Goal: Task Accomplishment & Management: Use online tool/utility

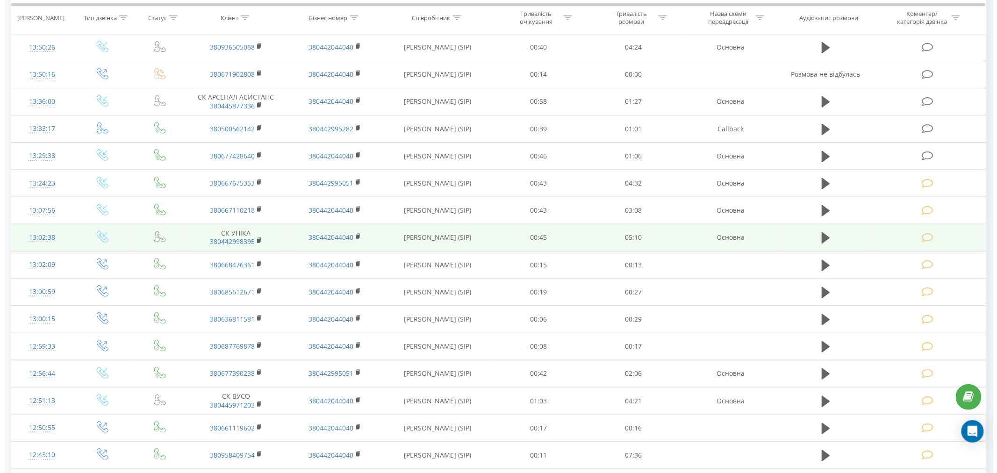
scroll to position [52, 0]
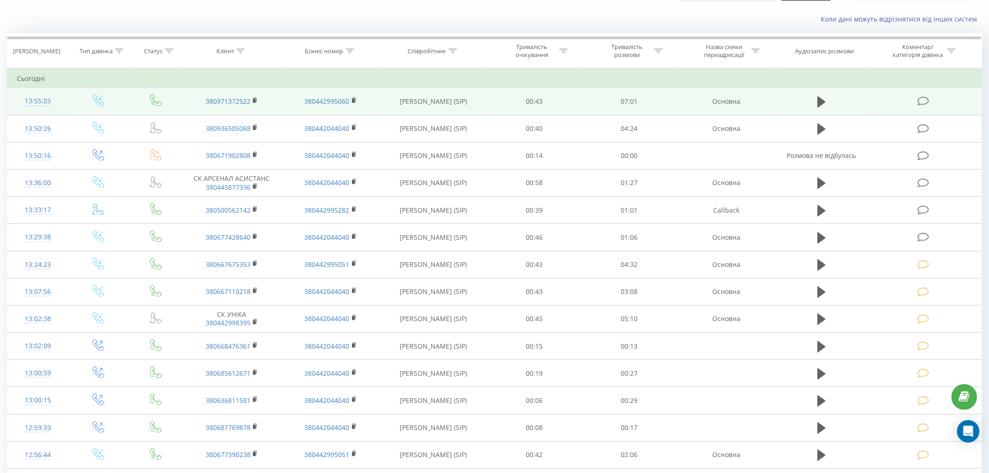
click at [921, 100] on icon at bounding box center [923, 101] width 12 height 10
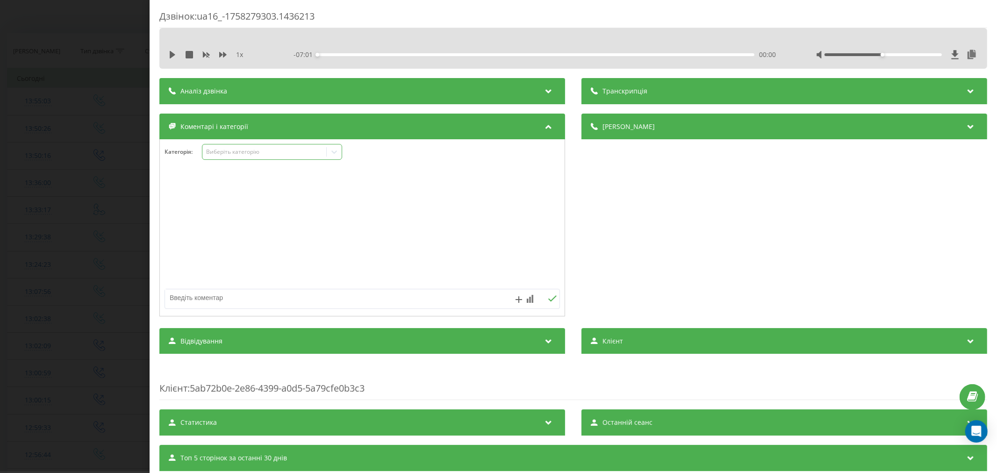
click at [247, 156] on div "Виберіть категорію" at bounding box center [264, 151] width 117 height 7
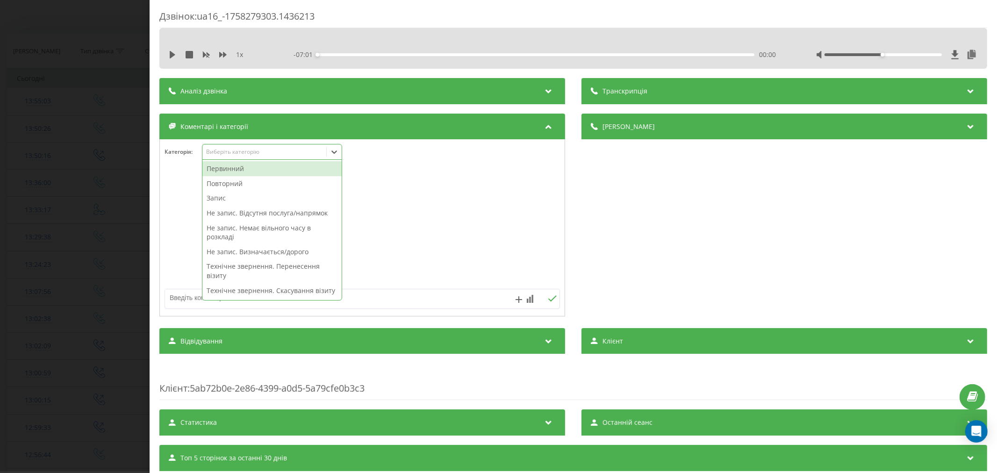
click at [235, 171] on div "Первинний" at bounding box center [271, 168] width 139 height 15
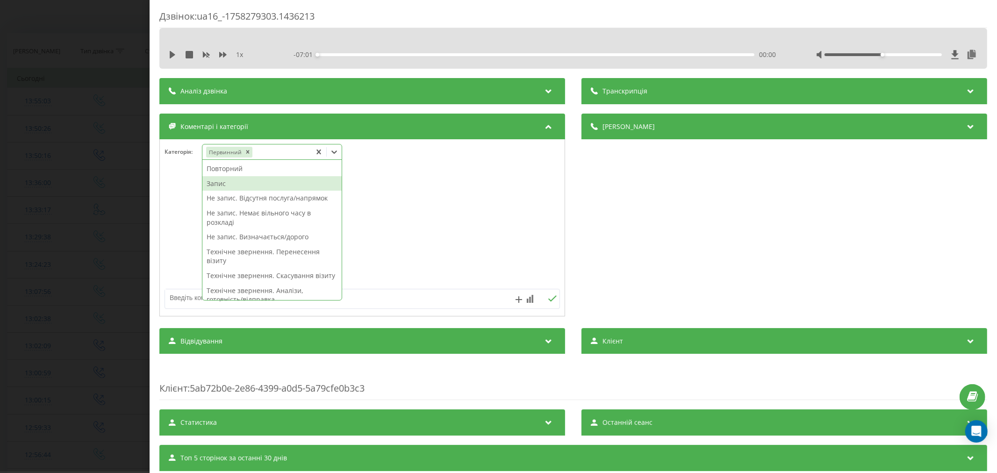
click at [239, 185] on div "Запис" at bounding box center [271, 183] width 139 height 15
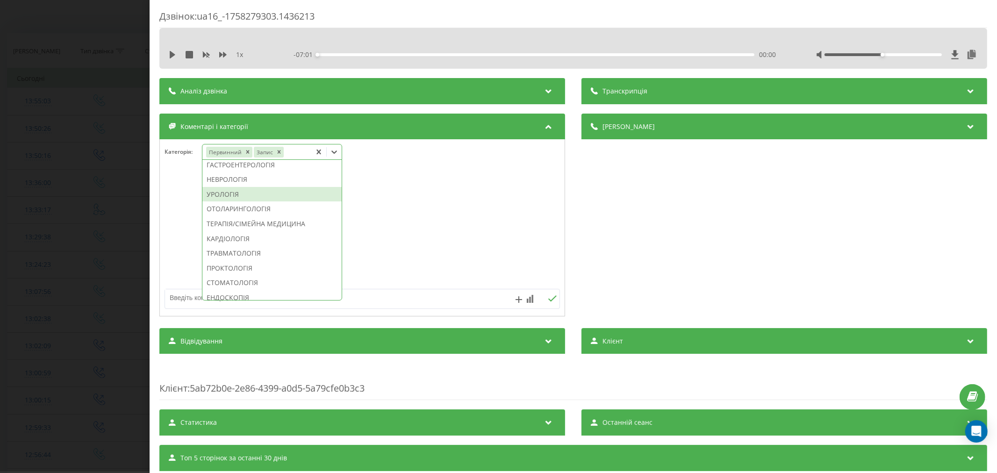
click at [236, 202] on div "УРОЛОГІЯ" at bounding box center [271, 194] width 139 height 15
click at [390, 222] on div at bounding box center [362, 228] width 405 height 112
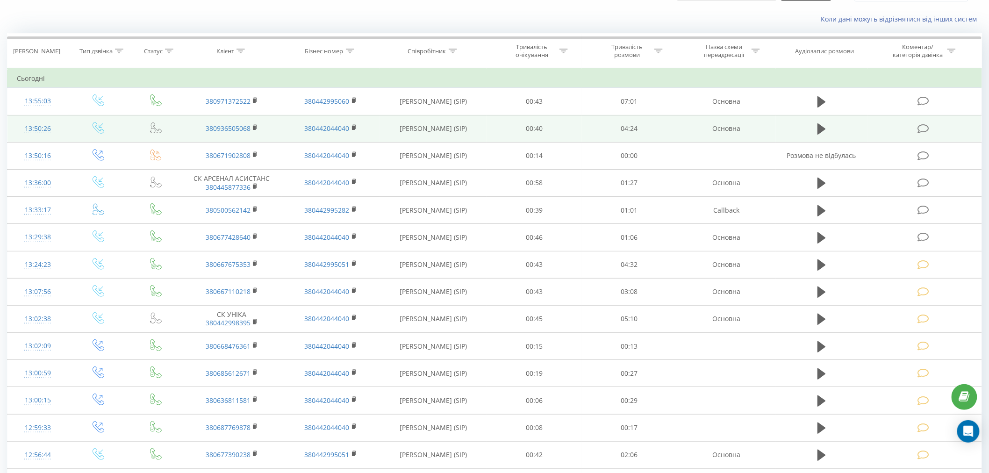
click at [934, 127] on td at bounding box center [924, 128] width 114 height 27
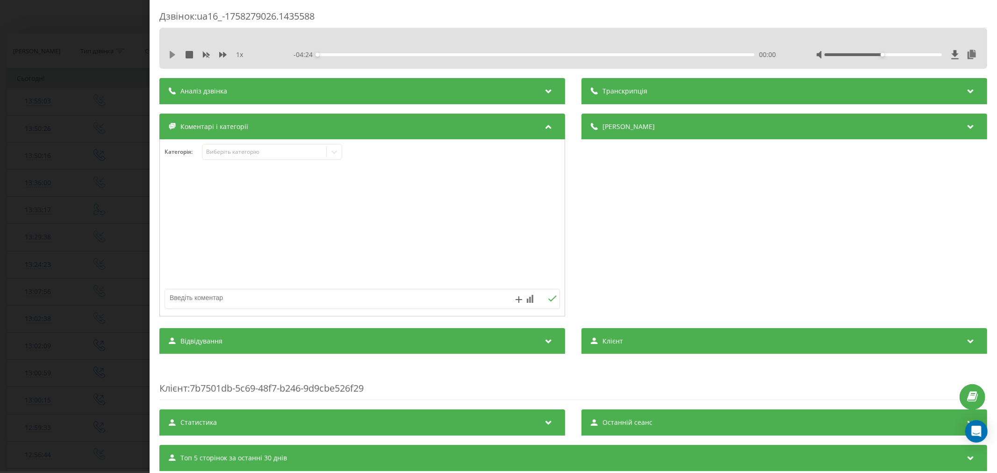
click at [171, 58] on button at bounding box center [172, 54] width 7 height 7
click at [342, 53] on div "00:15" at bounding box center [535, 54] width 437 height 3
click at [363, 54] on div "00:29" at bounding box center [535, 54] width 437 height 3
click at [382, 54] on div "00:29" at bounding box center [535, 54] width 437 height 3
click at [448, 55] on div "00:00" at bounding box center [535, 54] width 437 height 3
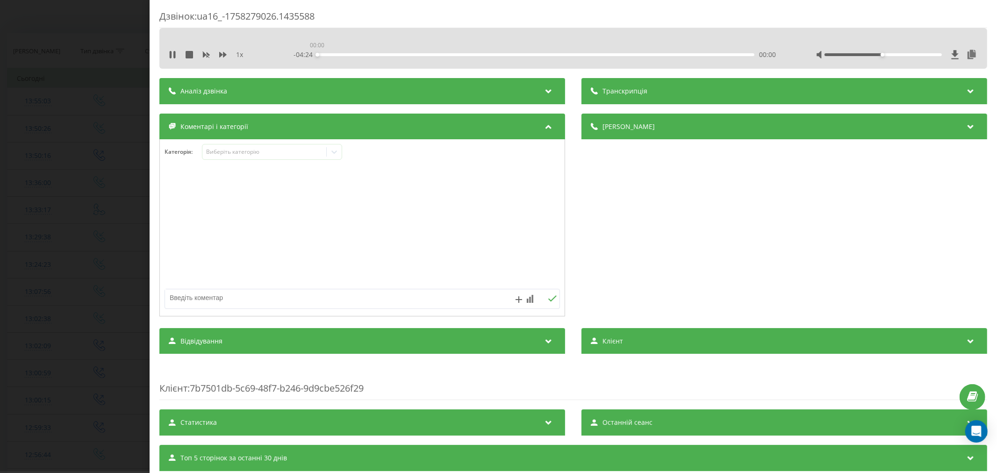
click at [486, 53] on div "00:00" at bounding box center [535, 54] width 437 height 3
click at [536, 55] on div "01:44" at bounding box center [535, 54] width 437 height 3
click at [576, 56] on div "- 02:06 02:18 02:18" at bounding box center [535, 54] width 485 height 9
click at [581, 55] on div "02:19" at bounding box center [535, 54] width 437 height 3
click at [611, 54] on div "02:44" at bounding box center [535, 54] width 437 height 3
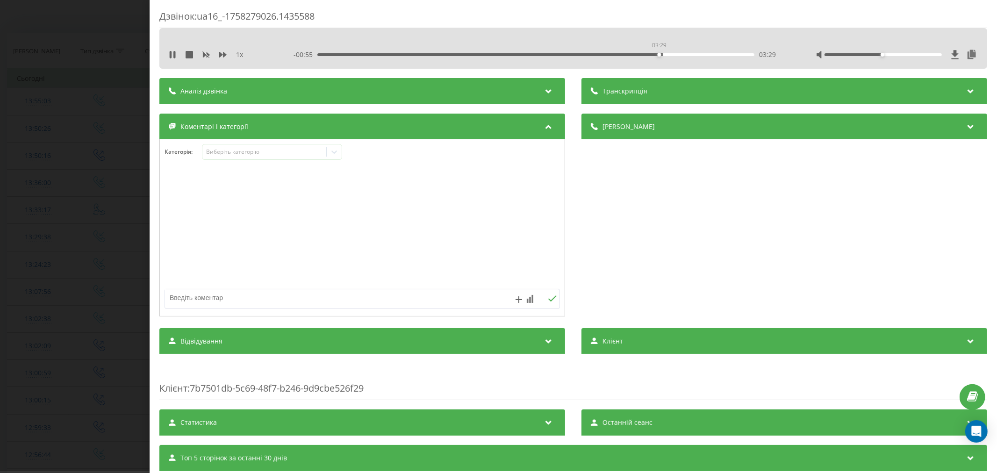
click at [657, 54] on div "03:29" at bounding box center [535, 54] width 437 height 3
click at [281, 152] on div "Виберіть категорію" at bounding box center [264, 151] width 117 height 7
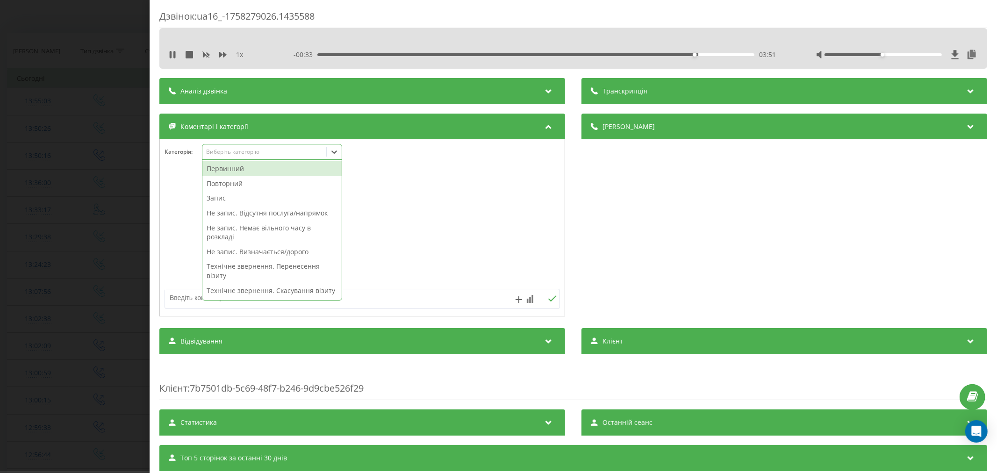
click at [257, 183] on div "Повторний" at bounding box center [271, 183] width 139 height 15
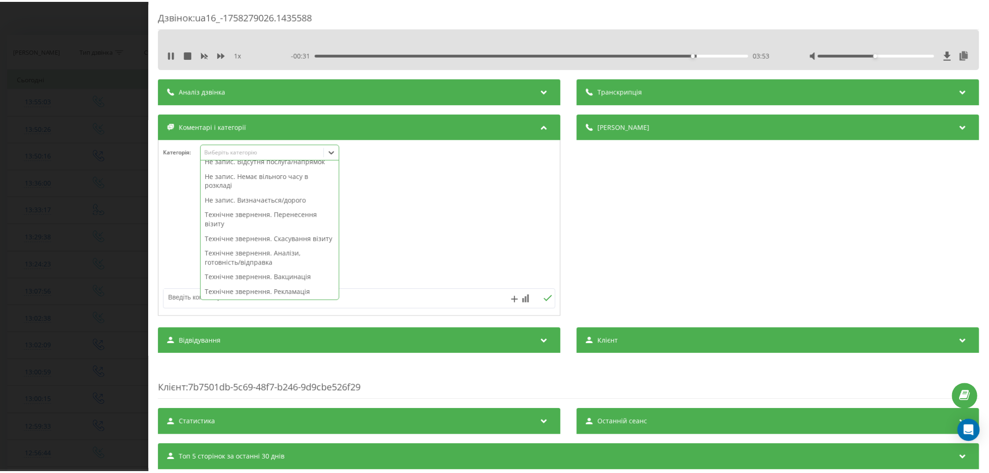
scroll to position [37, 0]
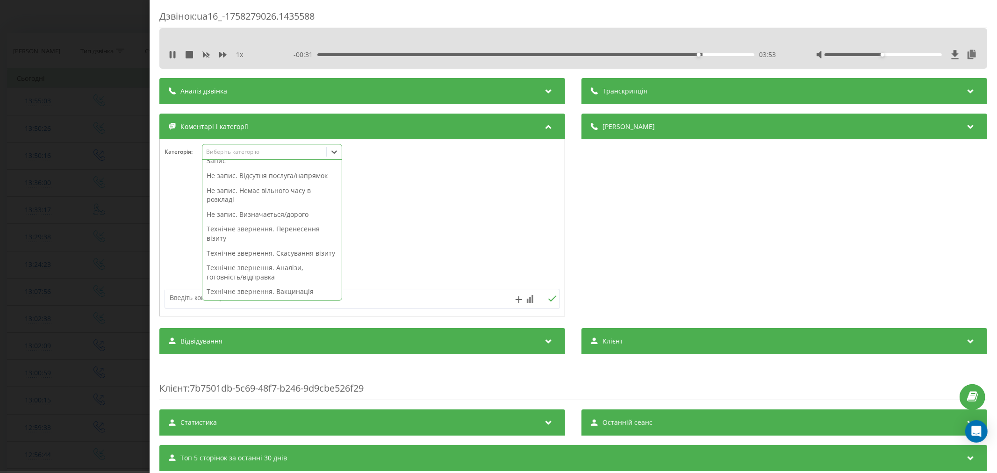
click at [290, 221] on div "Технічне звернення. Перенесення візиту" at bounding box center [271, 233] width 139 height 24
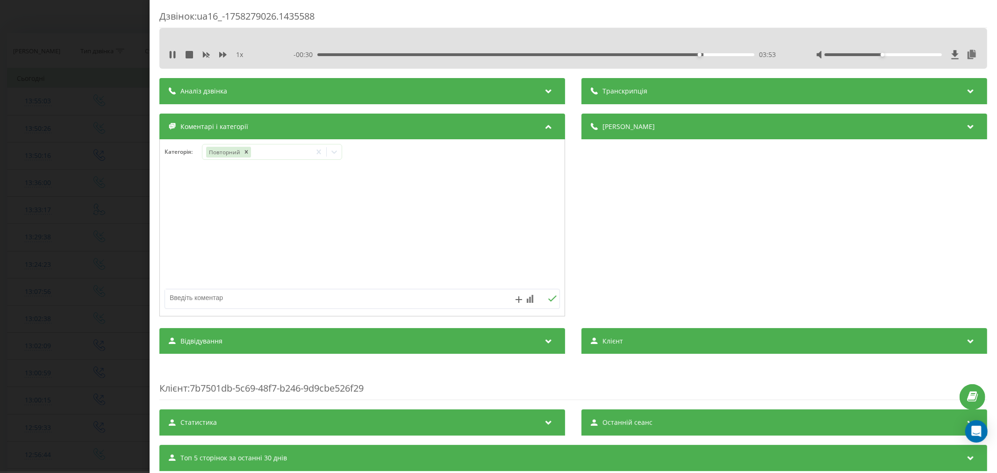
drag, startPoint x: 398, startPoint y: 215, endPoint x: 386, endPoint y: 211, distance: 12.4
click at [398, 215] on div at bounding box center [362, 228] width 405 height 112
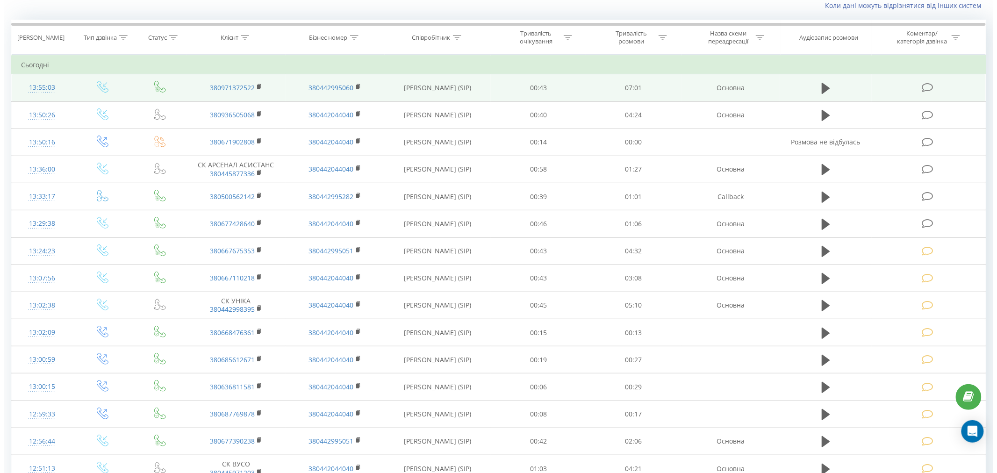
scroll to position [104, 0]
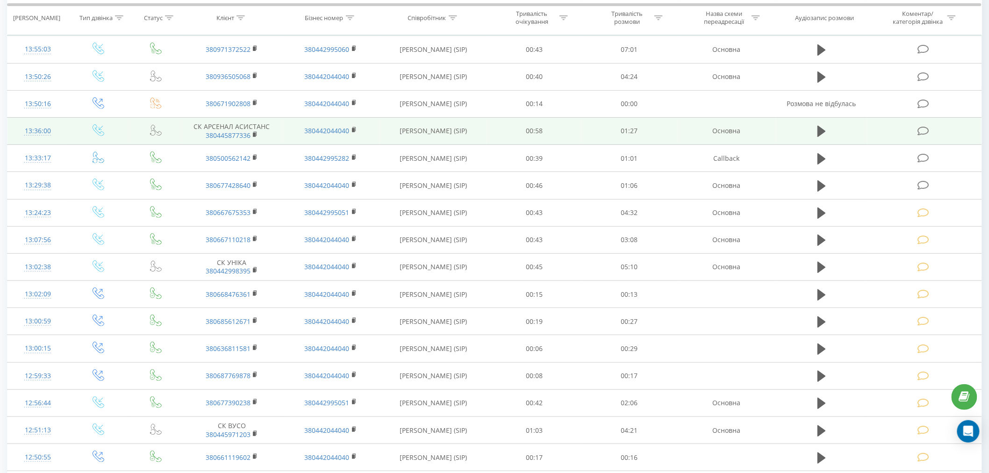
click at [926, 126] on icon at bounding box center [923, 131] width 12 height 10
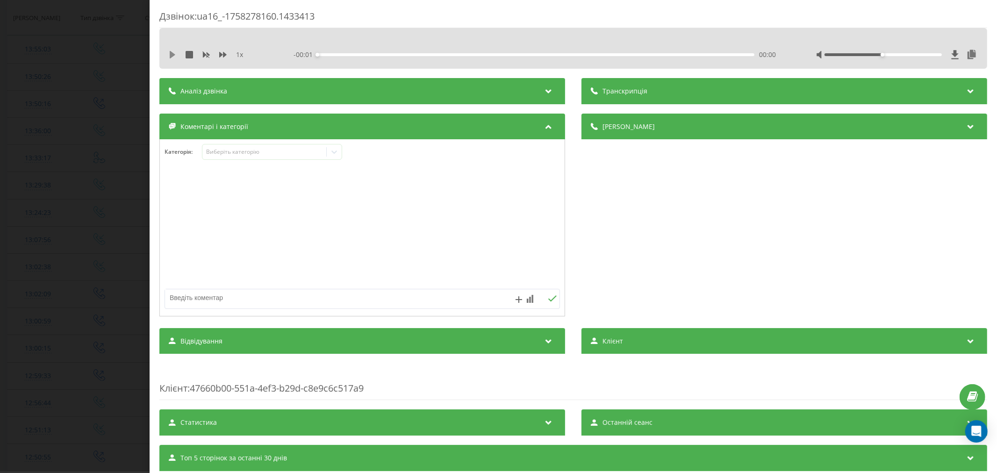
click at [173, 57] on icon at bounding box center [172, 54] width 7 height 7
click at [335, 54] on div "00:04" at bounding box center [535, 54] width 437 height 3
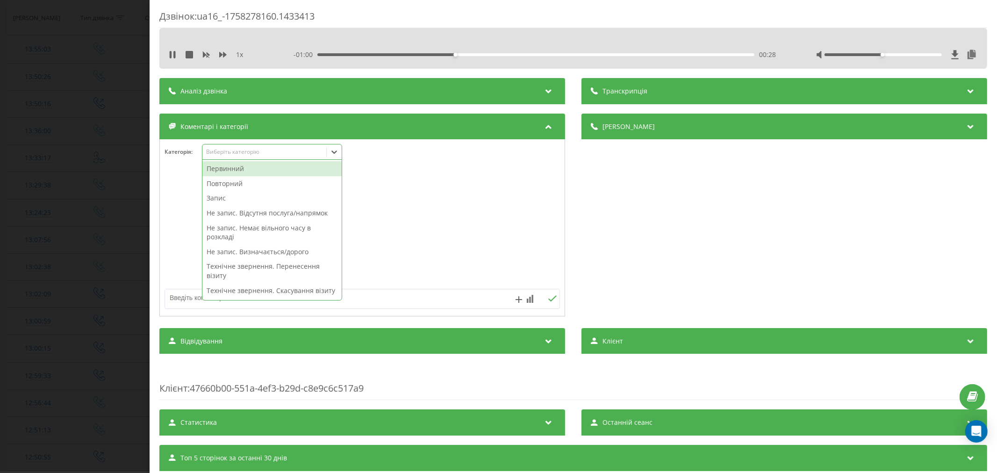
click at [254, 152] on div "Виберіть категорію" at bounding box center [264, 151] width 117 height 7
click at [248, 181] on div "Повторний" at bounding box center [271, 183] width 139 height 15
click at [483, 54] on div "00:31" at bounding box center [535, 54] width 437 height 3
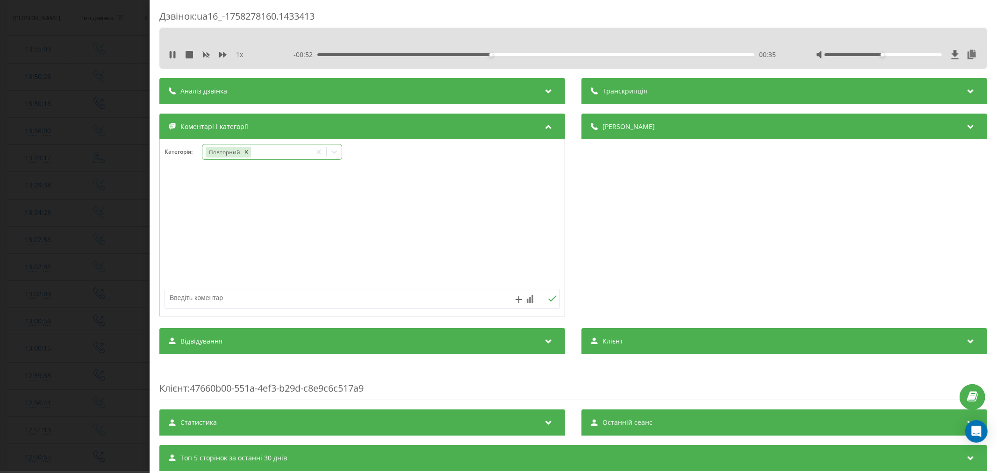
click at [315, 155] on icon at bounding box center [318, 151] width 9 height 9
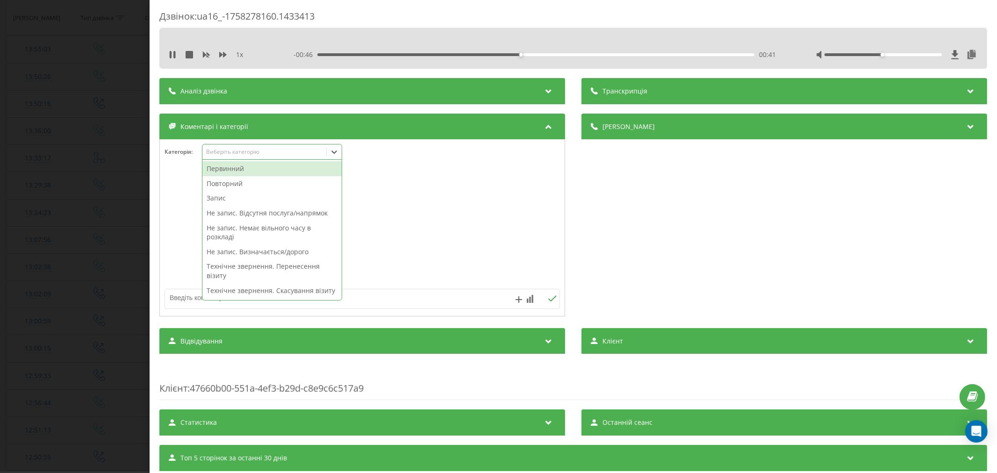
click at [318, 152] on div "Виберіть категорію" at bounding box center [264, 151] width 117 height 7
click at [577, 53] on div "00:44" at bounding box center [535, 54] width 437 height 3
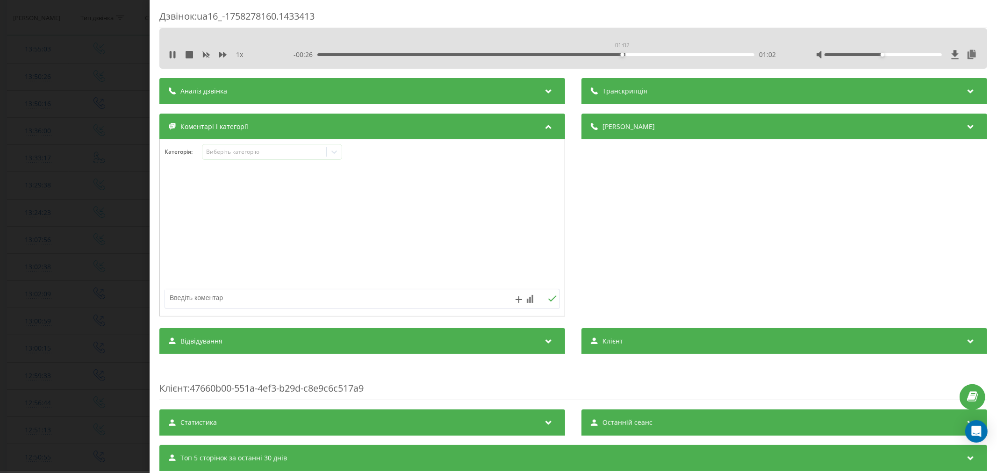
click at [620, 55] on div "01:02" at bounding box center [535, 54] width 437 height 3
click at [255, 155] on div "Виберіть категорію" at bounding box center [264, 151] width 117 height 7
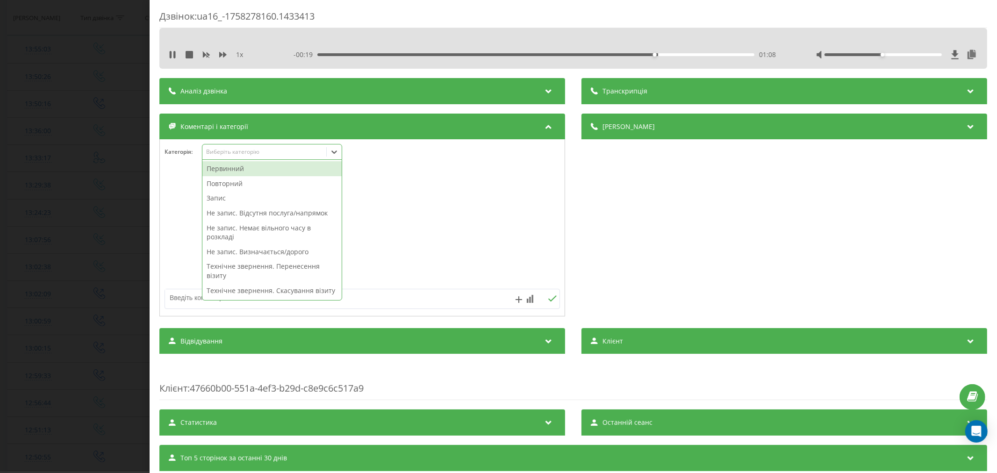
click at [239, 186] on div "Повторний" at bounding box center [271, 183] width 139 height 15
click at [381, 178] on div at bounding box center [362, 228] width 405 height 112
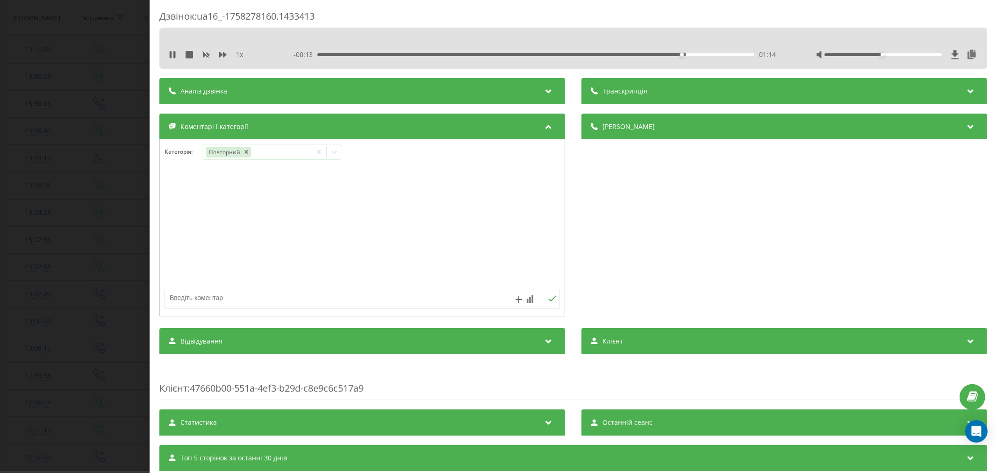
click at [335, 154] on icon at bounding box center [333, 151] width 9 height 9
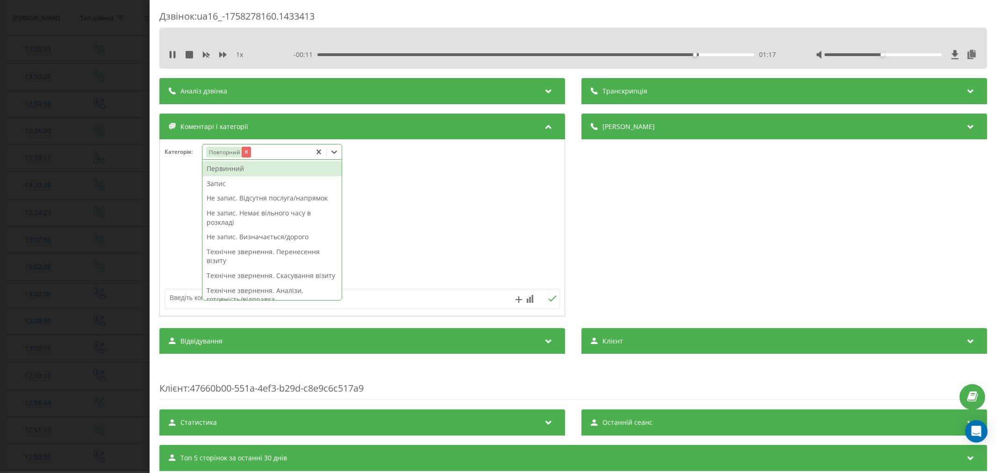
click at [249, 152] on icon "Remove Повторний" at bounding box center [245, 152] width 7 height 7
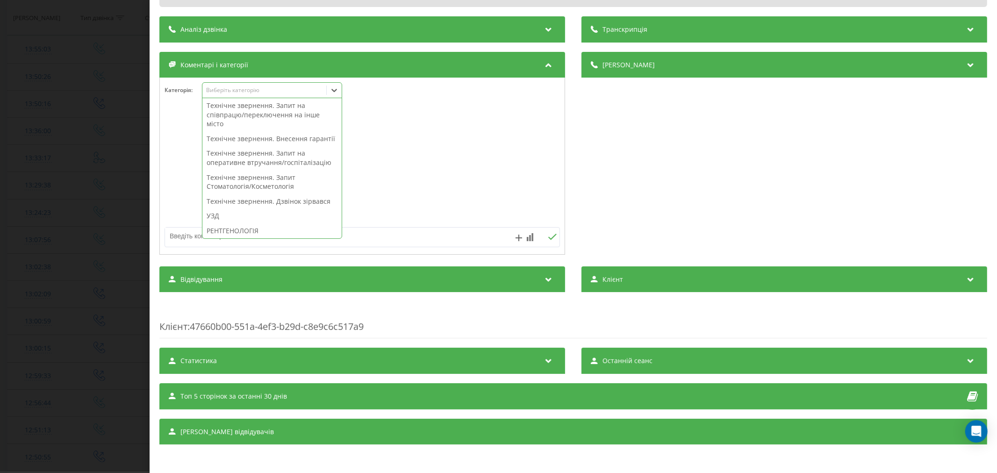
scroll to position [171, 0]
click at [255, 165] on div "Технічне звернення. Запит на співпрацю/переключення на інше місто" at bounding box center [271, 150] width 139 height 33
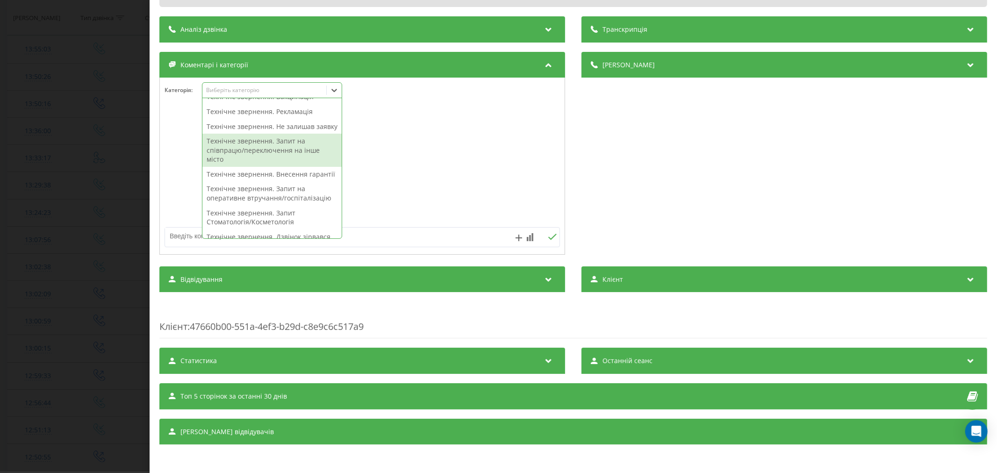
click at [377, 142] on div at bounding box center [362, 166] width 405 height 112
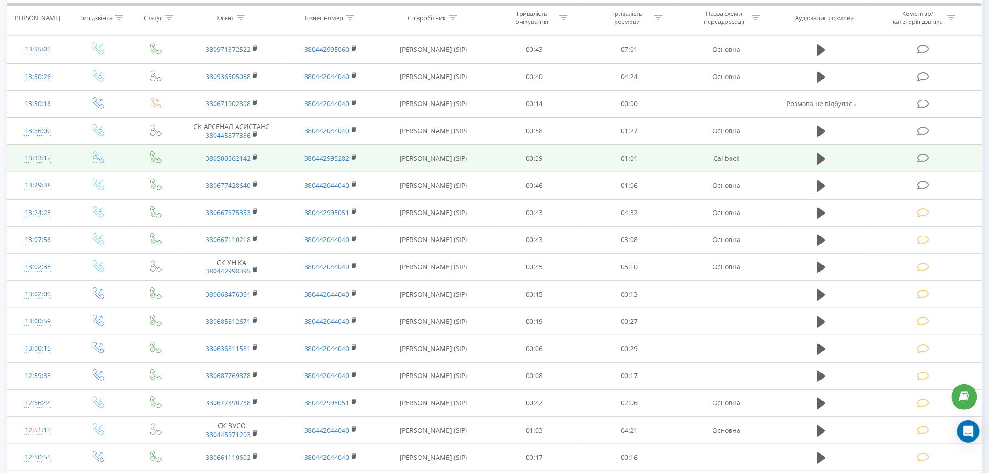
click at [922, 157] on icon at bounding box center [923, 158] width 12 height 10
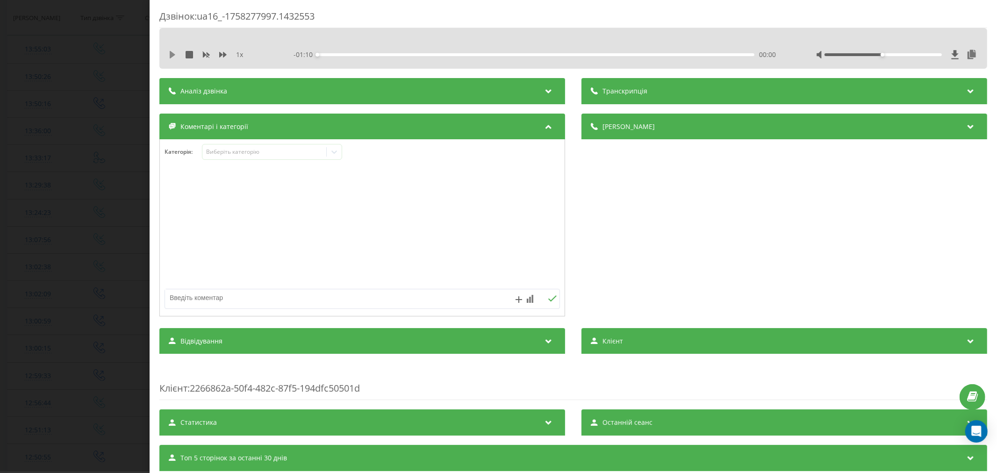
click at [173, 55] on icon at bounding box center [173, 54] width 6 height 7
drag, startPoint x: 330, startPoint y: 52, endPoint x: 448, endPoint y: 89, distance: 123.2
click at [330, 53] on div "- 01:09 00:00 00:00" at bounding box center [535, 54] width 485 height 9
click at [174, 52] on icon at bounding box center [174, 54] width 2 height 7
click at [171, 56] on icon at bounding box center [173, 54] width 6 height 7
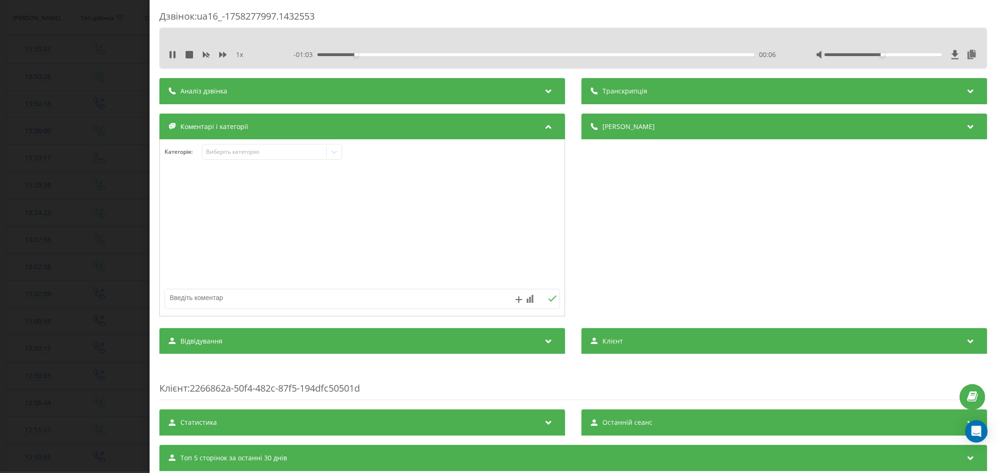
click at [322, 54] on div "00:06" at bounding box center [535, 54] width 437 height 3
click at [392, 53] on div "00:12" at bounding box center [535, 54] width 437 height 3
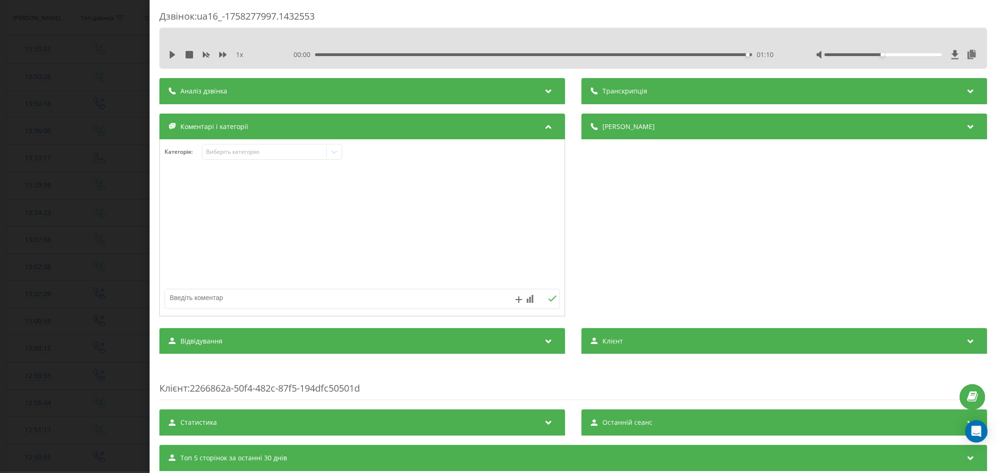
click at [379, 51] on div "00:00 01:10 01:10" at bounding box center [535, 54] width 485 height 9
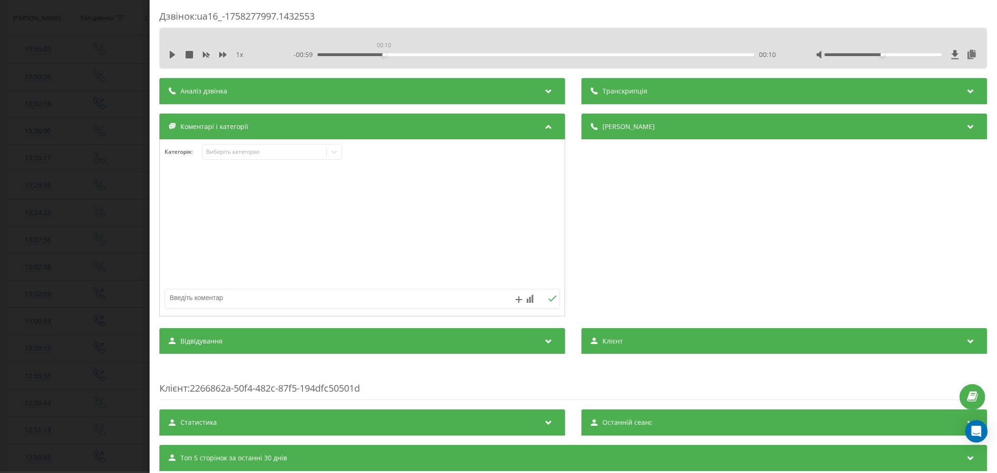
click at [380, 54] on div "00:10" at bounding box center [535, 54] width 437 height 3
click at [173, 56] on icon at bounding box center [173, 54] width 6 height 7
click at [420, 54] on div "00:11" at bounding box center [535, 54] width 437 height 3
click at [279, 152] on div "Виберіть категорію" at bounding box center [264, 151] width 117 height 7
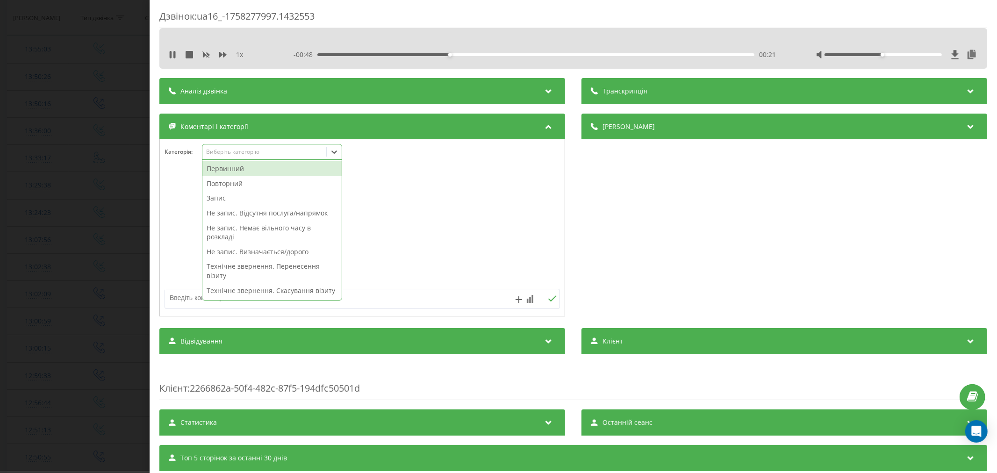
click at [251, 170] on div "Первинний" at bounding box center [271, 168] width 139 height 15
click at [258, 221] on div "Не запис. Немає вільного часу в розкладі" at bounding box center [271, 218] width 139 height 24
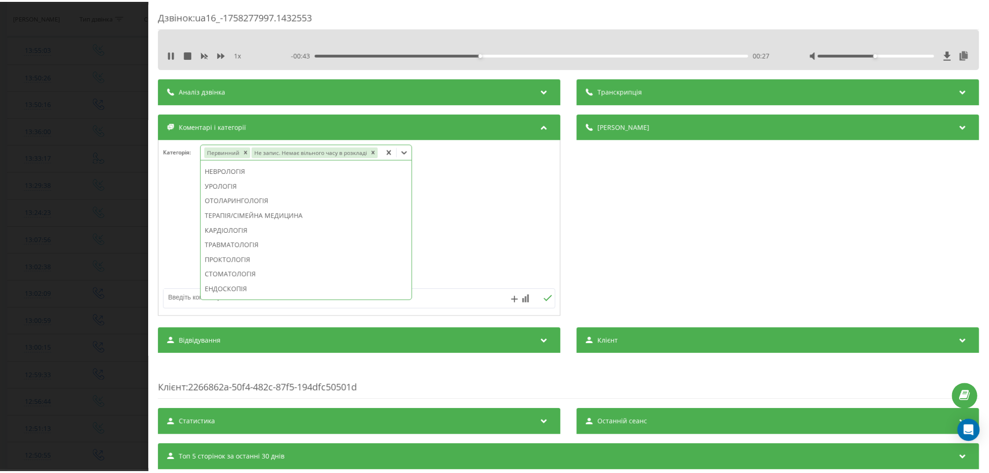
scroll to position [232, 0]
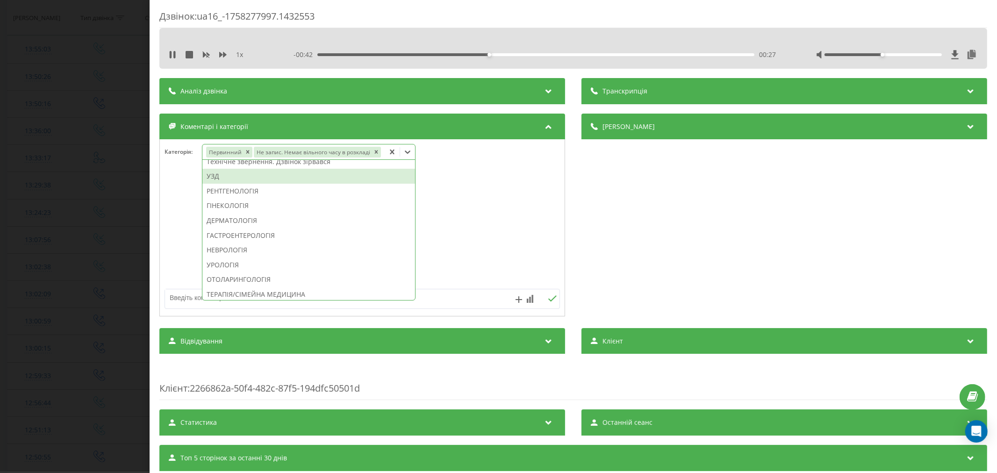
click at [266, 178] on div "УЗД" at bounding box center [308, 176] width 213 height 15
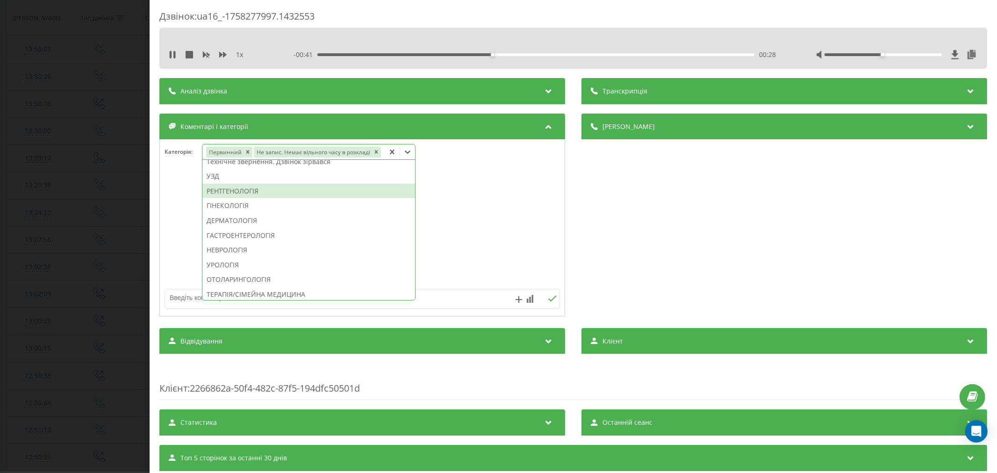
drag, startPoint x: 470, startPoint y: 197, endPoint x: 583, endPoint y: 237, distance: 119.4
click at [472, 199] on div at bounding box center [362, 228] width 405 height 112
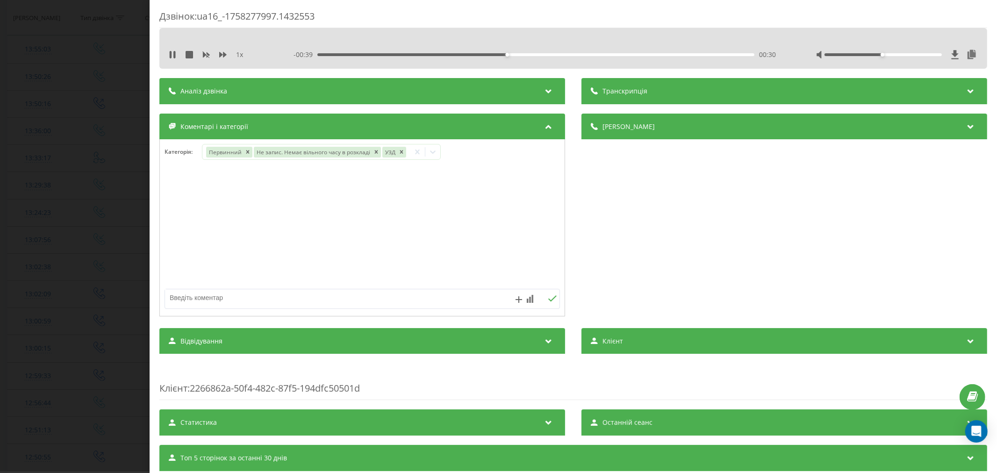
click at [503, 255] on div at bounding box center [362, 228] width 405 height 112
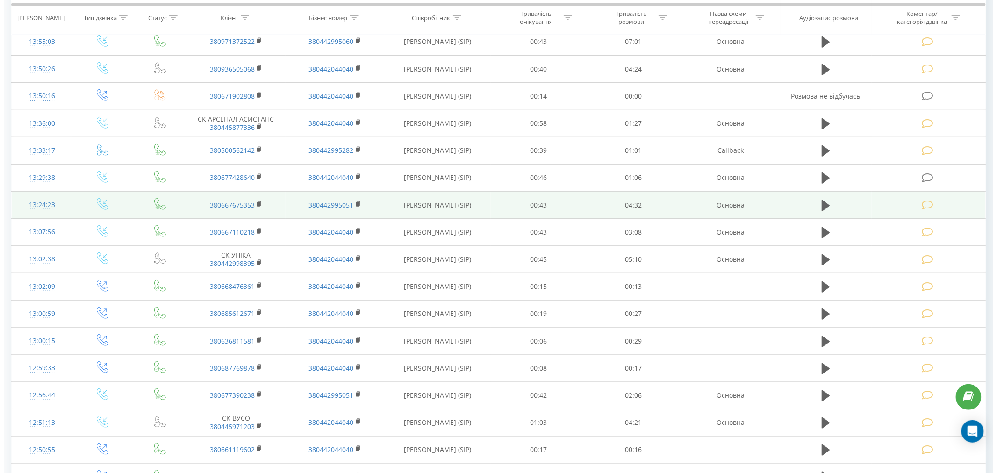
scroll to position [207, 0]
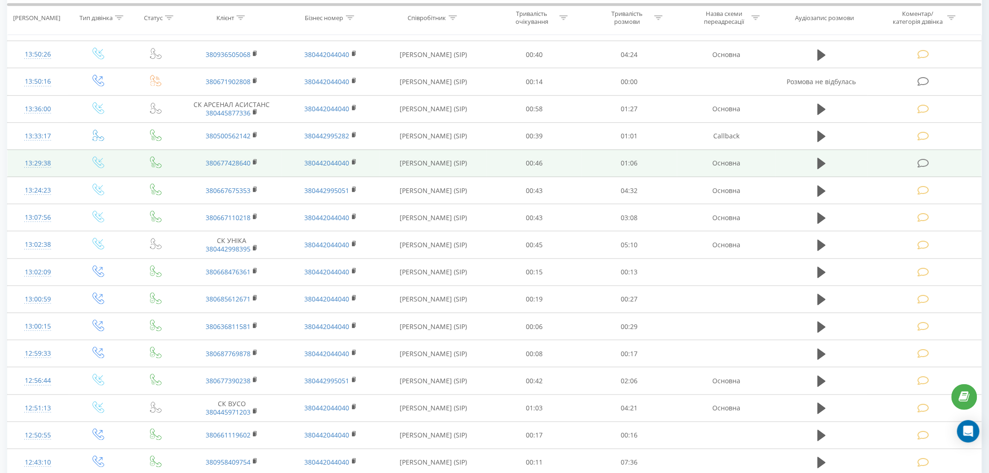
click at [919, 164] on icon at bounding box center [923, 163] width 12 height 10
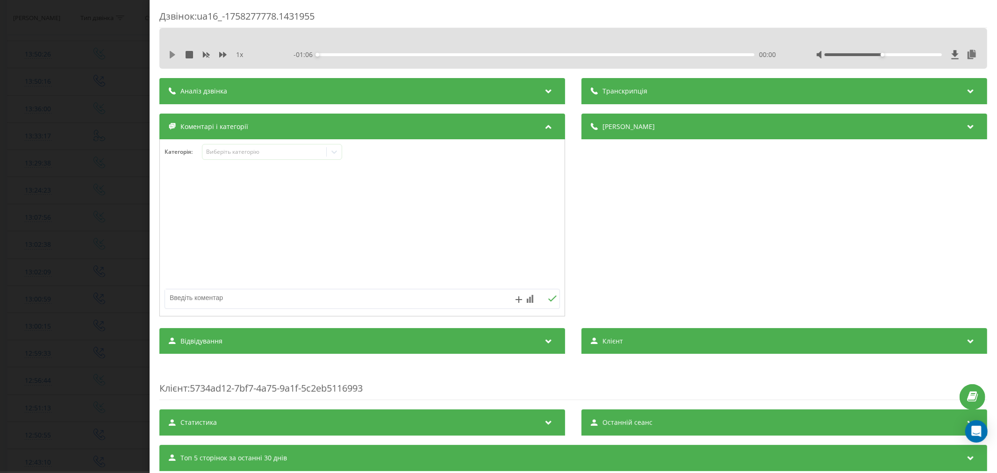
click at [173, 56] on icon at bounding box center [172, 54] width 7 height 7
click at [351, 52] on div "- 01:05 00:01 00:01" at bounding box center [535, 54] width 485 height 9
click at [370, 54] on div "00:08" at bounding box center [535, 54] width 437 height 3
click at [249, 152] on div "Виберіть категорію" at bounding box center [264, 151] width 117 height 7
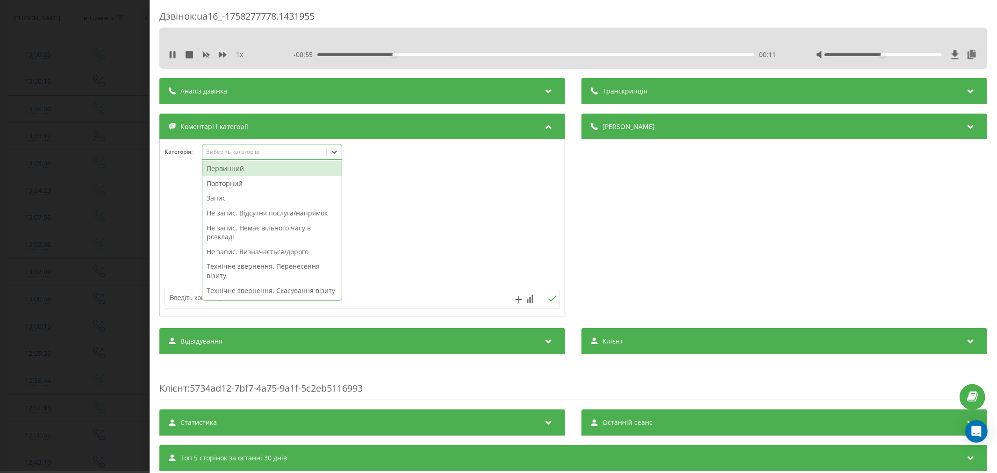
click at [234, 183] on div "Повторний" at bounding box center [271, 183] width 139 height 15
click at [232, 198] on div "Не запис. Відсутня послуга/напрямок" at bounding box center [271, 198] width 139 height 15
click at [232, 187] on div "Запис" at bounding box center [271, 183] width 139 height 15
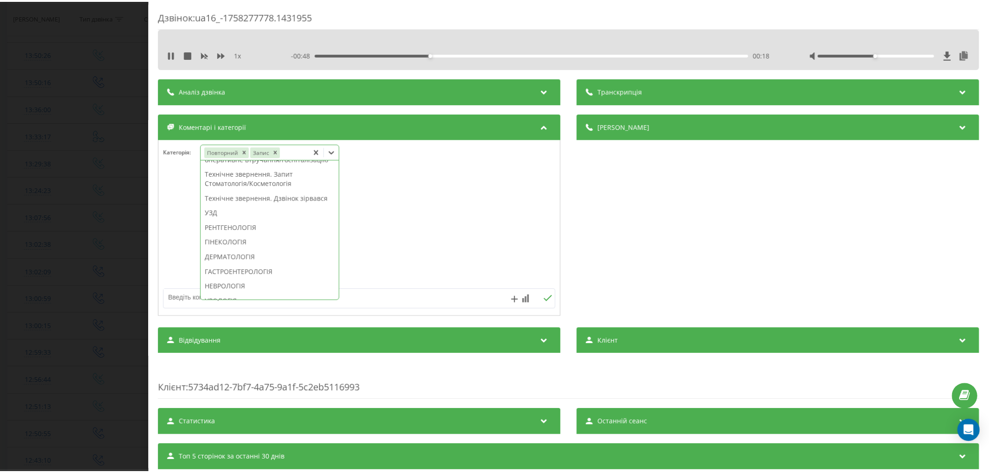
scroll to position [315, 0]
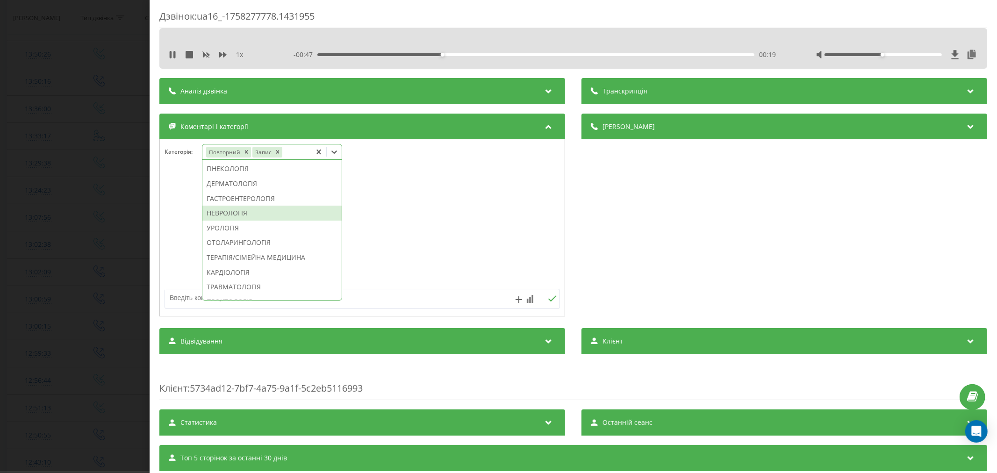
click at [245, 221] on div "НЕВРОЛОГІЯ" at bounding box center [271, 213] width 139 height 15
click at [408, 234] on div at bounding box center [362, 228] width 405 height 112
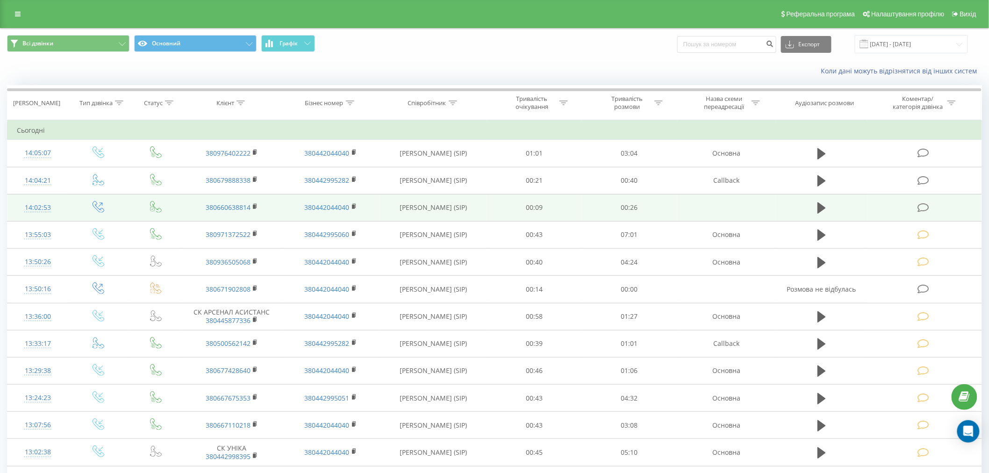
click at [918, 208] on icon at bounding box center [923, 208] width 12 height 10
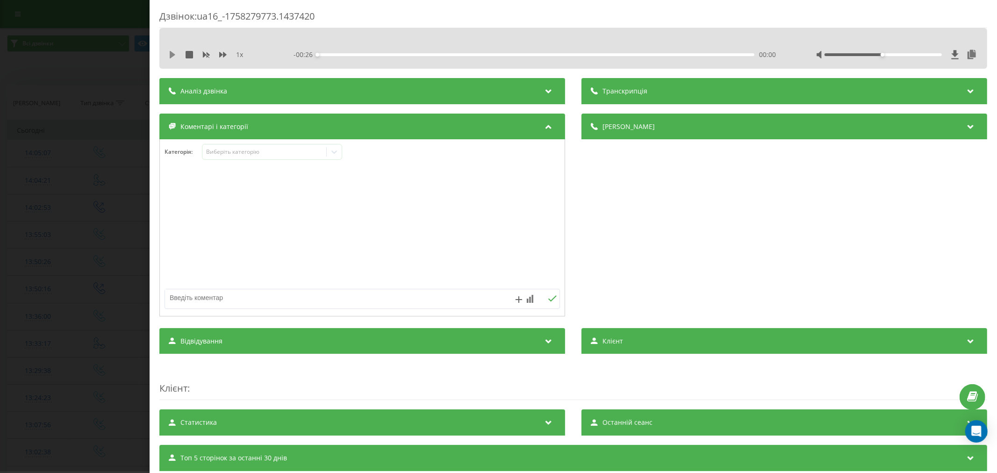
click at [172, 57] on icon at bounding box center [172, 54] width 7 height 7
click at [381, 55] on div "00:02" at bounding box center [535, 54] width 437 height 3
click at [414, 53] on div "00:04" at bounding box center [535, 54] width 437 height 3
click at [458, 53] on div "00:06" at bounding box center [535, 54] width 437 height 3
click at [502, 55] on div "00:10" at bounding box center [535, 54] width 437 height 3
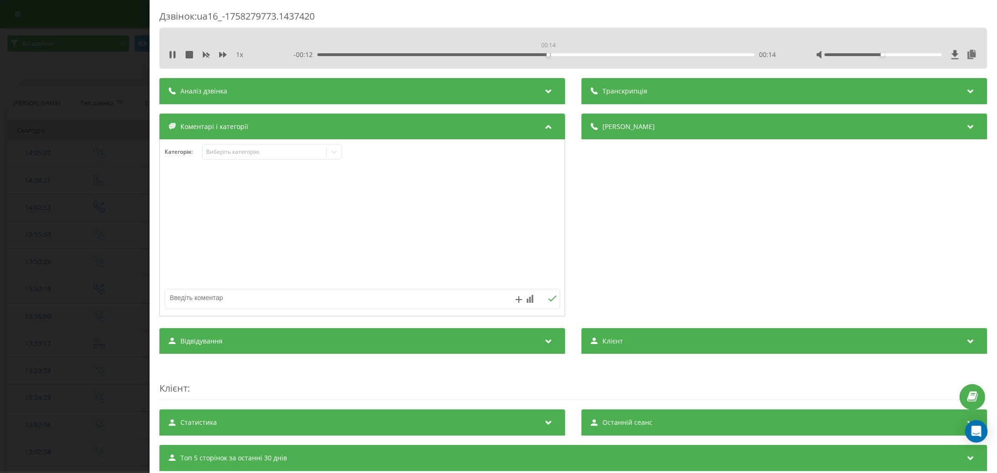
click at [547, 54] on div "00:14" at bounding box center [535, 54] width 437 height 3
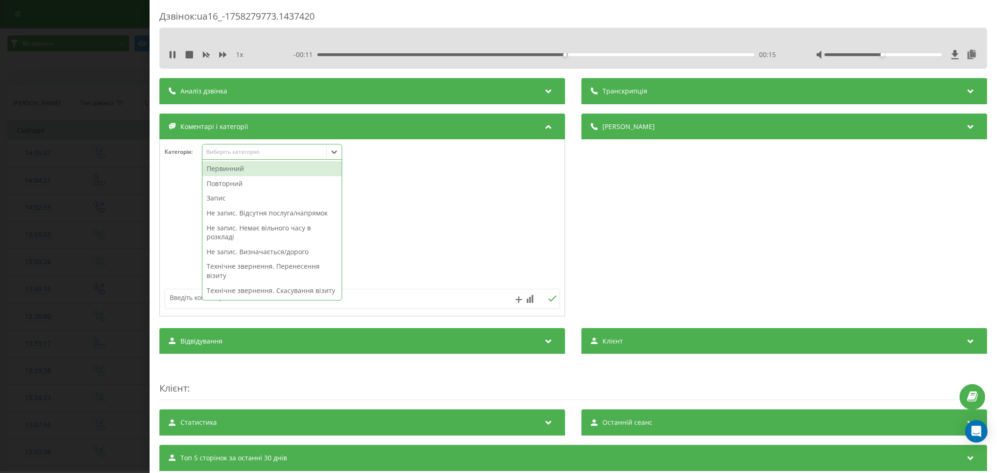
click at [288, 158] on div "Виберіть категорію" at bounding box center [272, 152] width 140 height 16
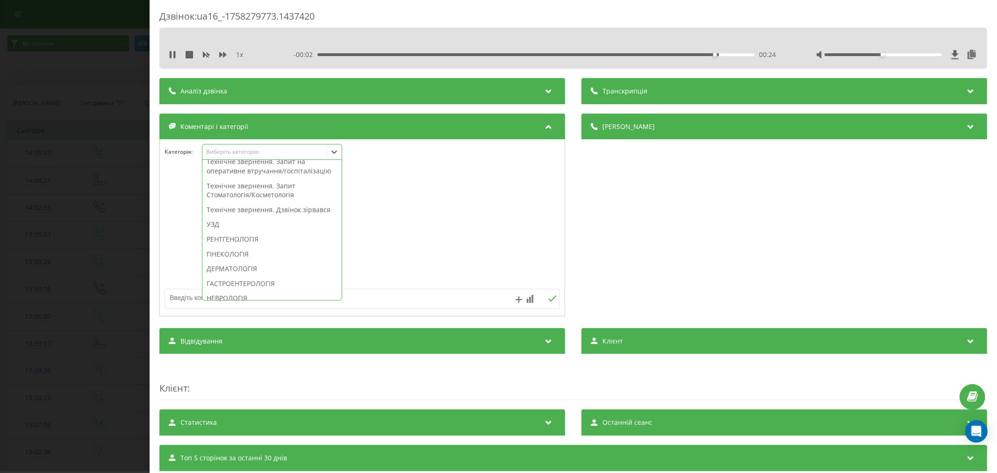
scroll to position [311, 0]
click at [256, 165] on div "Технічне звернення. Дзвінок зірвався" at bounding box center [271, 157] width 139 height 15
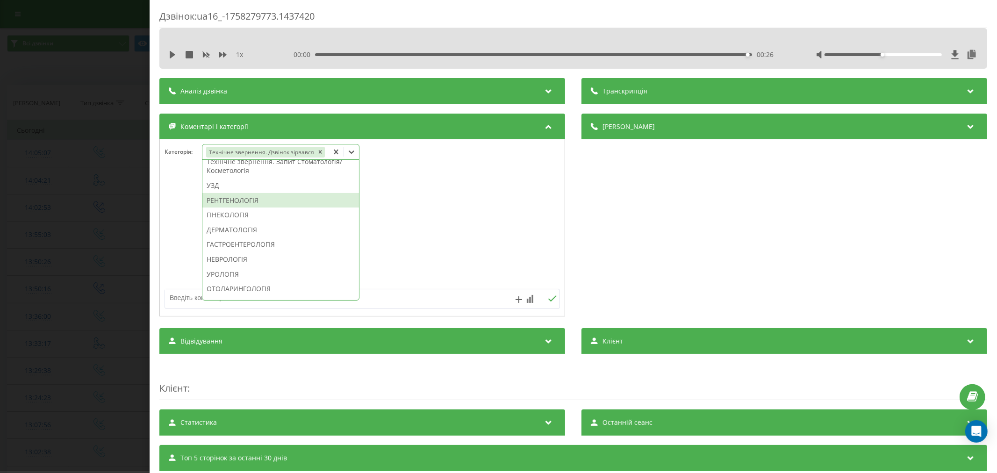
click at [405, 200] on div at bounding box center [362, 228] width 405 height 112
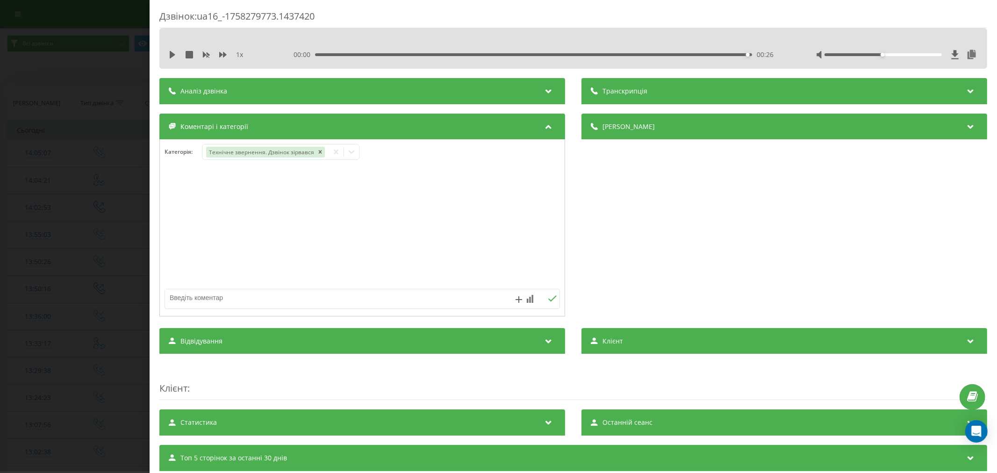
click at [284, 303] on textarea at bounding box center [322, 297] width 315 height 17
type textarea "пропущ. не акт"
click at [549, 301] on icon at bounding box center [552, 298] width 9 height 7
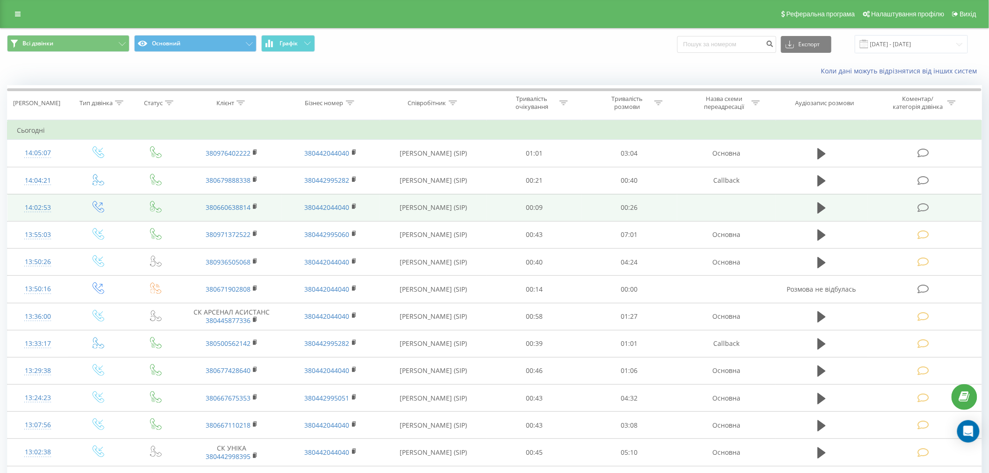
click at [921, 206] on icon at bounding box center [923, 208] width 12 height 10
click at [927, 206] on icon at bounding box center [923, 208] width 12 height 10
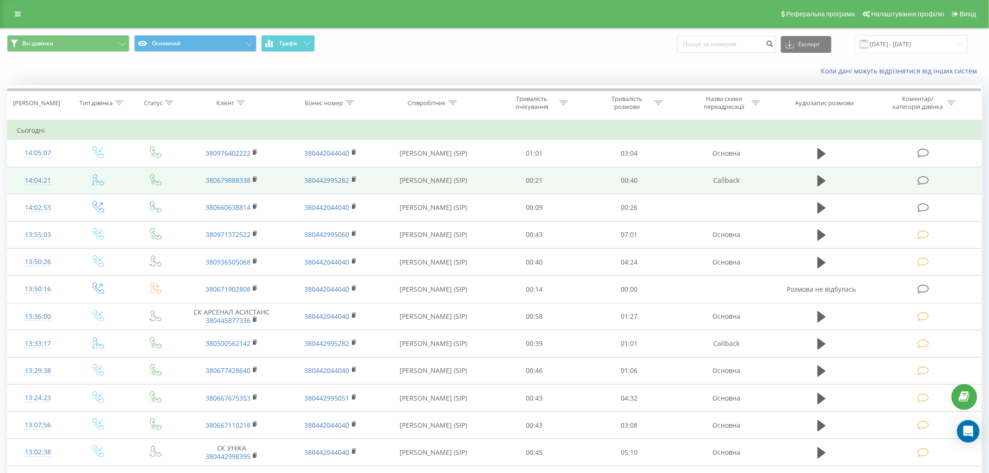
click at [925, 180] on icon at bounding box center [923, 181] width 12 height 10
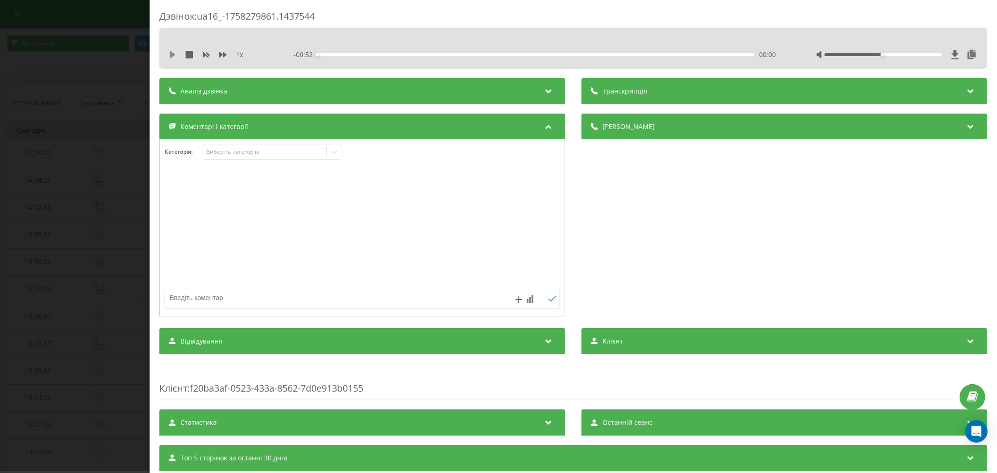
click at [171, 55] on icon at bounding box center [173, 54] width 6 height 7
click at [325, 53] on div "00:01" at bounding box center [535, 54] width 437 height 3
click at [380, 56] on div "- 00:46 00:06 00:06" at bounding box center [535, 54] width 485 height 9
drag, startPoint x: 385, startPoint y: 53, endPoint x: 441, endPoint y: 54, distance: 57.0
click at [385, 53] on div "00:08" at bounding box center [535, 54] width 437 height 3
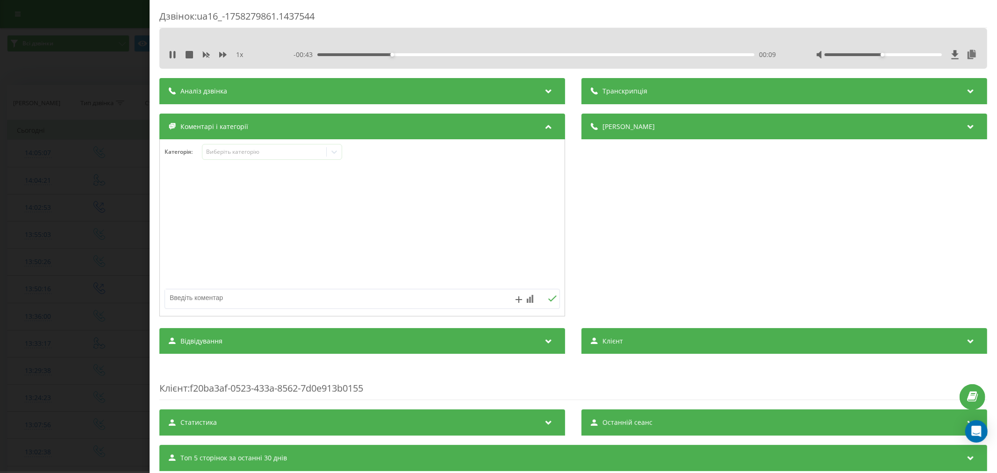
click at [441, 54] on div "00:09" at bounding box center [535, 54] width 437 height 3
drag, startPoint x: 876, startPoint y: 55, endPoint x: 933, endPoint y: 55, distance: 57.0
click at [938, 55] on div "Accessibility label" at bounding box center [940, 55] width 4 height 4
click at [591, 56] on div "- 00:32 00:19 00:19" at bounding box center [535, 54] width 485 height 9
click at [591, 54] on div "00:33" at bounding box center [535, 54] width 437 height 3
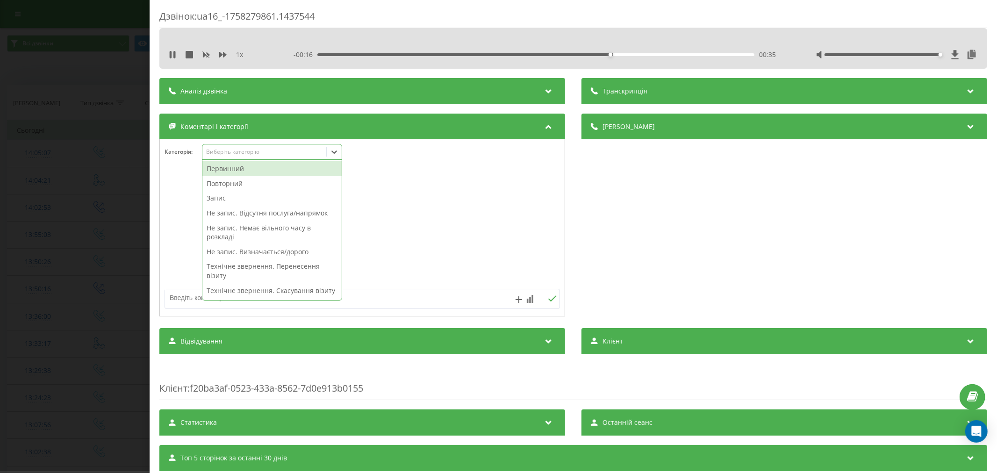
click at [286, 155] on div "Виберіть категорію" at bounding box center [264, 151] width 117 height 7
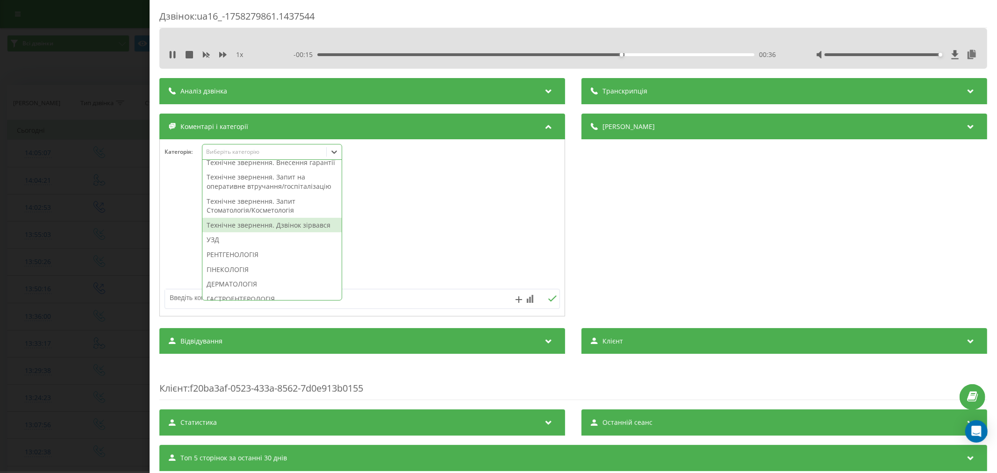
scroll to position [259, 0]
drag, startPoint x: 268, startPoint y: 235, endPoint x: 418, endPoint y: 220, distance: 151.3
click at [268, 217] on div "Технічне звернення. Дзвінок зірвався" at bounding box center [271, 209] width 139 height 15
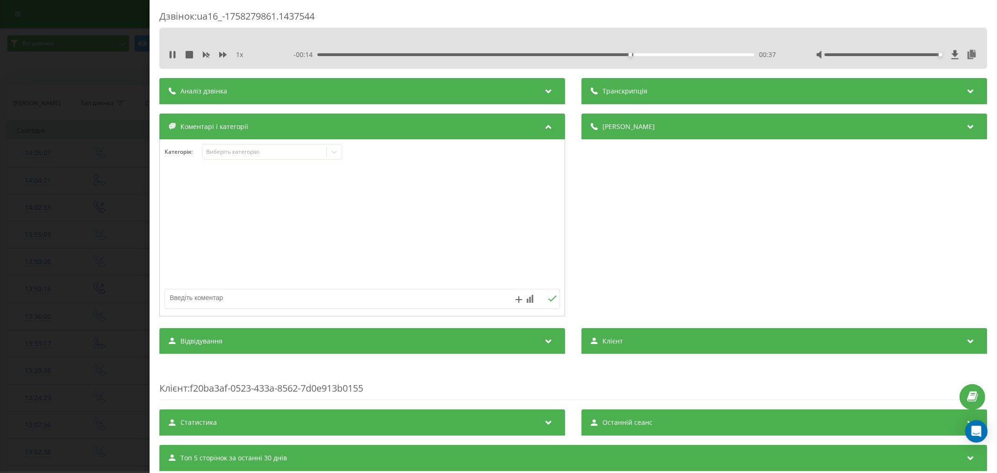
click at [422, 218] on div at bounding box center [362, 228] width 405 height 112
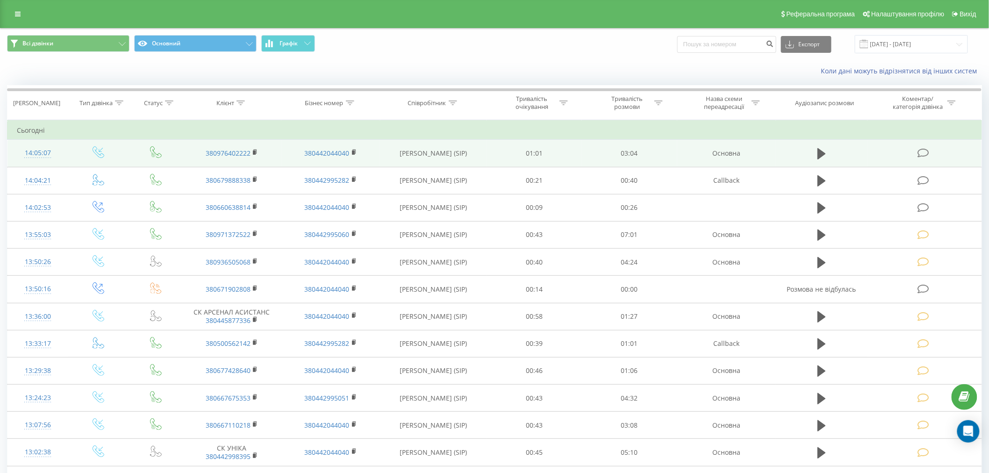
click at [923, 153] on icon at bounding box center [923, 153] width 12 height 10
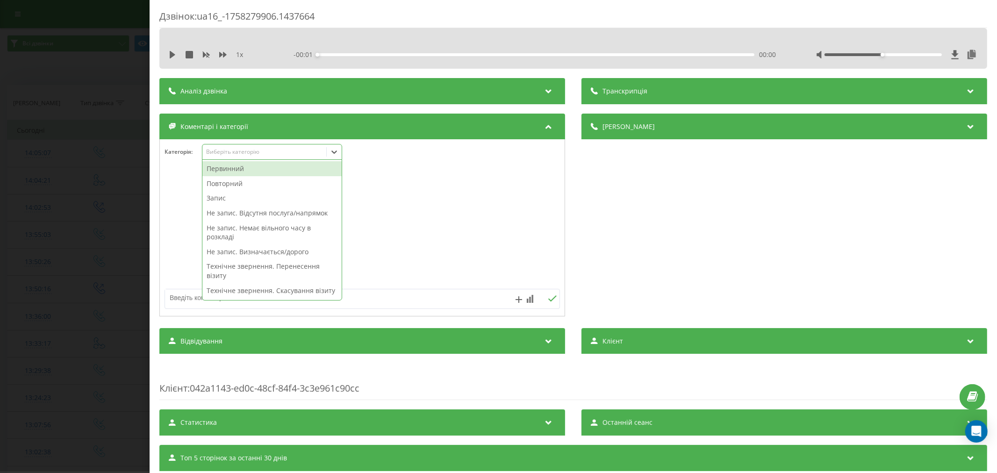
click at [222, 151] on div "Виберіть категорію" at bounding box center [264, 151] width 117 height 7
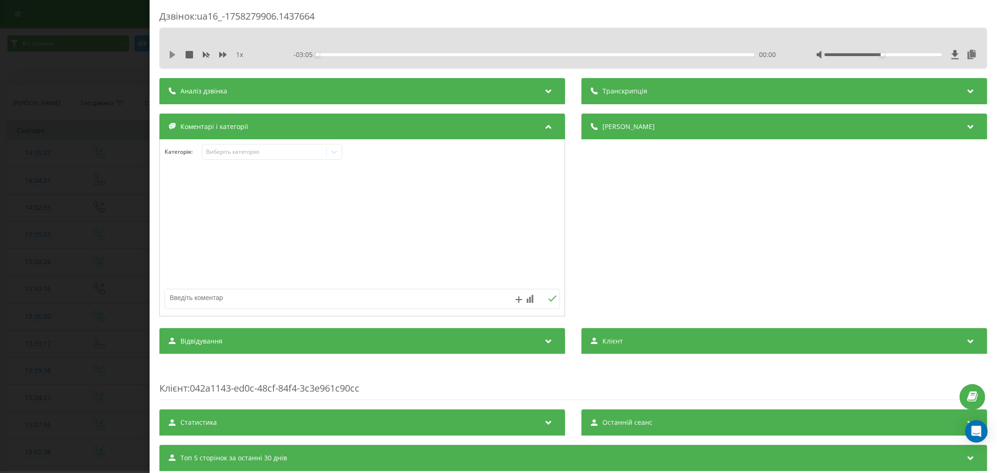
click at [170, 54] on icon at bounding box center [173, 54] width 6 height 7
drag, startPoint x: 330, startPoint y: 53, endPoint x: 340, endPoint y: 55, distance: 9.9
click at [331, 53] on div "00:00" at bounding box center [535, 54] width 437 height 3
click at [365, 55] on div "00:07" at bounding box center [535, 54] width 437 height 3
click at [271, 153] on div "Виберіть категорію" at bounding box center [264, 151] width 117 height 7
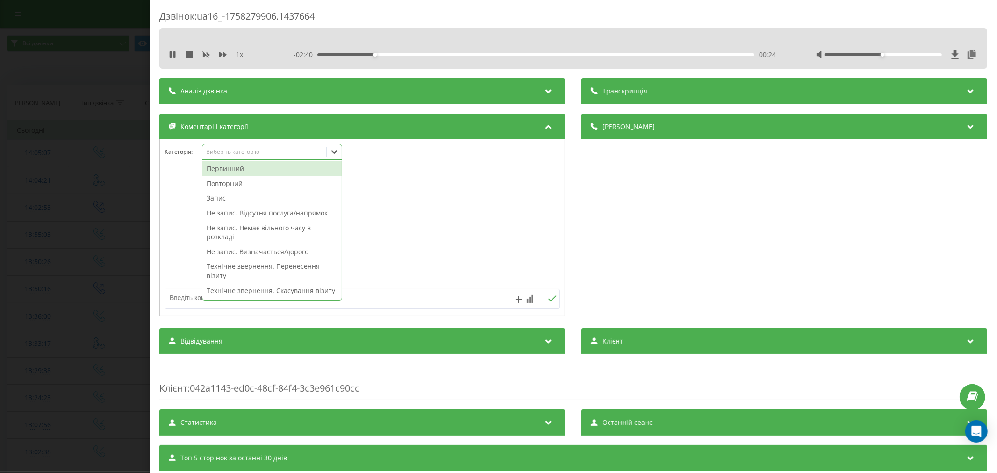
click at [237, 170] on div "Первинний" at bounding box center [271, 168] width 139 height 15
click at [222, 170] on div "Повторний" at bounding box center [271, 168] width 139 height 15
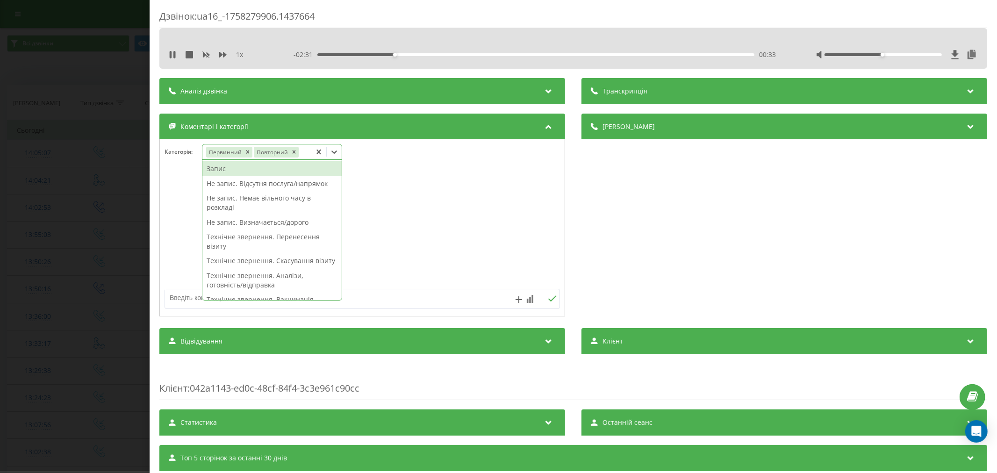
click at [225, 173] on div "Запис" at bounding box center [271, 168] width 139 height 15
click at [247, 152] on icon "Remove Первинний" at bounding box center [247, 151] width 3 height 3
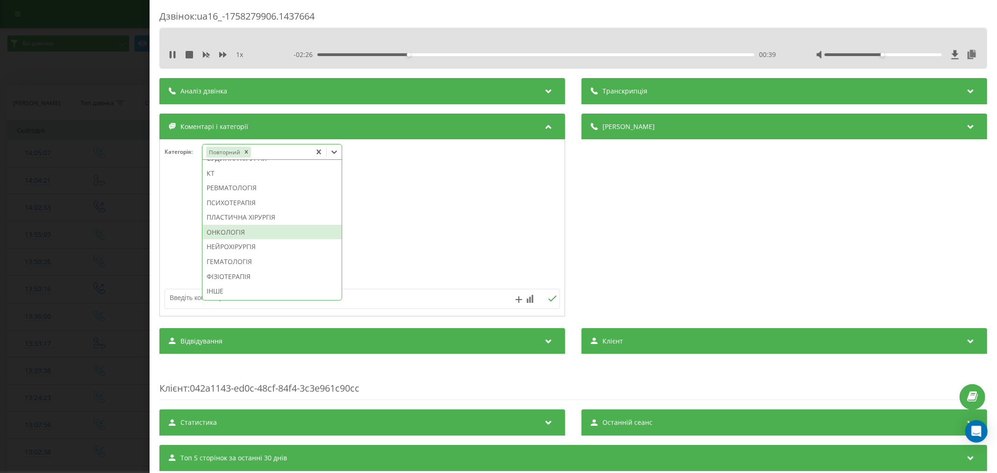
scroll to position [662, 0]
click at [225, 262] on div "ГЕМАТОЛОГІЯ" at bounding box center [271, 261] width 139 height 15
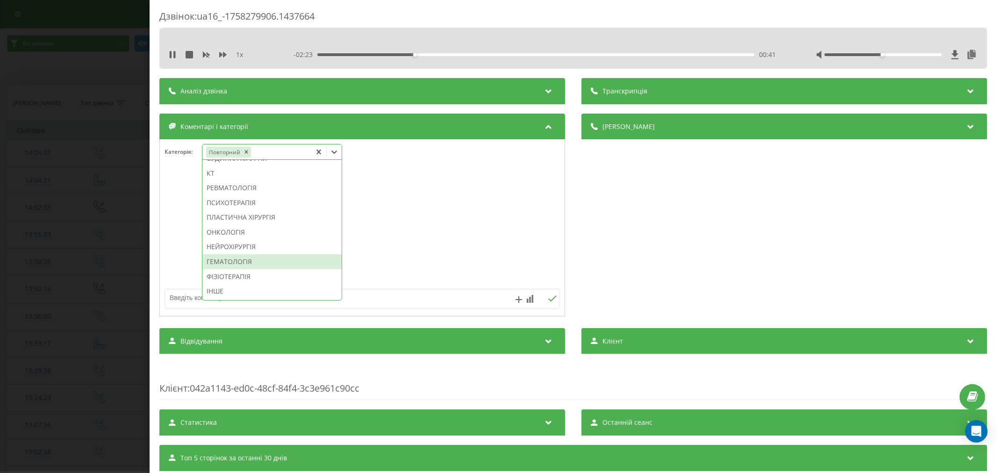
click at [354, 250] on div at bounding box center [362, 228] width 405 height 112
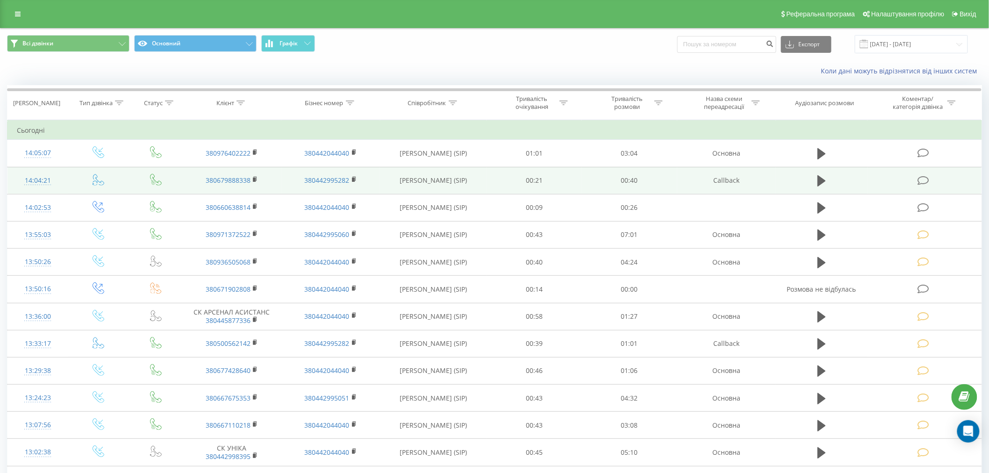
click at [921, 185] on td at bounding box center [924, 180] width 114 height 27
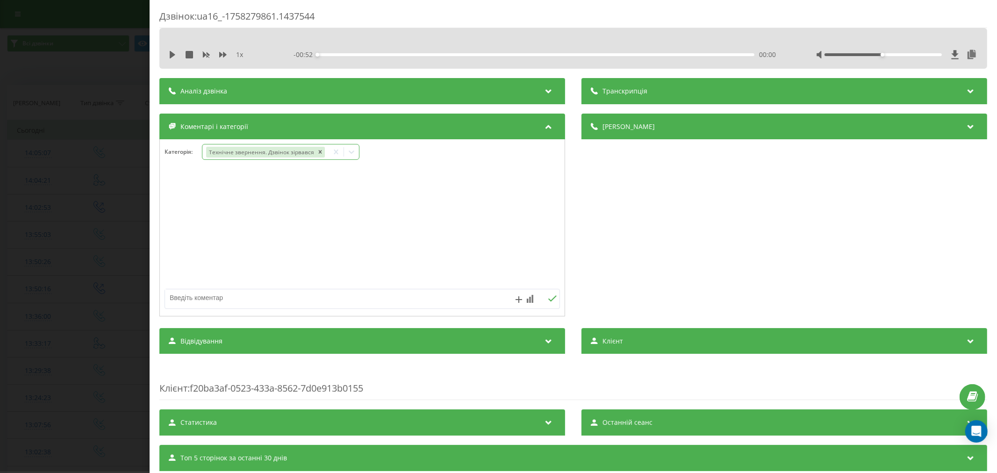
click at [351, 151] on icon at bounding box center [352, 151] width 6 height 3
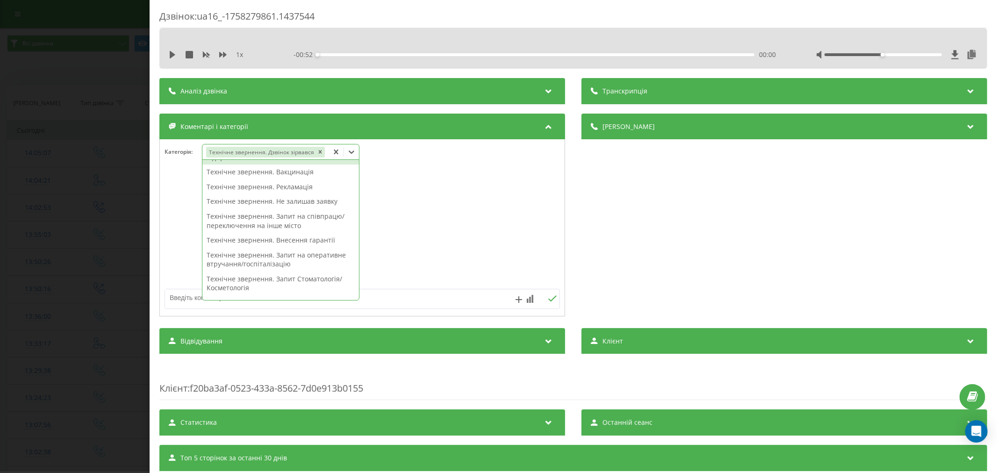
scroll to position [156, 0]
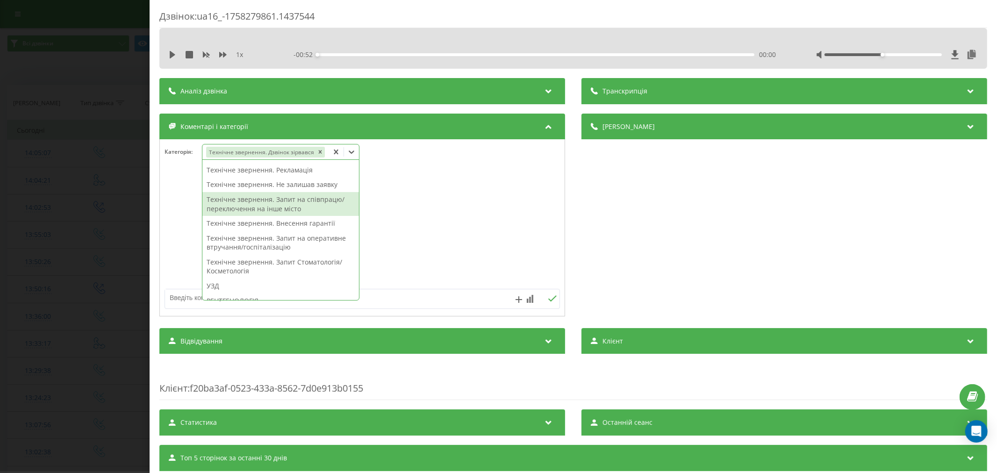
click at [284, 203] on div "Технічне звернення. Запит на співпрацю/переключення на інше місто" at bounding box center [280, 204] width 157 height 24
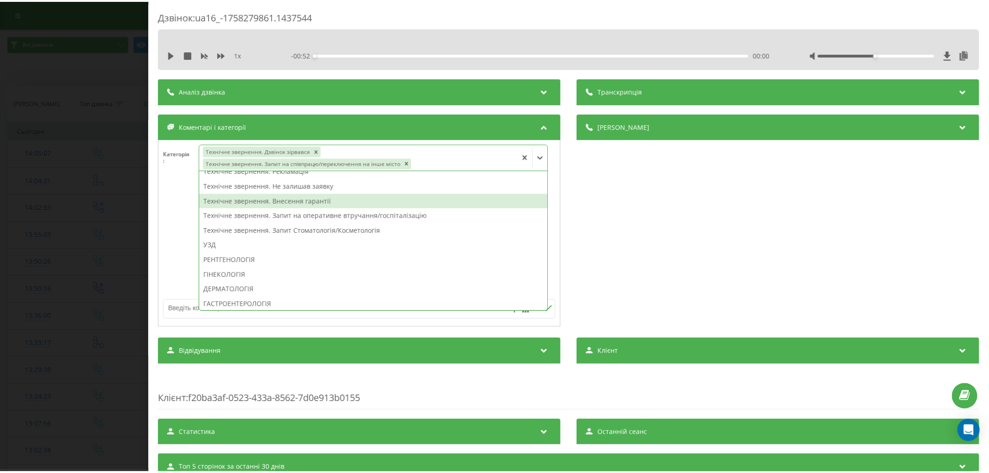
scroll to position [146, 0]
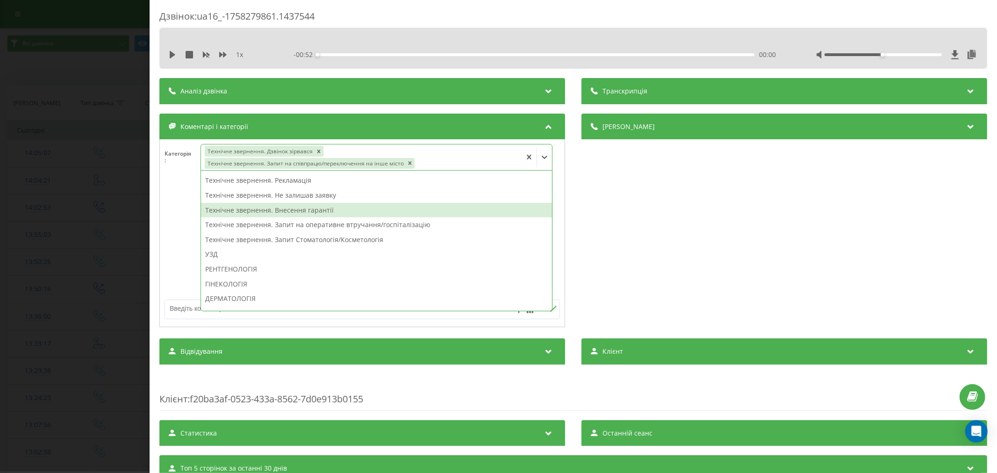
click at [427, 203] on div "Технічне звернення. Внесення гарантії" at bounding box center [376, 210] width 351 height 15
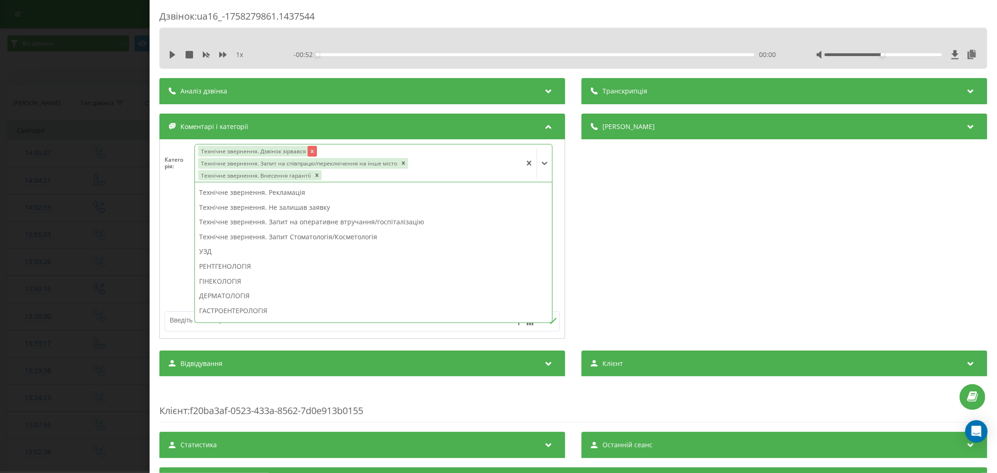
click at [310, 150] on icon "Remove Технічне звернення. Дзвінок зірвався" at bounding box center [312, 151] width 7 height 7
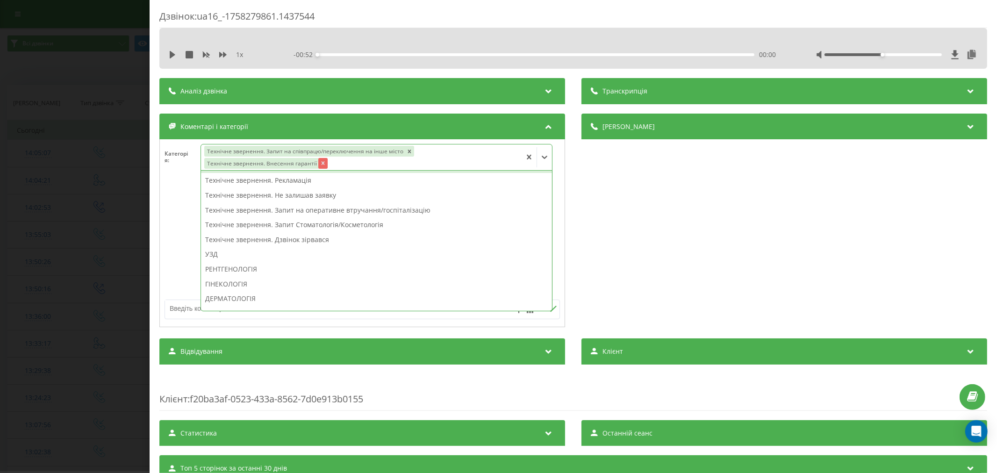
click at [320, 165] on icon "Remove Технічне звернення. Внесення гарантії" at bounding box center [323, 163] width 7 height 7
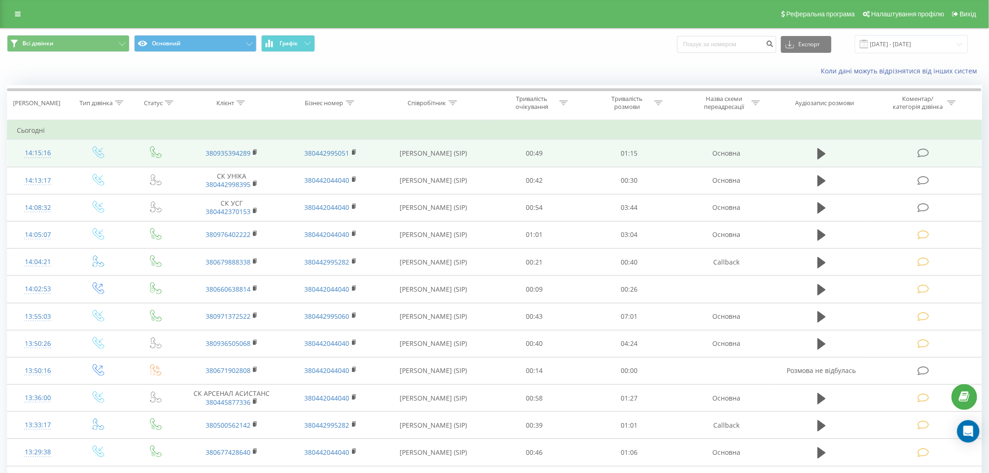
click at [920, 155] on icon at bounding box center [923, 153] width 12 height 10
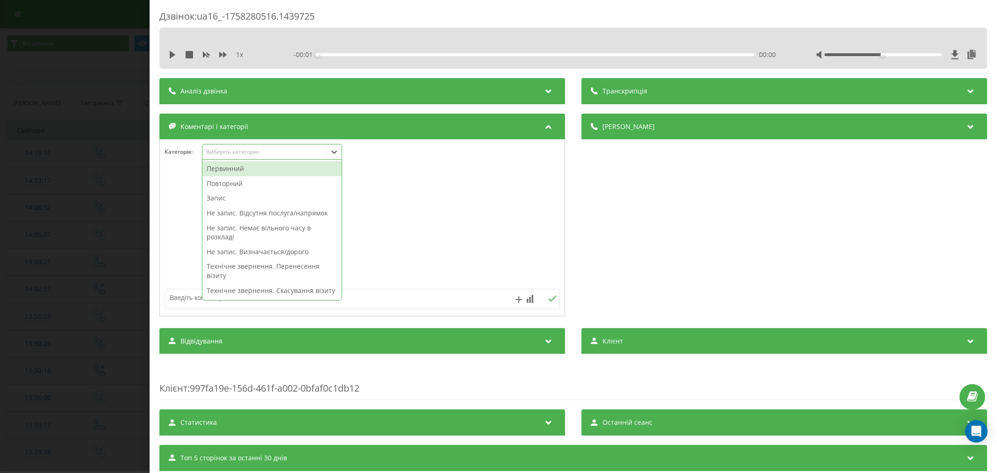
click at [244, 149] on div "Виберіть категорію" at bounding box center [264, 151] width 117 height 7
click at [244, 172] on div "Первинний" at bounding box center [271, 168] width 139 height 15
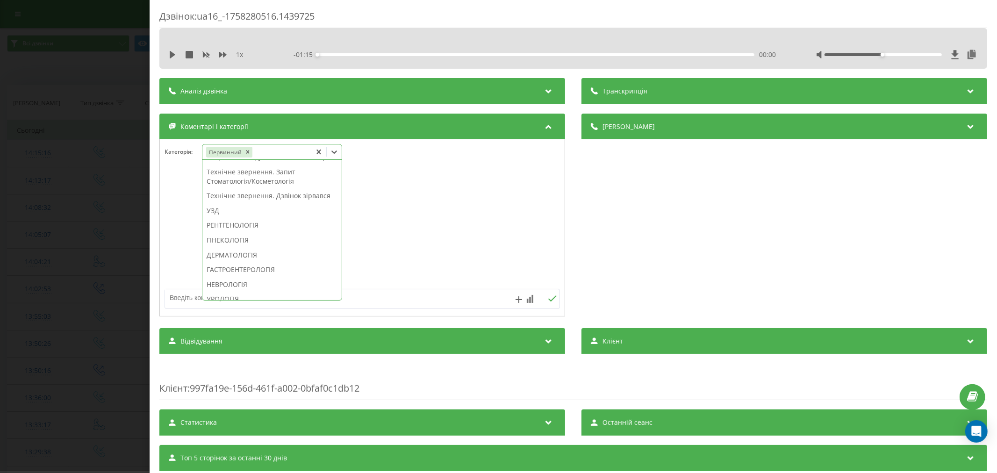
scroll to position [259, 0]
click at [256, 202] on div "Технічне звернення. Дзвінок зірвався" at bounding box center [271, 194] width 139 height 15
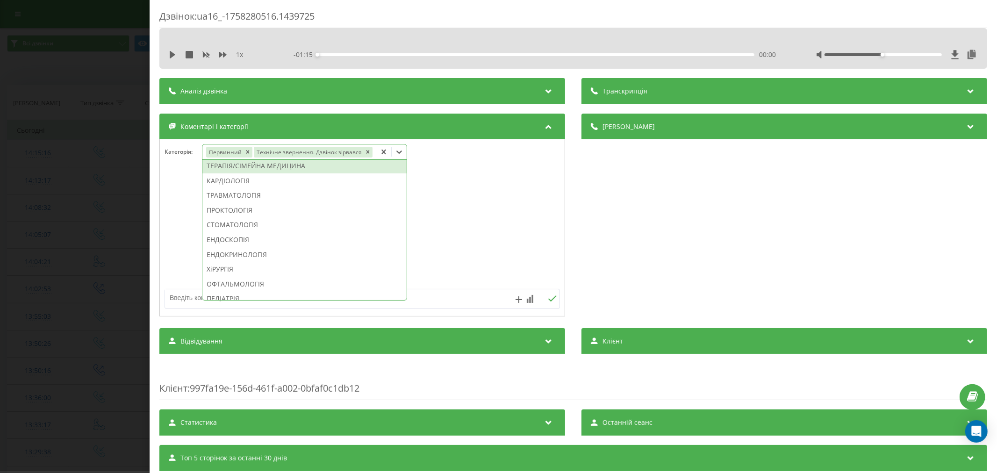
click at [264, 167] on div "ТЕРАПІЯ/СІМЕЙНА МЕДИЦИНА" at bounding box center [304, 165] width 204 height 15
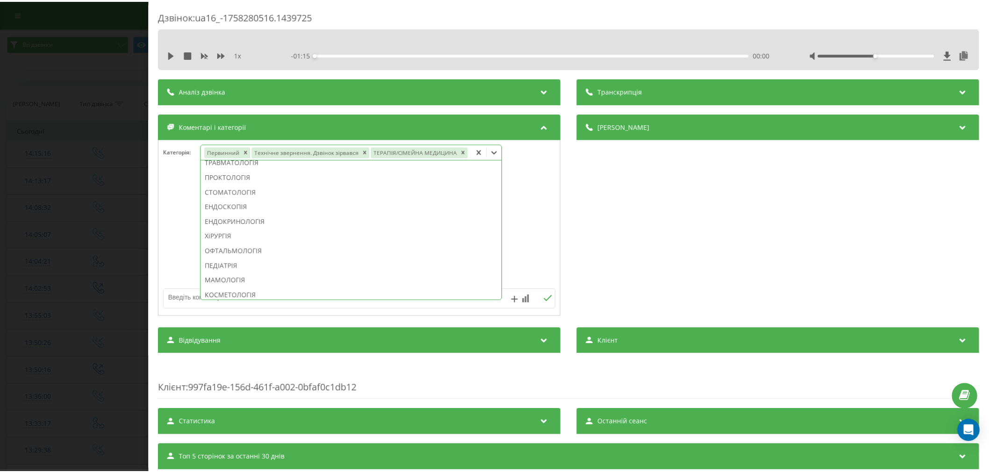
scroll to position [328, 0]
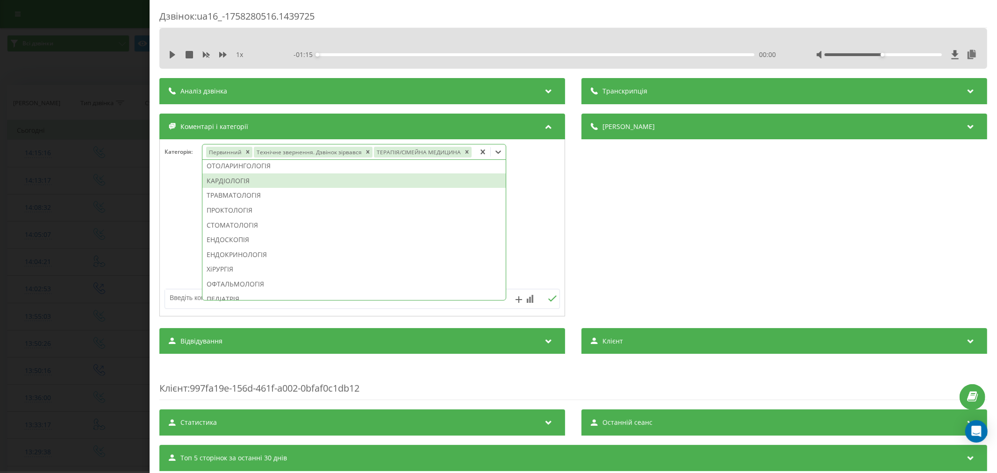
click at [444, 179] on div "КАРДІОЛОГІЯ" at bounding box center [353, 180] width 303 height 15
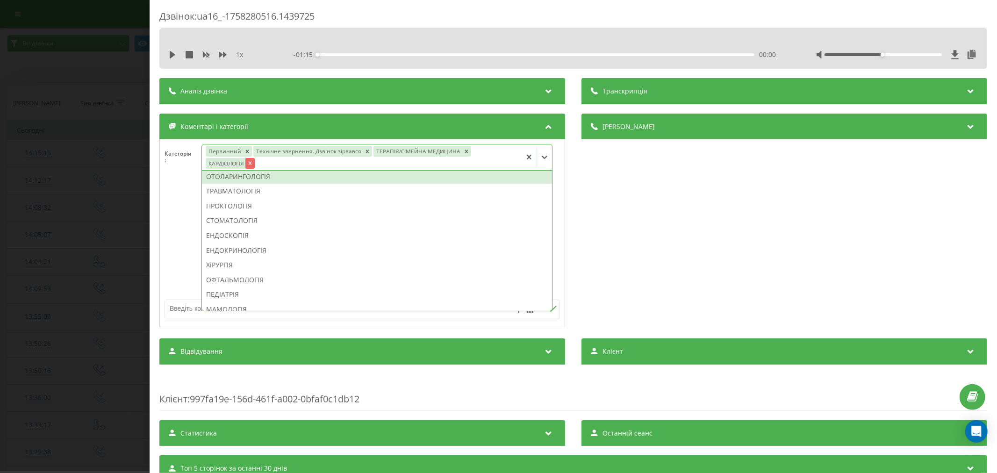
click at [249, 165] on icon "Remove КАРДІОЛОГІЯ" at bounding box center [250, 163] width 7 height 7
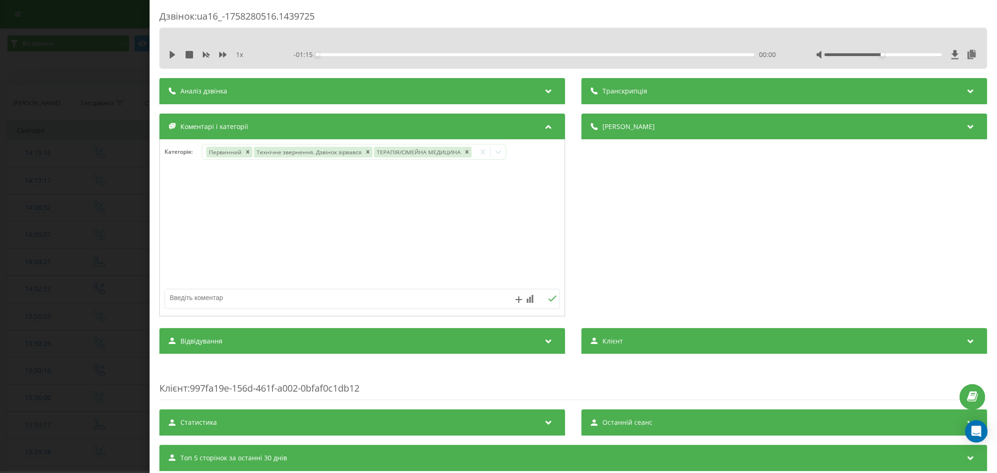
click at [608, 209] on div "Деталі дзвінка Загальне Дата дзвінка [DATE] 14:15:16 Тип дзвінка Вхідний Статус…" at bounding box center [784, 216] width 406 height 205
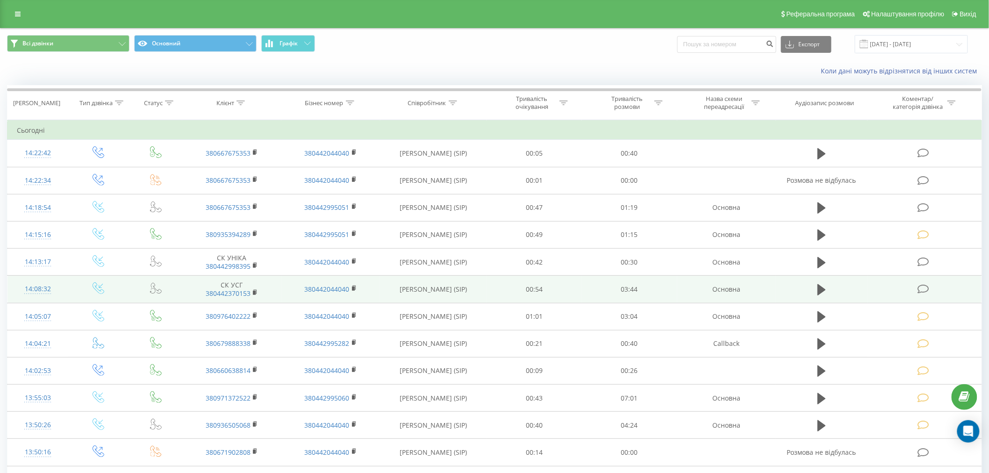
click at [926, 291] on icon at bounding box center [923, 289] width 12 height 10
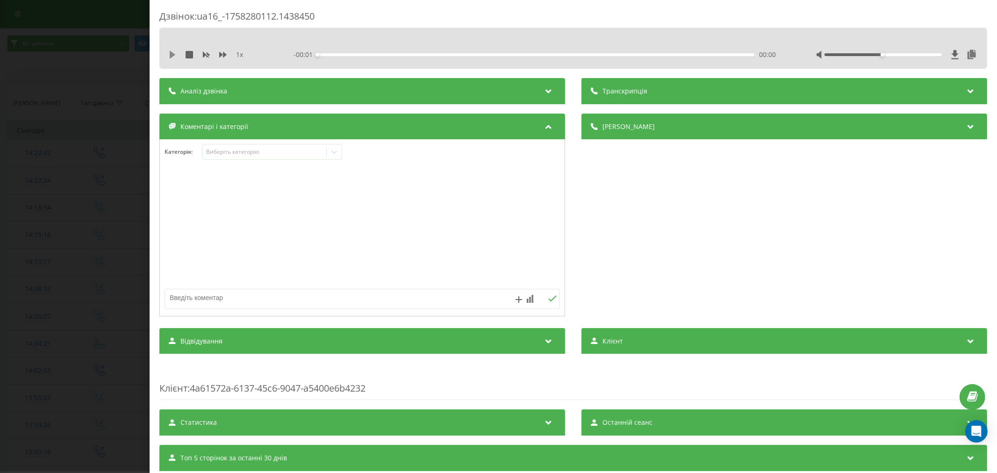
click at [172, 52] on icon at bounding box center [172, 54] width 7 height 7
click at [340, 54] on div "00:00" at bounding box center [535, 54] width 437 height 3
click at [361, 54] on div "00:14" at bounding box center [535, 54] width 437 height 3
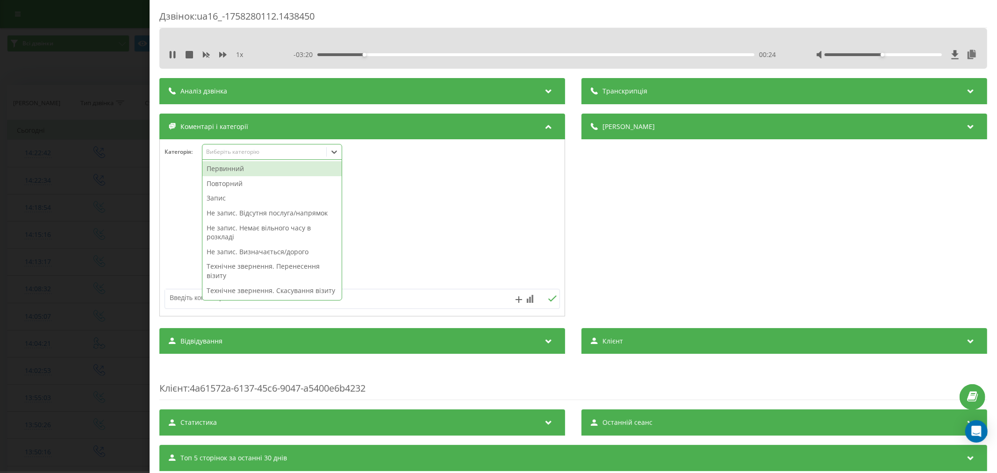
click at [264, 147] on div "Виберіть категорію" at bounding box center [272, 152] width 140 height 16
click at [220, 188] on div "Повторний" at bounding box center [271, 183] width 139 height 15
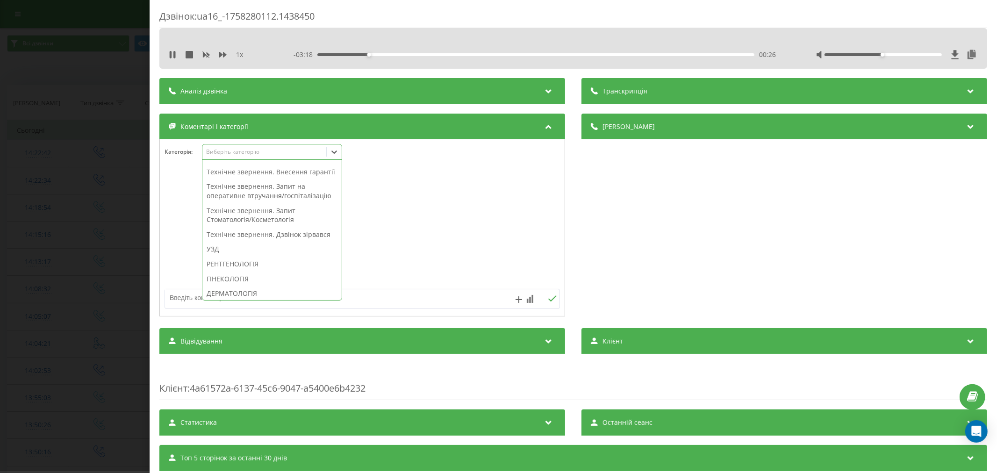
scroll to position [245, 0]
click at [253, 217] on div "Технічне звернення. Дзвінок зірвався" at bounding box center [271, 209] width 139 height 15
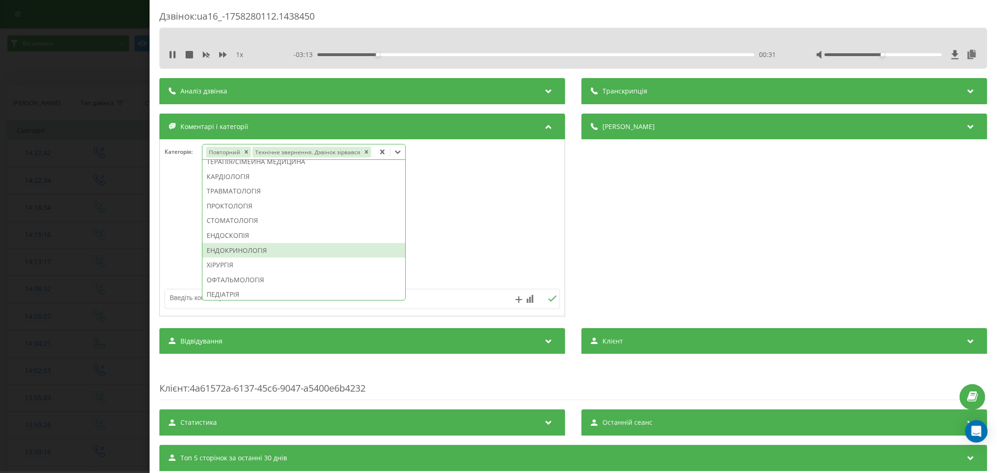
click at [269, 250] on div "ЕНДОКРИНОЛОГІЯ" at bounding box center [303, 250] width 203 height 15
click at [468, 200] on div at bounding box center [362, 228] width 405 height 112
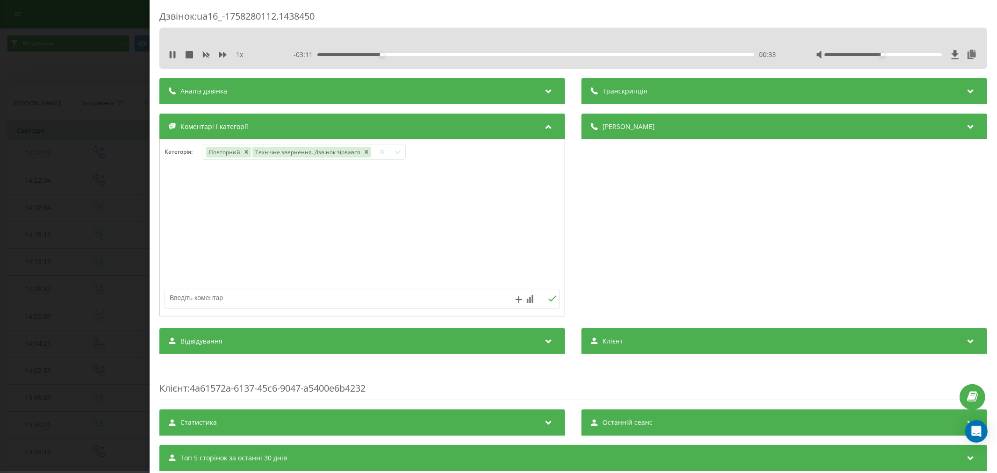
click at [299, 305] on textarea at bounding box center [322, 297] width 315 height 17
click at [388, 301] on textarea at bounding box center [322, 297] width 315 height 17
type textarea "страхова. будуть пропонувати"
click at [549, 297] on icon at bounding box center [552, 298] width 9 height 7
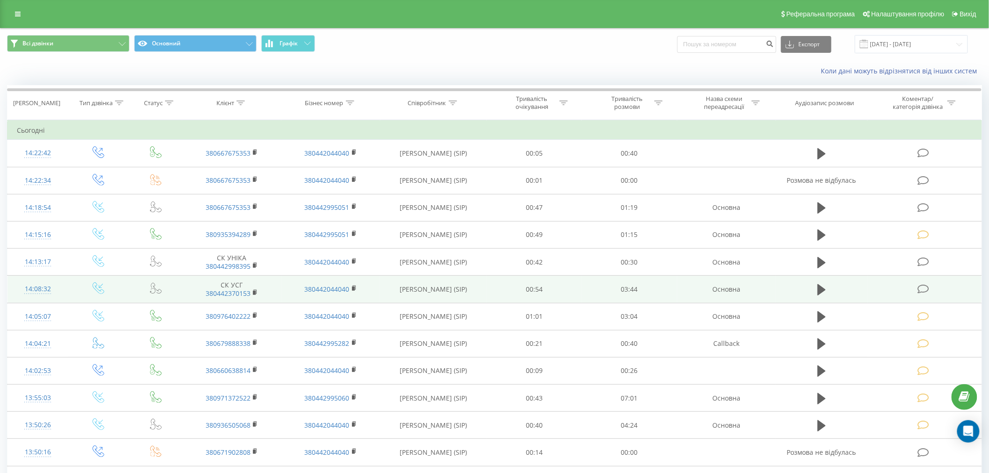
click at [922, 288] on icon at bounding box center [923, 289] width 12 height 10
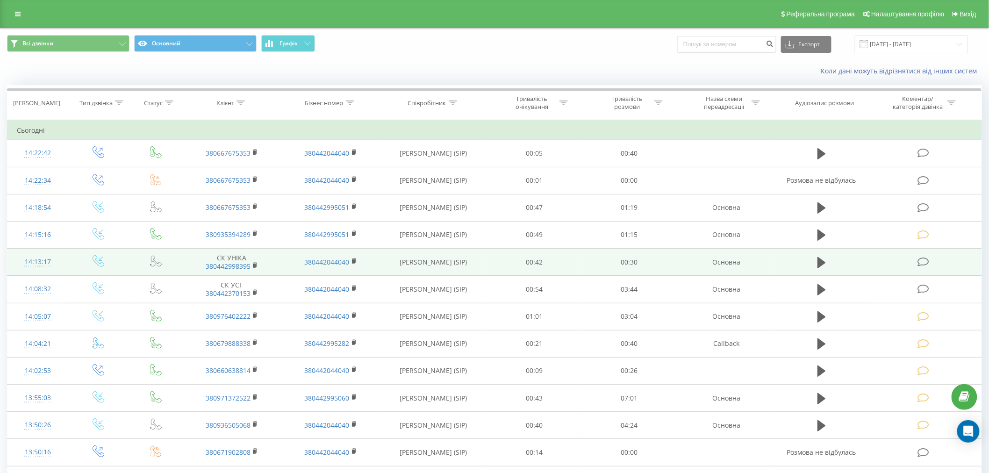
click at [919, 261] on icon at bounding box center [923, 262] width 12 height 10
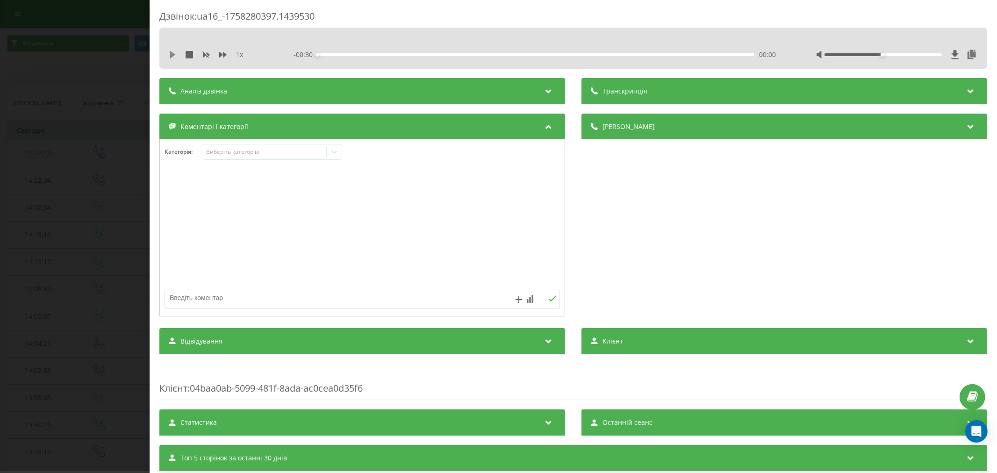
click at [174, 53] on icon at bounding box center [172, 54] width 7 height 7
click at [342, 54] on div "00:01" at bounding box center [535, 54] width 437 height 3
drag, startPoint x: 390, startPoint y: 53, endPoint x: 432, endPoint y: 53, distance: 42.0
click at [391, 53] on div "00:05" at bounding box center [535, 54] width 437 height 3
click at [452, 54] on div "00:09" at bounding box center [535, 54] width 437 height 3
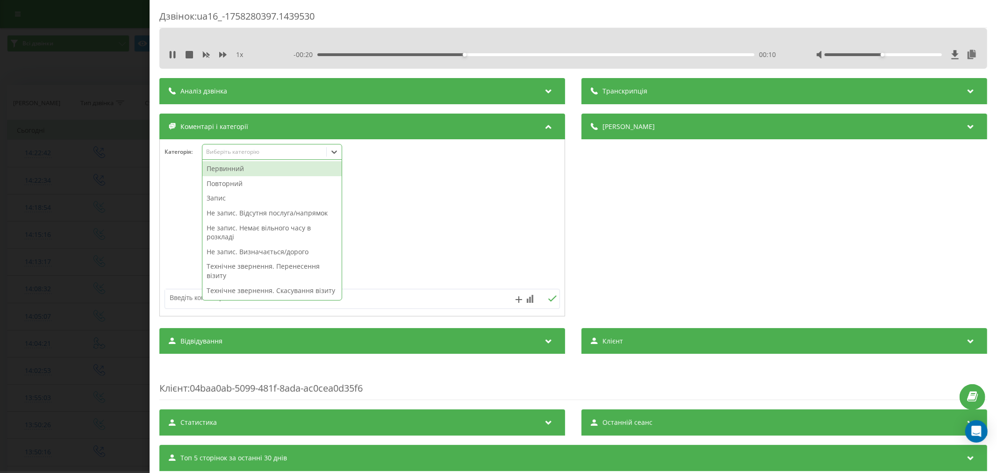
click at [272, 151] on div "Виберіть категорію" at bounding box center [264, 151] width 117 height 7
click at [237, 184] on div "Повторний" at bounding box center [271, 183] width 139 height 15
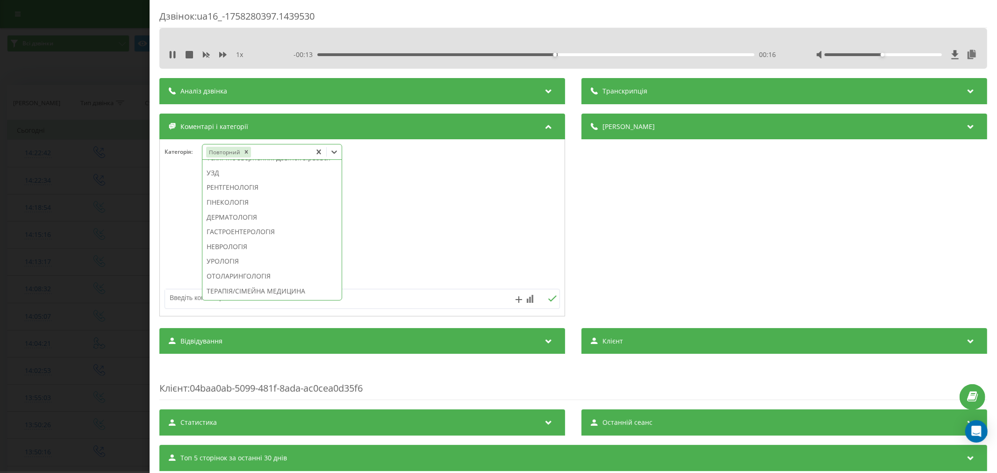
click at [251, 165] on div "Технічне звернення. Дзвінок зірвався" at bounding box center [271, 157] width 139 height 15
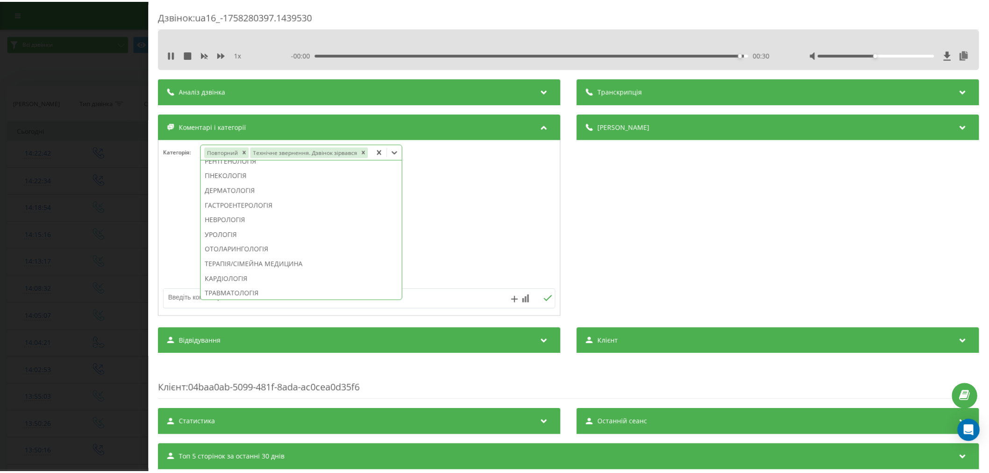
scroll to position [314, 0]
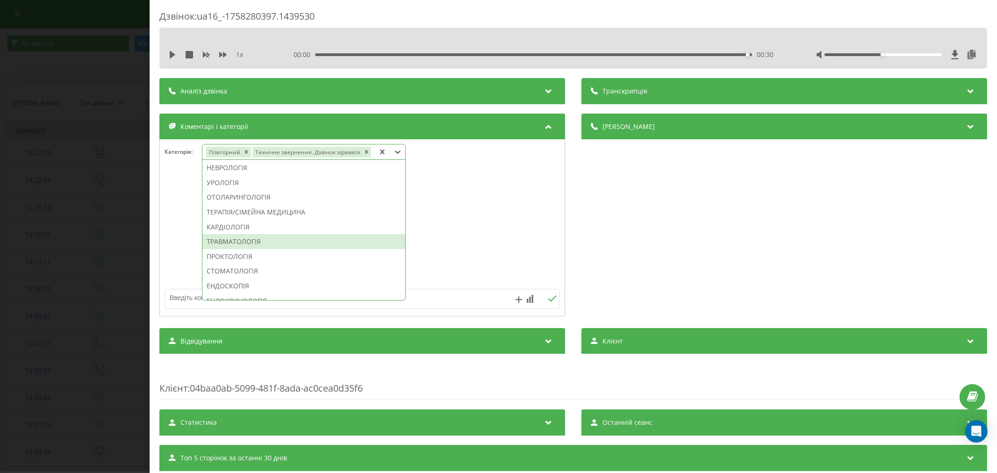
click at [237, 241] on div "ТРАВМАТОЛОГІЯ" at bounding box center [303, 241] width 203 height 15
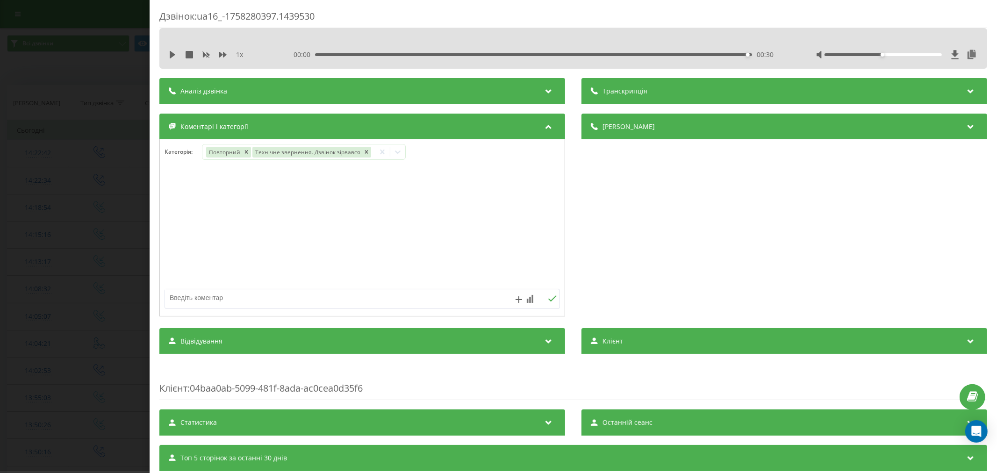
click at [483, 221] on div at bounding box center [362, 228] width 405 height 112
click at [270, 306] on textarea at bounding box center [322, 297] width 315 height 17
type textarea "страхова. будуть пропонувати"
click at [549, 296] on icon at bounding box center [552, 298] width 9 height 7
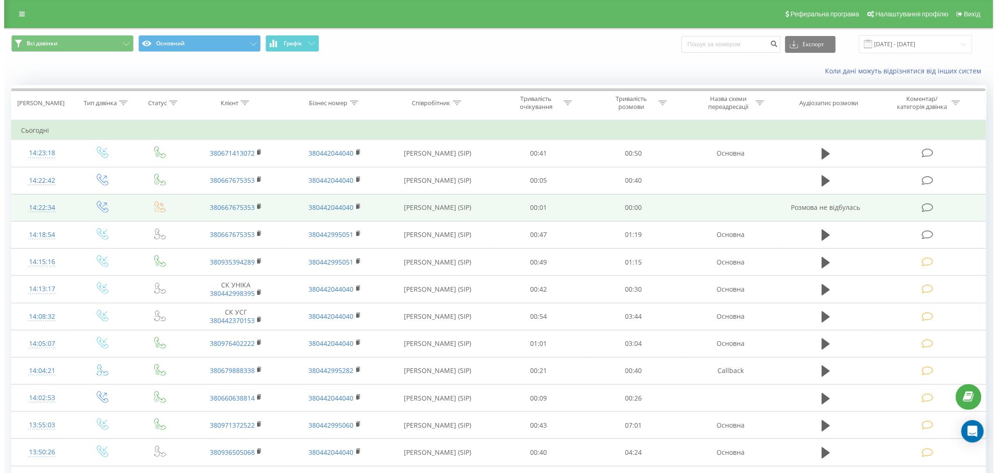
scroll to position [52, 0]
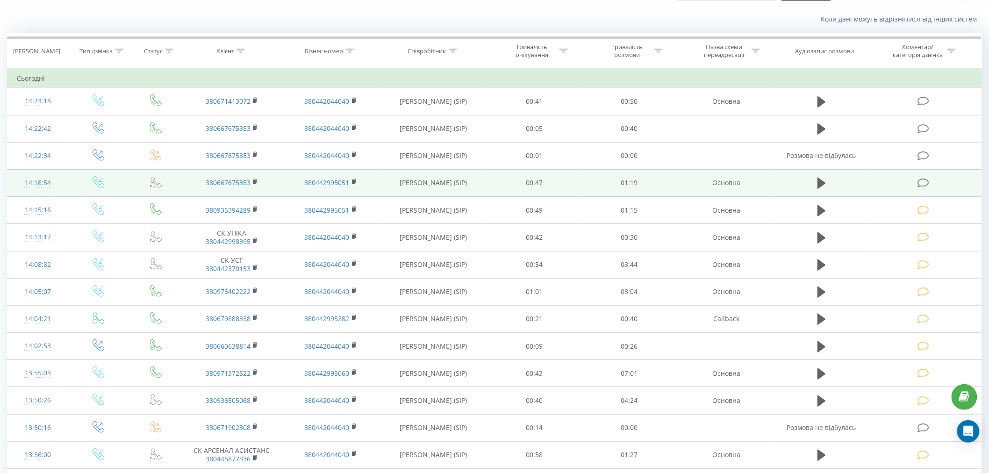
click at [919, 184] on icon at bounding box center [923, 183] width 12 height 10
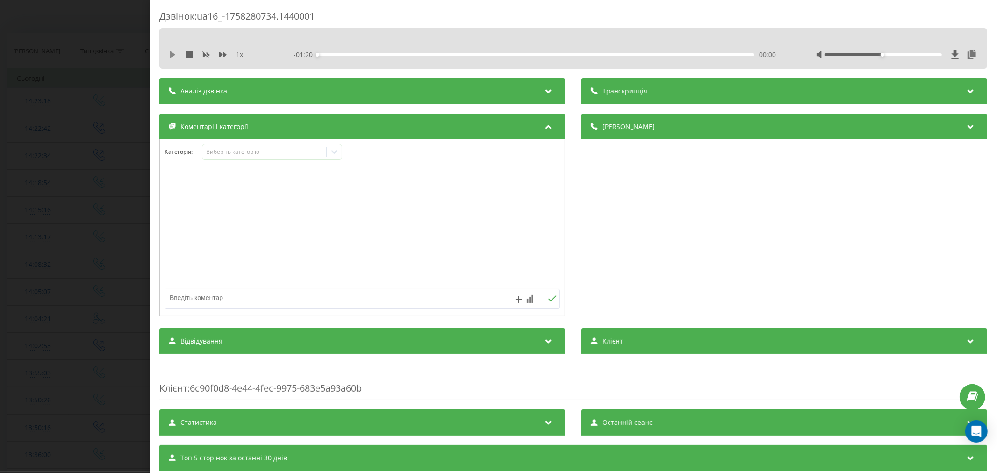
click at [174, 55] on icon at bounding box center [173, 54] width 6 height 7
click at [339, 52] on div "- 01:20 00:00 00:00" at bounding box center [535, 54] width 485 height 9
click at [342, 54] on div "00:00" at bounding box center [535, 54] width 437 height 3
click at [374, 53] on div "00:10" at bounding box center [535, 54] width 437 height 3
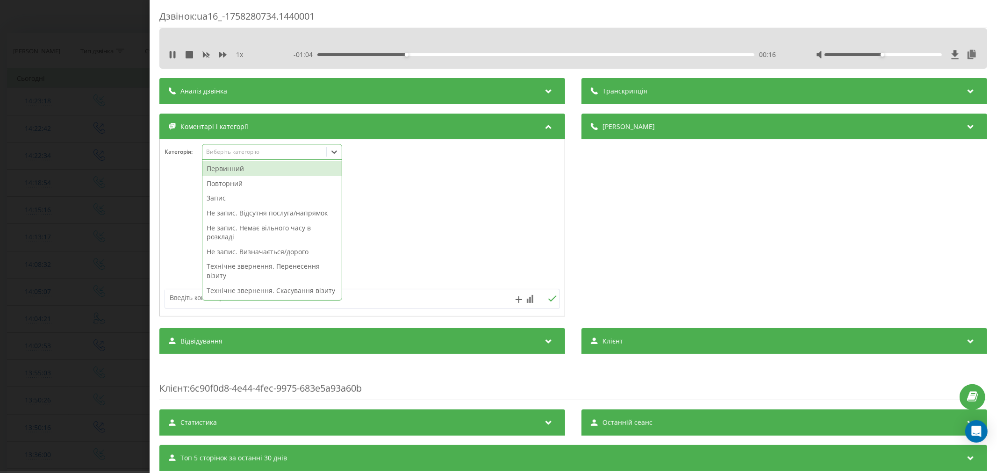
click at [241, 152] on div "Виберіть категорію" at bounding box center [264, 151] width 117 height 7
click at [229, 181] on div "Повторний" at bounding box center [271, 183] width 139 height 15
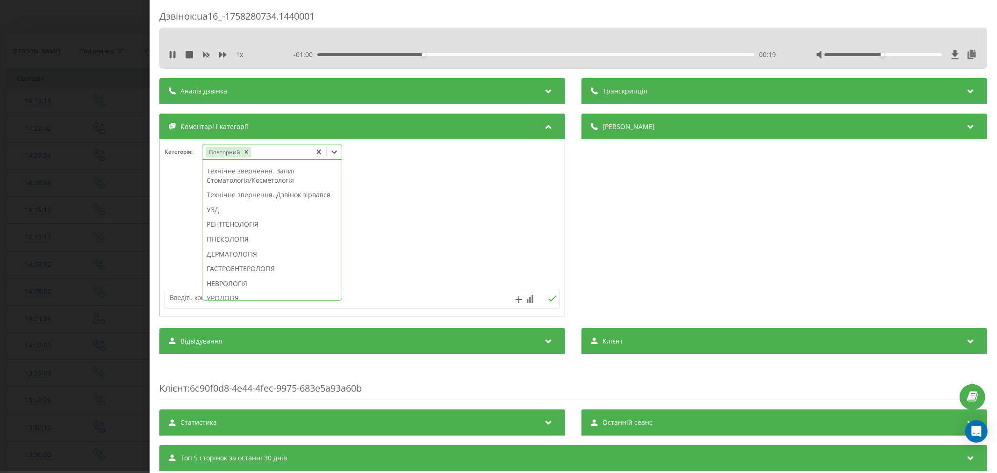
scroll to position [244, 0]
click at [243, 217] on div "Технічне звернення. Дзвінок зірвався" at bounding box center [271, 209] width 139 height 15
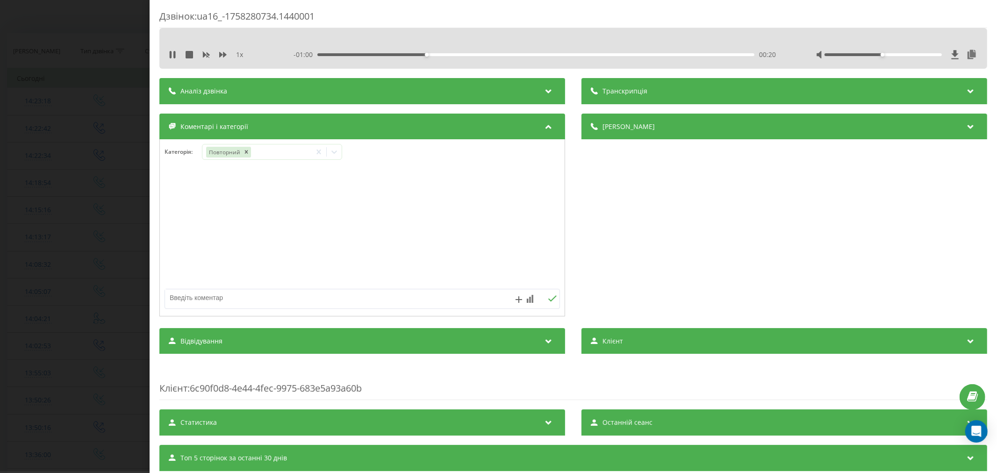
click at [388, 222] on div at bounding box center [362, 228] width 405 height 112
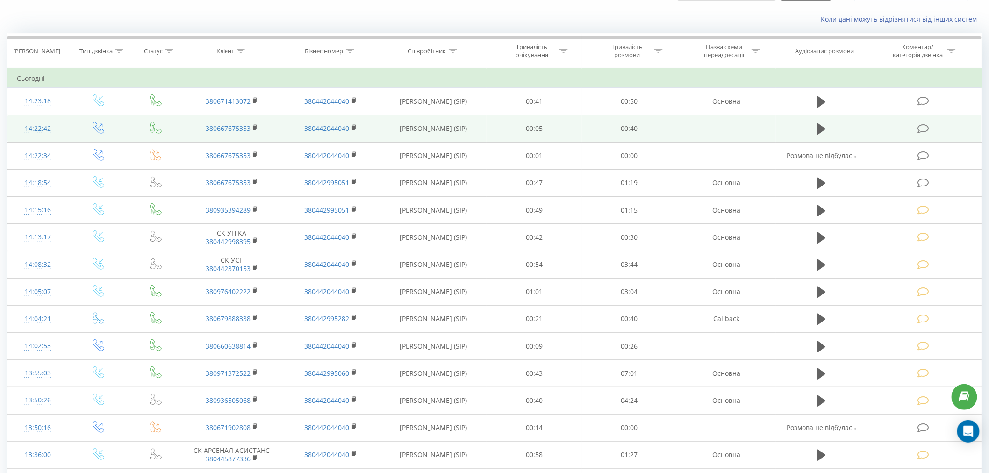
click at [923, 128] on icon at bounding box center [923, 129] width 12 height 10
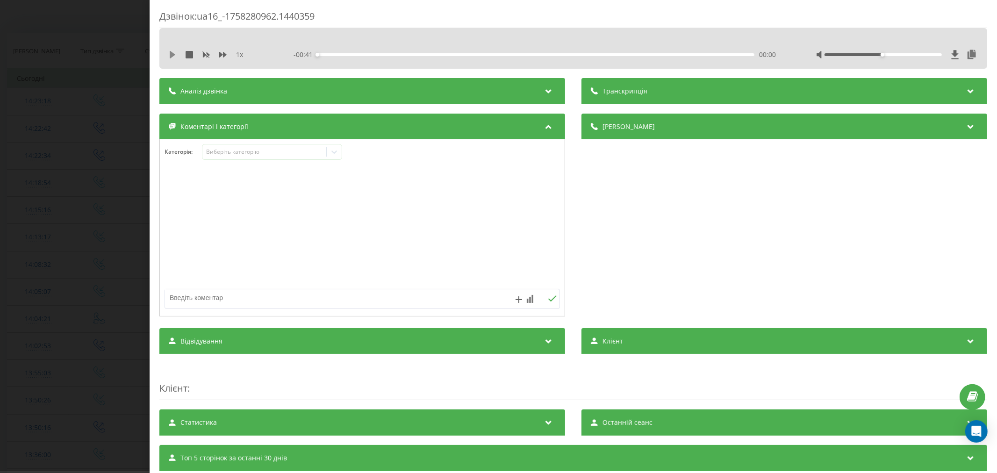
click at [174, 53] on icon at bounding box center [172, 54] width 7 height 7
click at [344, 53] on div "00:01" at bounding box center [535, 54] width 437 height 3
click at [418, 55] on div "00:09" at bounding box center [535, 54] width 437 height 3
click at [470, 53] on div "00:14" at bounding box center [535, 54] width 437 height 3
click at [255, 157] on div "Виберіть категорію" at bounding box center [272, 152] width 140 height 16
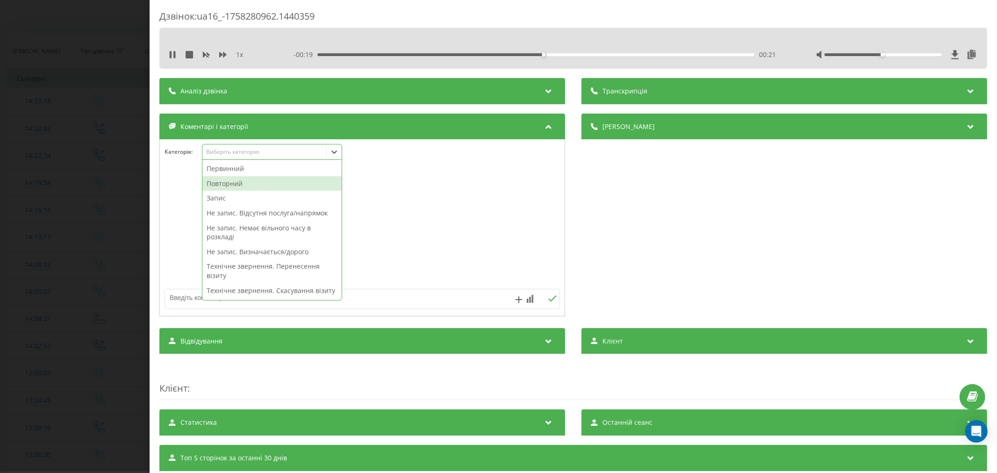
click at [234, 184] on div "Повторний" at bounding box center [271, 183] width 139 height 15
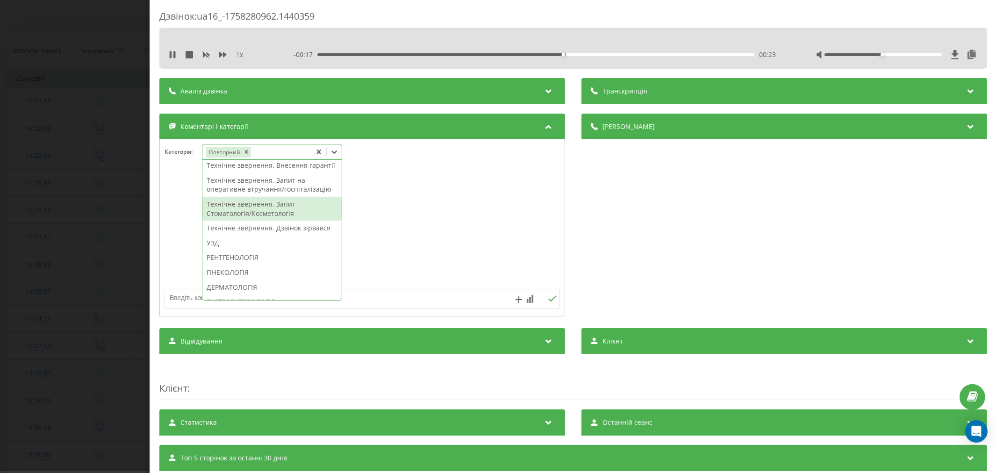
scroll to position [244, 0]
click at [270, 217] on div "Технічне звернення. Дзвінок зірвався" at bounding box center [271, 209] width 139 height 15
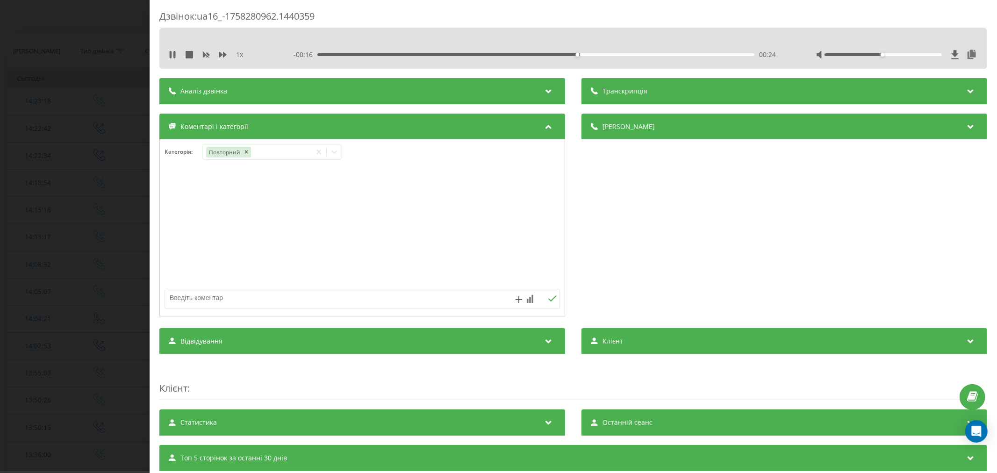
click at [407, 223] on div at bounding box center [362, 228] width 405 height 112
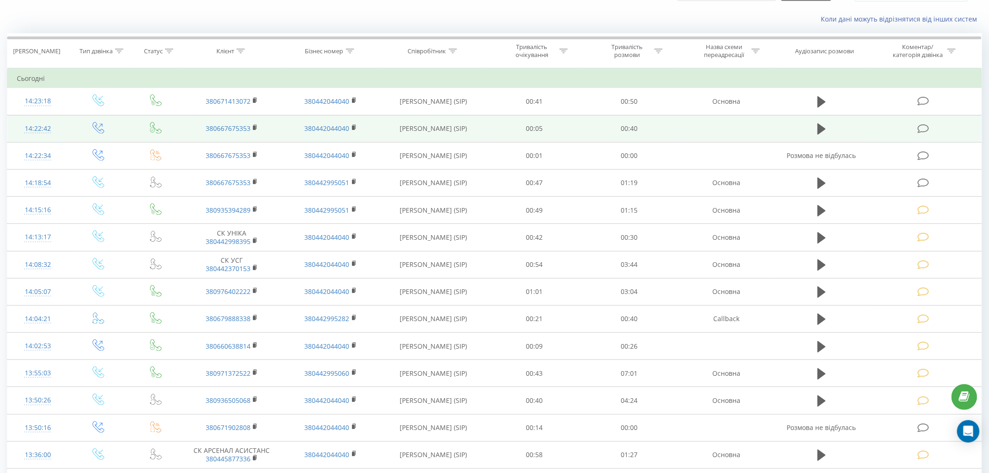
click at [915, 129] on td at bounding box center [924, 128] width 114 height 27
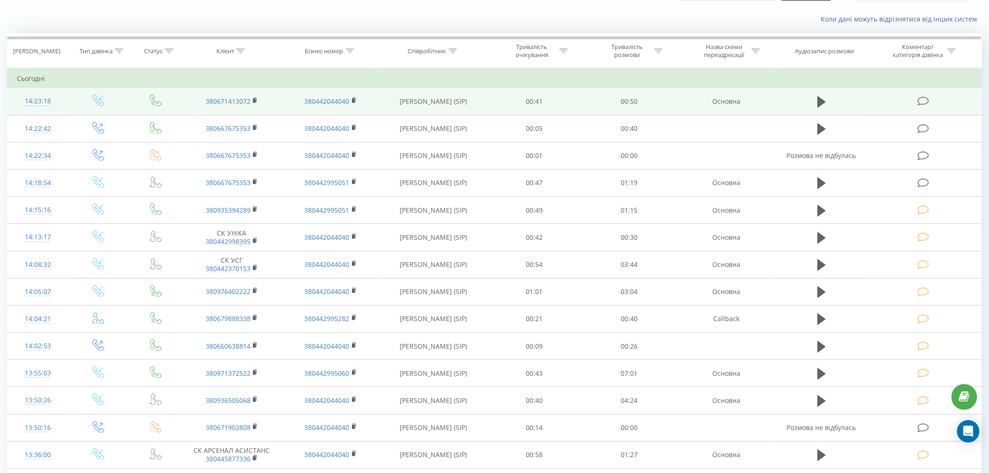
click at [923, 100] on icon at bounding box center [923, 101] width 12 height 10
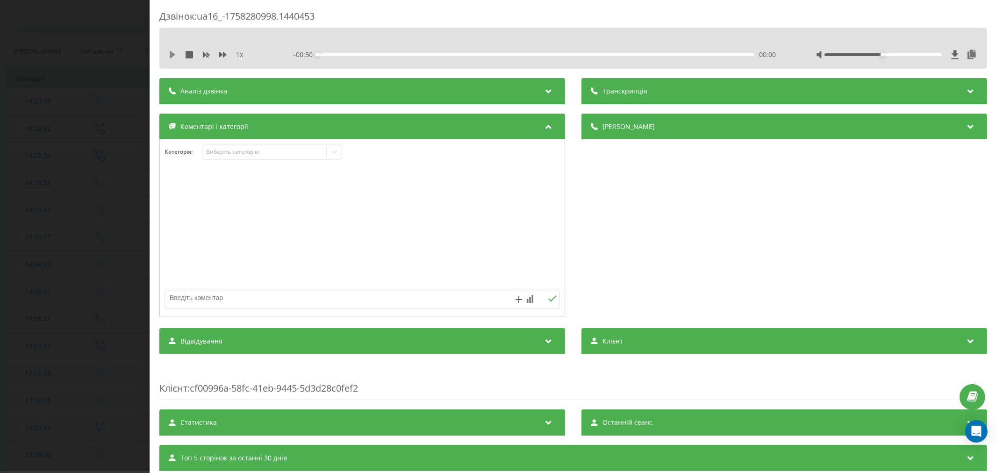
click at [171, 55] on icon at bounding box center [173, 54] width 6 height 7
click at [345, 54] on div "00:03" at bounding box center [535, 54] width 437 height 3
click at [374, 53] on div "00:06" at bounding box center [535, 54] width 437 height 3
click at [255, 150] on div "Виберіть категорію" at bounding box center [264, 151] width 117 height 7
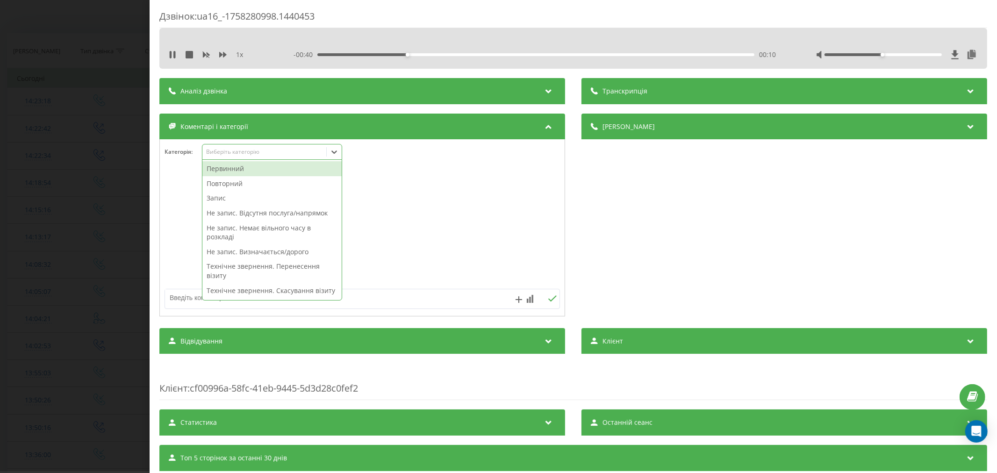
click at [244, 183] on div "Повторний" at bounding box center [271, 183] width 139 height 15
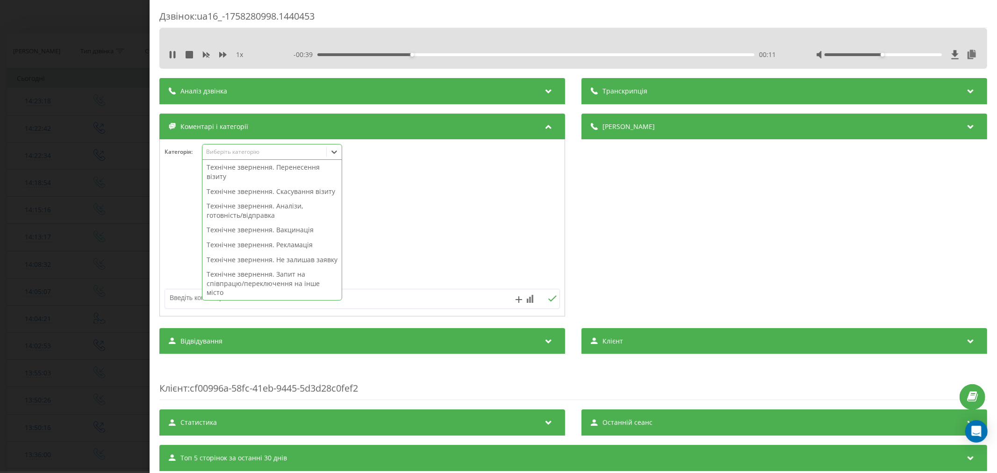
scroll to position [104, 0]
click at [254, 233] on div "Технічне звернення. Вакцинація" at bounding box center [271, 225] width 139 height 15
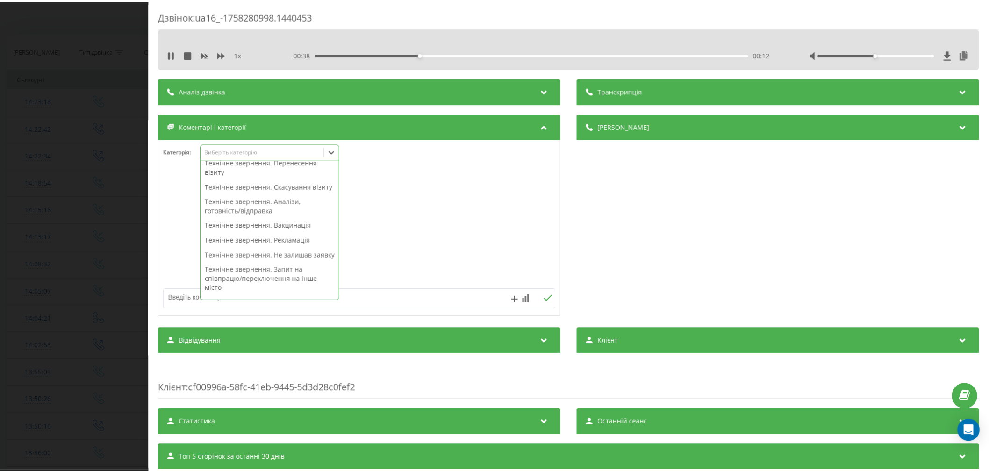
scroll to position [89, 0]
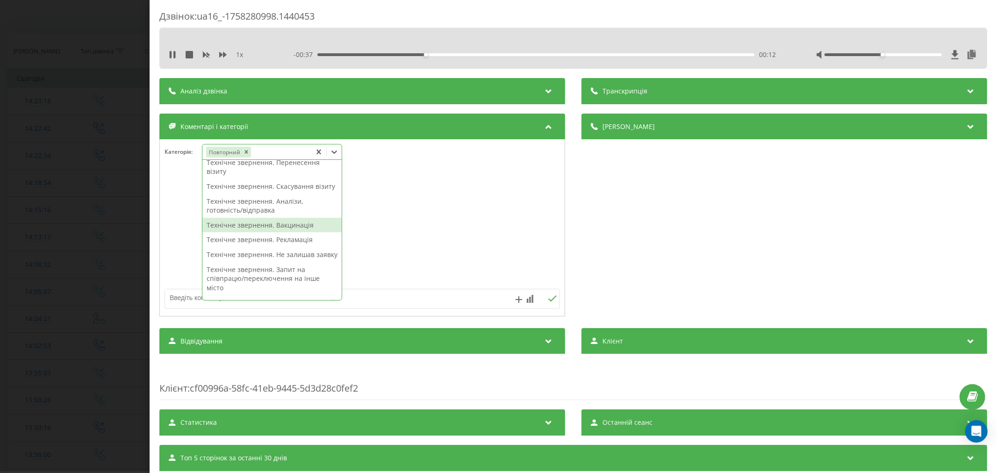
click at [360, 237] on div at bounding box center [362, 228] width 405 height 112
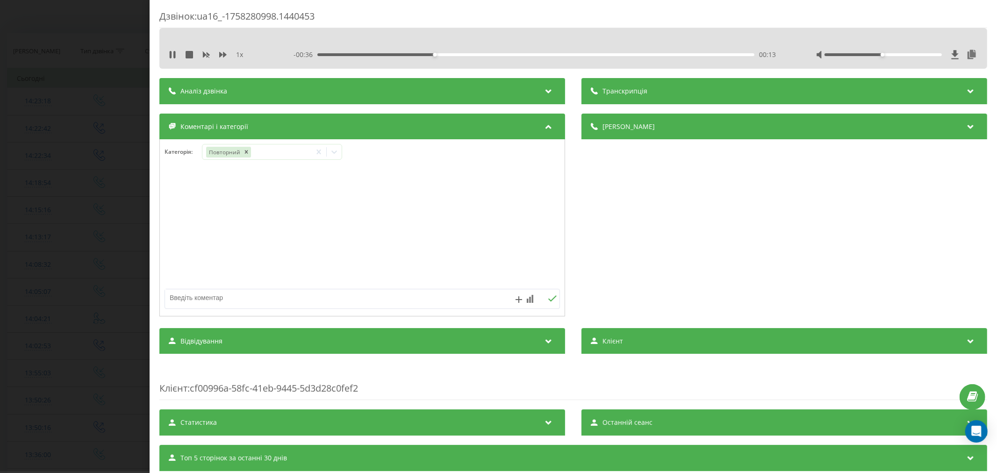
click at [256, 303] on textarea at bounding box center [322, 297] width 315 height 17
type textarea "вакцина від грипу"
drag, startPoint x: 548, startPoint y: 294, endPoint x: 543, endPoint y: 301, distance: 8.3
click at [545, 299] on div "вакцина від грипу" at bounding box center [361, 299] width 395 height 20
drag, startPoint x: 543, startPoint y: 301, endPoint x: 518, endPoint y: 291, distance: 27.7
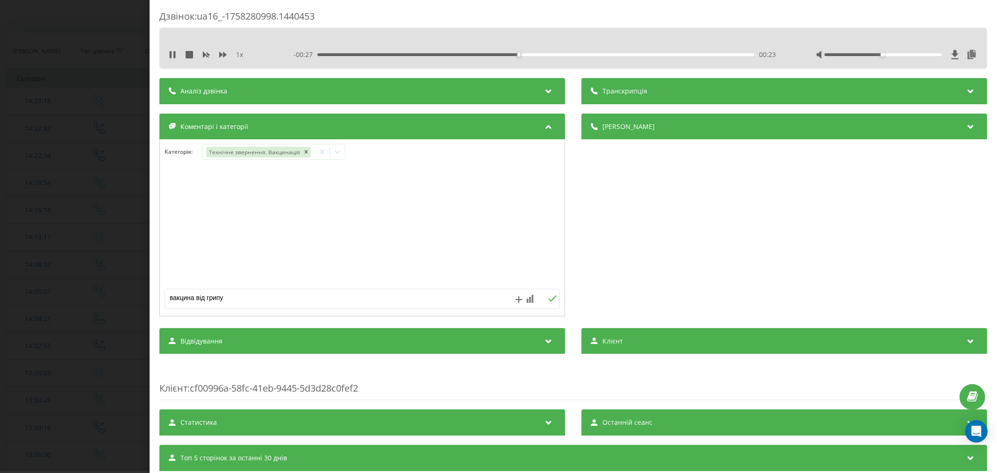
click at [548, 301] on icon at bounding box center [552, 298] width 9 height 7
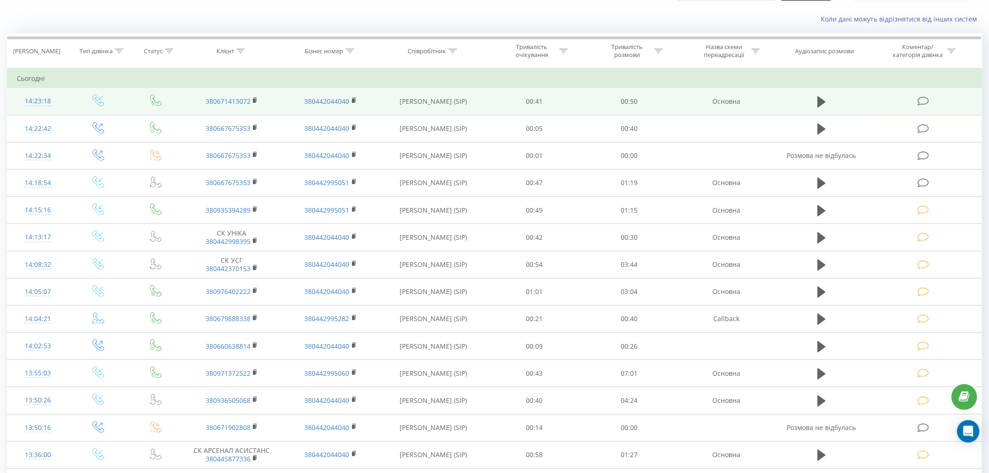
click at [926, 105] on icon at bounding box center [923, 101] width 12 height 10
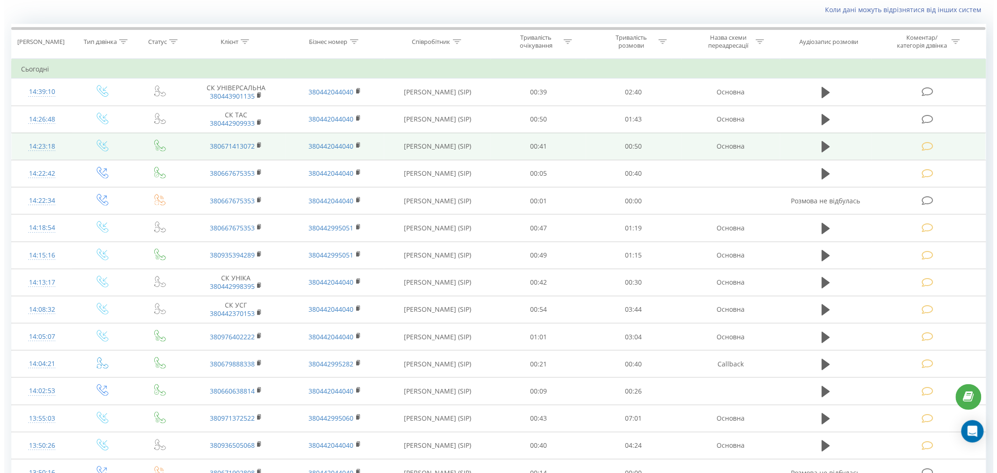
scroll to position [104, 0]
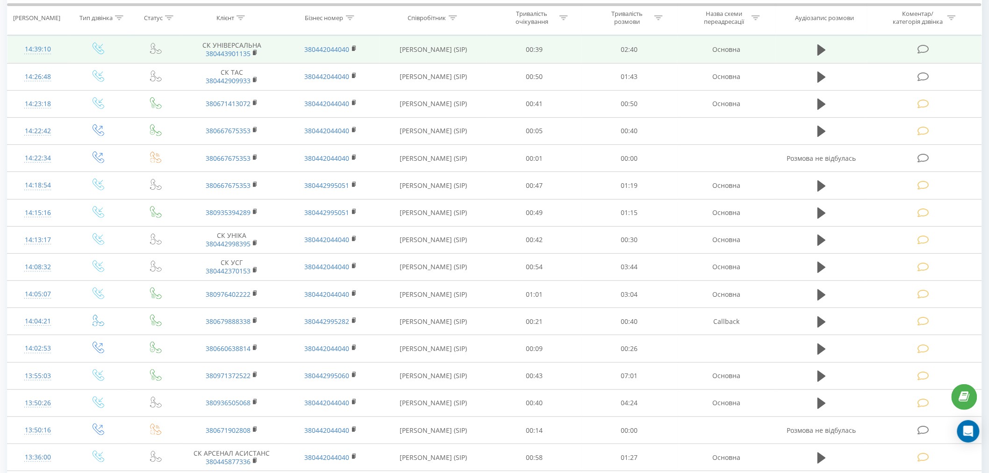
click at [927, 52] on icon at bounding box center [923, 49] width 12 height 10
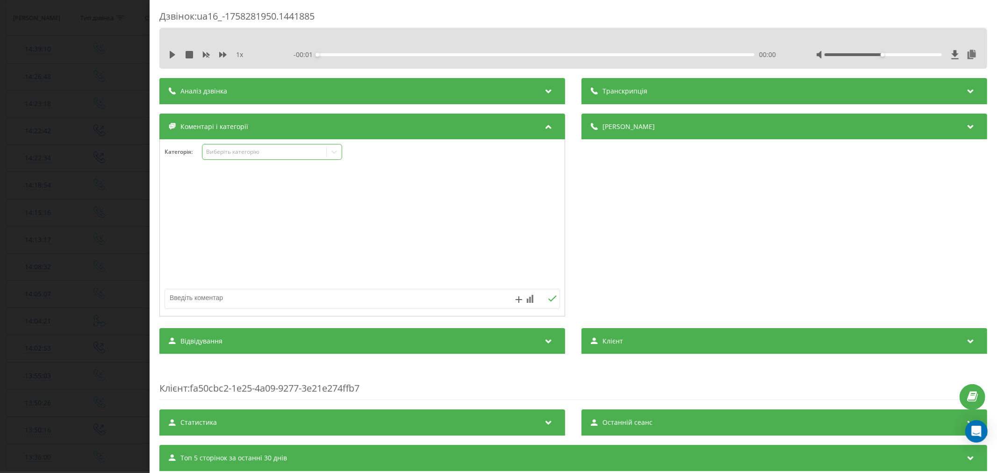
click at [273, 160] on div "Виберіть категорію" at bounding box center [272, 152] width 140 height 16
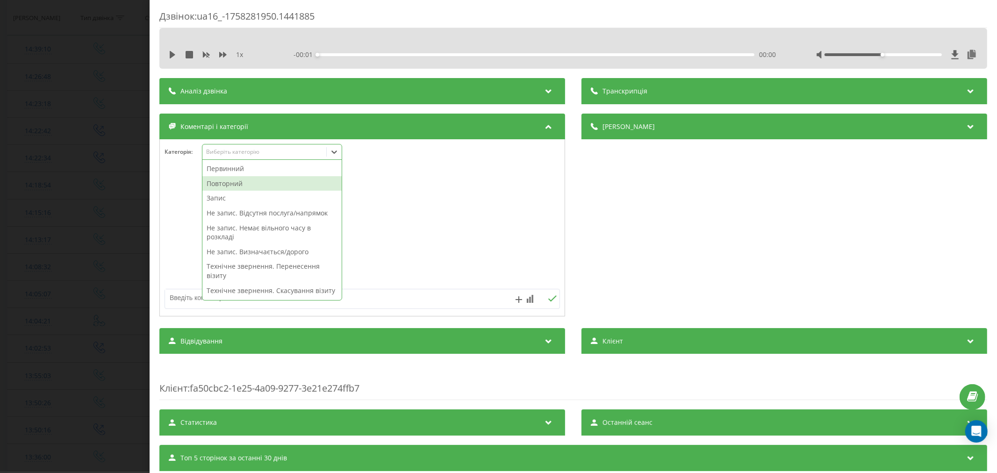
click at [247, 183] on div "Повторний" at bounding box center [271, 183] width 139 height 15
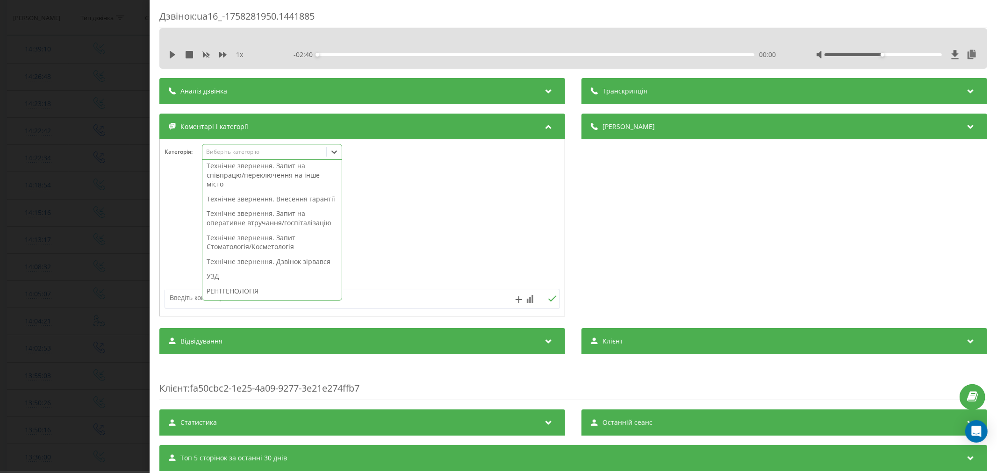
scroll to position [193, 0]
click at [263, 206] on div "Технічне звернення. Внесення гарантії" at bounding box center [271, 198] width 139 height 15
click at [384, 216] on div at bounding box center [362, 228] width 405 height 112
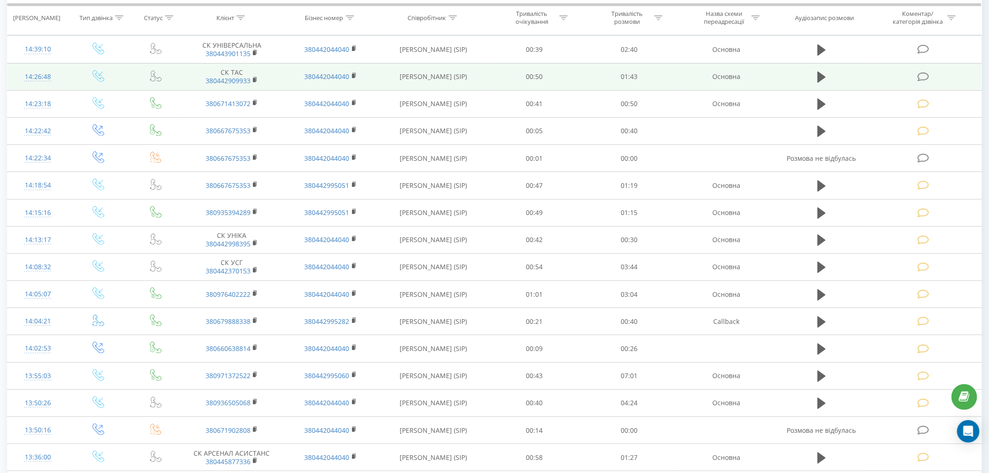
click at [921, 74] on icon at bounding box center [923, 77] width 12 height 10
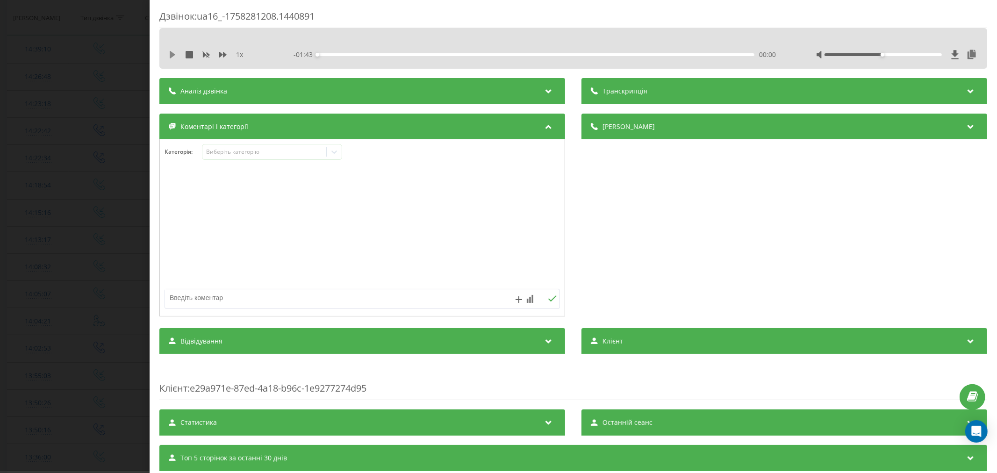
click at [173, 57] on icon at bounding box center [172, 54] width 7 height 7
click at [357, 54] on div "00:02" at bounding box center [535, 54] width 437 height 3
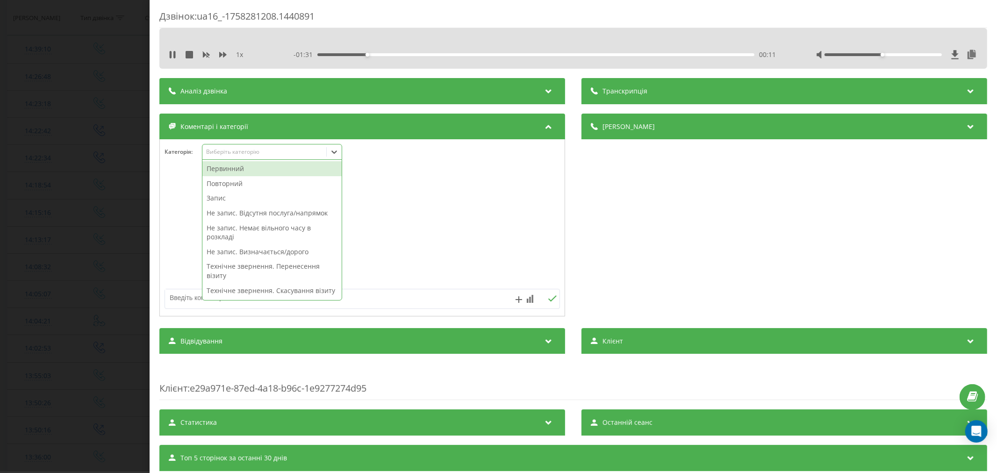
click at [241, 150] on div "Виберіть категорію" at bounding box center [264, 151] width 117 height 7
click at [230, 180] on div "Повторний" at bounding box center [271, 183] width 139 height 15
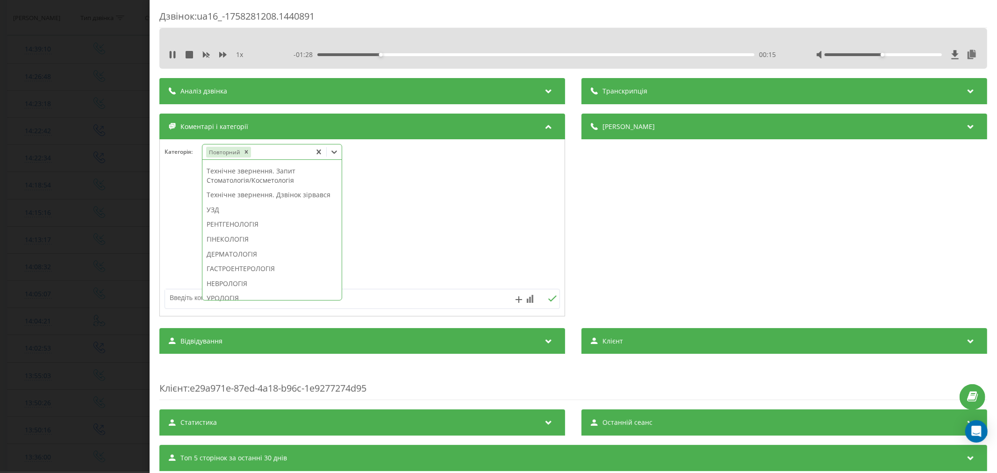
scroll to position [244, 0]
click at [232, 217] on div "Технічне звернення. Дзвінок зірвався" at bounding box center [271, 209] width 139 height 15
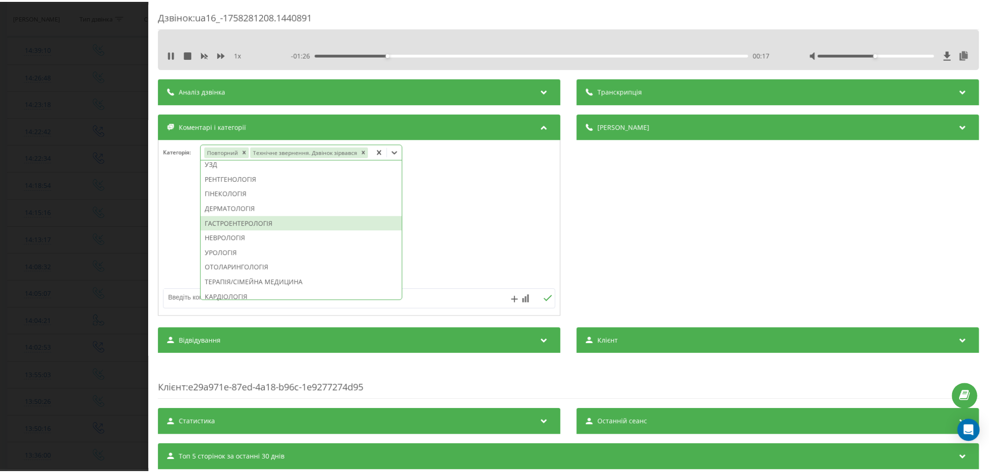
scroll to position [190, 0]
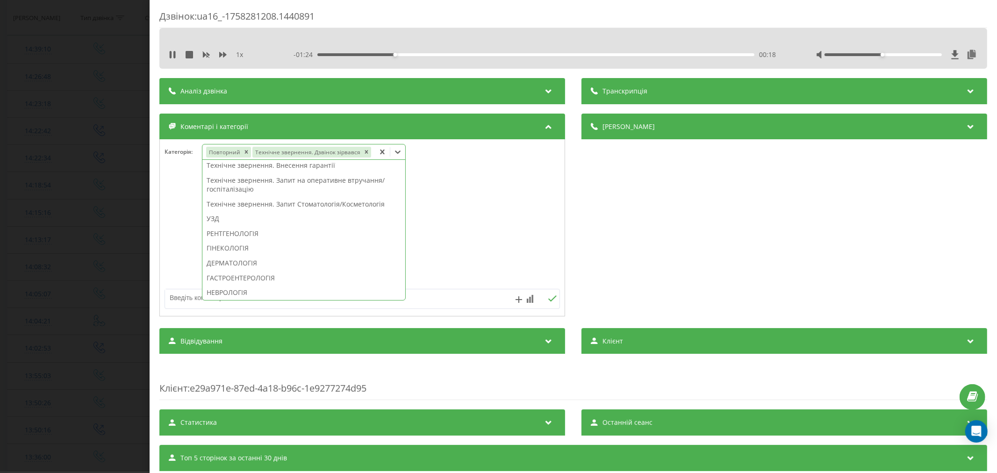
click at [216, 215] on div "УЗД" at bounding box center [303, 218] width 203 height 15
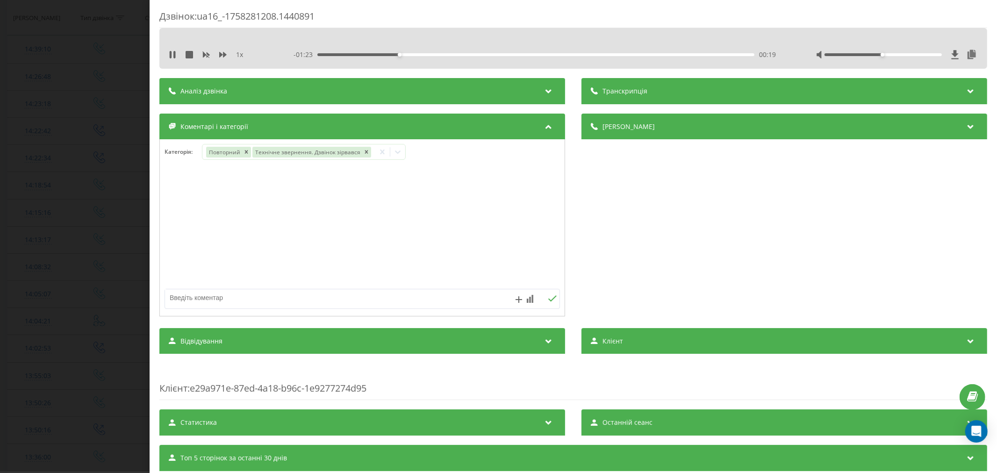
click at [471, 223] on div at bounding box center [362, 228] width 405 height 112
click at [365, 291] on textarea at bounding box center [322, 297] width 315 height 17
type textarea "страхова. будуть пропонувати"
click at [548, 298] on icon at bounding box center [552, 298] width 9 height 7
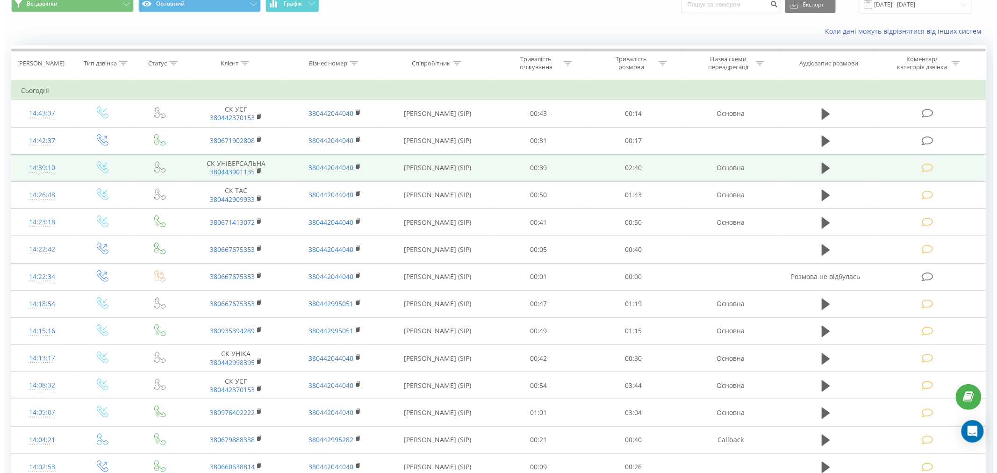
scroll to position [52, 0]
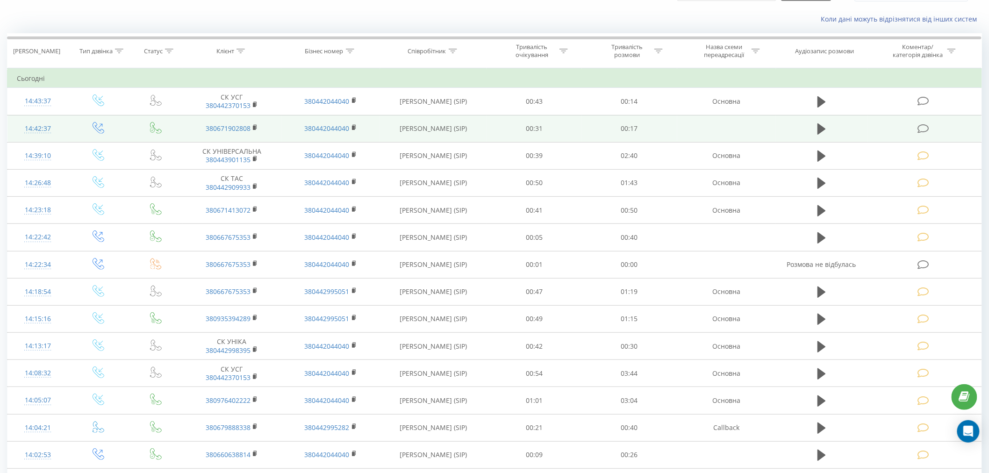
click at [918, 136] on td at bounding box center [924, 128] width 114 height 27
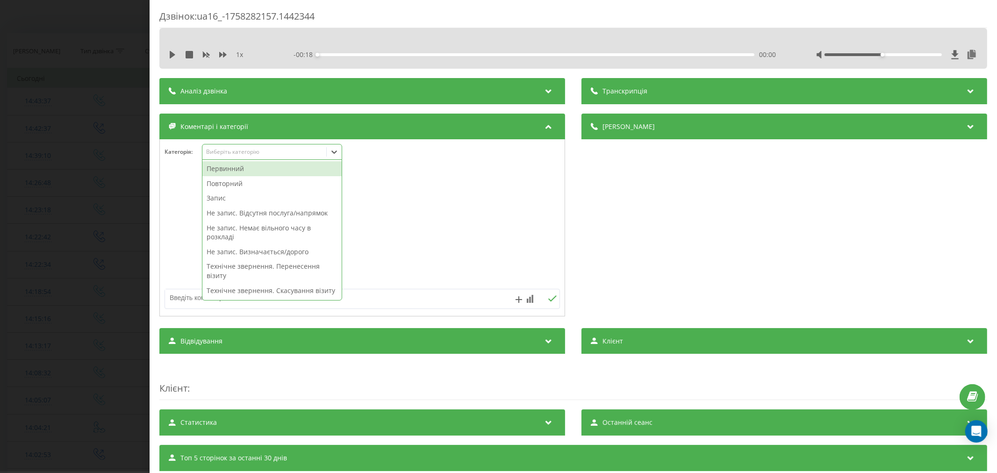
click at [246, 152] on div "Виберіть категорію" at bounding box center [264, 151] width 117 height 7
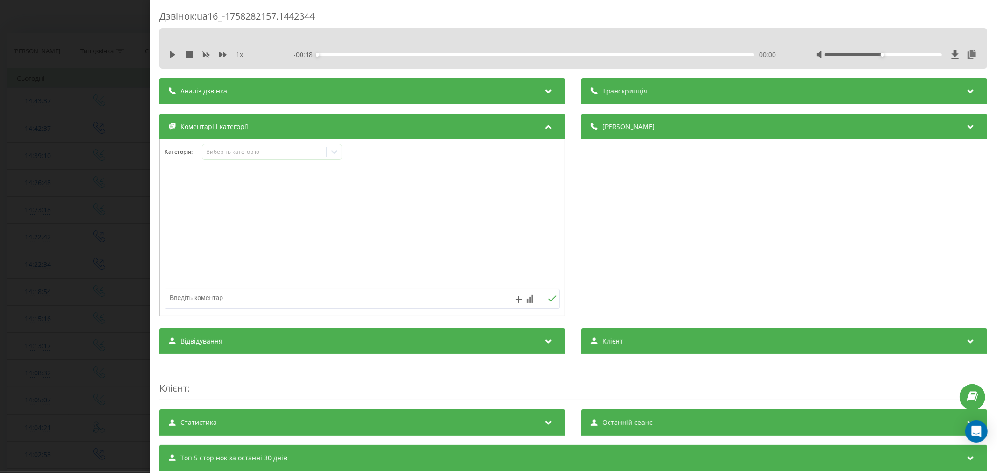
click at [414, 217] on div at bounding box center [362, 228] width 405 height 112
click at [272, 151] on div "Виберіть категорію" at bounding box center [264, 151] width 117 height 7
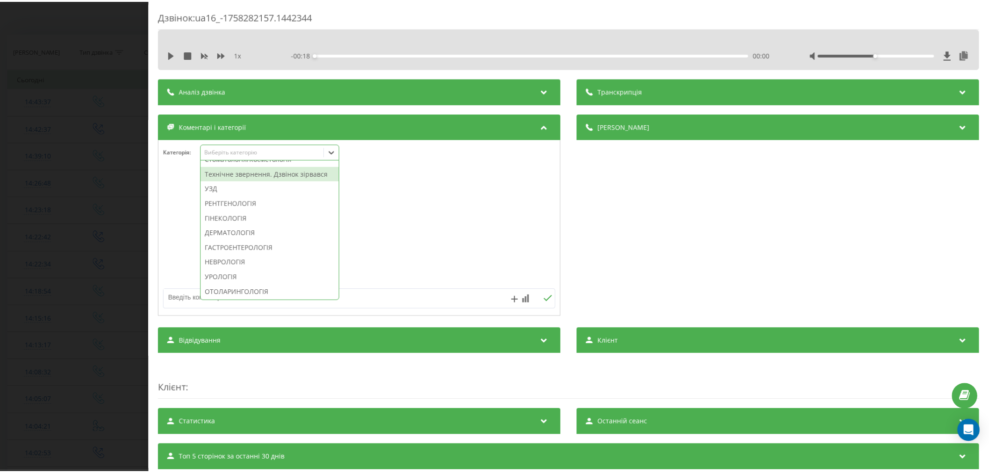
scroll to position [311, 0]
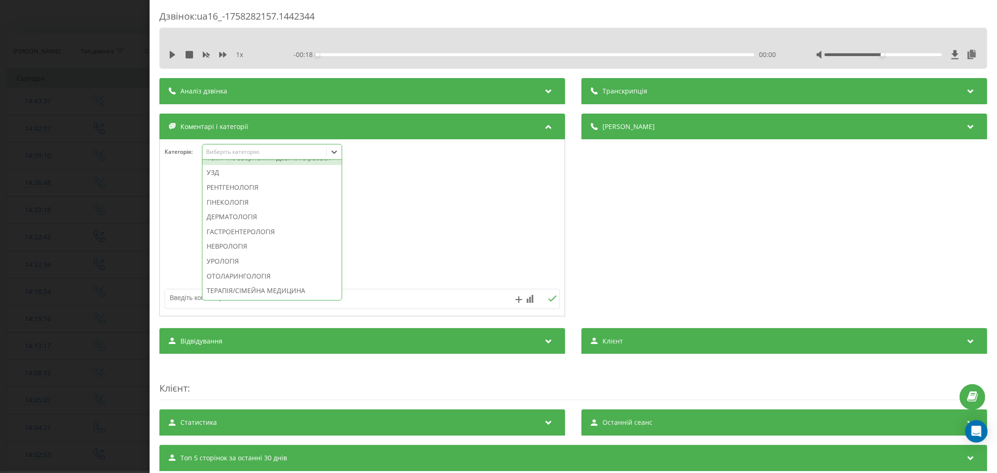
click at [278, 191] on div "Первинний Повторний Запис Не запис. Відсутня послуга/напрямок Не запис. Немає в…" at bounding box center [271, 230] width 139 height 140
click at [278, 165] on div "Технічне звернення. Дзвінок зірвався" at bounding box center [271, 157] width 139 height 15
click at [383, 208] on div at bounding box center [362, 228] width 405 height 112
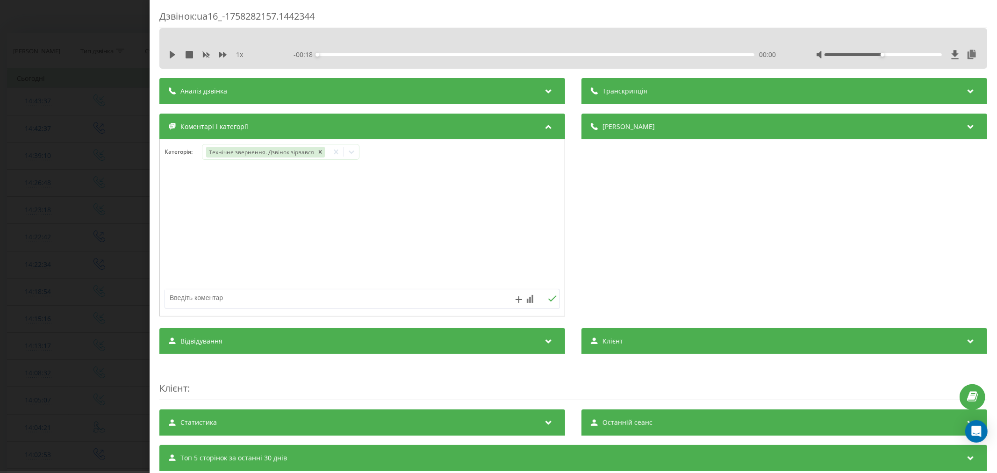
click at [356, 292] on textarea at bounding box center [322, 297] width 315 height 17
type textarea "лід. уже телеф"
click at [550, 302] on icon at bounding box center [552, 298] width 9 height 7
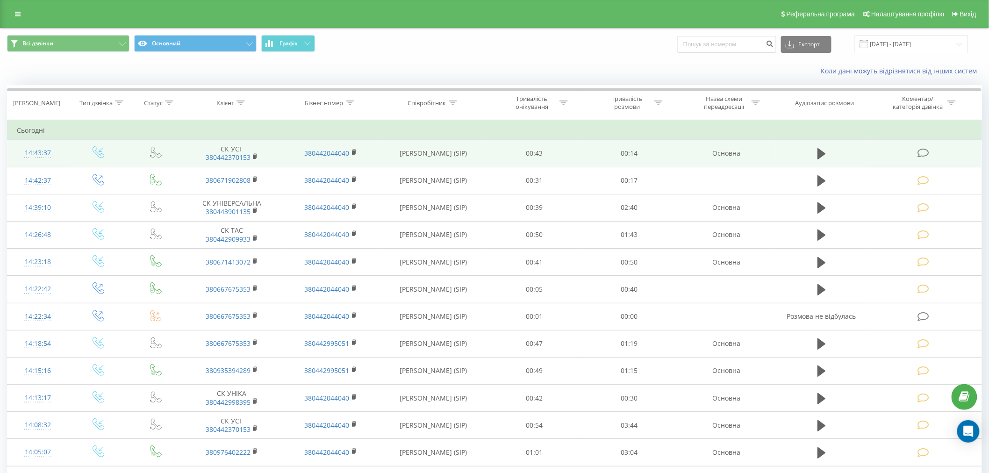
click at [916, 152] on td at bounding box center [924, 153] width 114 height 27
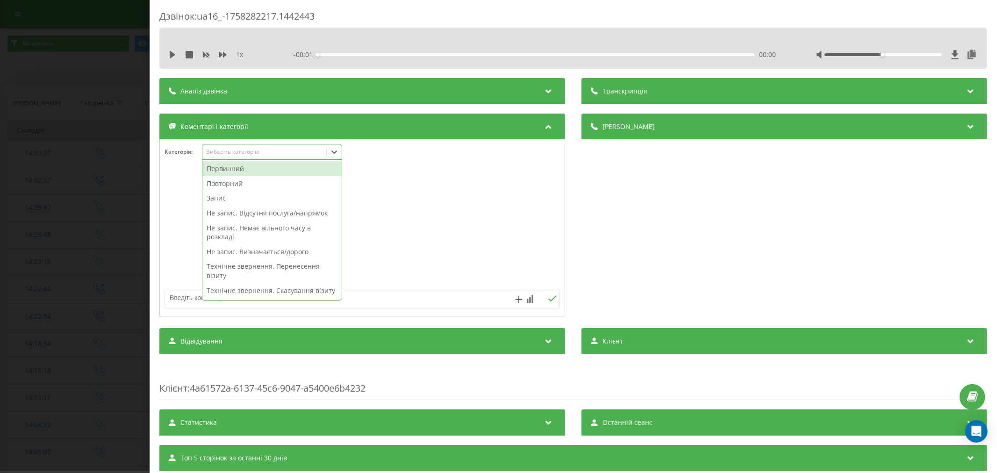
click at [237, 148] on div "Виберіть категорію" at bounding box center [264, 151] width 117 height 7
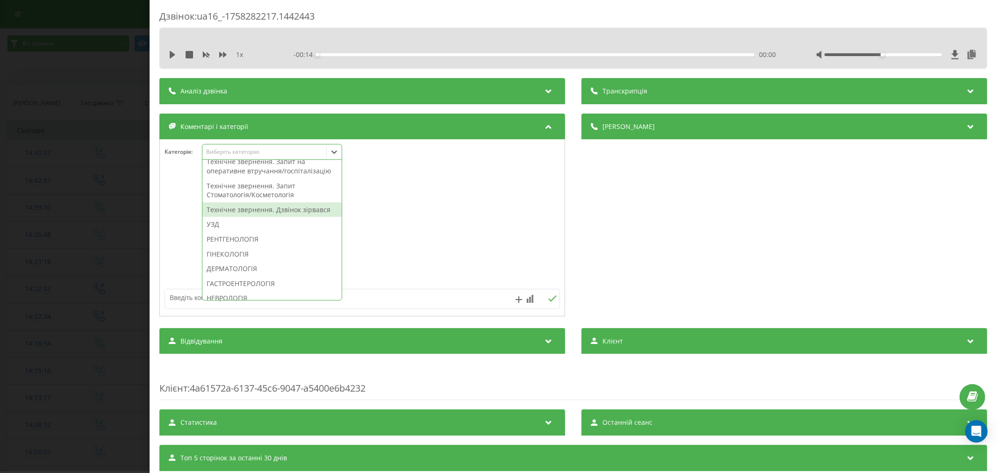
click at [260, 217] on div "Технічне звернення. Дзвінок зірвався" at bounding box center [271, 209] width 139 height 15
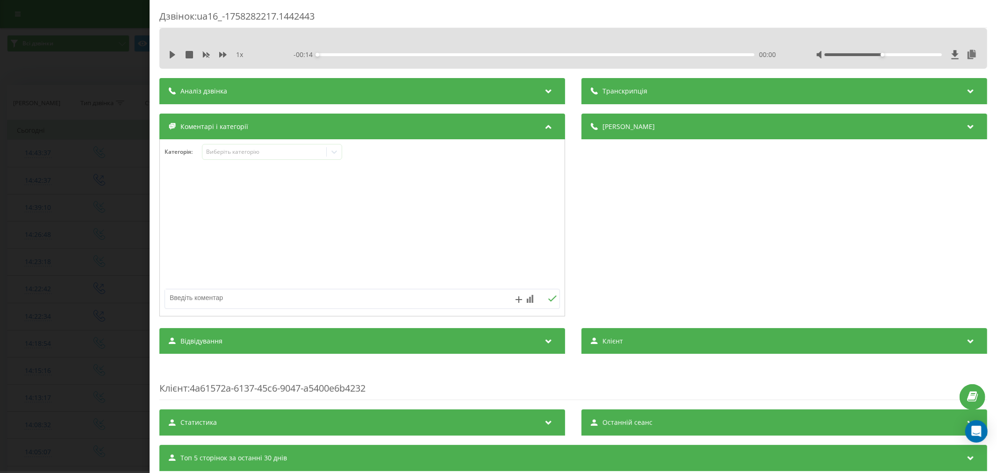
click at [410, 232] on div at bounding box center [362, 228] width 405 height 112
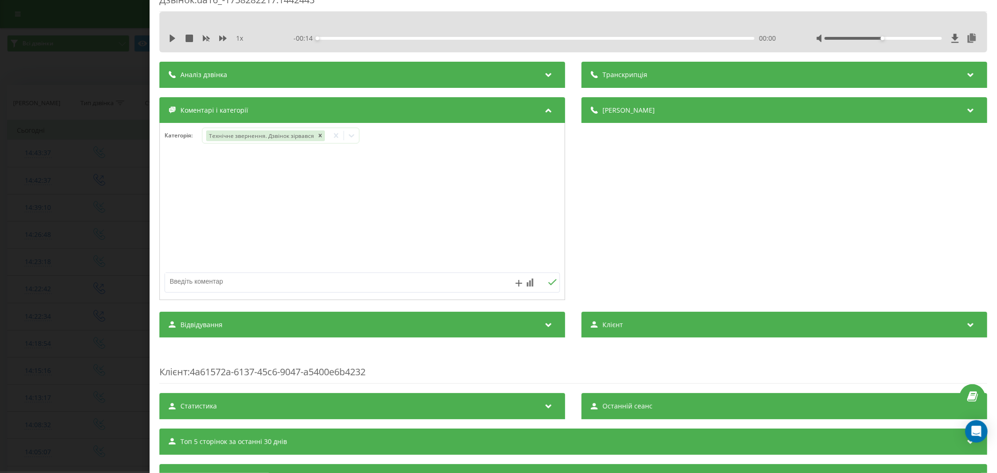
scroll to position [0, 0]
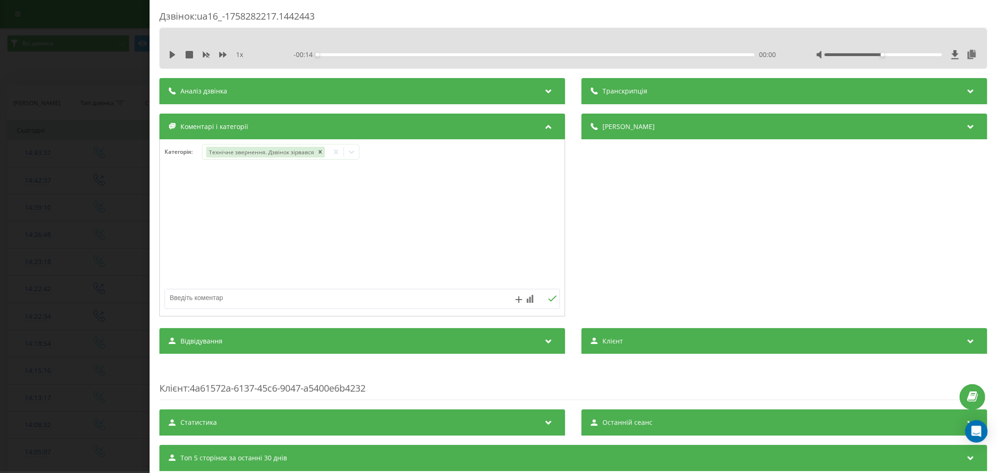
click at [464, 214] on div at bounding box center [362, 228] width 405 height 112
click at [319, 152] on icon "Remove Технічне звернення. Дзвінок зірвався" at bounding box center [319, 152] width 7 height 7
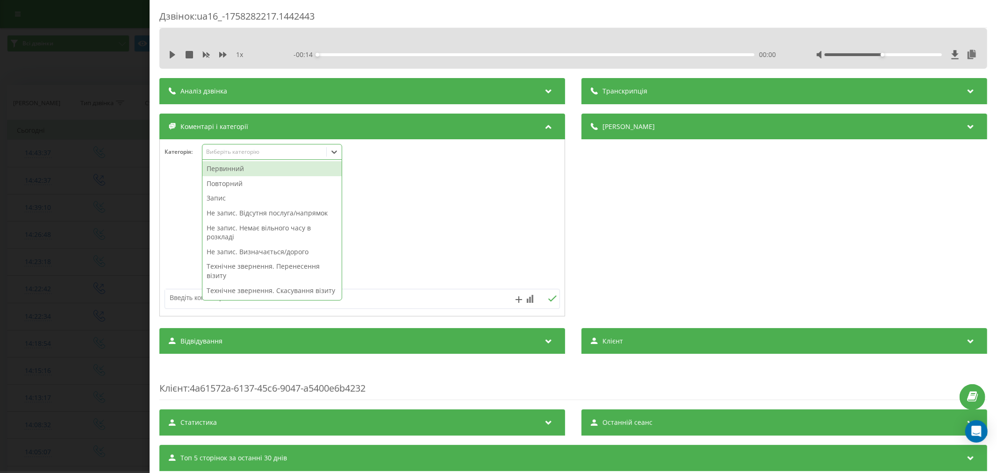
click at [339, 151] on div at bounding box center [334, 151] width 15 height 15
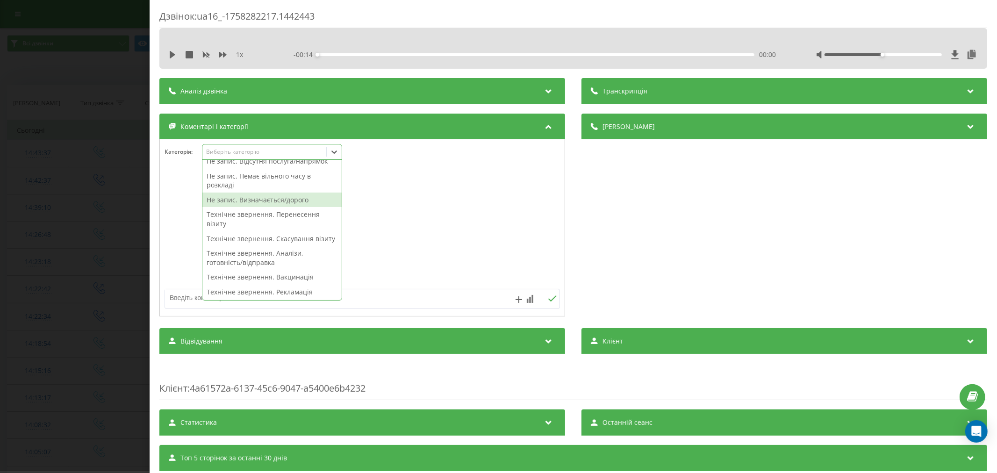
drag, startPoint x: 293, startPoint y: 185, endPoint x: 819, endPoint y: 389, distance: 563.3
click at [819, 389] on div "Транскрипція Для AI-аналізу майбутніх дзвінків налаштуйте та активуйте профіль …" at bounding box center [572, 292] width 827 height 428
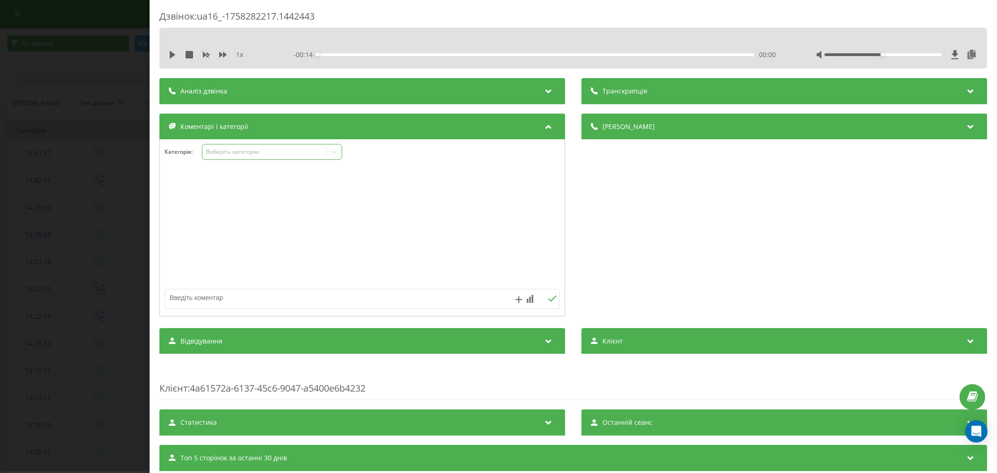
click at [334, 152] on icon at bounding box center [333, 151] width 9 height 9
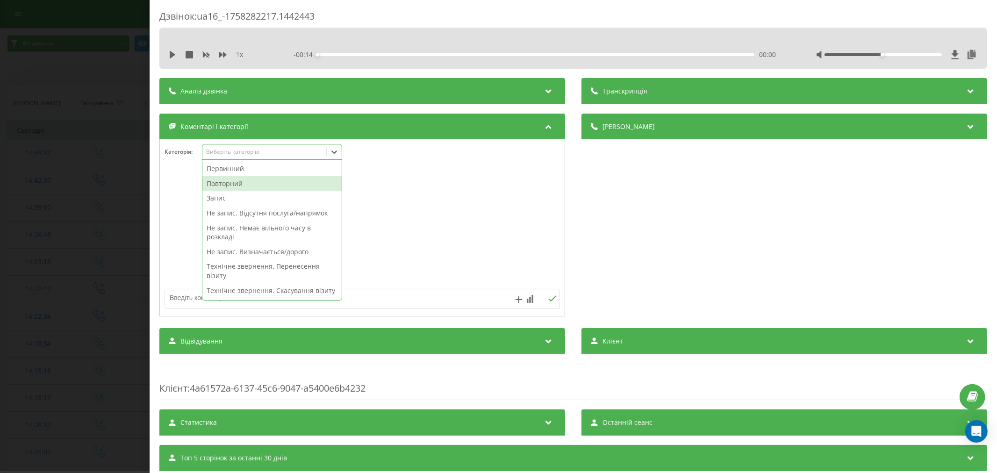
click at [283, 180] on div "Повторний" at bounding box center [271, 183] width 139 height 15
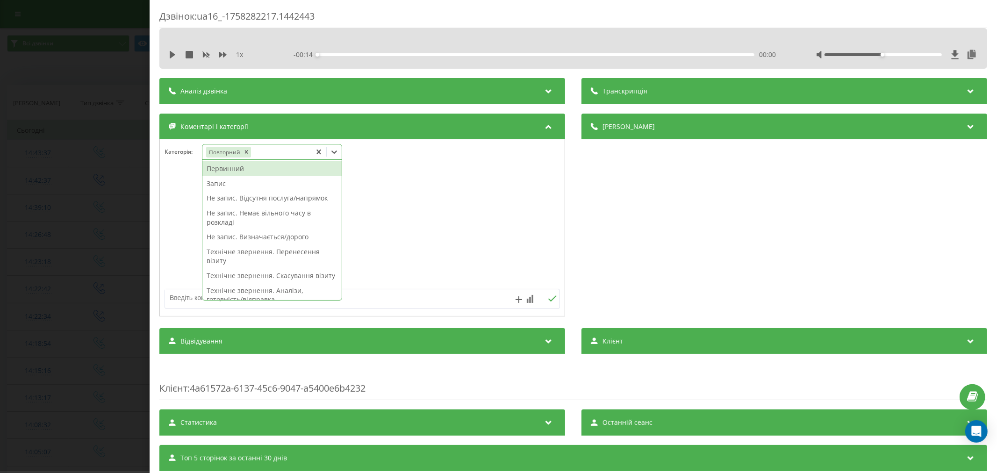
click at [456, 233] on div at bounding box center [362, 228] width 405 height 112
click at [337, 152] on icon at bounding box center [334, 151] width 6 height 3
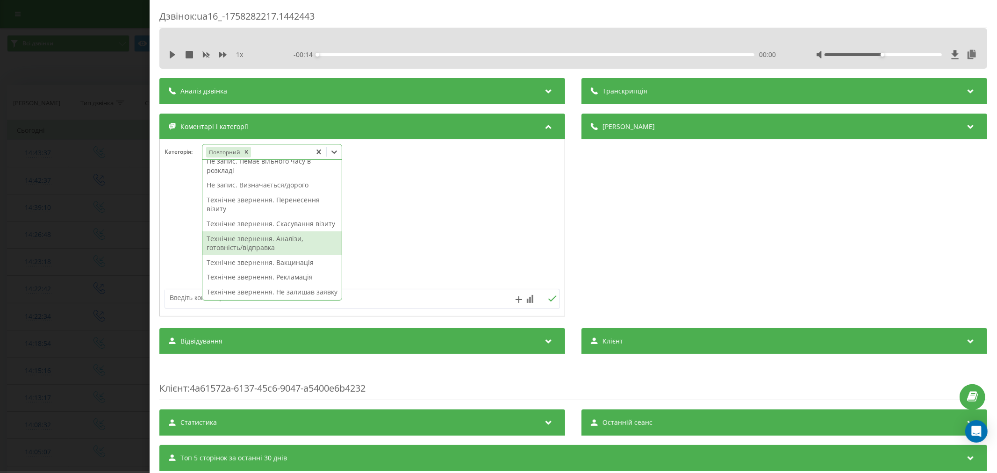
scroll to position [0, 0]
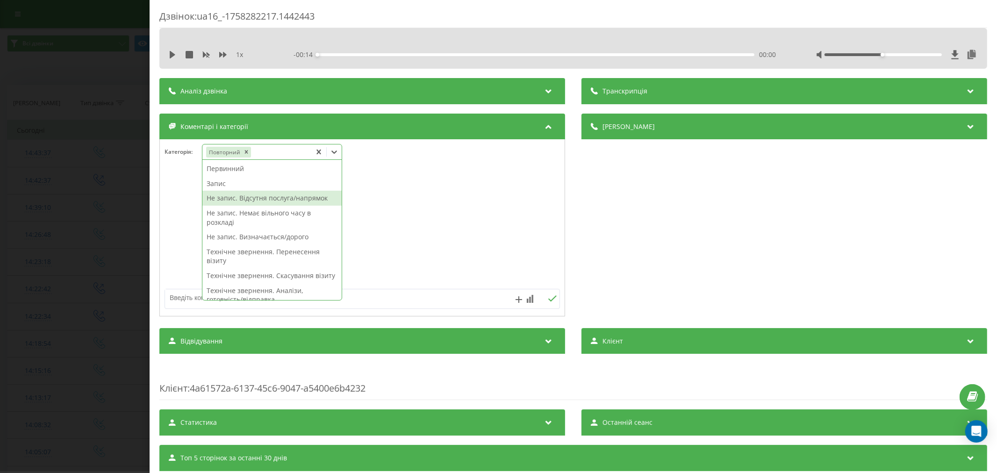
click at [264, 201] on div "Не запис. Відсутня послуга/напрямок" at bounding box center [271, 198] width 139 height 15
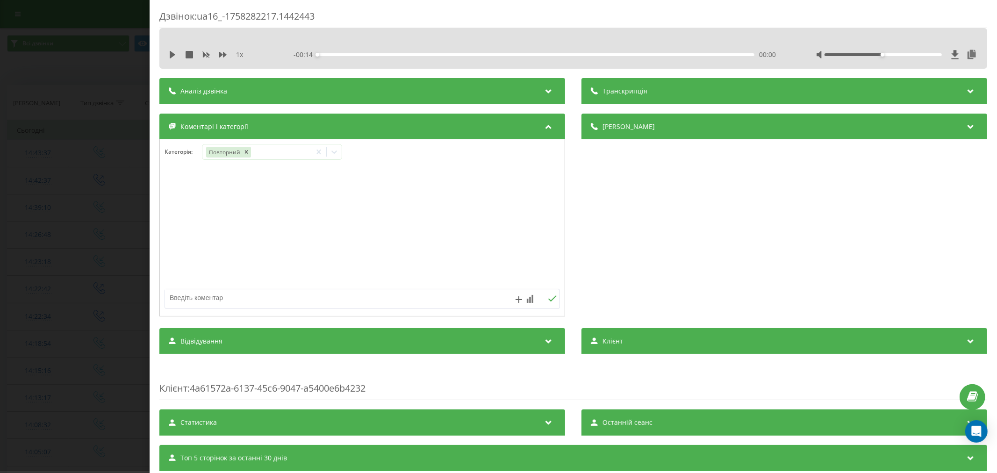
click at [450, 203] on div at bounding box center [362, 228] width 405 height 112
click at [287, 302] on textarea at bounding box center [322, 297] width 315 height 17
type textarea "дитячий ендокринолог"
click at [548, 297] on icon at bounding box center [552, 298] width 9 height 7
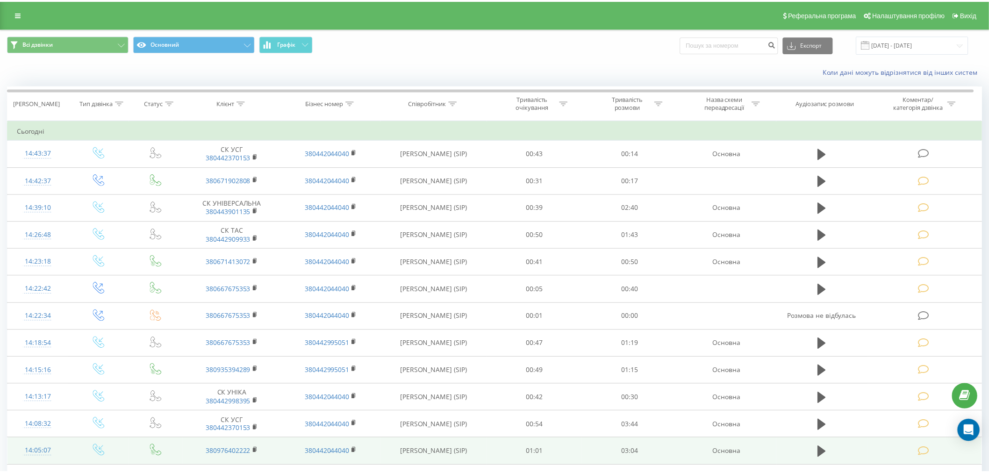
scroll to position [52, 0]
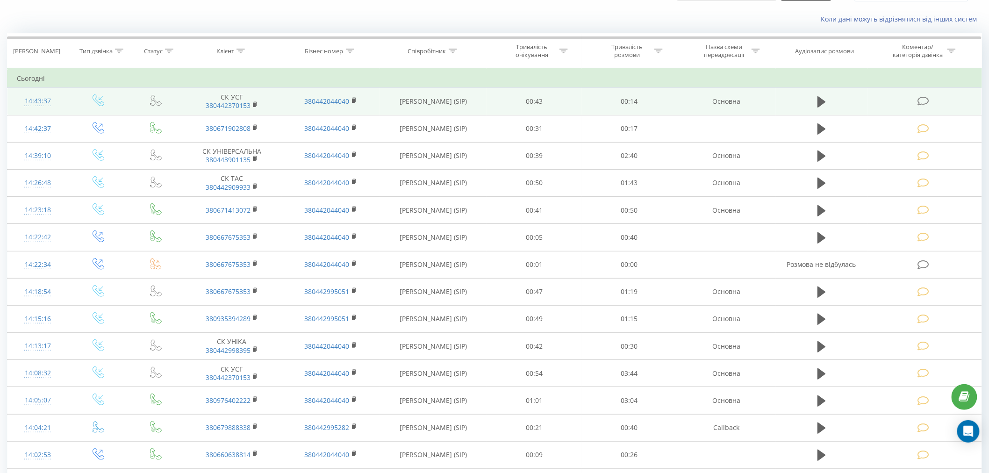
click at [925, 97] on icon at bounding box center [923, 101] width 12 height 10
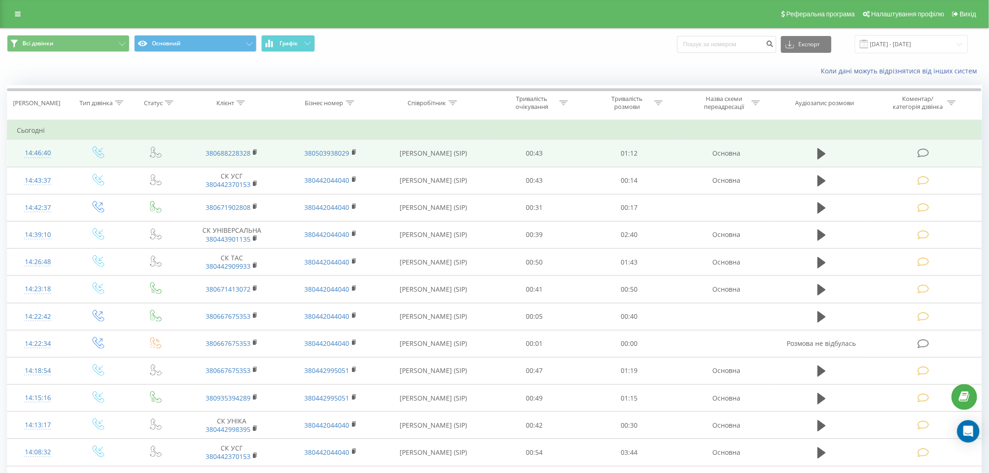
click at [924, 153] on icon at bounding box center [923, 153] width 12 height 10
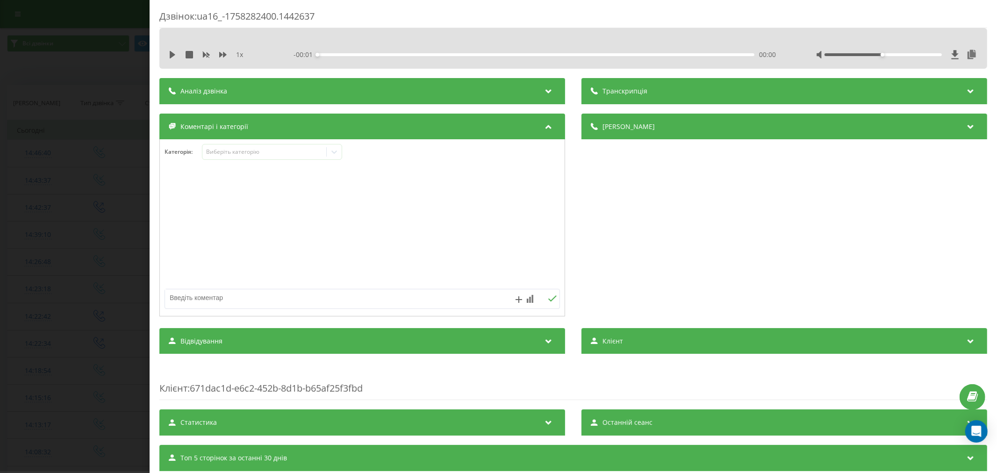
click at [245, 151] on div "Виберіть категорію" at bounding box center [264, 151] width 117 height 7
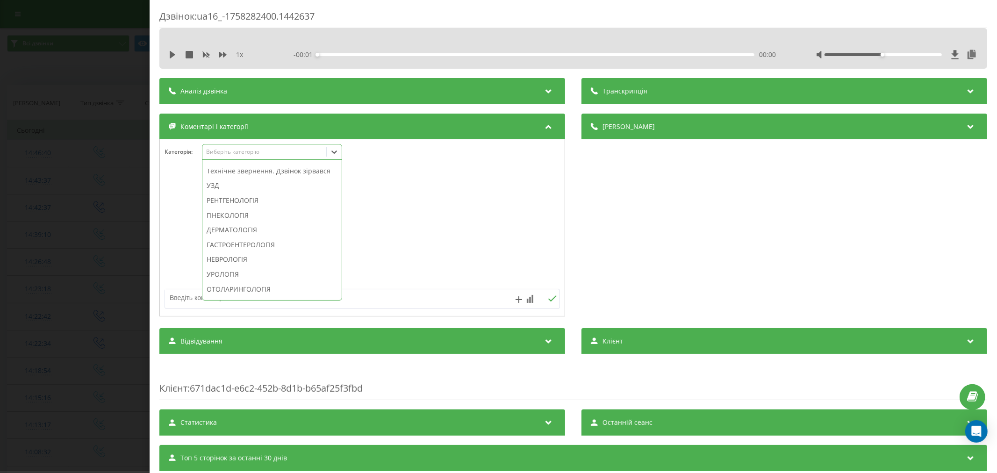
scroll to position [311, 0]
click at [258, 165] on div "Технічне звернення. Дзвінок зірвався" at bounding box center [271, 157] width 139 height 15
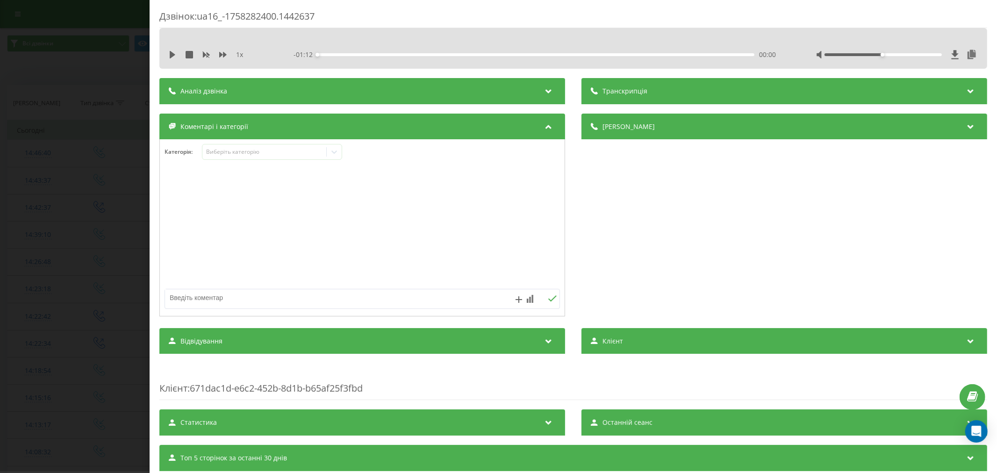
click at [436, 201] on div at bounding box center [362, 228] width 405 height 112
click at [319, 299] on textarea at bounding box center [322, 297] width 315 height 17
type textarea "утонити по вартості кт"
click at [549, 301] on icon at bounding box center [552, 298] width 9 height 7
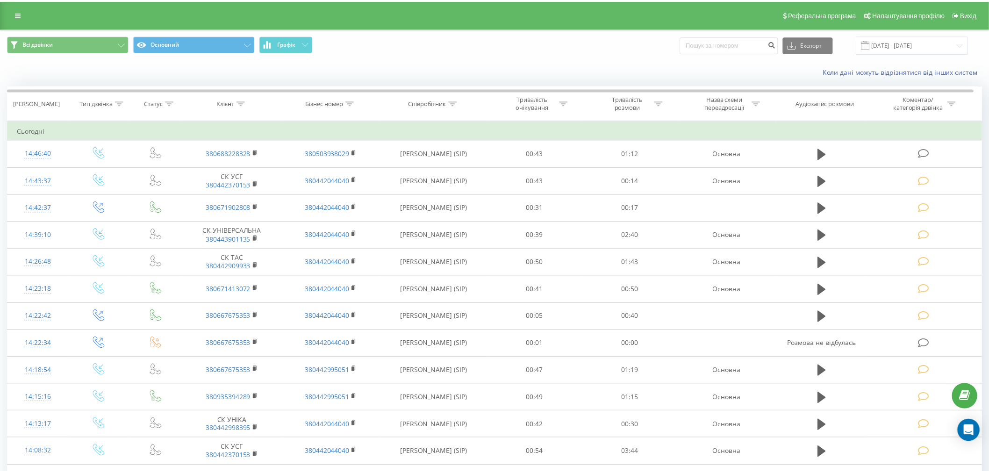
scroll to position [52, 0]
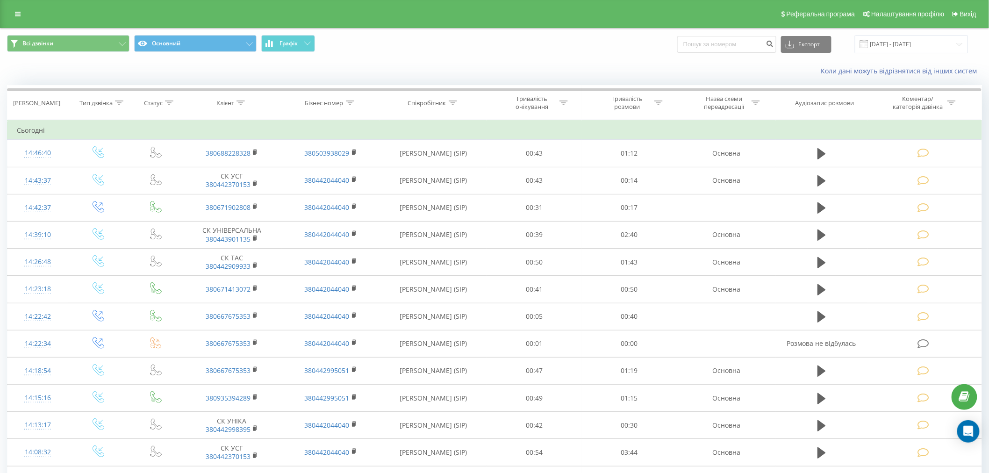
drag, startPoint x: 272, startPoint y: 64, endPoint x: 318, endPoint y: 64, distance: 46.3
click at [272, 64] on div "Коли дані можуть відрізнятися вiд інших систем" at bounding box center [494, 71] width 988 height 22
click at [335, 64] on div "Коли дані можуть відрізнятися вiд інших систем" at bounding box center [494, 71] width 988 height 22
click at [312, 72] on div "Коли дані можуть відрізнятися вiд інших систем" at bounding box center [494, 71] width 988 height 22
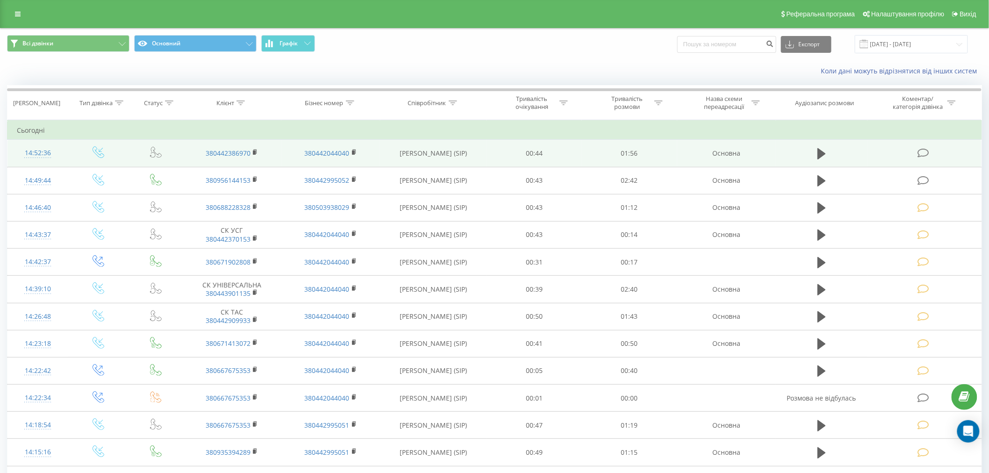
click at [921, 148] on icon at bounding box center [923, 153] width 12 height 10
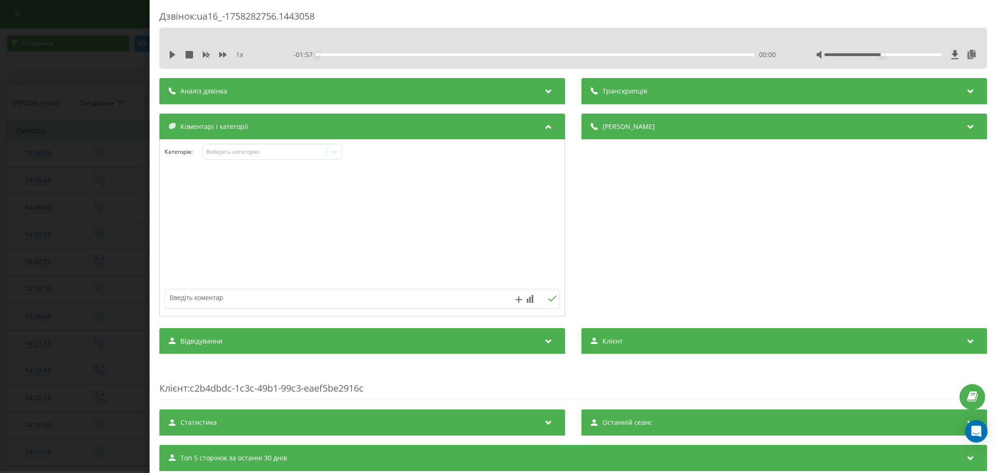
click at [258, 143] on div "Категорія : Виберіть категорію" at bounding box center [362, 227] width 406 height 177
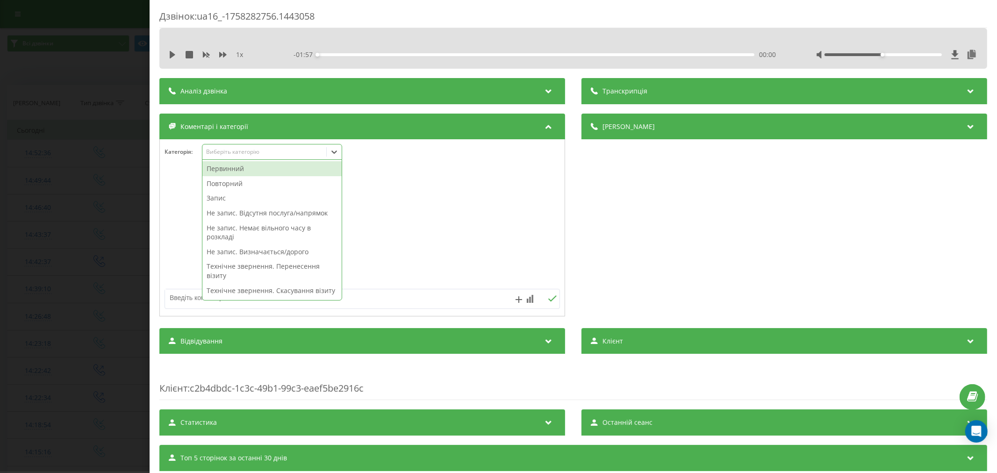
click at [256, 149] on div "Виберіть категорію" at bounding box center [264, 151] width 117 height 7
click at [252, 182] on div "Повторний" at bounding box center [271, 183] width 139 height 15
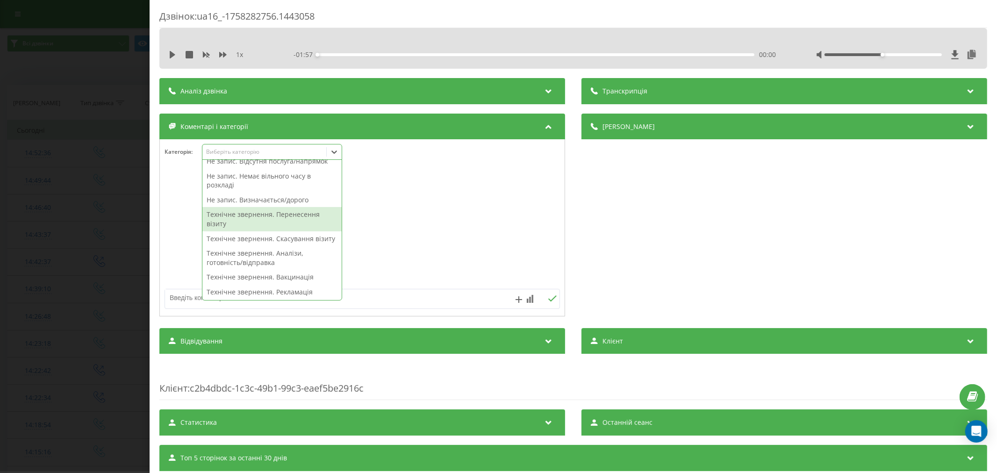
click at [269, 220] on div "Технічне звернення. Перенесення візиту" at bounding box center [271, 219] width 139 height 24
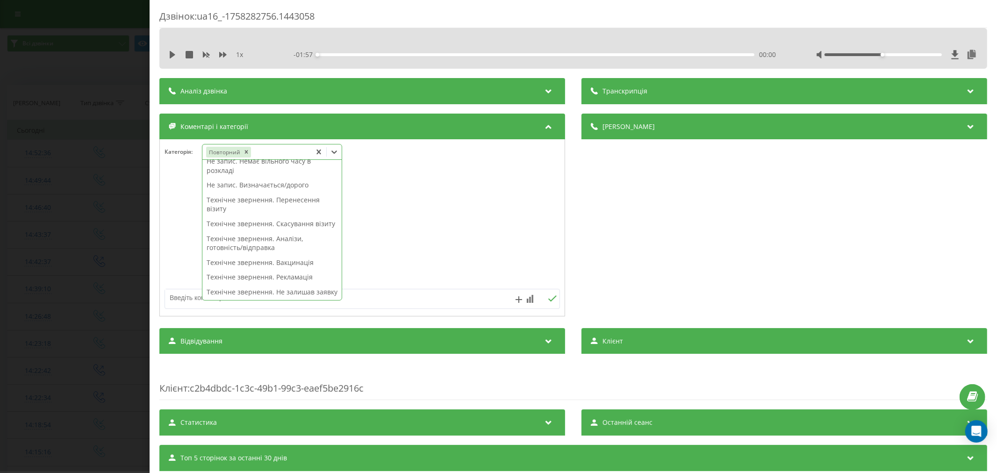
scroll to position [37, 0]
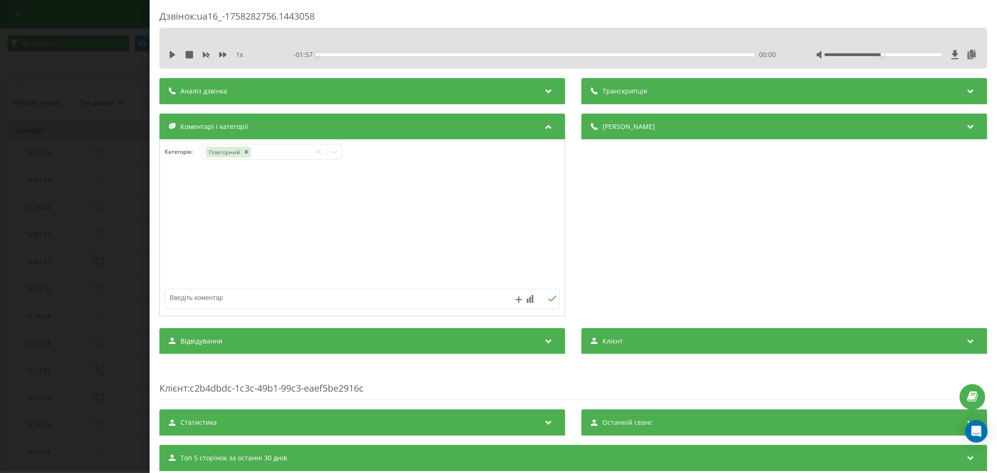
click at [418, 193] on div at bounding box center [362, 228] width 405 height 112
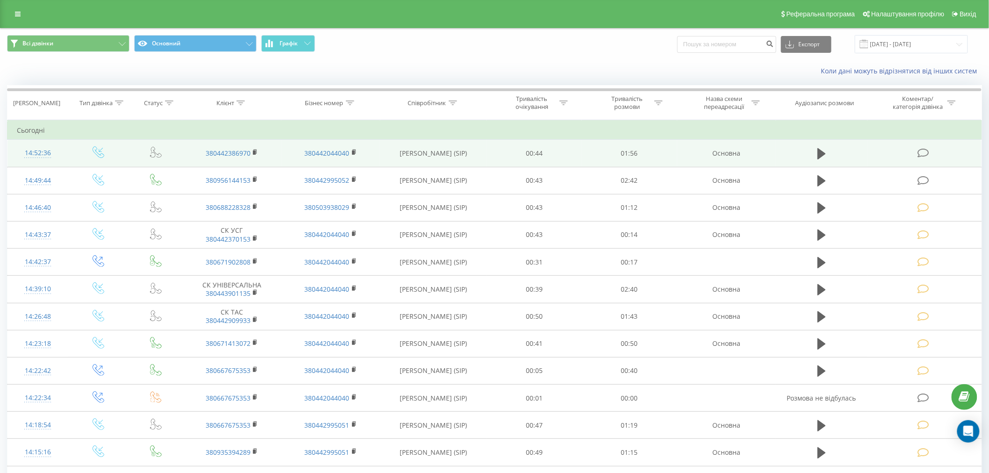
click at [928, 146] on td at bounding box center [924, 153] width 114 height 27
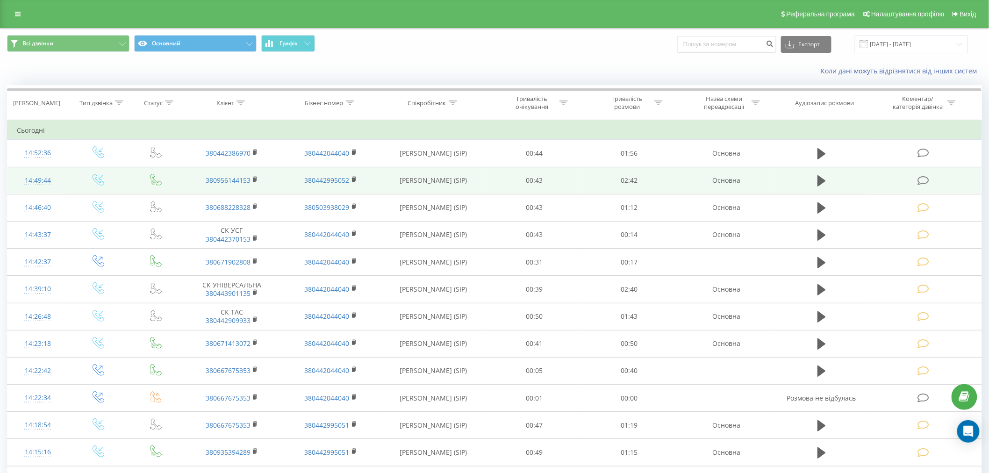
click at [923, 178] on icon at bounding box center [923, 181] width 12 height 10
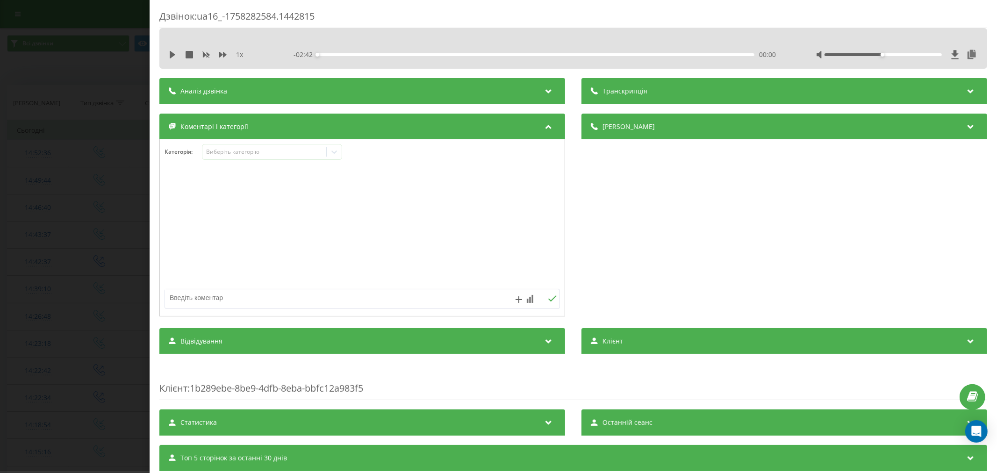
click at [167, 55] on div "1 x - 02:42 00:00 00:00" at bounding box center [572, 55] width 813 height 14
click at [173, 54] on icon at bounding box center [173, 54] width 6 height 7
click at [332, 54] on div "00:00" at bounding box center [535, 54] width 437 height 3
click at [346, 53] on div "00:11" at bounding box center [535, 54] width 437 height 3
click at [330, 52] on div "- 02:04 00:38 00:38" at bounding box center [535, 54] width 485 height 9
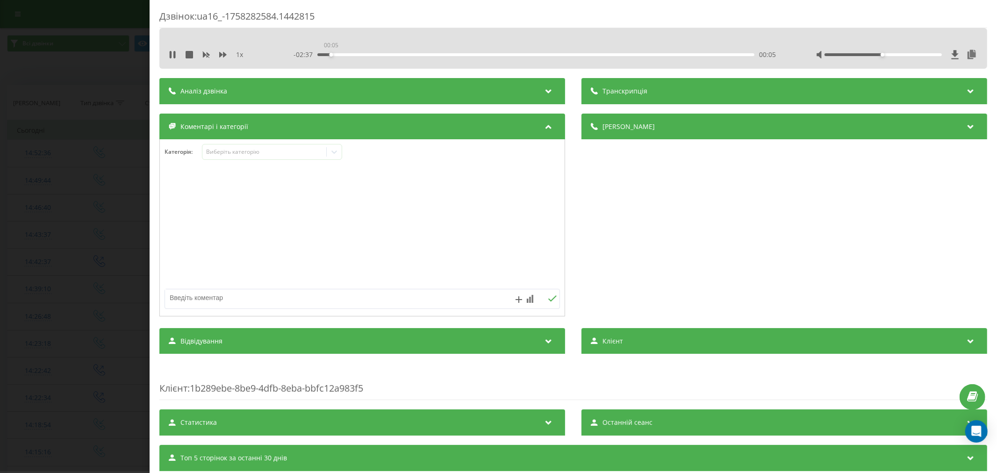
click at [329, 54] on div "00:05" at bounding box center [535, 54] width 437 height 3
drag, startPoint x: 874, startPoint y: 52, endPoint x: 911, endPoint y: 57, distance: 37.7
click at [933, 52] on div at bounding box center [897, 54] width 162 height 9
drag, startPoint x: 876, startPoint y: 55, endPoint x: 937, endPoint y: 56, distance: 60.8
click at [937, 56] on div at bounding box center [897, 54] width 162 height 9
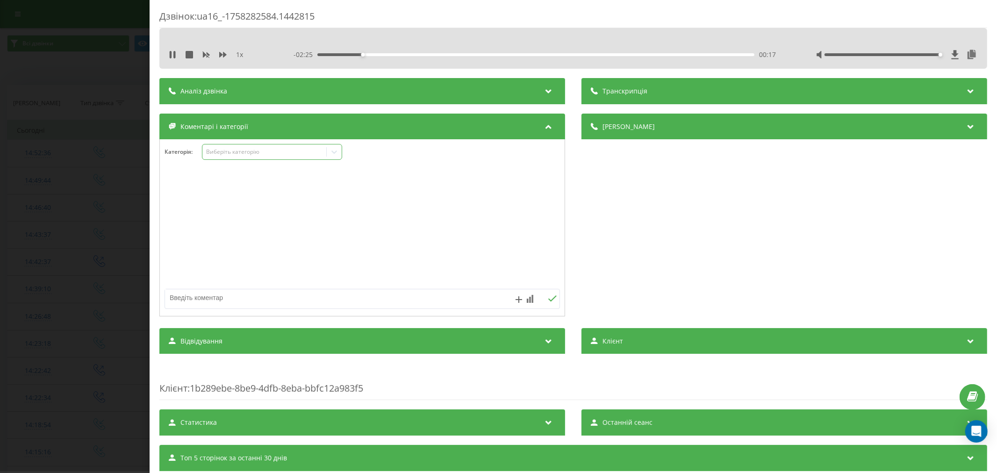
click at [277, 153] on div "Виберіть категорію" at bounding box center [264, 151] width 117 height 7
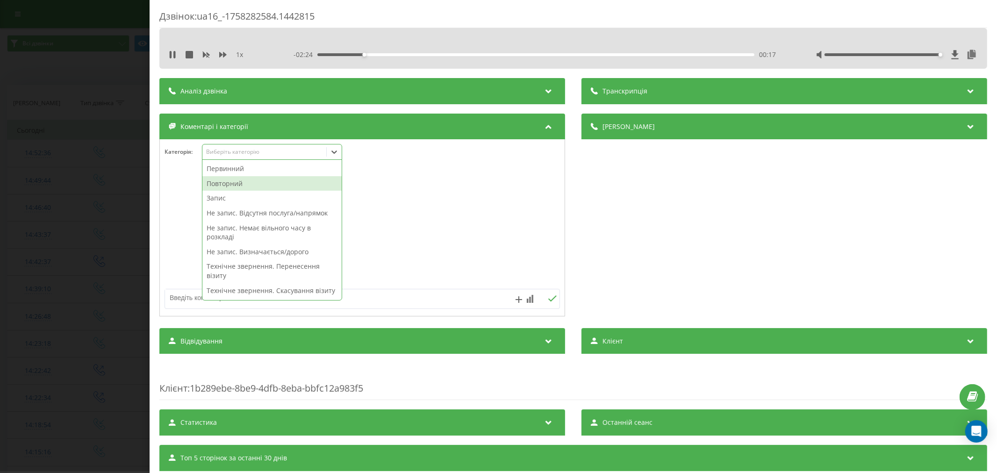
click at [243, 183] on div "Повторний" at bounding box center [271, 183] width 139 height 15
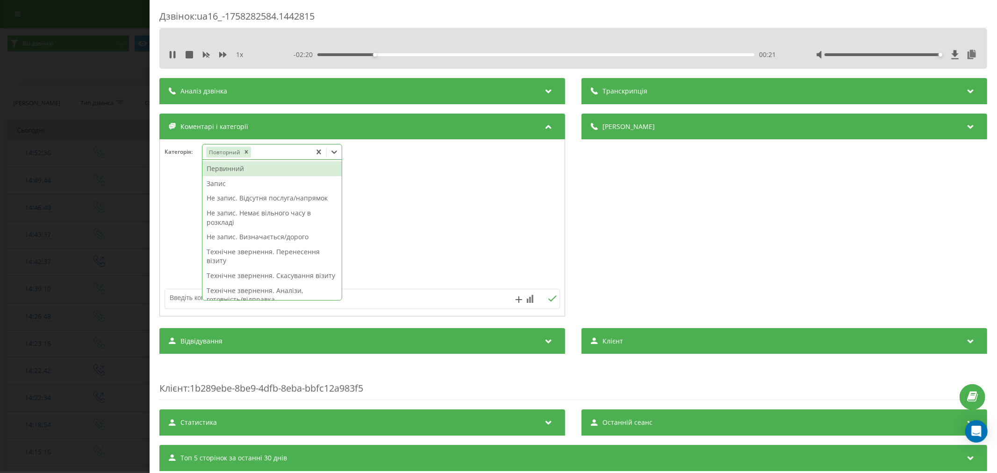
click at [242, 178] on div "Запис" at bounding box center [271, 183] width 139 height 15
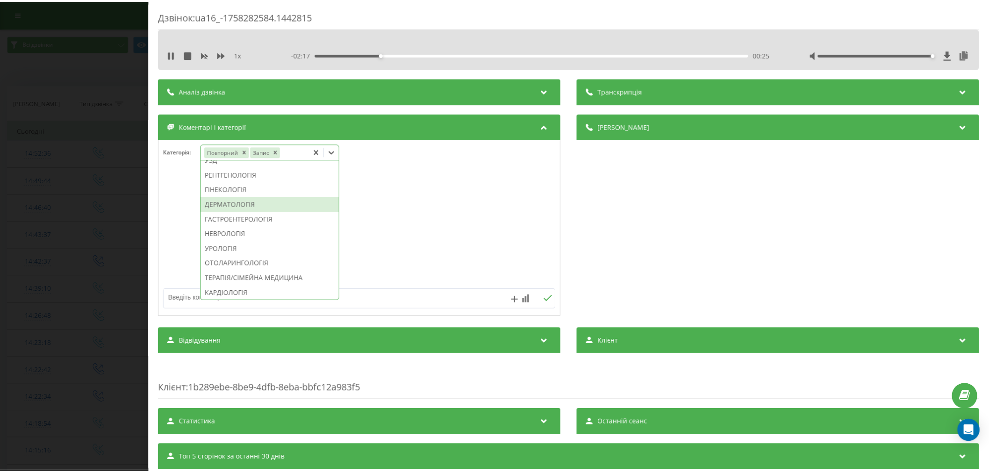
scroll to position [311, 0]
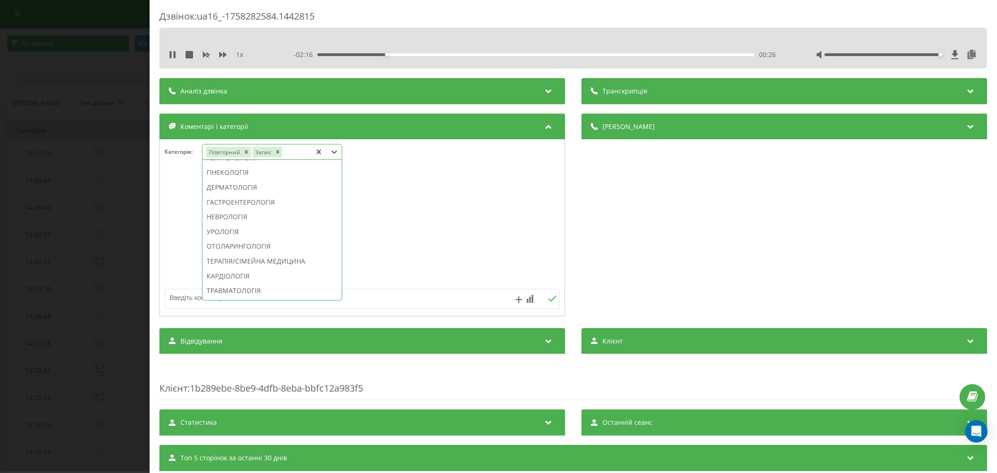
click at [266, 210] on div "ГАСТРОЕНТЕРОЛОГІЯ" at bounding box center [271, 202] width 139 height 15
click at [428, 226] on div at bounding box center [362, 228] width 405 height 112
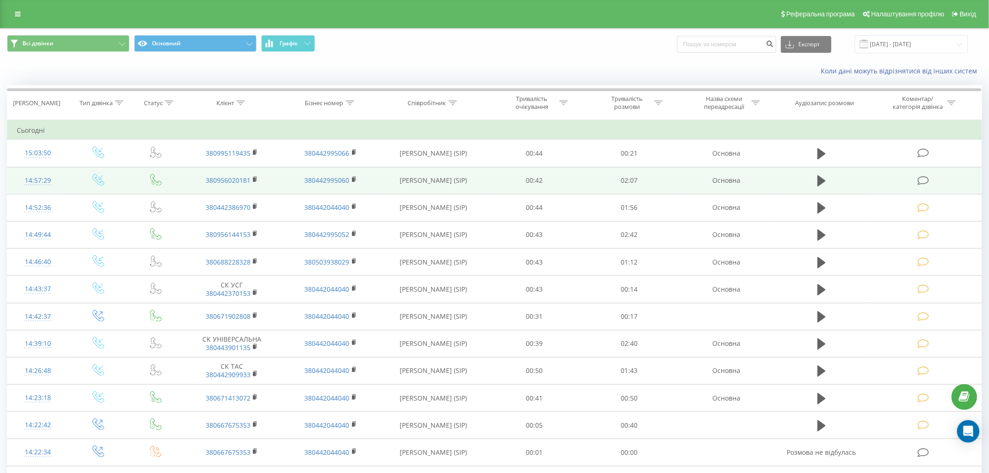
click at [927, 179] on icon at bounding box center [923, 181] width 12 height 10
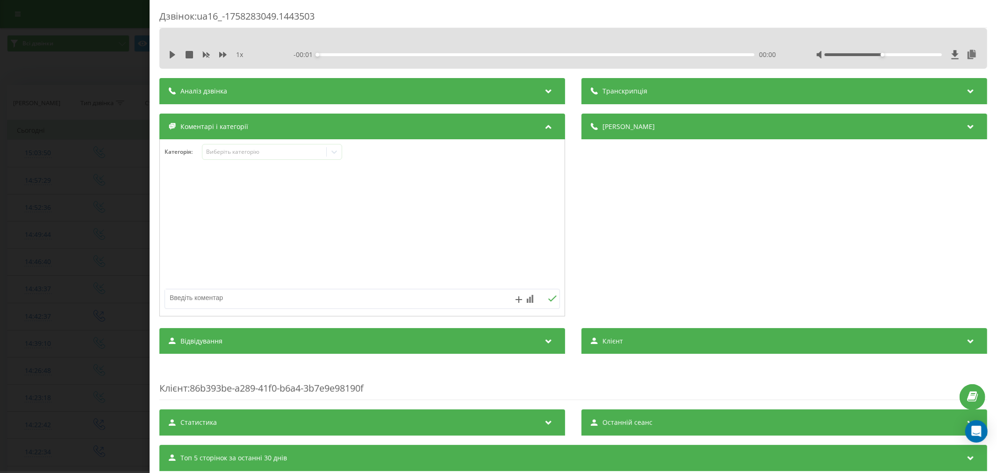
click at [171, 62] on div "1 x - 00:01 00:00 00:00" at bounding box center [572, 48] width 827 height 41
click at [173, 55] on icon at bounding box center [173, 54] width 6 height 7
click at [338, 54] on div "00:00" at bounding box center [535, 54] width 437 height 3
click at [356, 53] on div "00:07" at bounding box center [535, 54] width 437 height 3
click at [257, 155] on div "Виберіть категорію" at bounding box center [264, 151] width 117 height 7
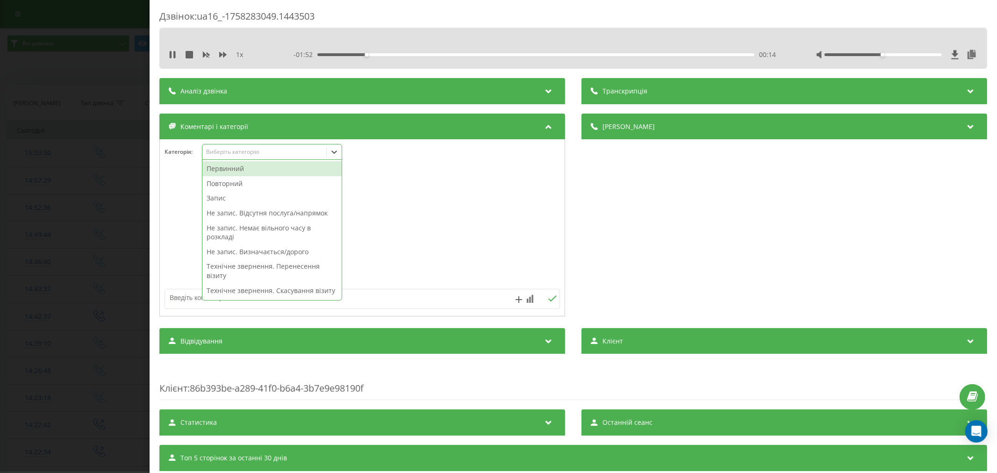
click at [245, 184] on div "Повторний" at bounding box center [271, 183] width 139 height 15
click at [218, 165] on div "Первинний" at bounding box center [271, 168] width 139 height 15
click at [413, 192] on div at bounding box center [362, 228] width 405 height 112
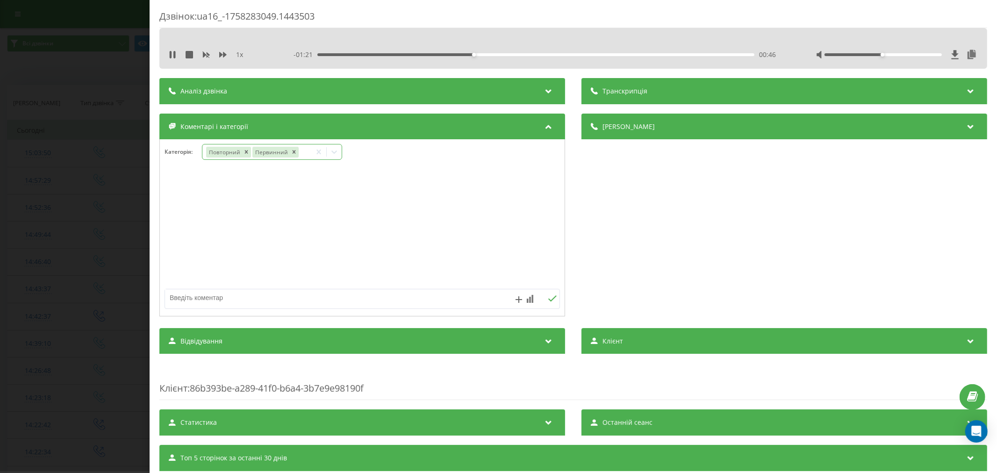
click at [335, 156] on icon at bounding box center [333, 151] width 9 height 9
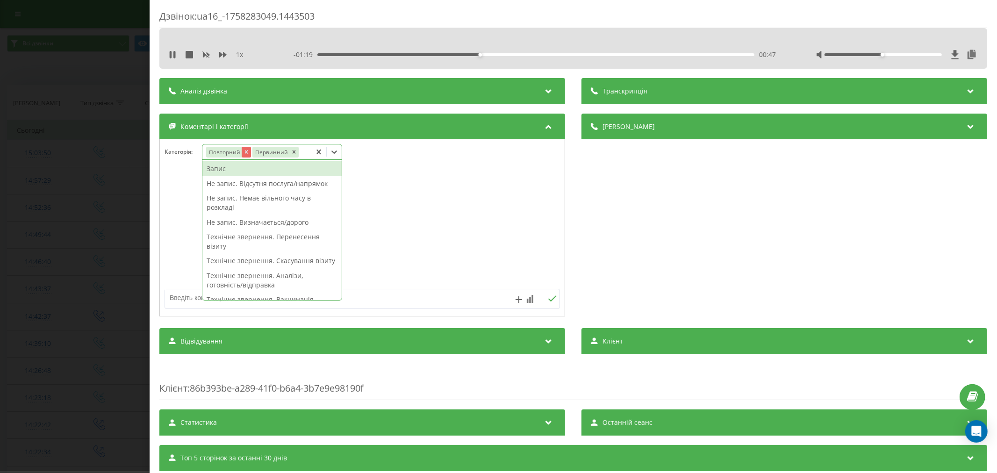
click at [248, 151] on icon "Remove Повторний" at bounding box center [245, 152] width 7 height 7
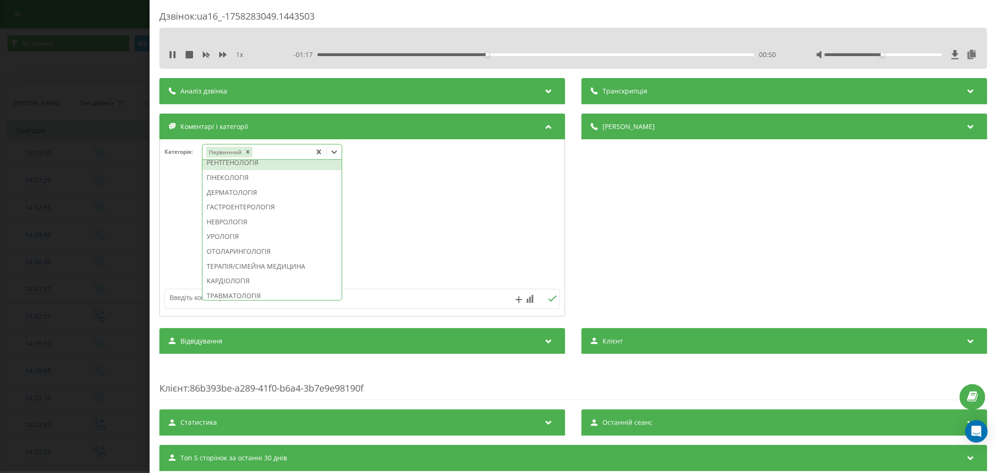
scroll to position [326, 0]
click at [221, 151] on div "УЗД" at bounding box center [271, 143] width 139 height 15
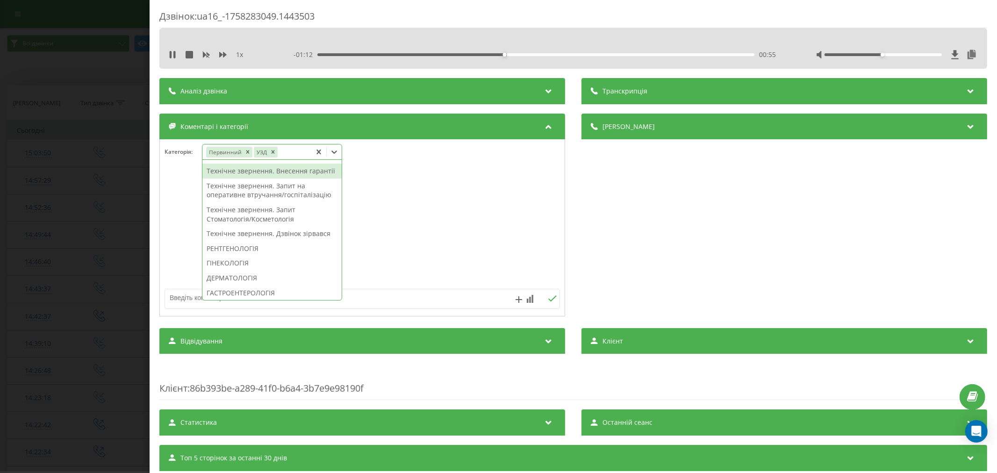
scroll to position [259, 0]
click at [270, 151] on icon "Remove УЗД" at bounding box center [272, 152] width 7 height 7
click at [226, 184] on div "Запис" at bounding box center [271, 183] width 139 height 15
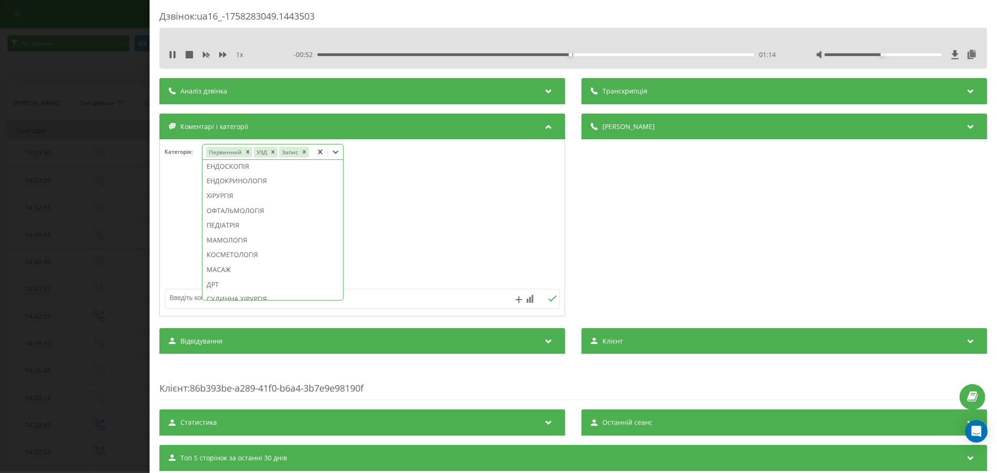
scroll to position [415, 0]
click at [274, 151] on icon "Remove УЗД" at bounding box center [272, 152] width 7 height 7
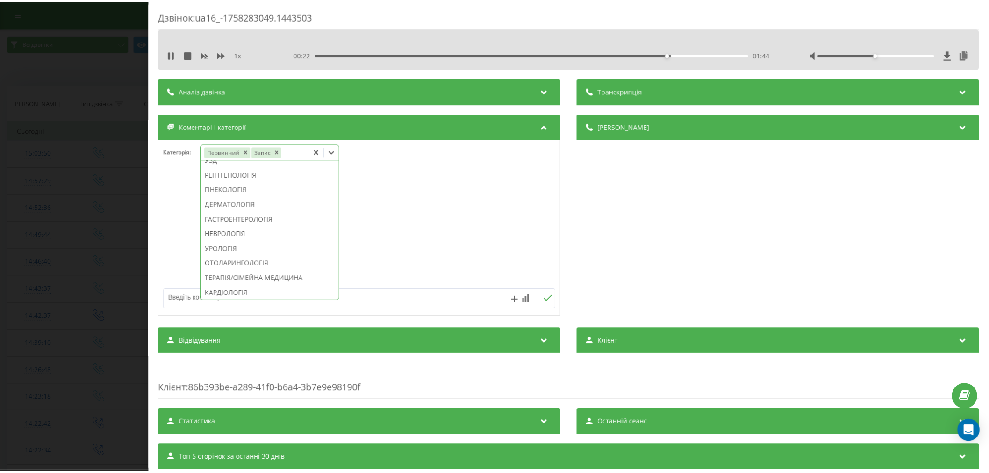
scroll to position [284, 0]
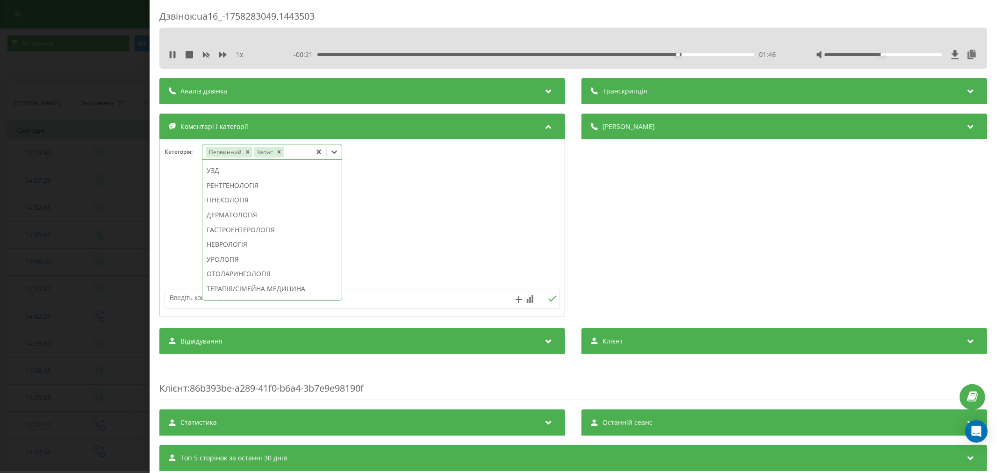
click at [226, 178] on div "УЗД" at bounding box center [271, 170] width 139 height 15
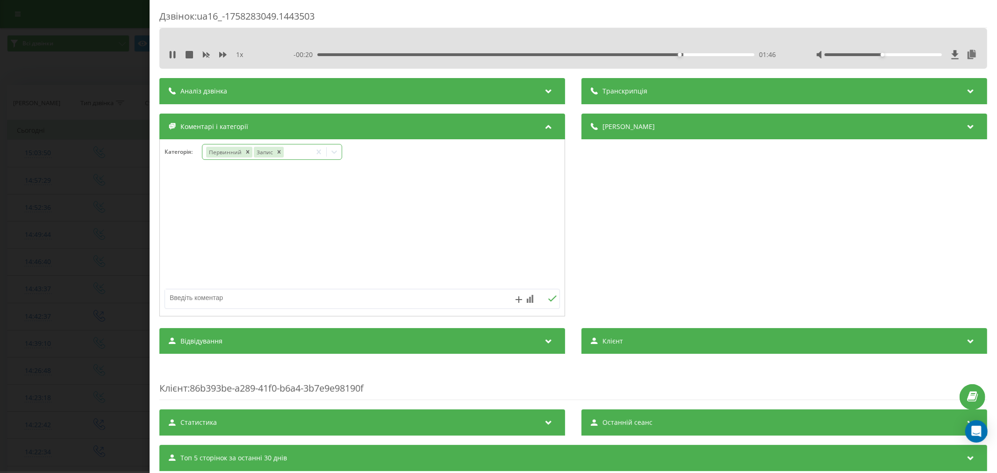
click at [412, 199] on div at bounding box center [362, 228] width 405 height 112
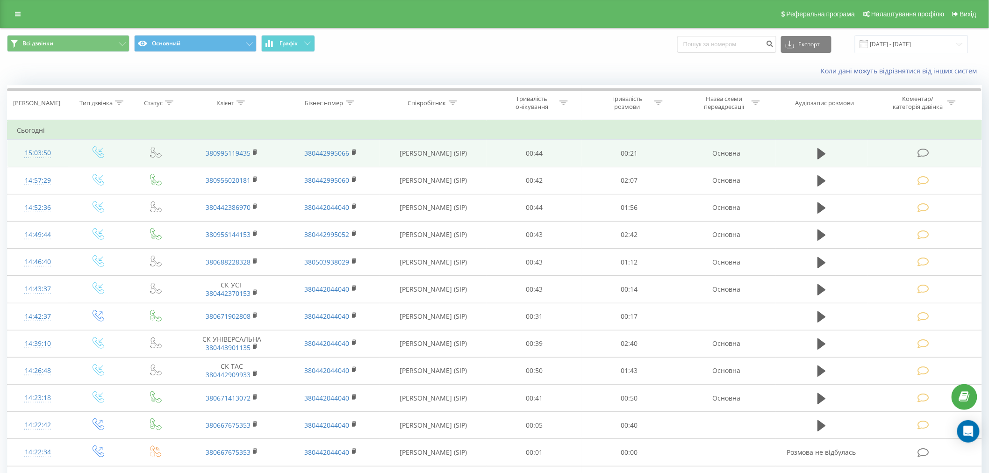
click at [928, 153] on icon at bounding box center [923, 153] width 12 height 10
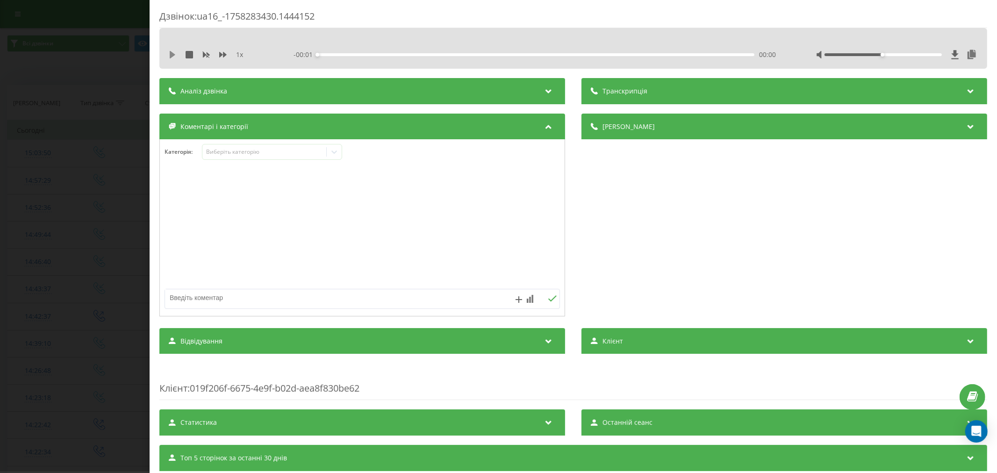
click at [170, 54] on icon at bounding box center [173, 54] width 6 height 7
click at [358, 53] on div "00:01" at bounding box center [535, 54] width 437 height 3
click at [390, 54] on div "00:02" at bounding box center [535, 54] width 437 height 3
click at [452, 53] on div "00:05" at bounding box center [535, 54] width 437 height 3
click at [252, 152] on div "Виберіть категорію" at bounding box center [264, 151] width 117 height 7
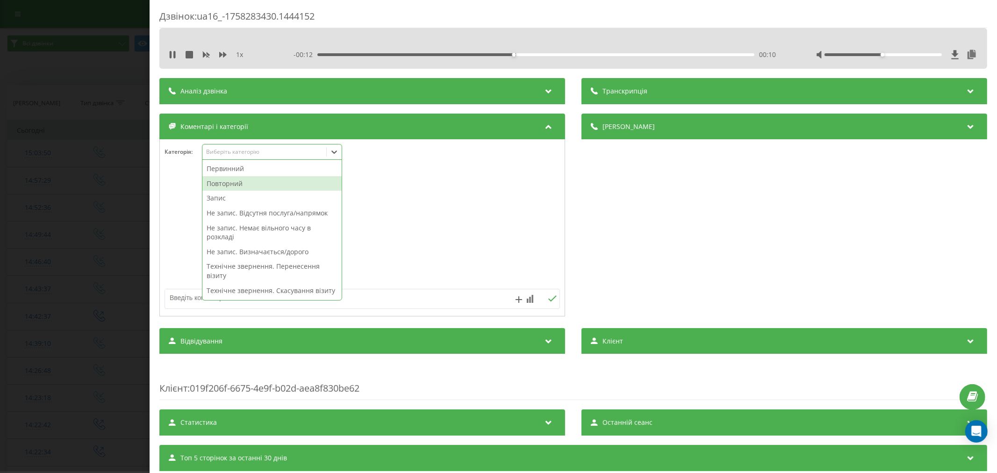
click at [238, 184] on div "Повторний" at bounding box center [271, 183] width 139 height 15
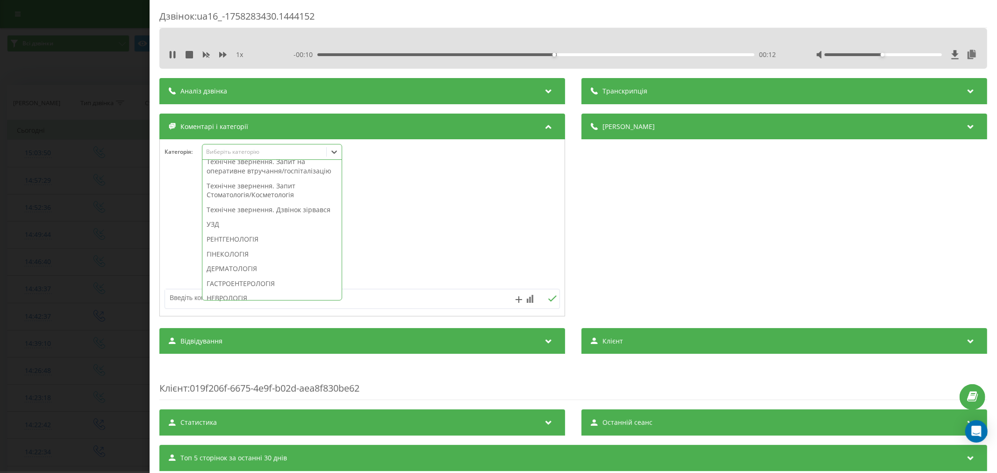
click at [244, 217] on div "Технічне звернення. Дзвінок зірвався" at bounding box center [271, 209] width 139 height 15
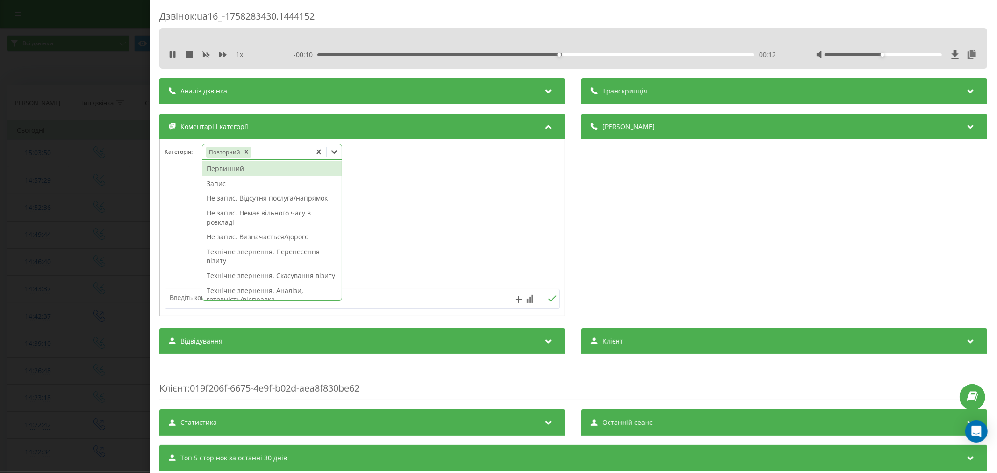
click at [376, 234] on div at bounding box center [362, 228] width 405 height 112
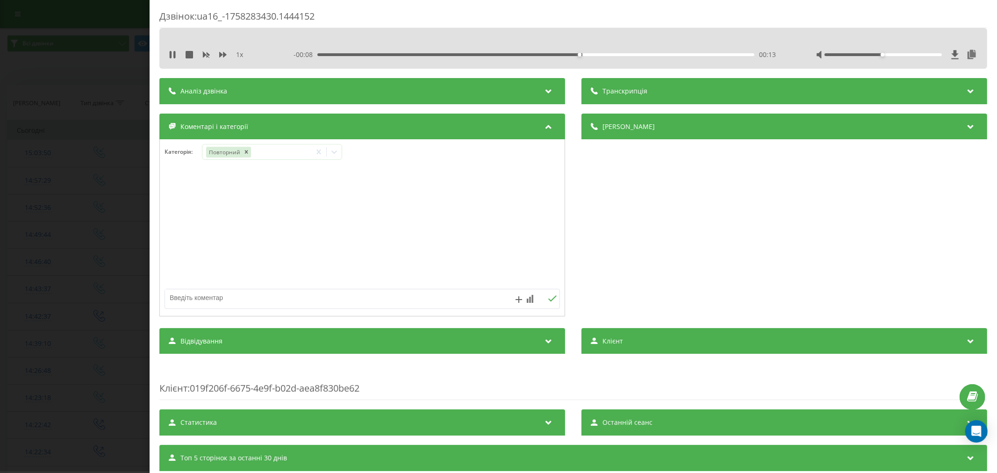
click at [253, 300] on textarea at bounding box center [322, 297] width 315 height 17
type textarea "уточнення по запису"
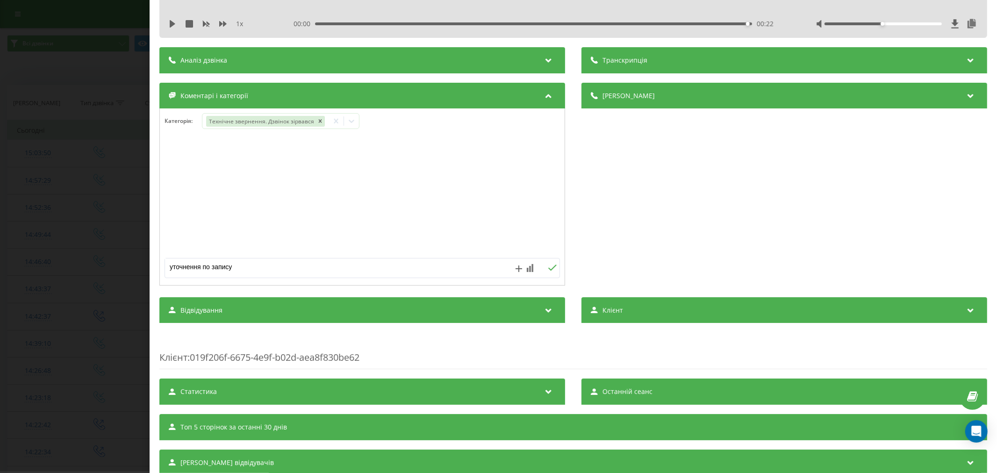
scroll to position [64, 0]
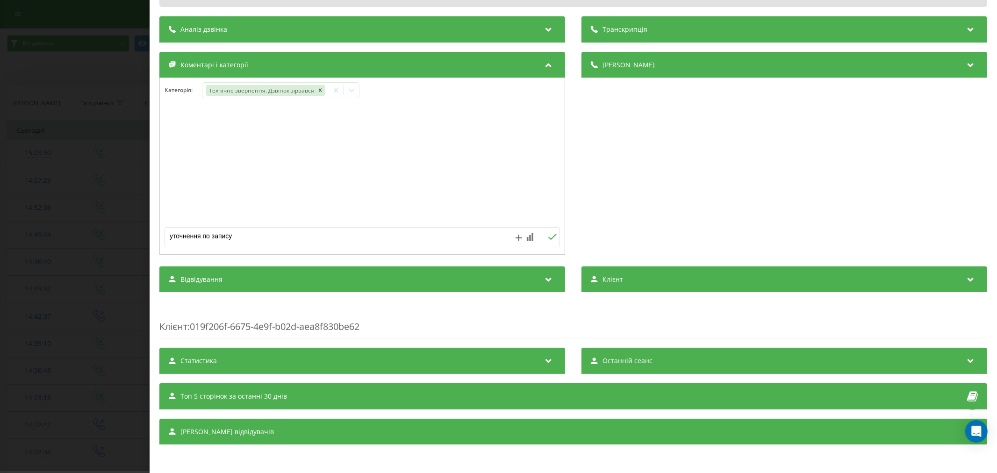
click at [550, 239] on button at bounding box center [552, 237] width 14 height 8
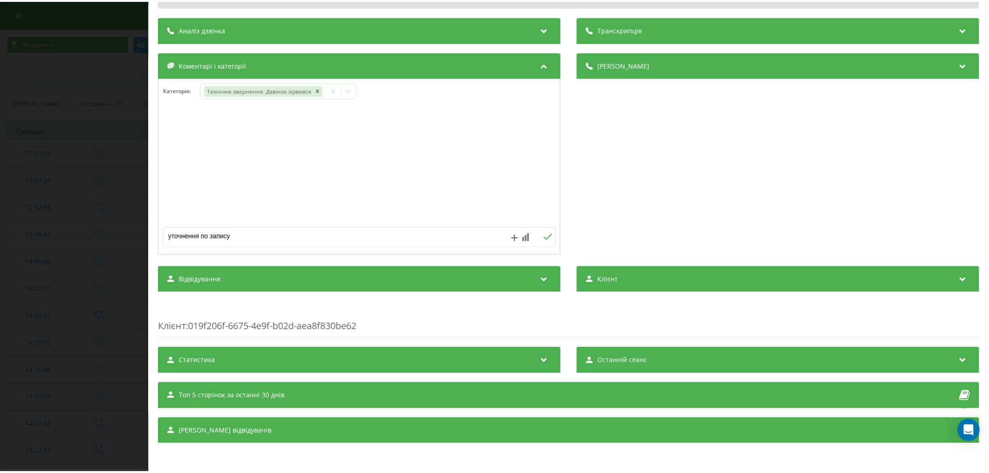
scroll to position [0, 0]
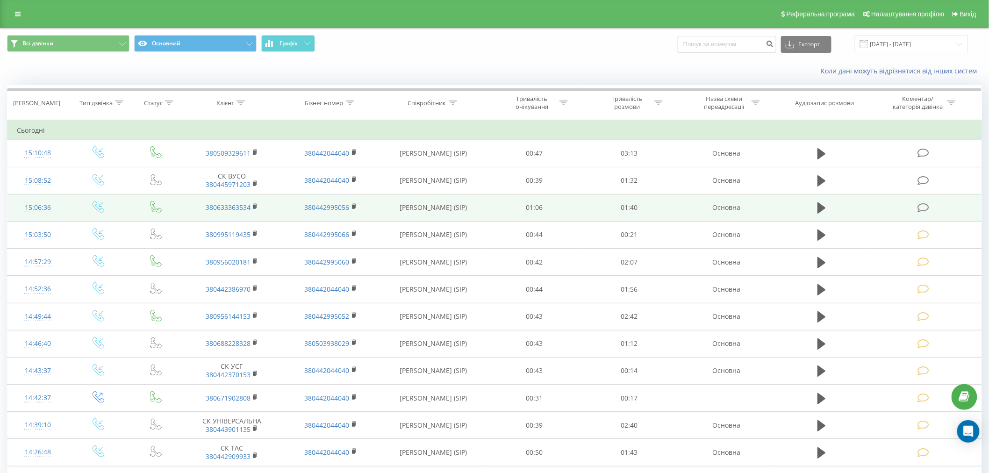
click at [924, 209] on icon at bounding box center [923, 208] width 12 height 10
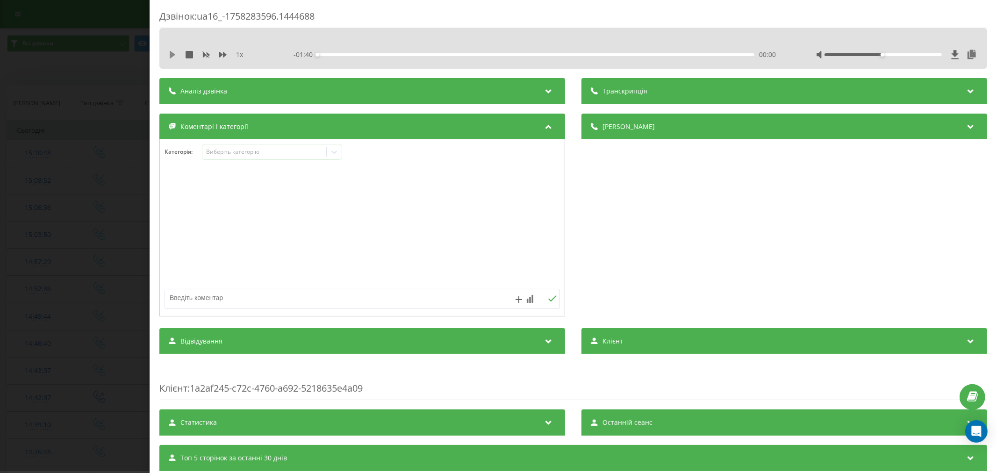
click at [173, 54] on icon at bounding box center [173, 54] width 6 height 7
click at [343, 54] on div "00:06" at bounding box center [535, 54] width 437 height 3
click at [363, 54] on div "00:11" at bounding box center [535, 54] width 437 height 3
click at [389, 55] on div "00:14" at bounding box center [535, 54] width 437 height 3
click at [417, 55] on div "00:23" at bounding box center [535, 54] width 437 height 3
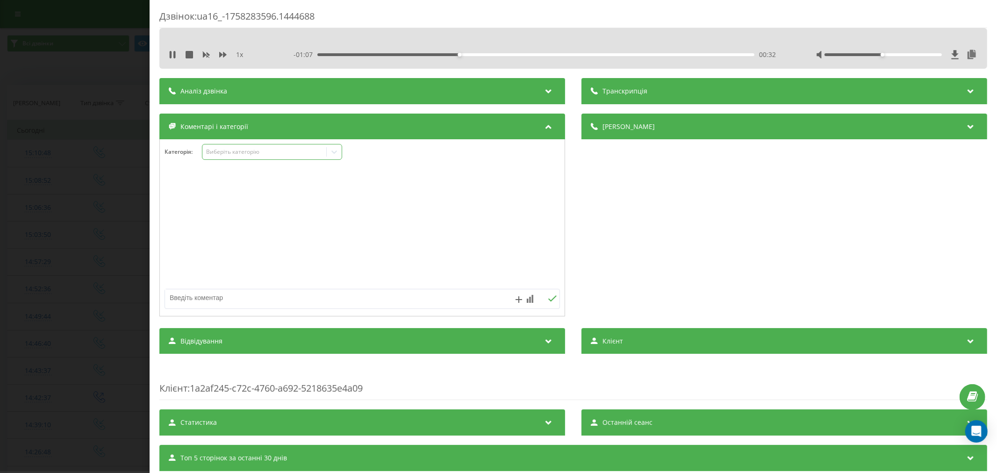
click at [204, 151] on div "Виберіть категорію" at bounding box center [264, 152] width 124 height 9
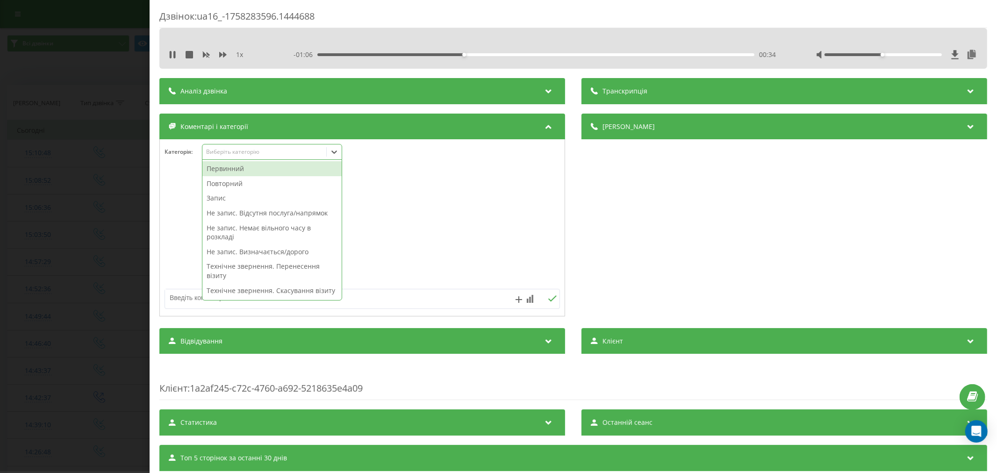
click at [249, 181] on div "Повторний" at bounding box center [271, 183] width 139 height 15
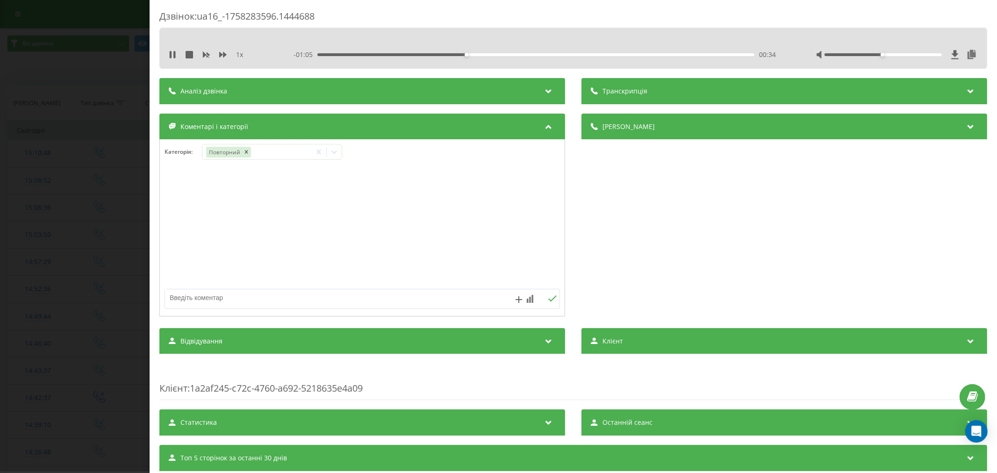
click at [432, 190] on div at bounding box center [362, 228] width 405 height 112
click at [332, 157] on icon at bounding box center [333, 151] width 9 height 9
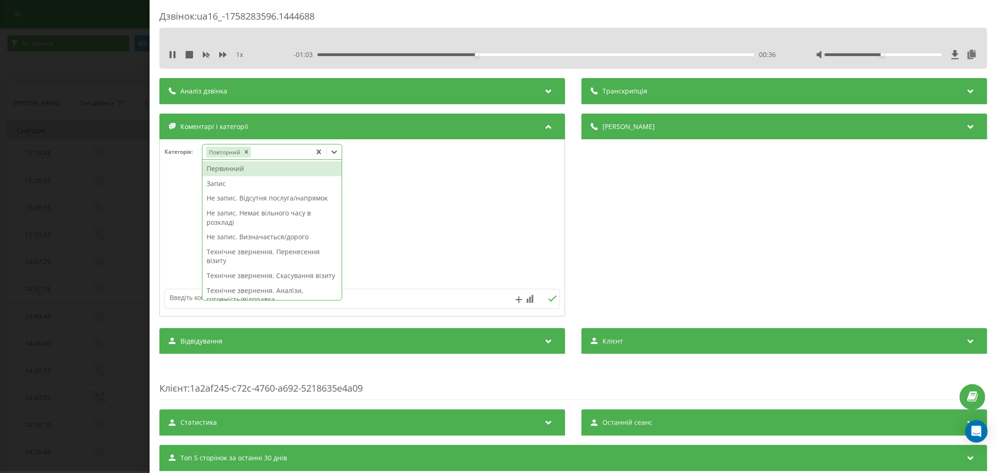
click at [231, 183] on div "Запис" at bounding box center [271, 183] width 139 height 15
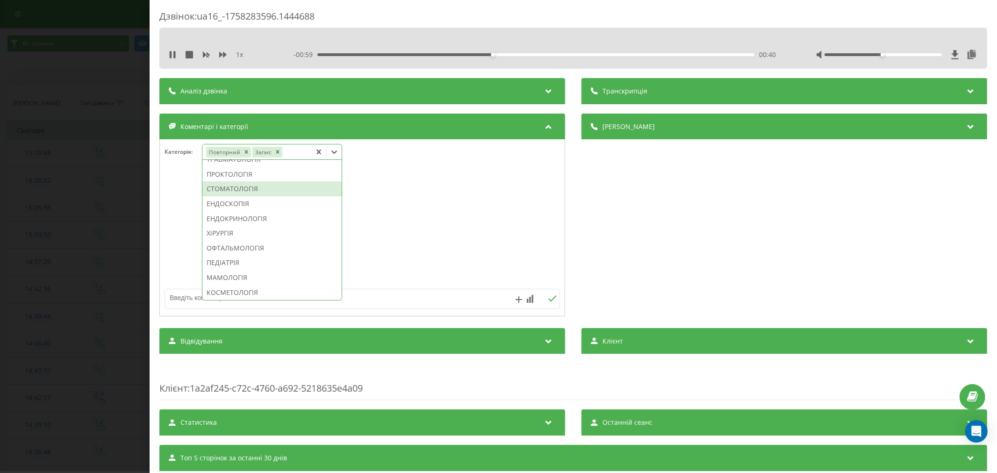
scroll to position [452, 0]
click at [240, 187] on div "СТОМАТОЛОГІЯ" at bounding box center [271, 179] width 139 height 15
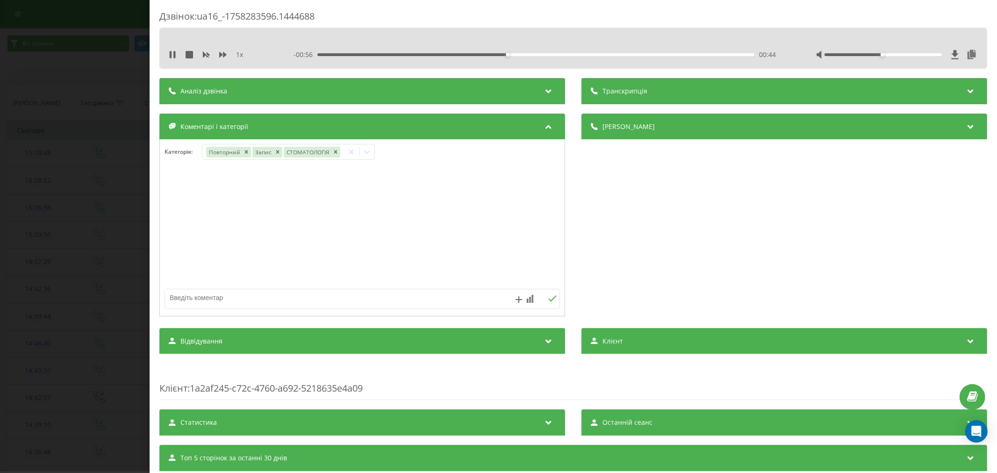
click at [437, 178] on div at bounding box center [362, 228] width 405 height 112
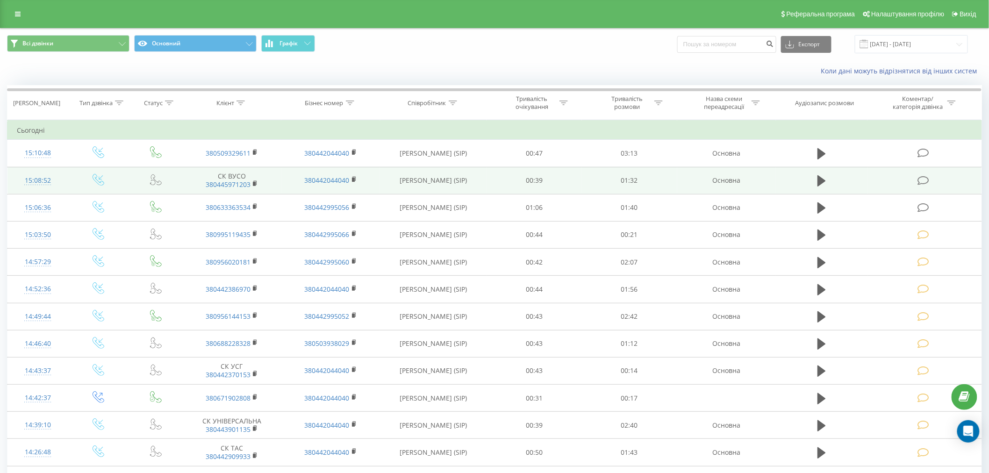
click at [921, 186] on td at bounding box center [924, 180] width 114 height 27
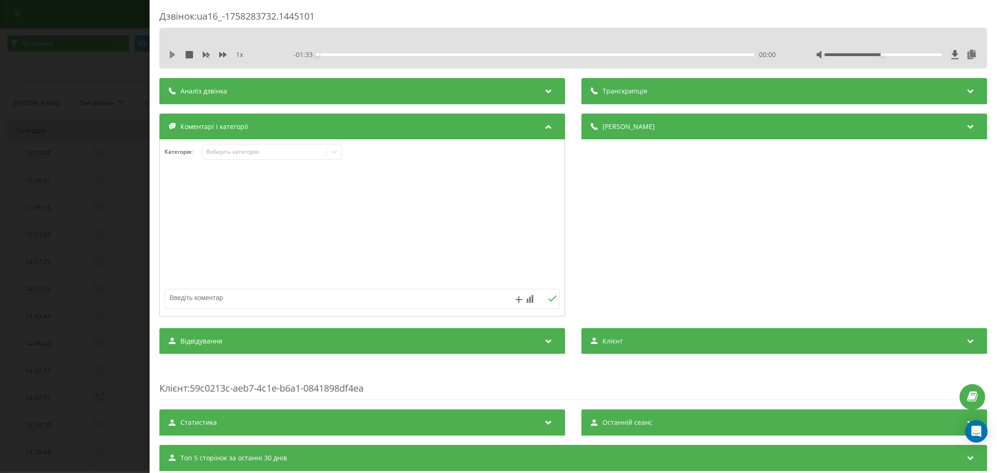
click at [172, 57] on icon at bounding box center [172, 54] width 7 height 7
click at [342, 54] on div "00:00" at bounding box center [535, 54] width 437 height 3
click at [276, 151] on div "Виберіть категорію" at bounding box center [264, 151] width 117 height 7
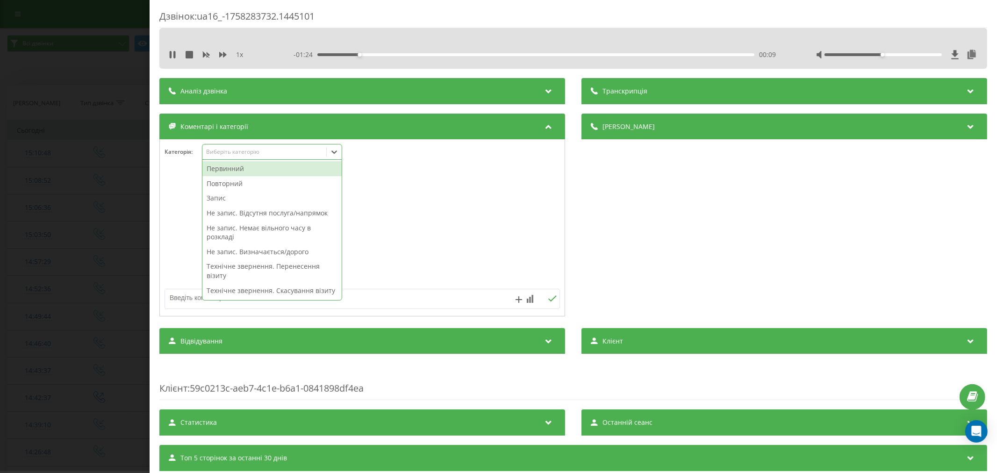
click at [265, 185] on div "Повторний" at bounding box center [271, 183] width 139 height 15
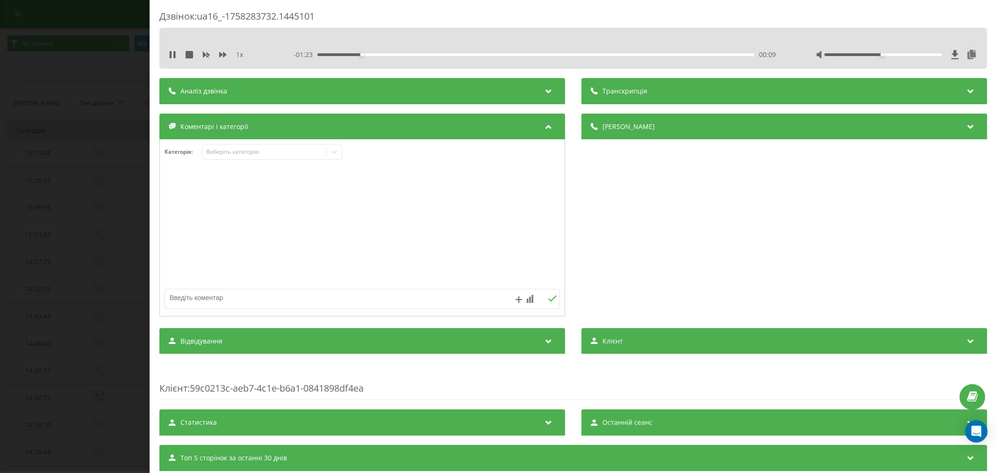
click at [367, 192] on div at bounding box center [362, 228] width 405 height 112
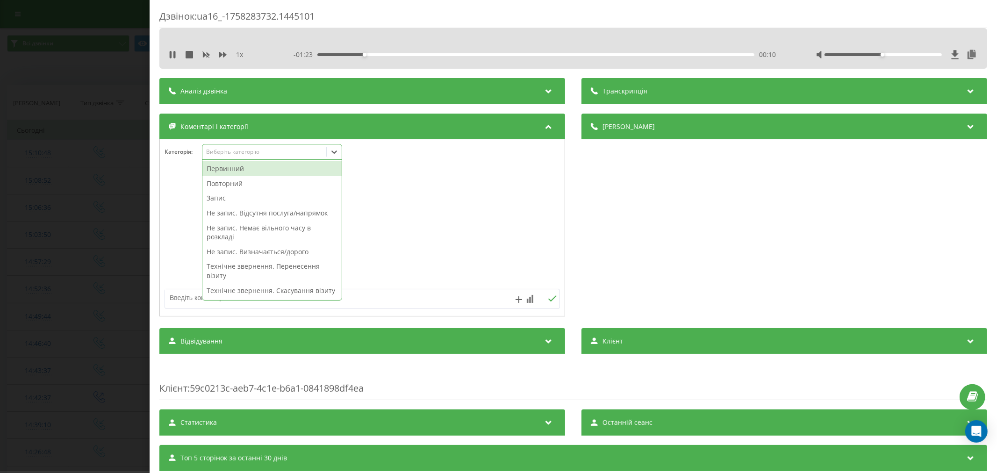
click at [334, 155] on icon at bounding box center [333, 151] width 9 height 9
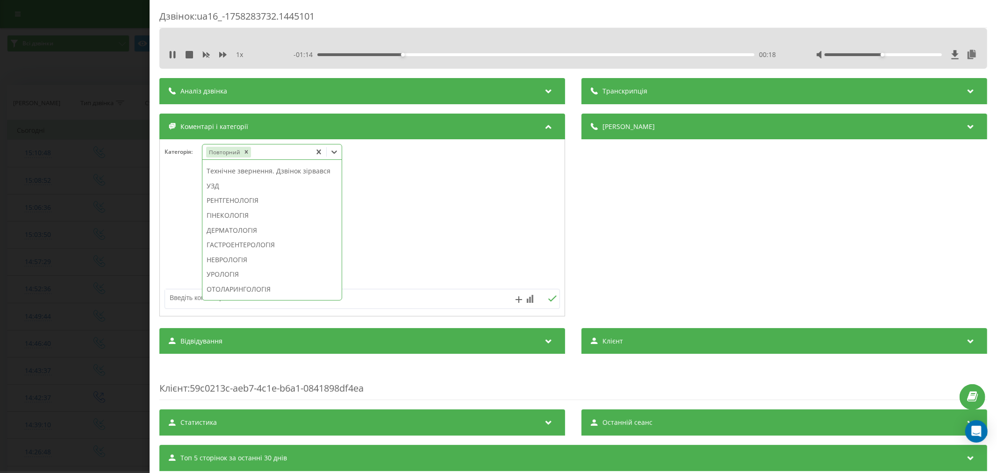
scroll to position [297, 0]
click at [284, 165] on div "Технічне звернення. Дзвінок зірвався" at bounding box center [271, 157] width 139 height 15
click at [272, 175] on div "УЗД" at bounding box center [303, 175] width 203 height 15
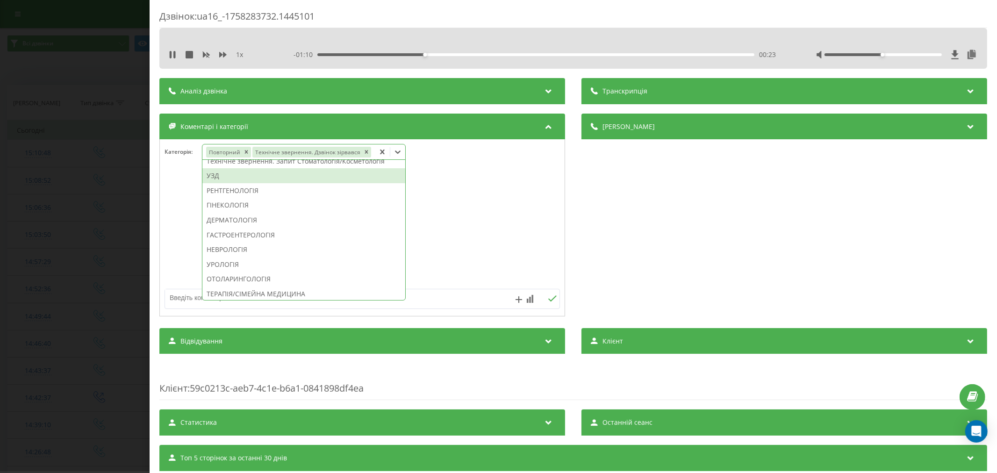
drag, startPoint x: 273, startPoint y: 177, endPoint x: 292, endPoint y: 185, distance: 20.5
click at [273, 178] on div "УЗД" at bounding box center [303, 175] width 203 height 15
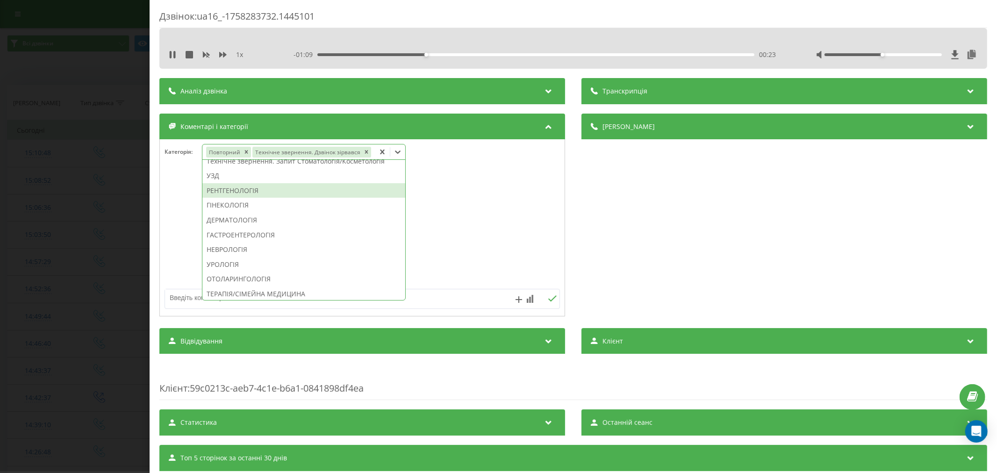
click at [433, 199] on div at bounding box center [362, 228] width 405 height 112
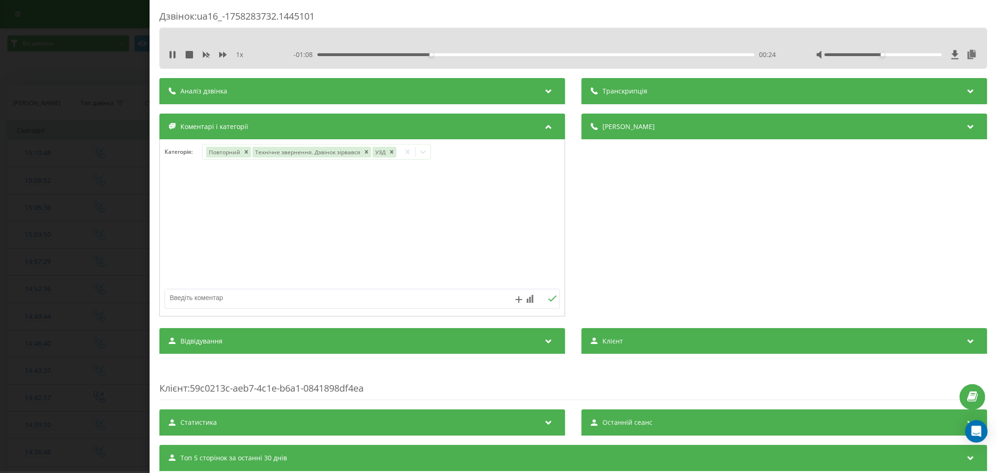
click at [337, 293] on textarea at bounding box center [322, 297] width 315 height 17
type textarea "страхова. будуть пропонувати"
click at [548, 296] on icon at bounding box center [552, 298] width 9 height 7
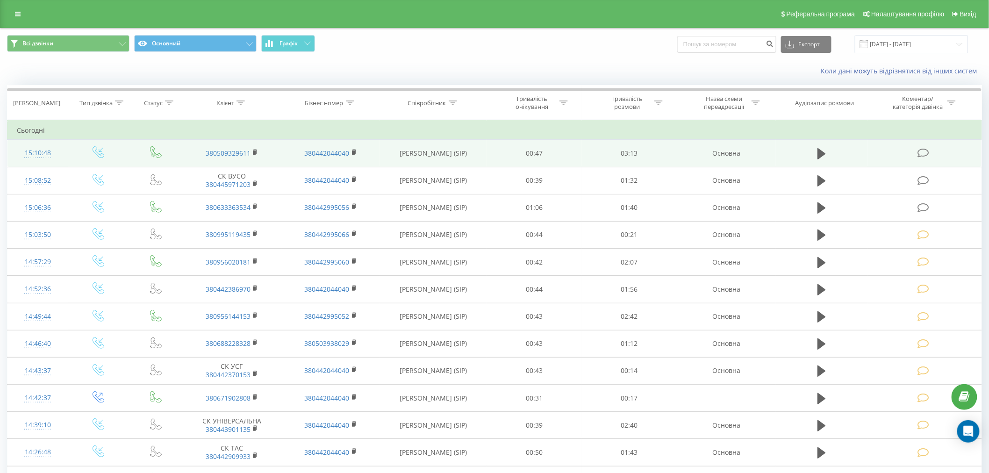
click at [922, 150] on icon at bounding box center [923, 153] width 12 height 10
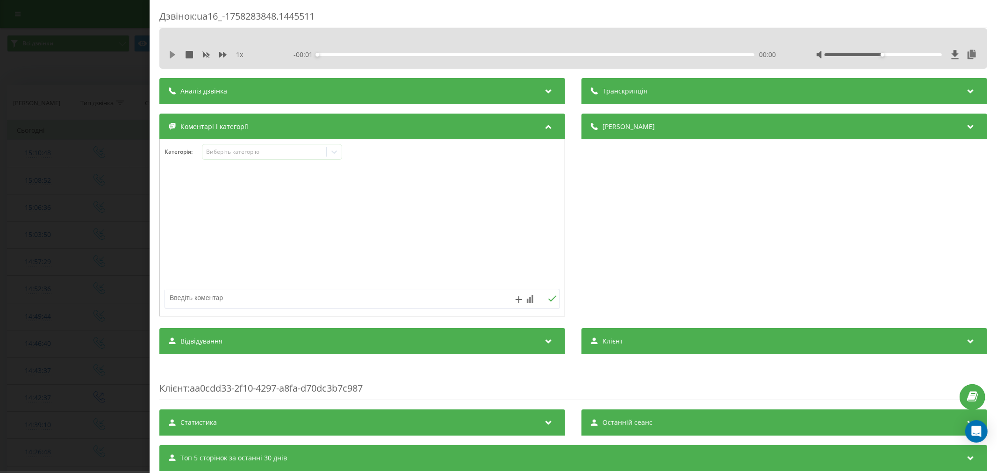
click at [174, 53] on icon at bounding box center [172, 54] width 7 height 7
click at [335, 52] on div "- 03:13 00:00 00:00" at bounding box center [535, 54] width 485 height 9
click at [335, 52] on div "- 03:12 00:01 00:01" at bounding box center [535, 54] width 485 height 9
click at [338, 55] on div "00:04" at bounding box center [535, 54] width 437 height 3
click at [364, 56] on div "- 03:03 00:10 00:10" at bounding box center [535, 54] width 485 height 9
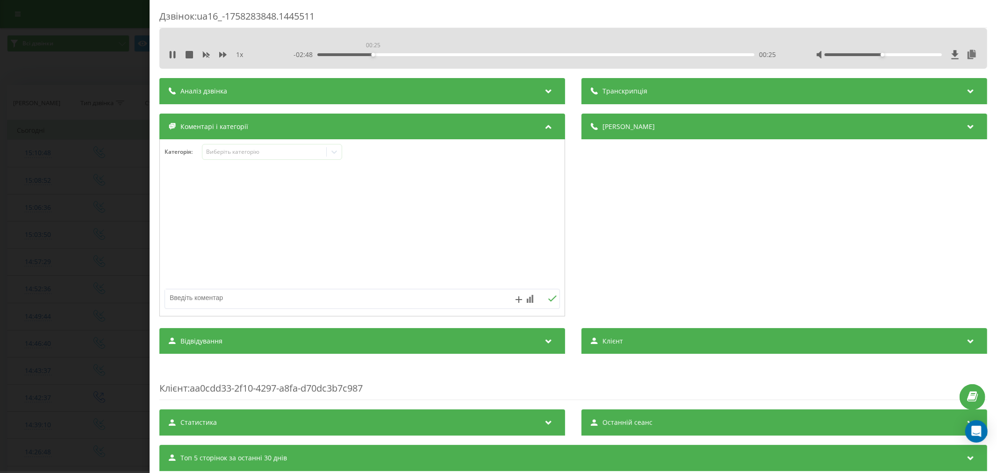
click at [371, 54] on div "00:25" at bounding box center [535, 54] width 437 height 3
click at [263, 150] on div "Виберіть категорію" at bounding box center [264, 151] width 117 height 7
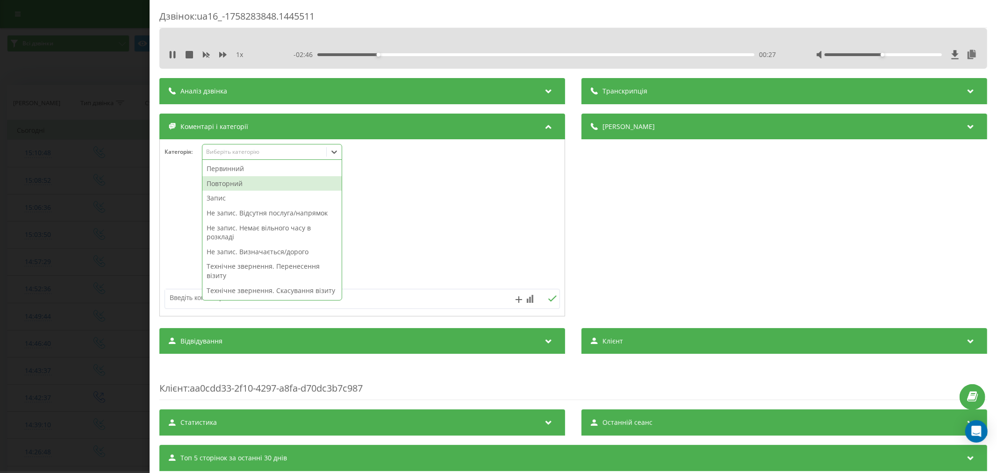
click at [248, 181] on div "Повторний" at bounding box center [271, 183] width 139 height 15
click at [392, 193] on div at bounding box center [362, 228] width 405 height 112
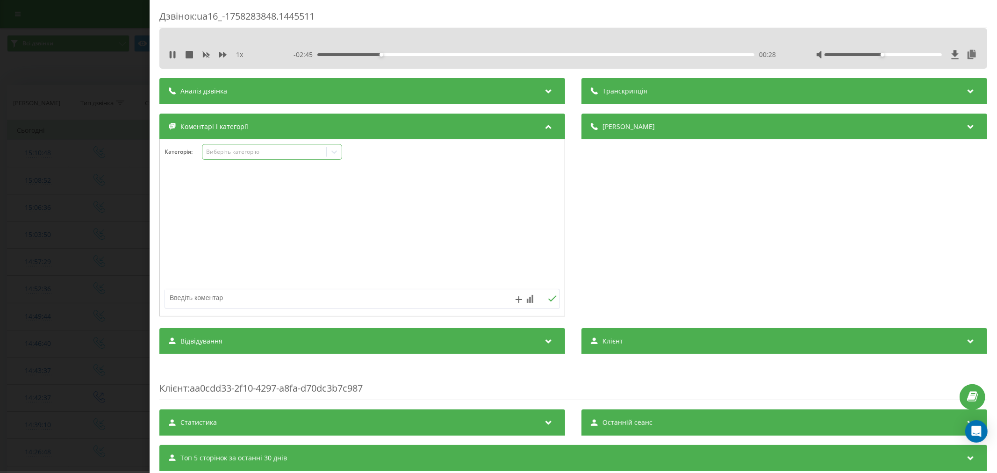
click at [337, 155] on icon at bounding box center [333, 151] width 9 height 9
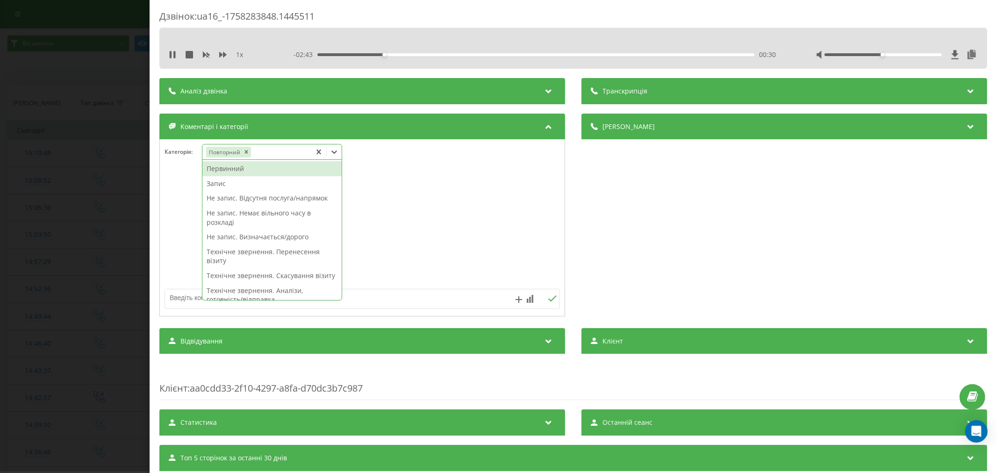
click at [262, 193] on div "Первинний Запис Не запис. Відсутня послуга/напрямок Не запис. Немає вільного ча…" at bounding box center [271, 230] width 139 height 140
click at [231, 181] on div "Запис" at bounding box center [271, 183] width 139 height 15
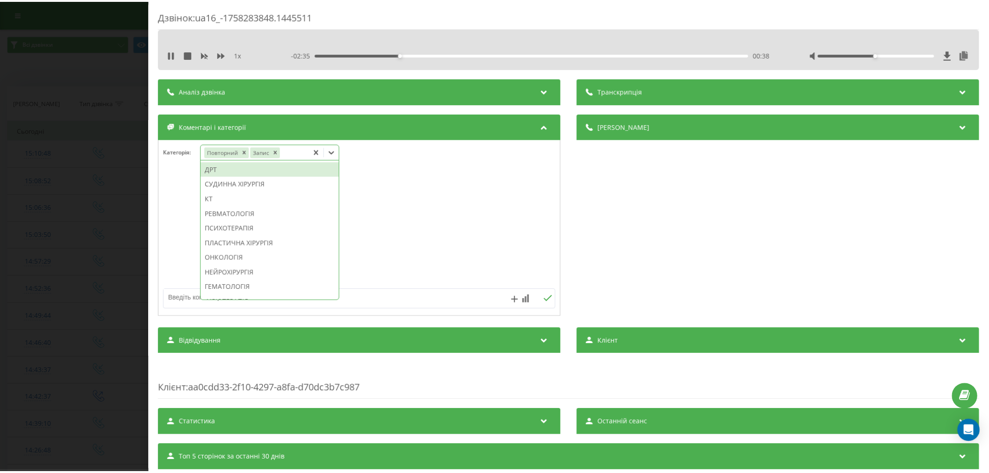
scroll to position [608, 0]
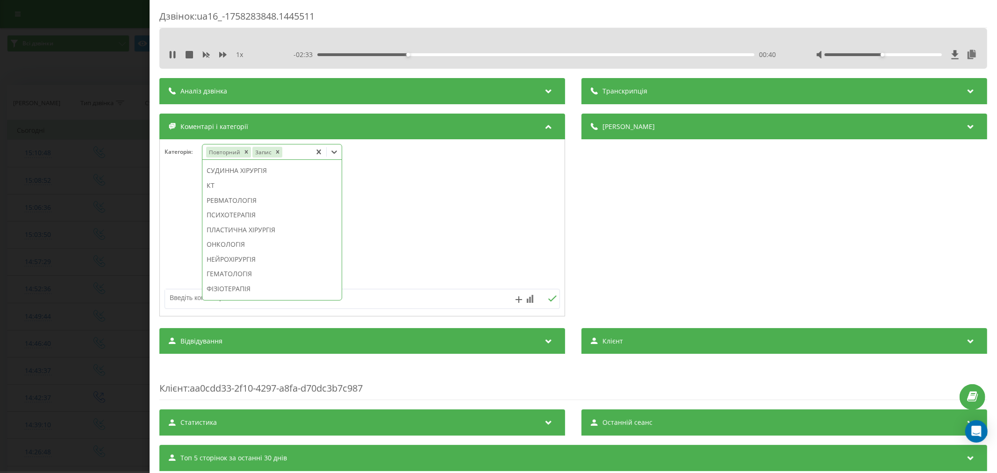
click at [234, 193] on div "КТ" at bounding box center [271, 185] width 139 height 15
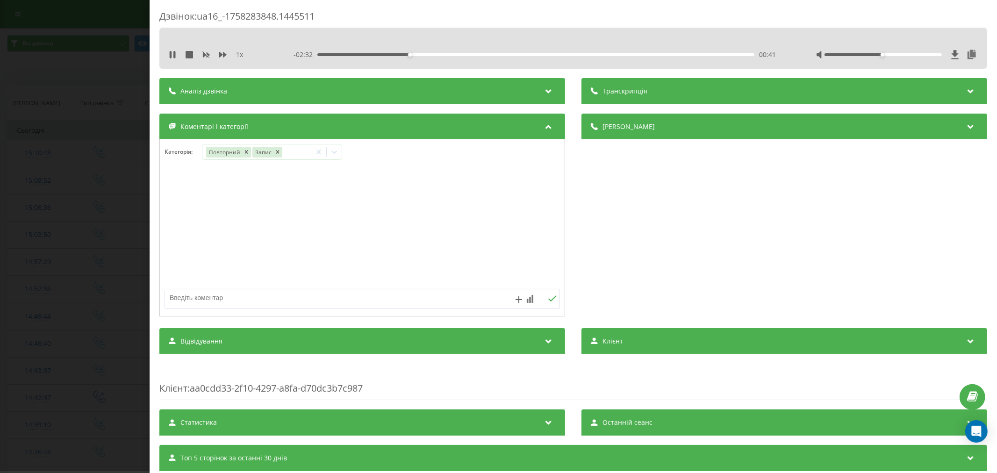
click at [423, 225] on div at bounding box center [362, 228] width 405 height 112
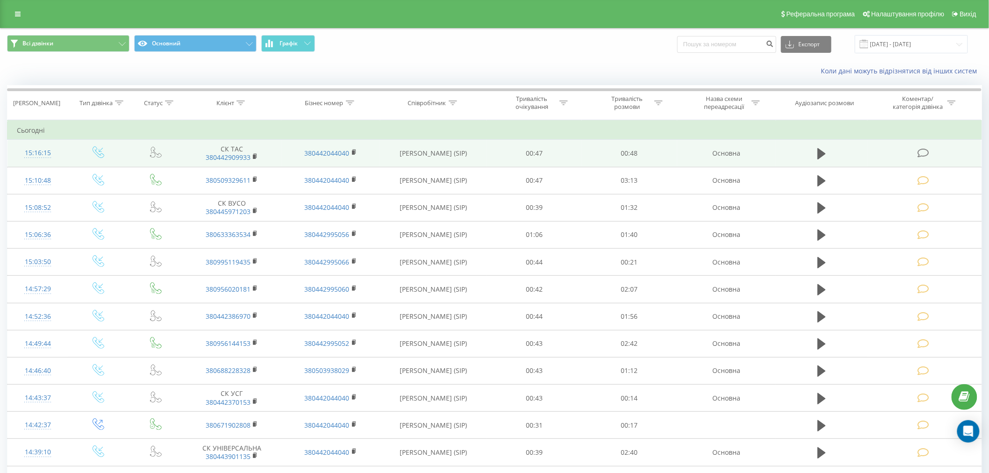
click at [923, 151] on icon at bounding box center [923, 153] width 12 height 10
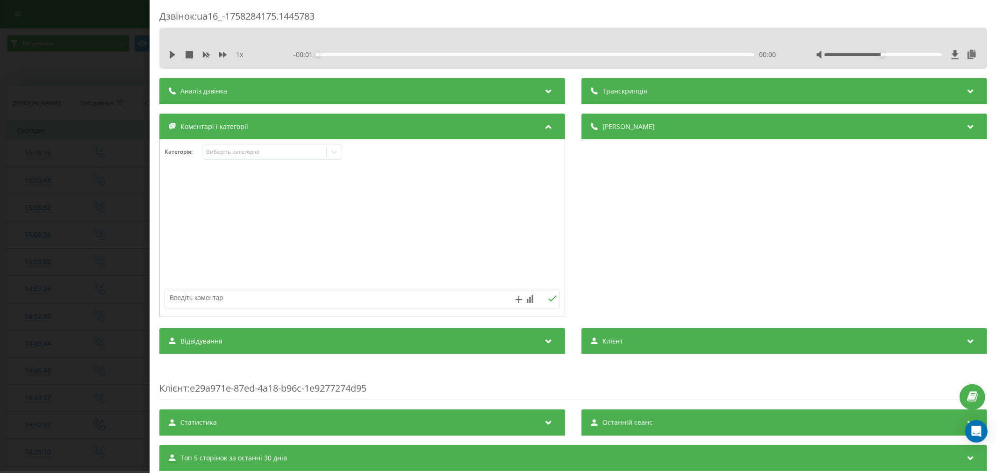
click at [173, 59] on div "1 x" at bounding box center [217, 54] width 97 height 9
click at [168, 60] on div "1 x - 00:49 00:00 00:00" at bounding box center [572, 55] width 813 height 14
click at [339, 52] on div "- 00:49 00:00 00:00" at bounding box center [535, 54] width 485 height 9
click at [173, 56] on icon at bounding box center [173, 54] width 6 height 7
click at [398, 259] on div at bounding box center [362, 228] width 405 height 112
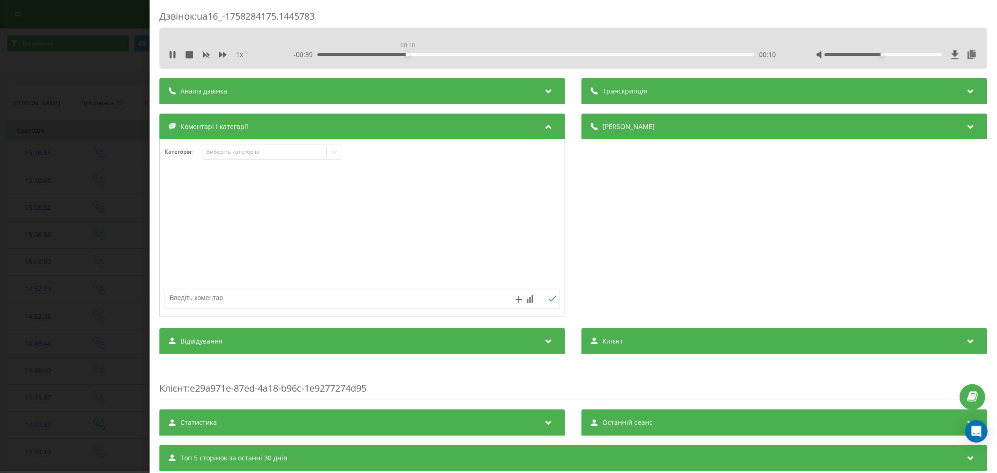
click at [406, 53] on div "00:10" at bounding box center [535, 54] width 437 height 3
click at [436, 56] on div "- 00:38 00:11 00:11" at bounding box center [535, 54] width 485 height 9
click at [355, 53] on div "00:12" at bounding box center [535, 54] width 437 height 3
click at [284, 154] on div "Виберіть категорію" at bounding box center [264, 151] width 117 height 7
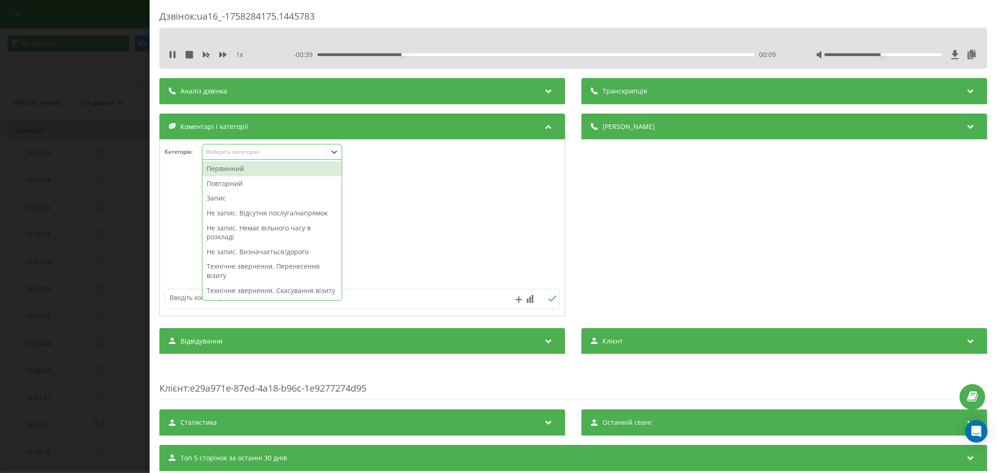
click at [249, 189] on div "Повторний" at bounding box center [271, 183] width 139 height 15
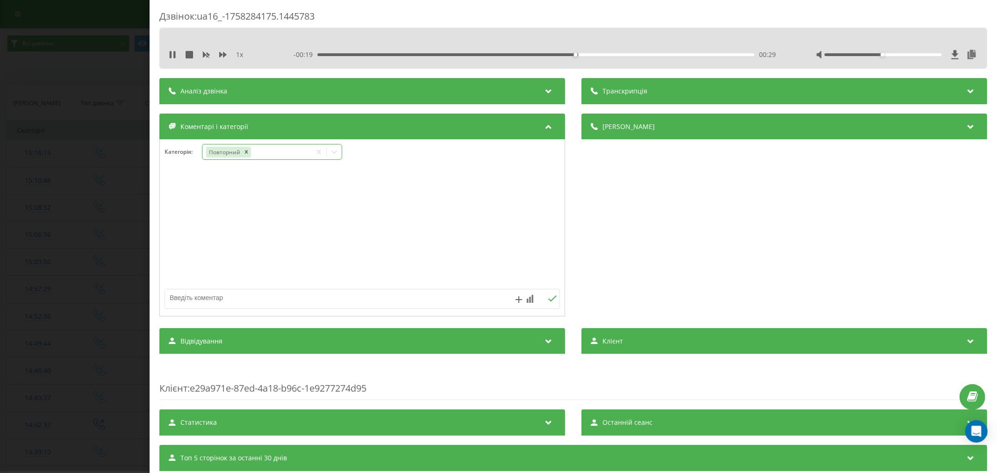
click at [332, 152] on icon at bounding box center [333, 151] width 9 height 9
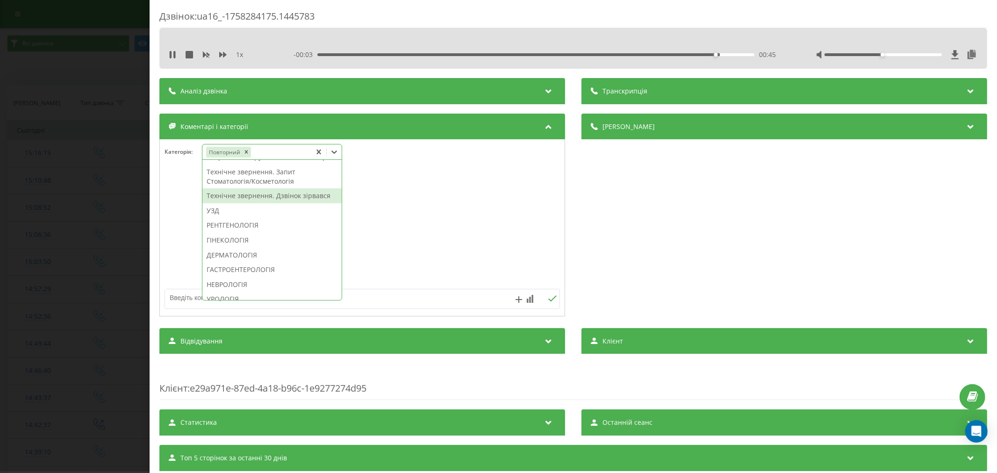
scroll to position [259, 0]
click at [258, 202] on div "Технічне звернення. Дзвінок зірвався" at bounding box center [271, 194] width 139 height 15
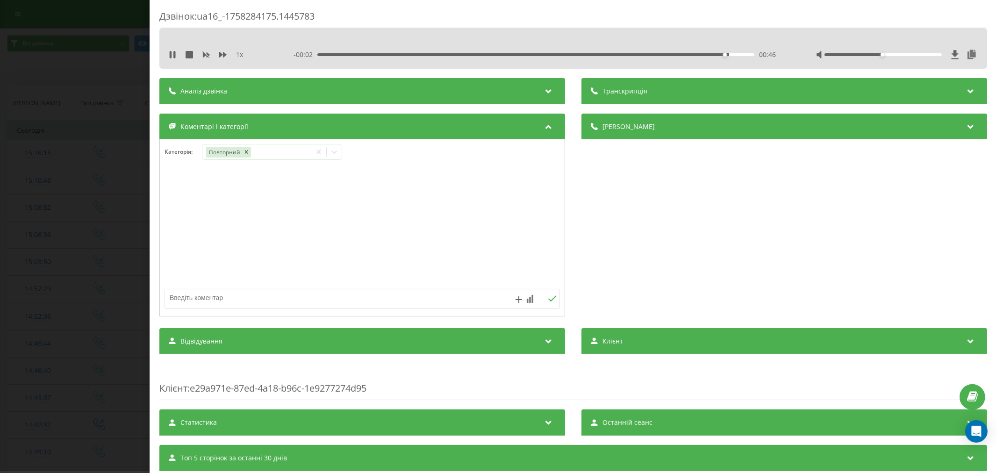
click at [395, 226] on div at bounding box center [362, 228] width 405 height 112
click at [335, 158] on div at bounding box center [334, 151] width 15 height 15
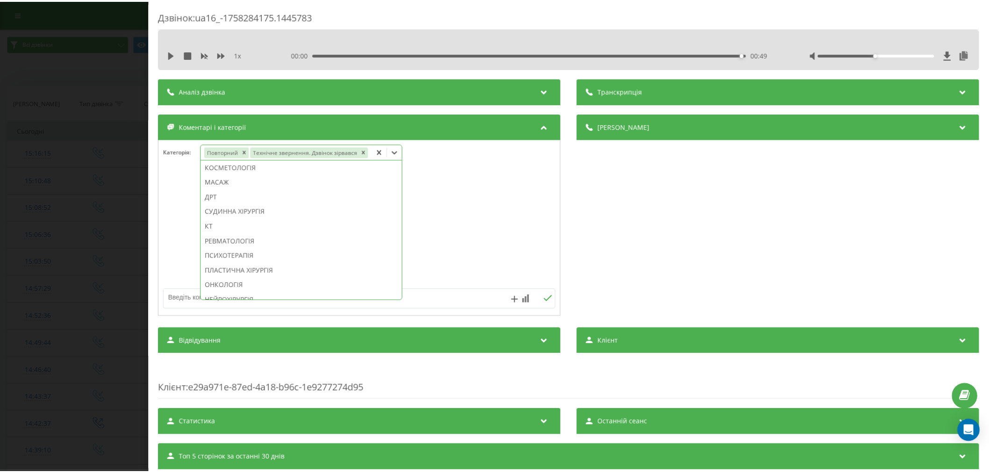
scroll to position [470, 0]
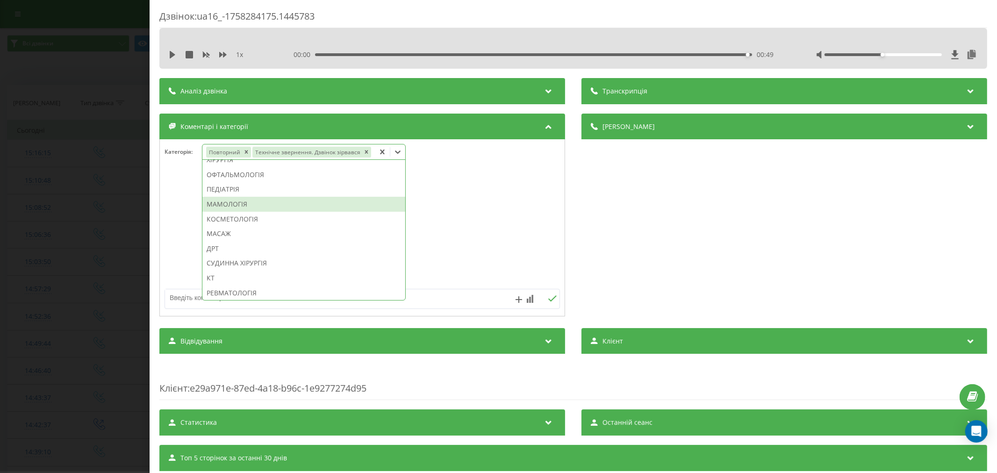
click at [295, 204] on div "МАМОЛОГІЯ" at bounding box center [303, 204] width 203 height 15
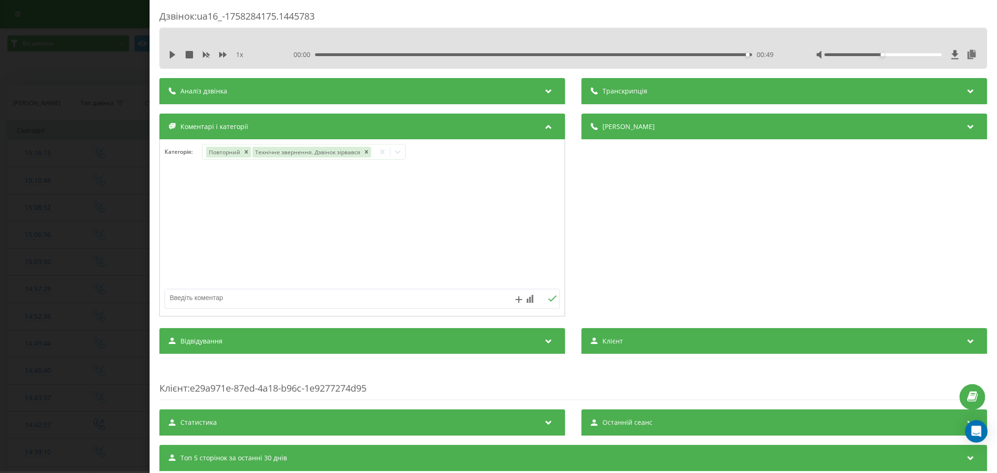
click at [468, 206] on div at bounding box center [362, 228] width 405 height 112
drag, startPoint x: 286, startPoint y: 301, endPoint x: 292, endPoint y: 297, distance: 7.0
click at [287, 301] on textarea at bounding box center [322, 297] width 315 height 17
type textarea "трахова. будуть пропонувати"
click at [548, 302] on icon at bounding box center [552, 298] width 9 height 7
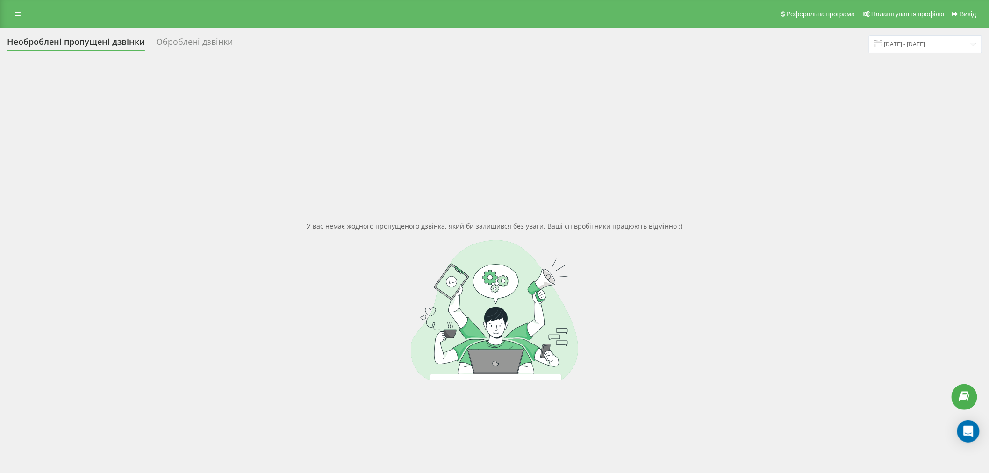
click at [204, 45] on div "Оброблені дзвінки" at bounding box center [194, 44] width 77 height 14
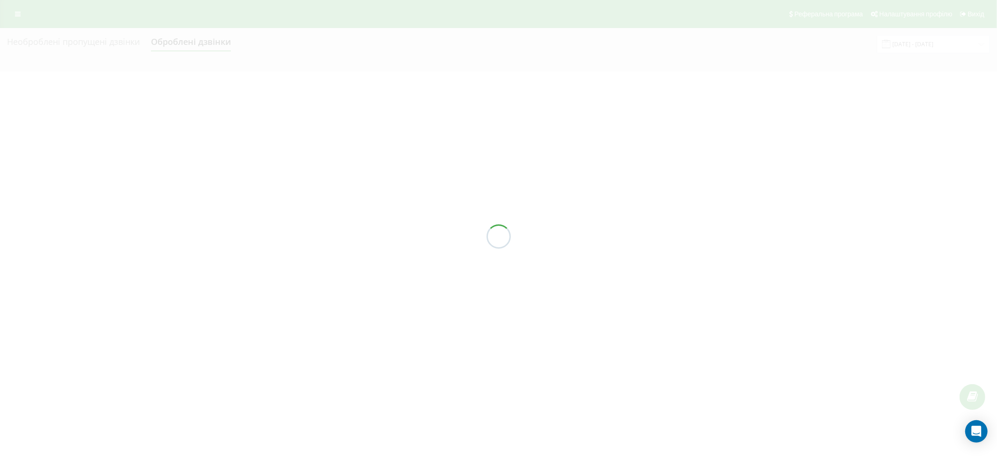
click at [91, 44] on div at bounding box center [498, 236] width 997 height 473
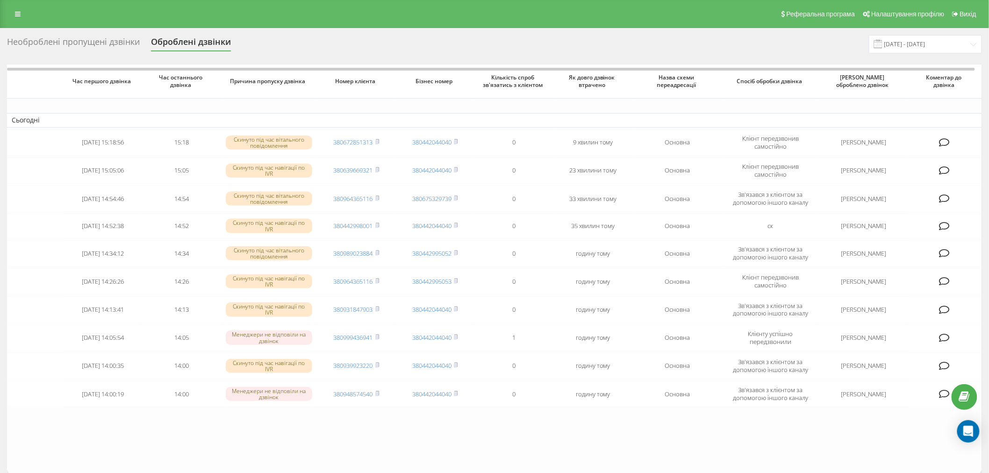
click at [92, 44] on div "Необроблені пропущені дзвінки" at bounding box center [73, 44] width 133 height 14
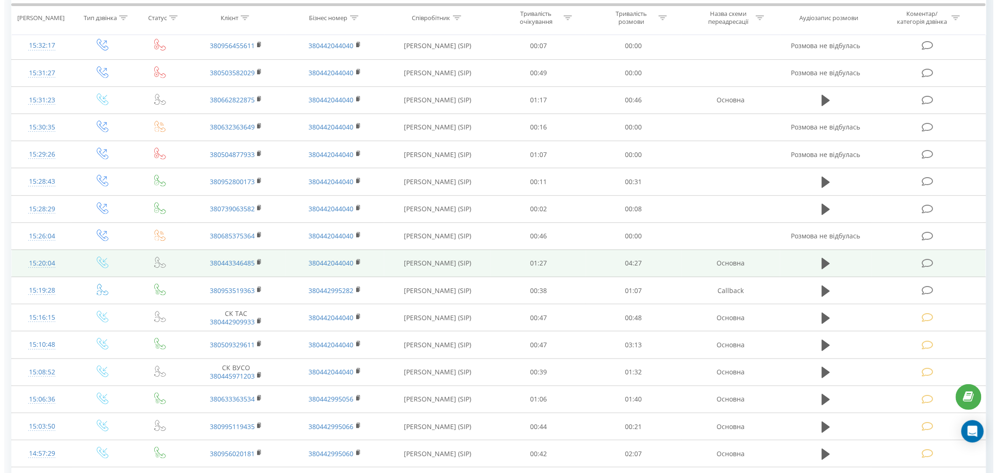
scroll to position [156, 0]
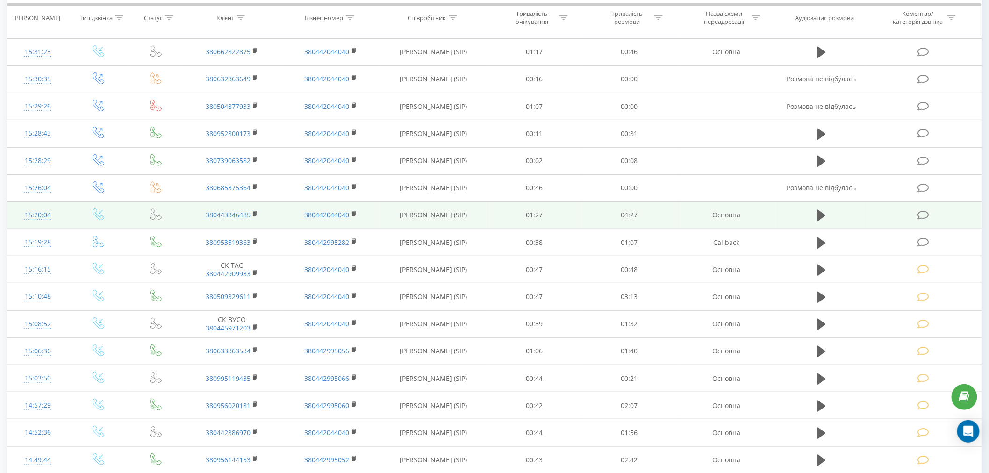
click at [922, 213] on icon at bounding box center [923, 215] width 12 height 10
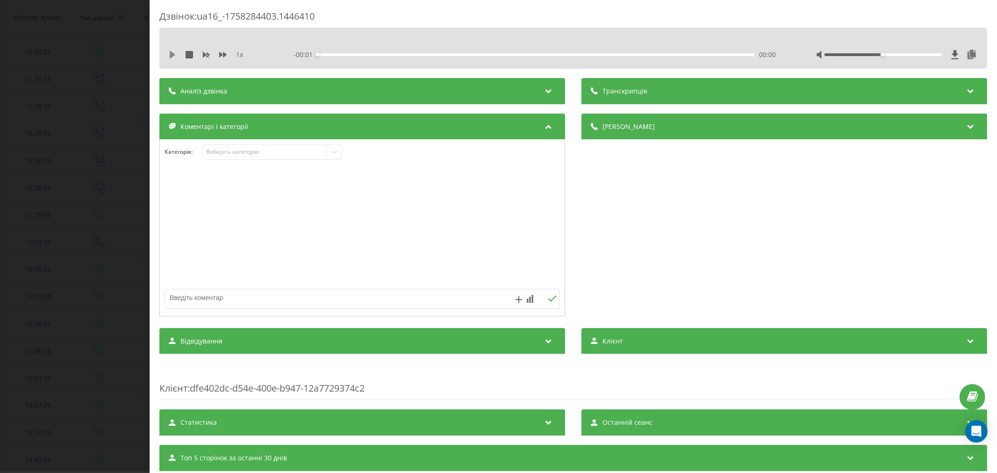
click at [171, 55] on icon at bounding box center [173, 54] width 6 height 7
click at [336, 57] on div "- 04:28 00:00 00:00" at bounding box center [535, 54] width 485 height 9
click at [335, 53] on div "00:12" at bounding box center [535, 54] width 437 height 3
click at [350, 55] on div "00:21" at bounding box center [535, 54] width 437 height 3
click at [379, 53] on div "00:22" at bounding box center [535, 54] width 437 height 3
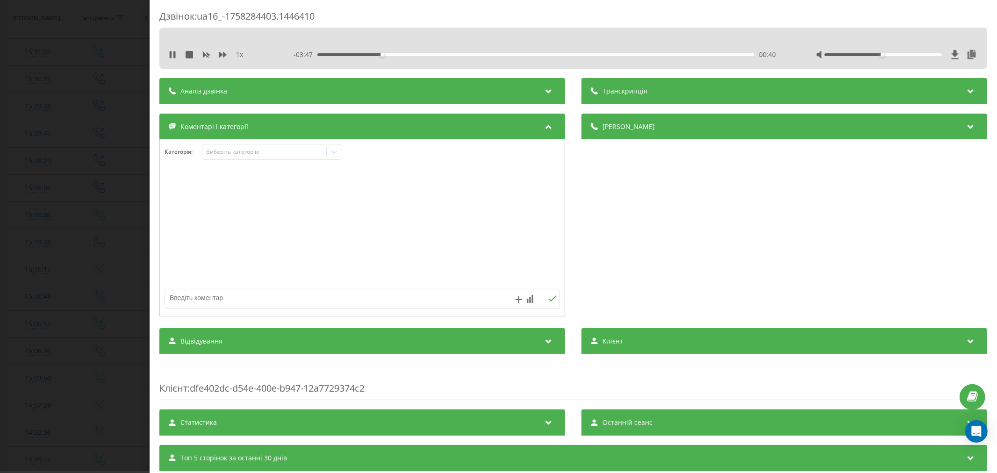
click at [434, 55] on div "00:40" at bounding box center [535, 54] width 437 height 3
click at [328, 57] on div "- 03:13 01:14 01:14" at bounding box center [535, 54] width 485 height 9
click at [328, 55] on div "00:07" at bounding box center [535, 54] width 437 height 3
click at [284, 150] on div "Виберіть категорію" at bounding box center [264, 151] width 117 height 7
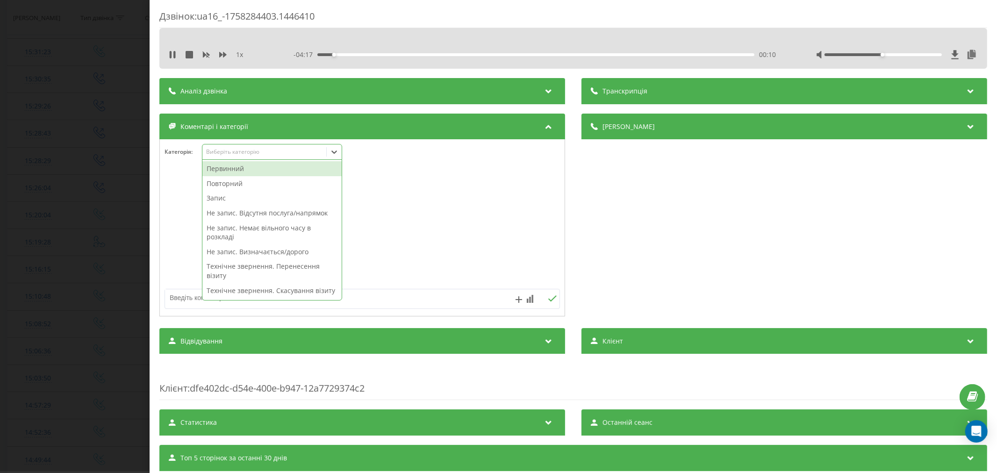
click at [249, 184] on div "Повторний" at bounding box center [271, 183] width 139 height 15
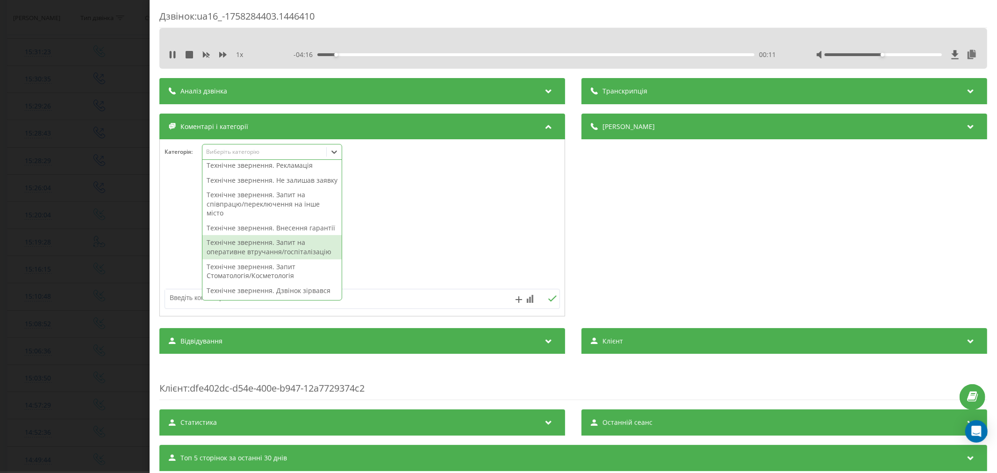
scroll to position [259, 0]
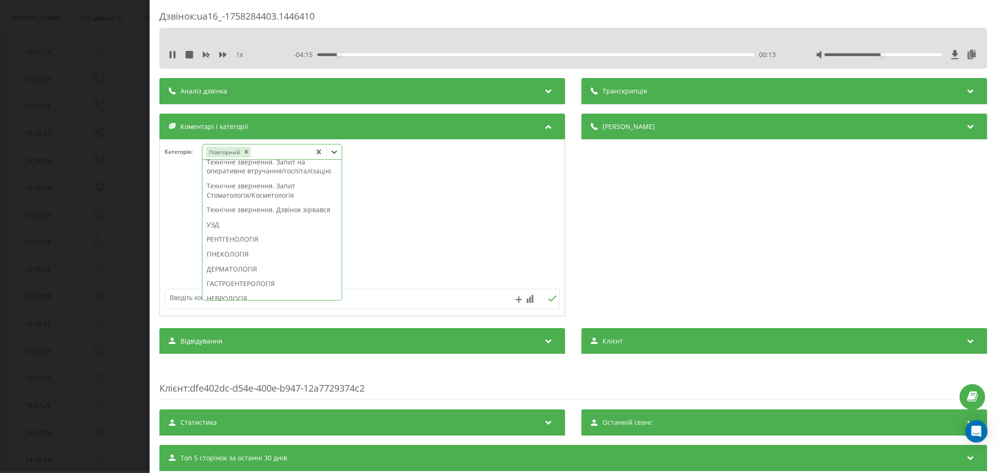
click at [246, 217] on div "Технічне звернення. Дзвінок зірвався" at bounding box center [271, 209] width 139 height 15
click at [244, 231] on div "КТ" at bounding box center [303, 228] width 203 height 15
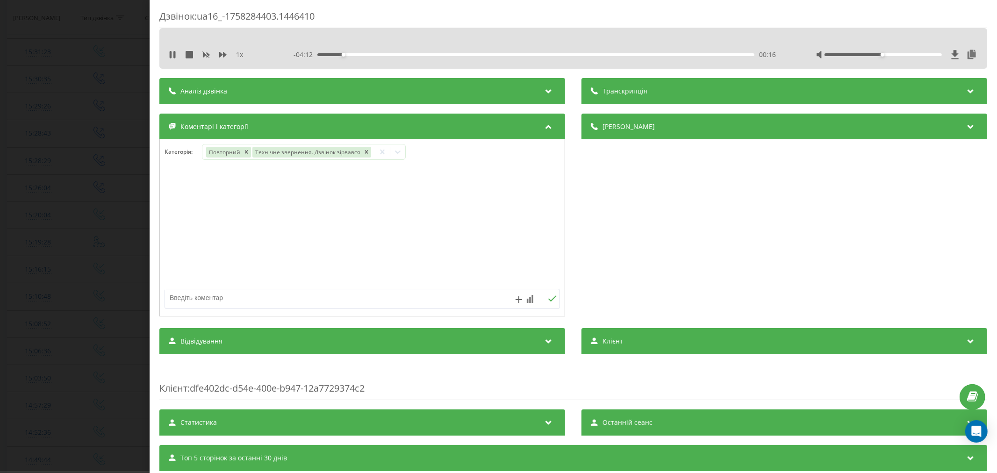
click at [427, 232] on div at bounding box center [362, 228] width 405 height 112
drag, startPoint x: 291, startPoint y: 298, endPoint x: 318, endPoint y: 276, distance: 35.2
click at [292, 298] on textarea at bounding box center [322, 297] width 315 height 17
type textarea "лікарні. будуть пропонувати"
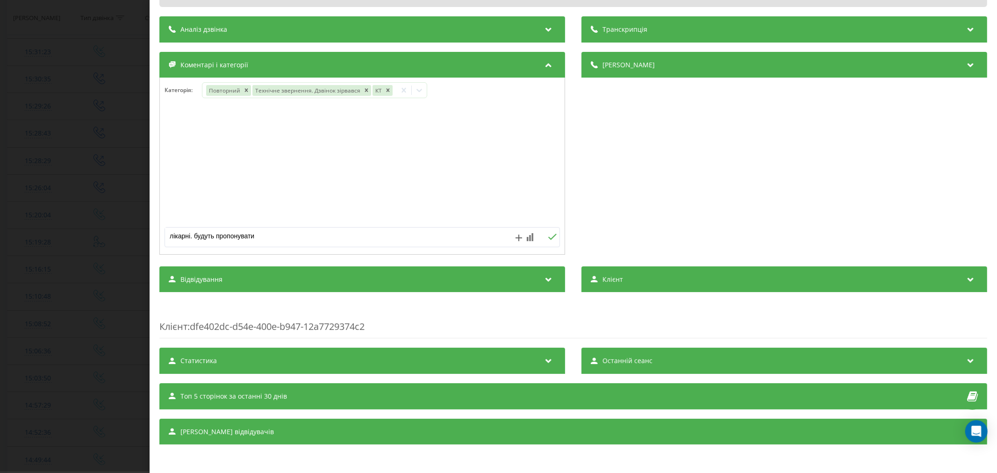
scroll to position [64, 0]
click at [549, 237] on icon at bounding box center [552, 237] width 9 height 7
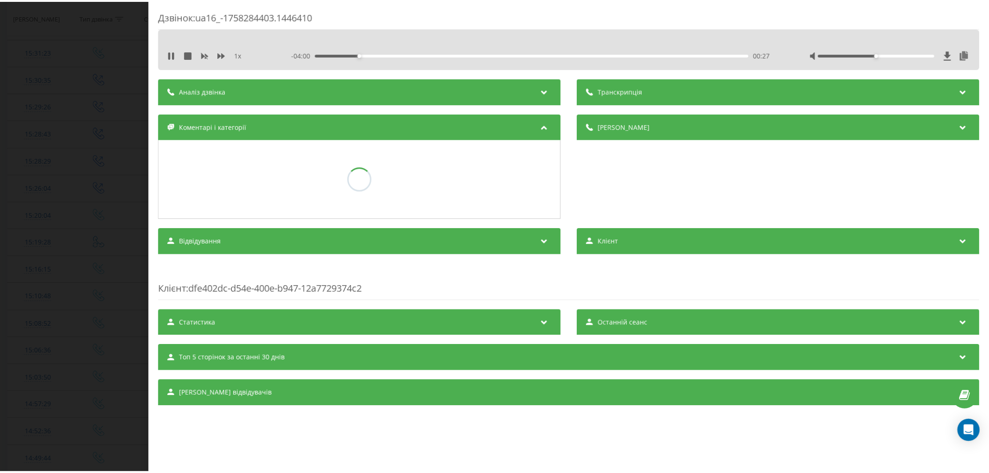
scroll to position [0, 0]
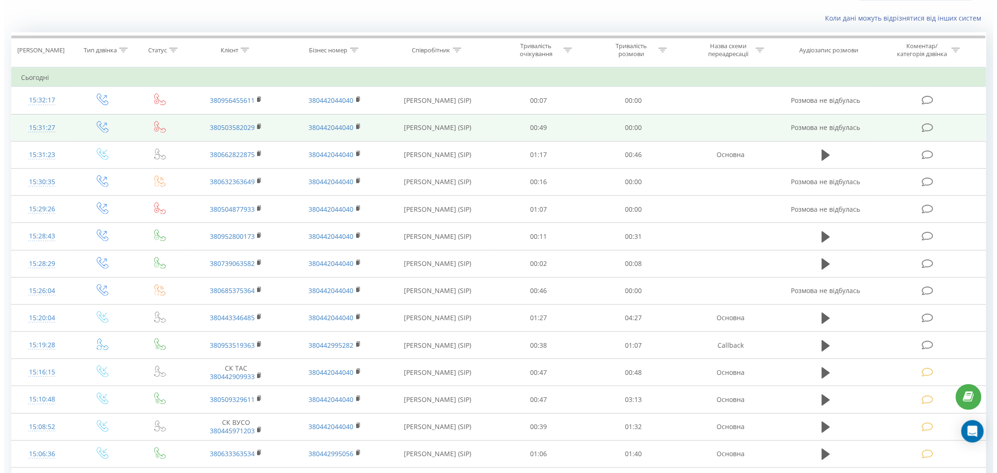
scroll to position [52, 0]
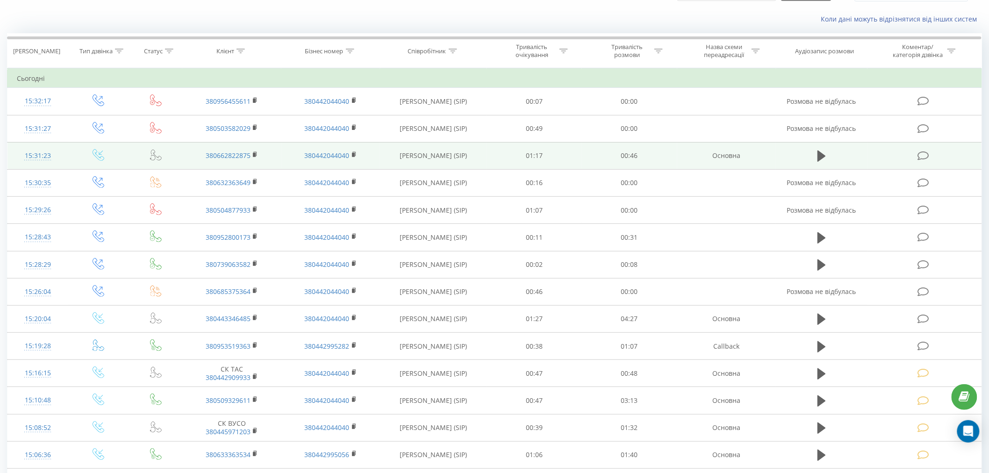
click at [919, 153] on icon at bounding box center [923, 156] width 12 height 10
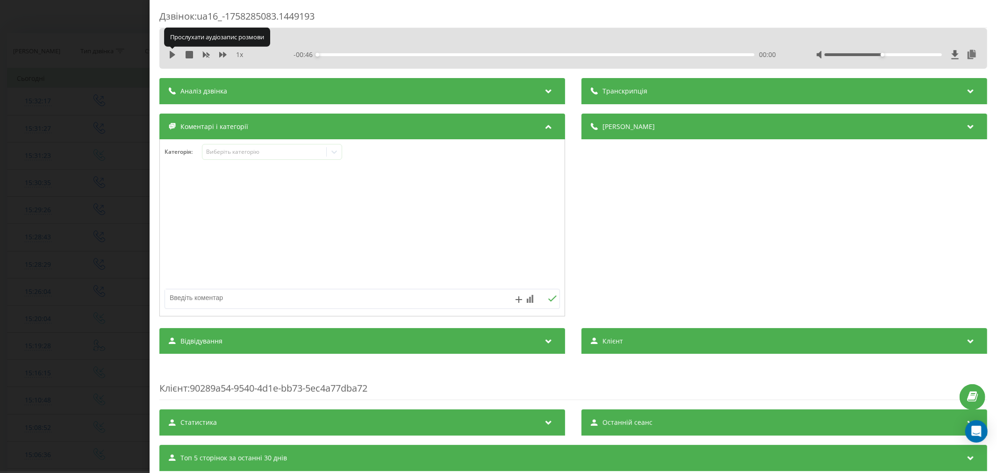
click at [170, 53] on icon at bounding box center [173, 54] width 6 height 7
click at [335, 53] on div "00:01" at bounding box center [535, 54] width 437 height 3
click at [353, 55] on div "00:02" at bounding box center [535, 54] width 437 height 3
click at [293, 155] on div "Виберіть категорію" at bounding box center [264, 151] width 117 height 7
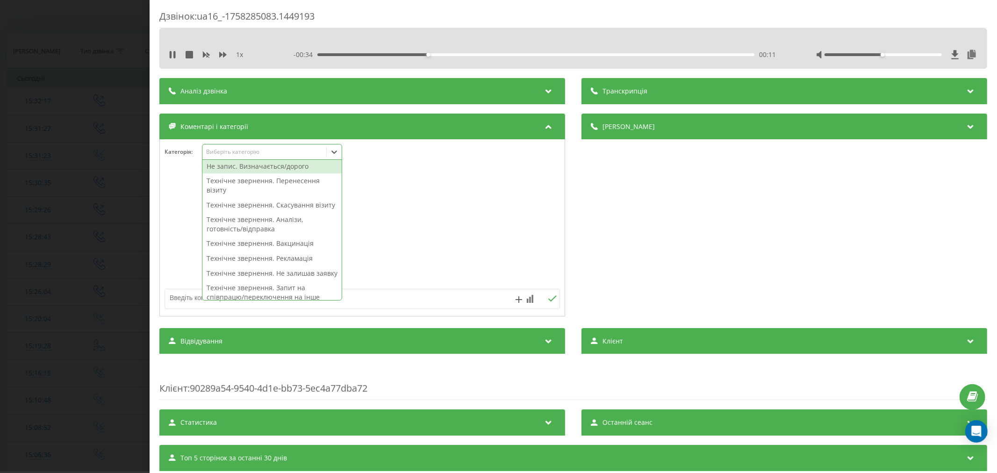
scroll to position [104, 0]
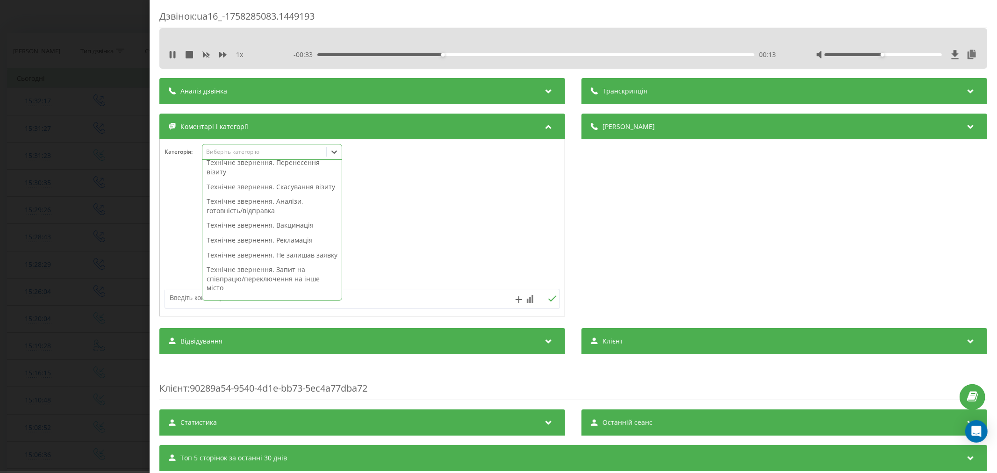
click at [282, 233] on div "Технічне звернення. Вакцинація" at bounding box center [271, 225] width 139 height 15
click at [365, 235] on div at bounding box center [362, 228] width 405 height 112
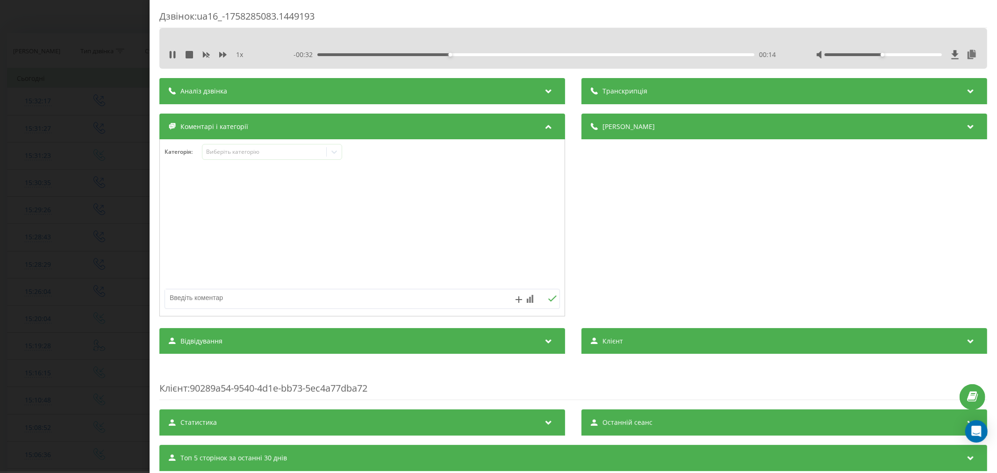
drag, startPoint x: 322, startPoint y: 298, endPoint x: 357, endPoint y: 268, distance: 46.4
click at [323, 298] on textarea at bounding box center [322, 297] width 315 height 17
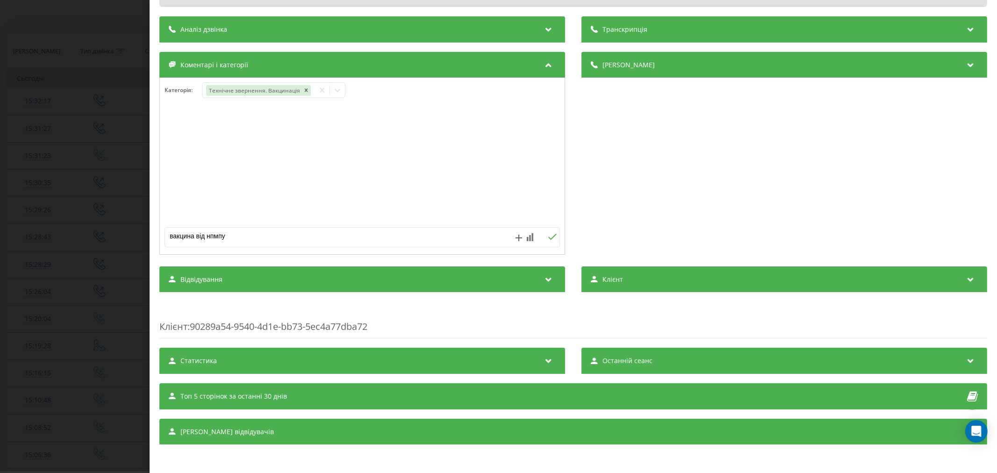
scroll to position [64, 0]
click at [214, 236] on textarea "вакцина від нпмпу" at bounding box center [322, 236] width 315 height 17
click at [215, 237] on textarea "вакцина від грмпу" at bounding box center [322, 236] width 315 height 17
type textarea "вакцина від грипу"
click at [548, 235] on icon at bounding box center [552, 237] width 8 height 6
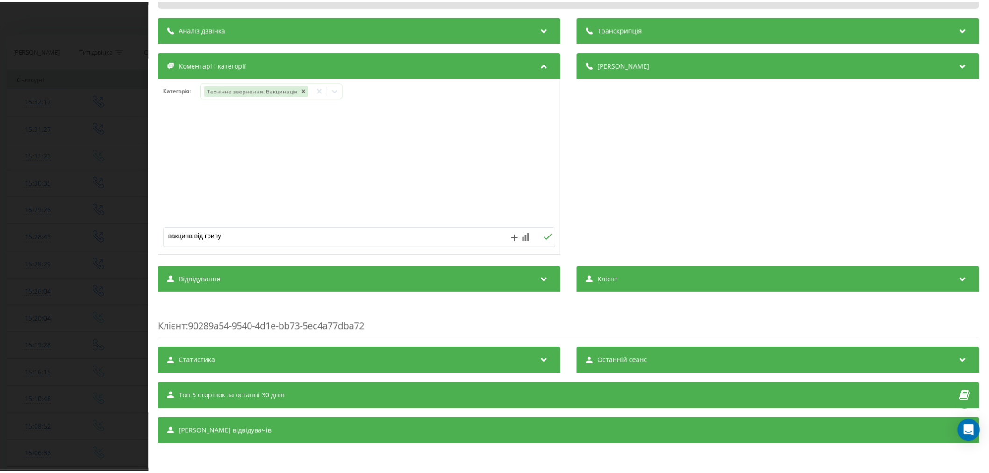
scroll to position [0, 0]
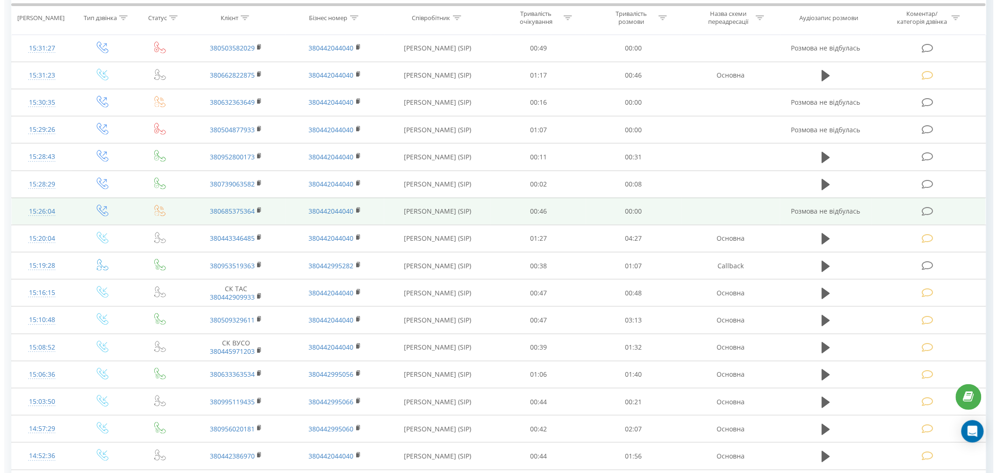
scroll to position [156, 0]
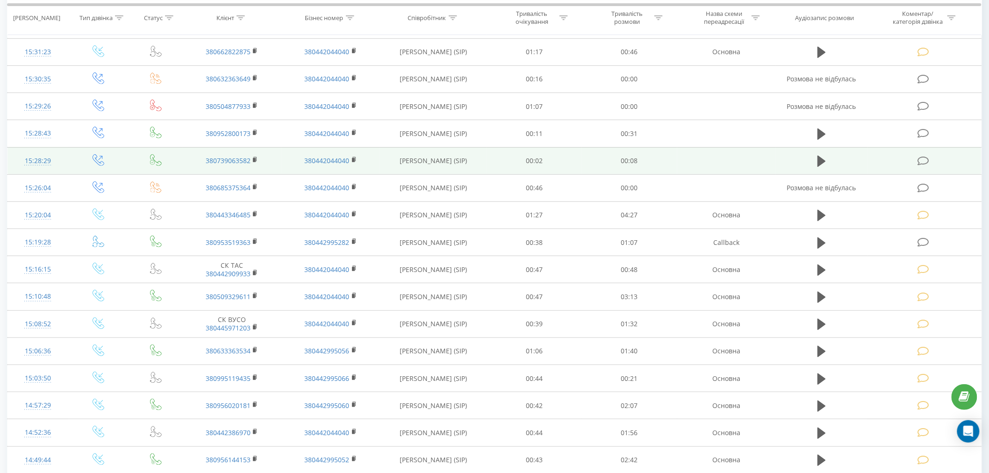
click at [919, 160] on icon at bounding box center [923, 161] width 12 height 10
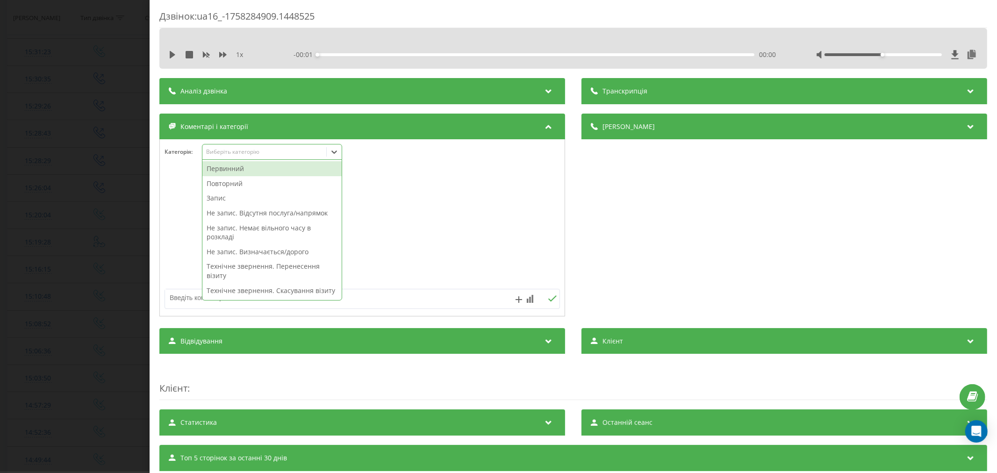
click at [245, 153] on div "Виберіть категорію" at bounding box center [264, 151] width 117 height 7
click at [223, 183] on div "Повторний" at bounding box center [271, 183] width 139 height 15
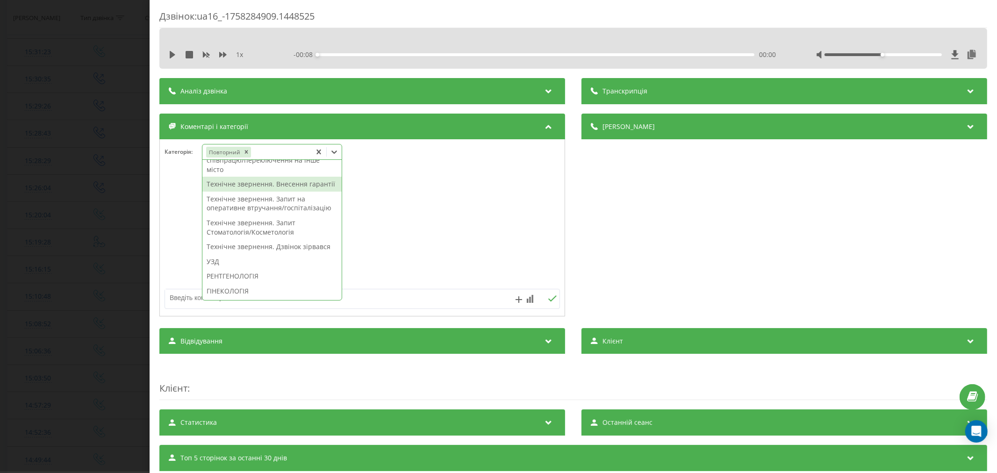
scroll to position [259, 0]
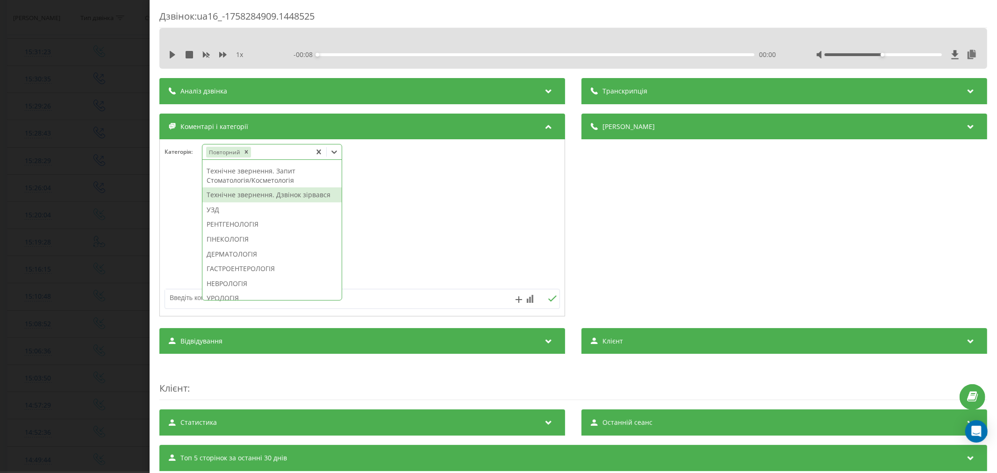
drag, startPoint x: 254, startPoint y: 221, endPoint x: 365, endPoint y: 211, distance: 111.2
click at [254, 202] on div "Технічне звернення. Дзвінок зірвався" at bounding box center [271, 194] width 139 height 15
click at [370, 210] on div at bounding box center [362, 228] width 405 height 112
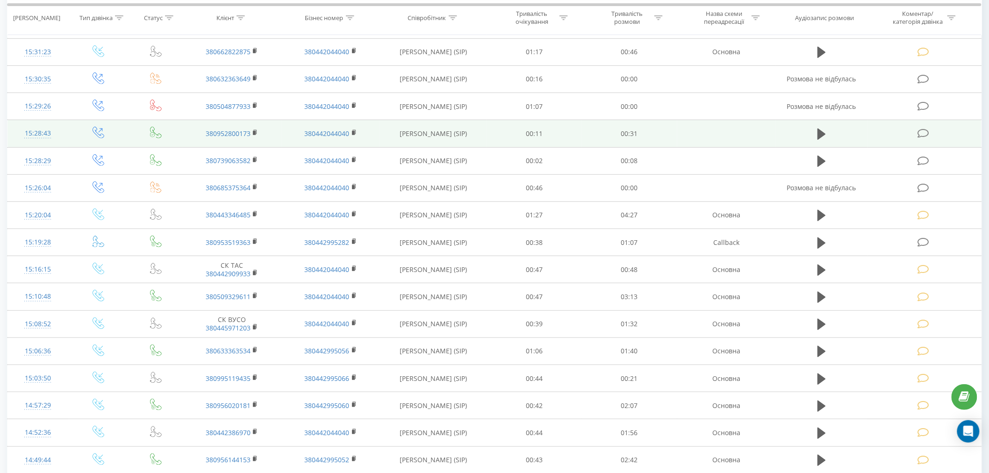
click at [926, 131] on icon at bounding box center [923, 133] width 12 height 10
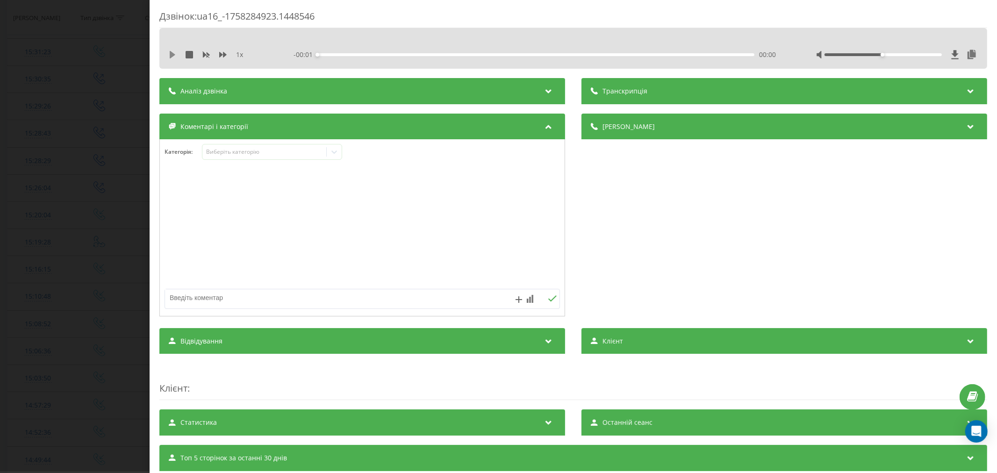
click at [170, 53] on icon at bounding box center [173, 54] width 6 height 7
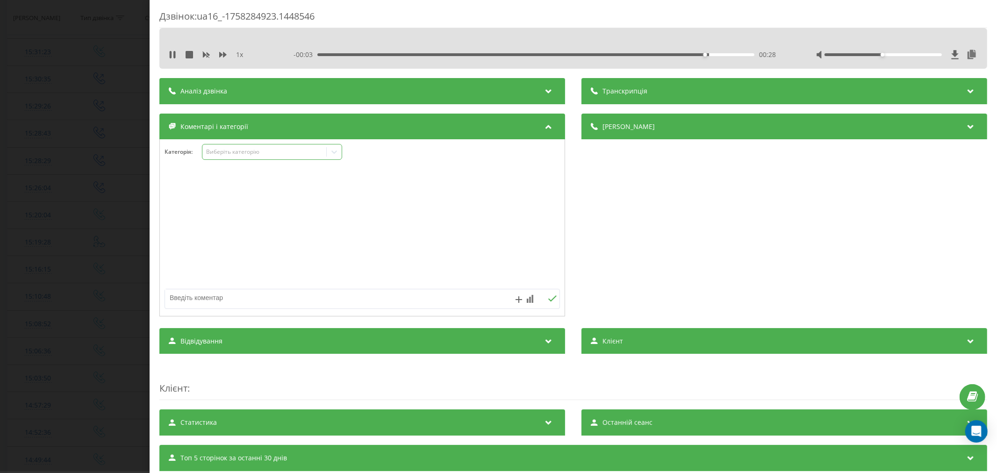
click at [267, 157] on div "Виберіть категорію" at bounding box center [272, 152] width 140 height 16
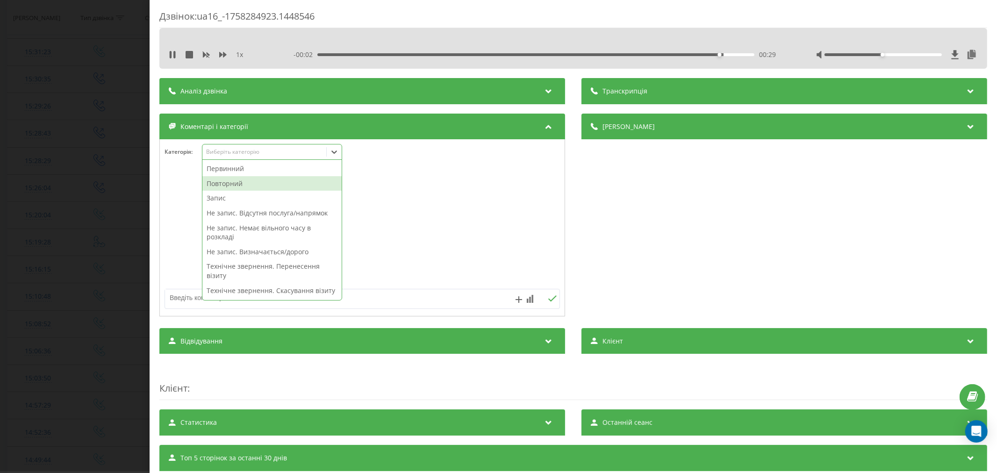
click at [241, 185] on div "Повторний" at bounding box center [271, 183] width 139 height 15
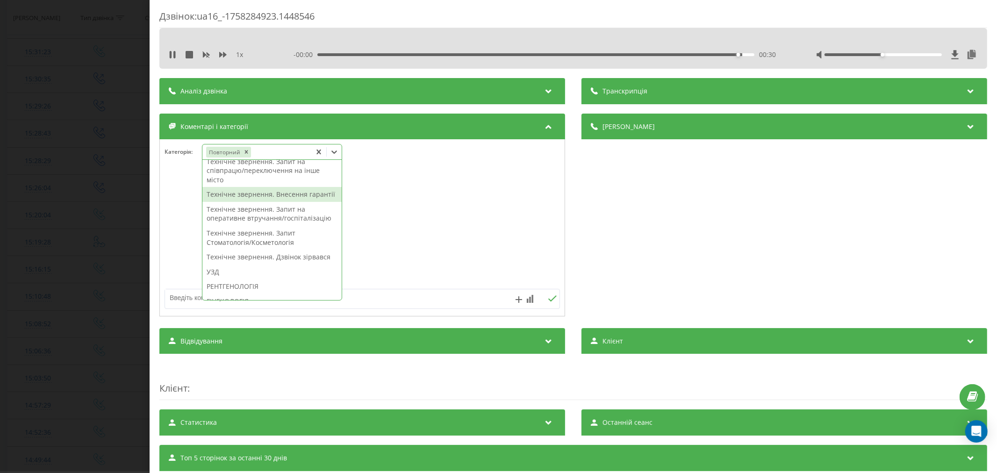
scroll to position [245, 0]
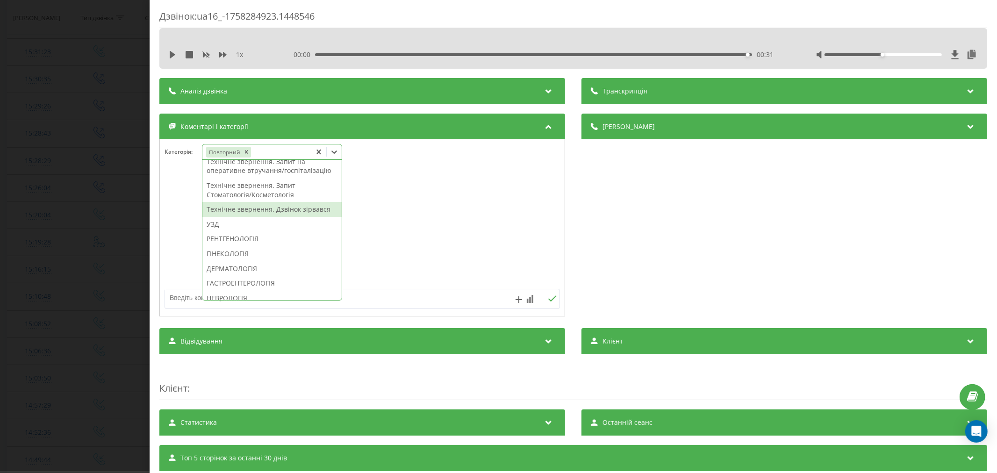
click at [234, 217] on div "Технічне звернення. Дзвінок зірвався" at bounding box center [271, 209] width 139 height 15
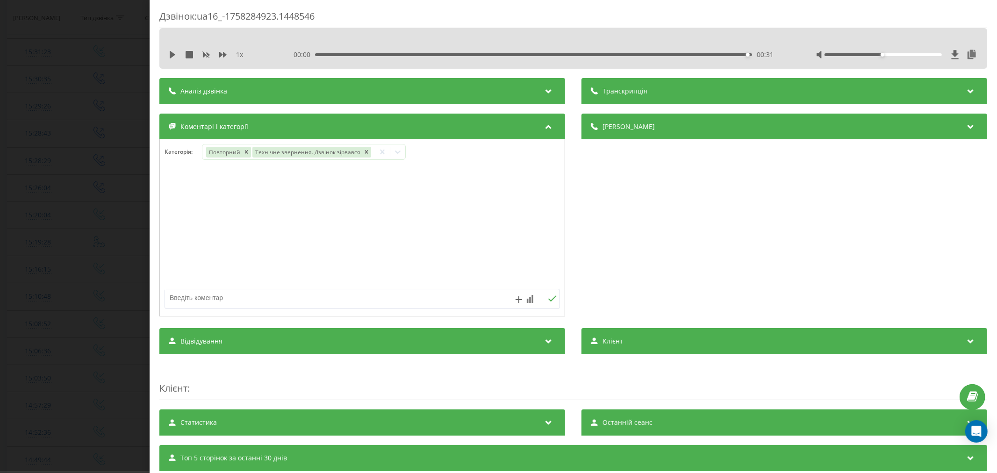
click at [406, 232] on div at bounding box center [362, 228] width 405 height 112
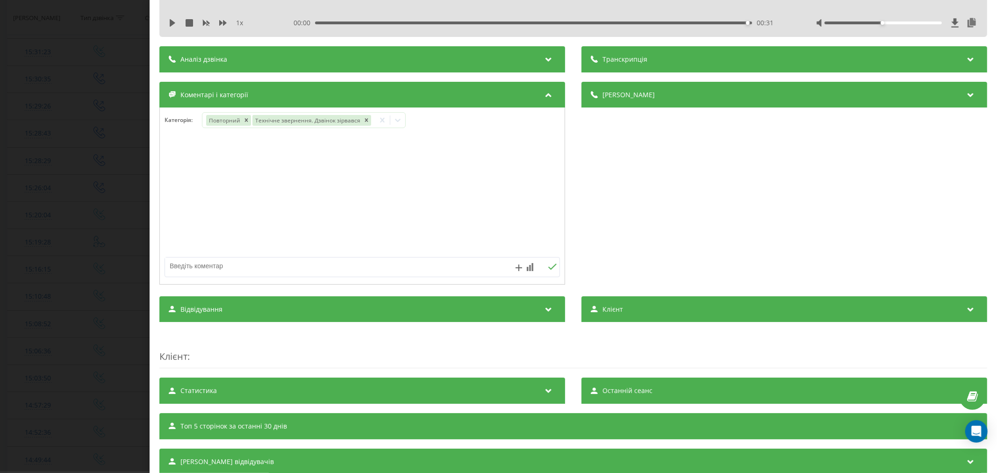
scroll to position [64, 0]
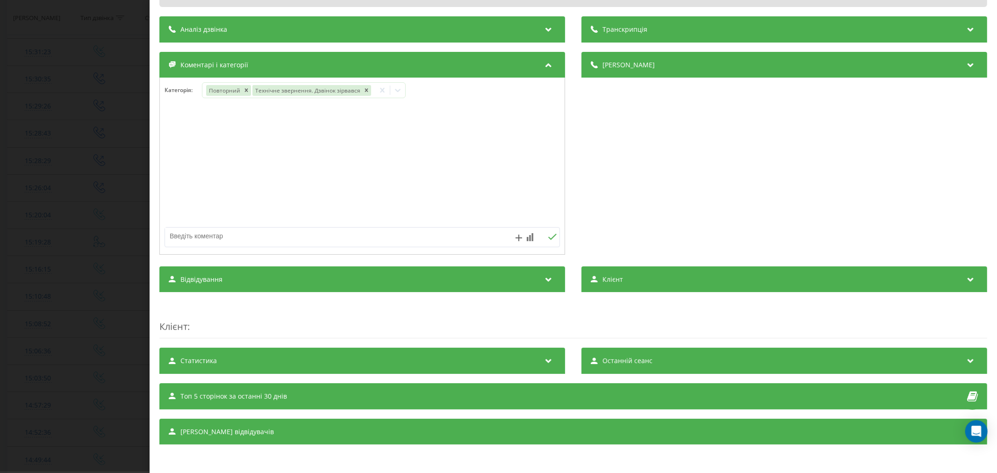
drag, startPoint x: 324, startPoint y: 237, endPoint x: 376, endPoint y: 178, distance: 78.8
click at [325, 236] on textarea at bounding box center [322, 236] width 315 height 17
type textarea "підтвердити візит"
click at [550, 235] on icon at bounding box center [552, 237] width 8 height 6
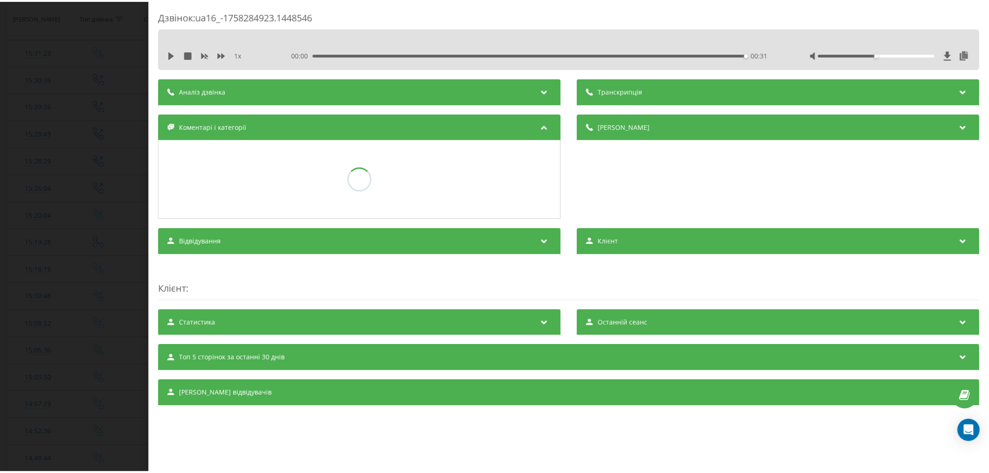
scroll to position [0, 0]
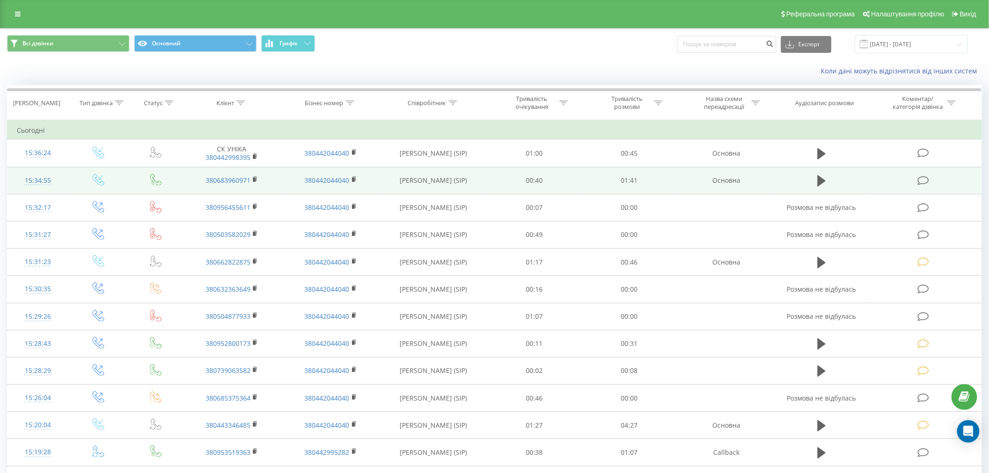
click at [917, 182] on td at bounding box center [924, 180] width 114 height 27
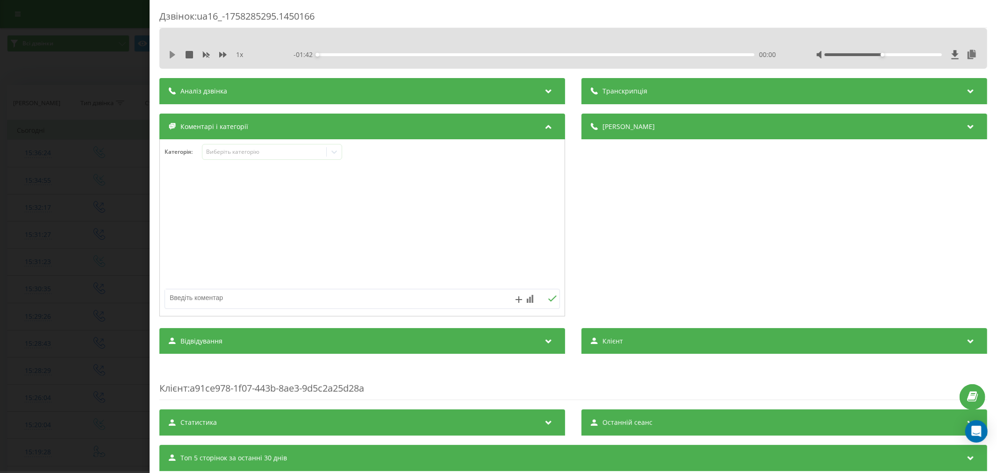
click at [171, 53] on icon at bounding box center [173, 54] width 6 height 7
click at [344, 54] on div "00:00" at bounding box center [535, 54] width 437 height 3
click at [375, 57] on div "- 01:34 00:07 00:07" at bounding box center [535, 54] width 485 height 9
click at [381, 54] on div "00:15" at bounding box center [535, 54] width 437 height 3
click at [265, 151] on div "Виберіть категорію" at bounding box center [264, 151] width 117 height 7
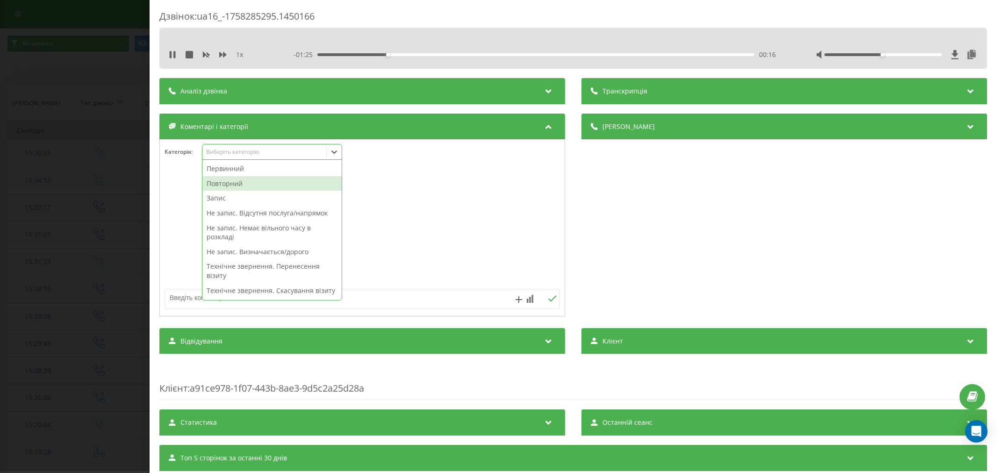
click at [242, 183] on div "Повторний" at bounding box center [271, 183] width 139 height 15
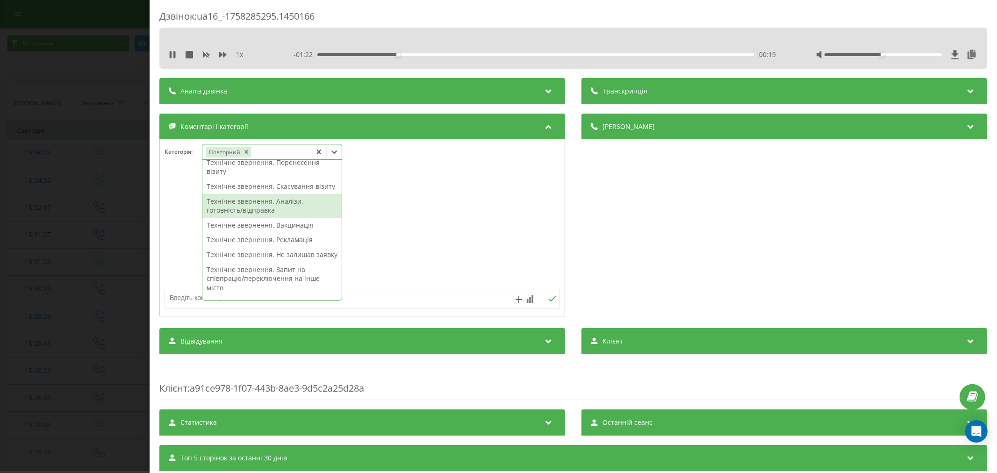
click at [271, 216] on div "Технічне звернення. Аналізи, готовність/відправка" at bounding box center [271, 206] width 139 height 24
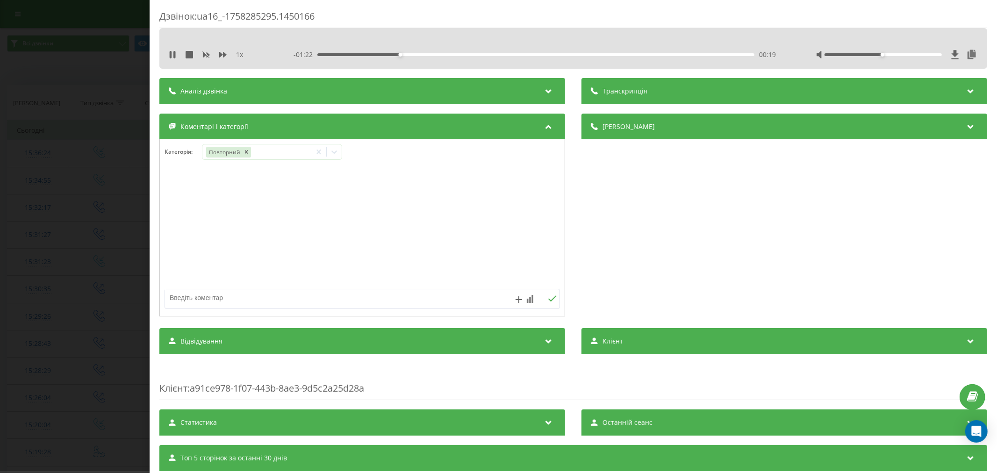
click at [405, 215] on div at bounding box center [362, 228] width 405 height 112
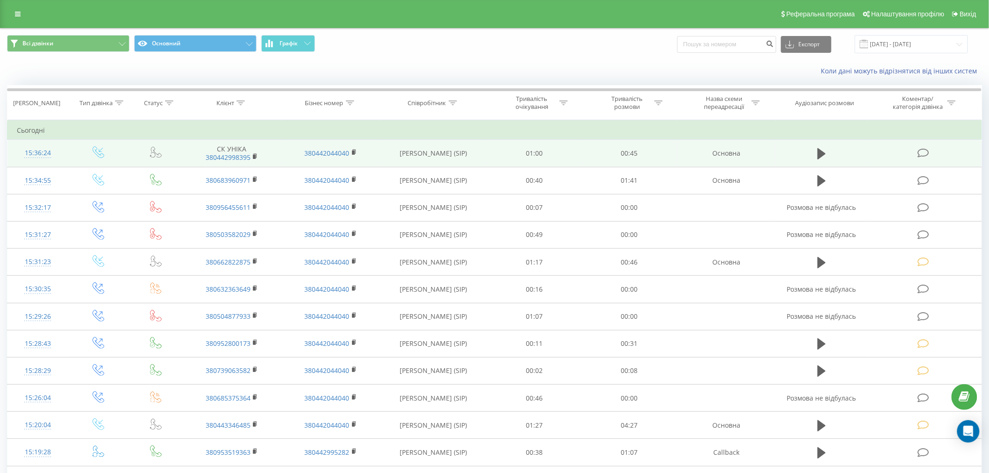
drag, startPoint x: 922, startPoint y: 155, endPoint x: 918, endPoint y: 142, distance: 13.6
click at [922, 153] on icon at bounding box center [923, 153] width 12 height 10
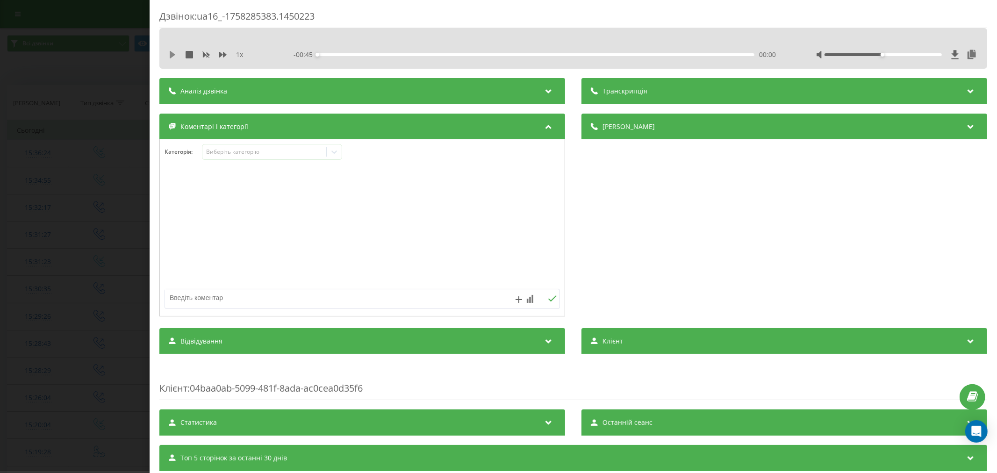
click at [175, 54] on icon at bounding box center [172, 54] width 7 height 7
drag, startPoint x: 165, startPoint y: 60, endPoint x: 141, endPoint y: 95, distance: 43.0
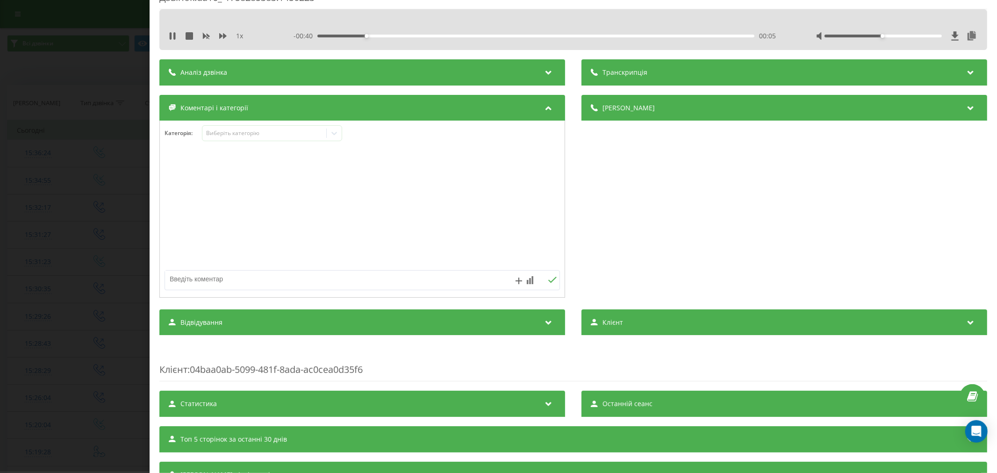
scroll to position [21, 0]
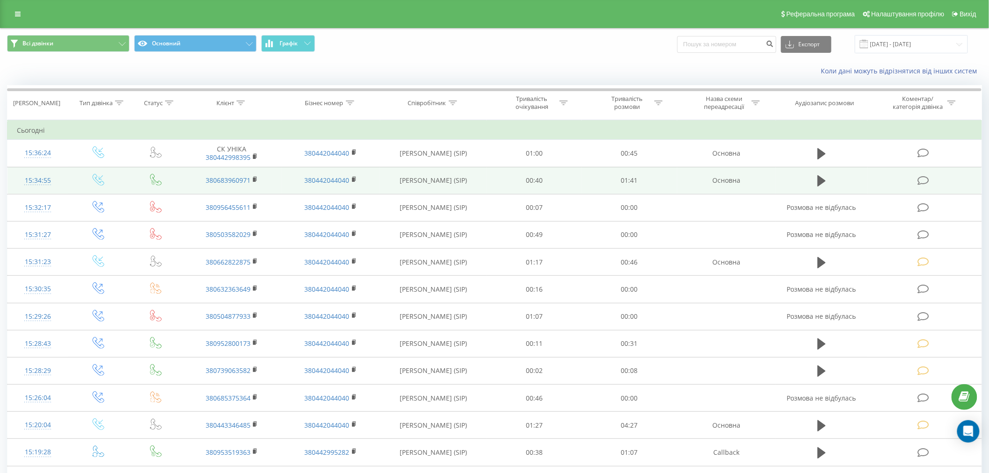
click at [921, 190] on td at bounding box center [924, 180] width 114 height 27
click at [919, 178] on icon at bounding box center [923, 181] width 12 height 10
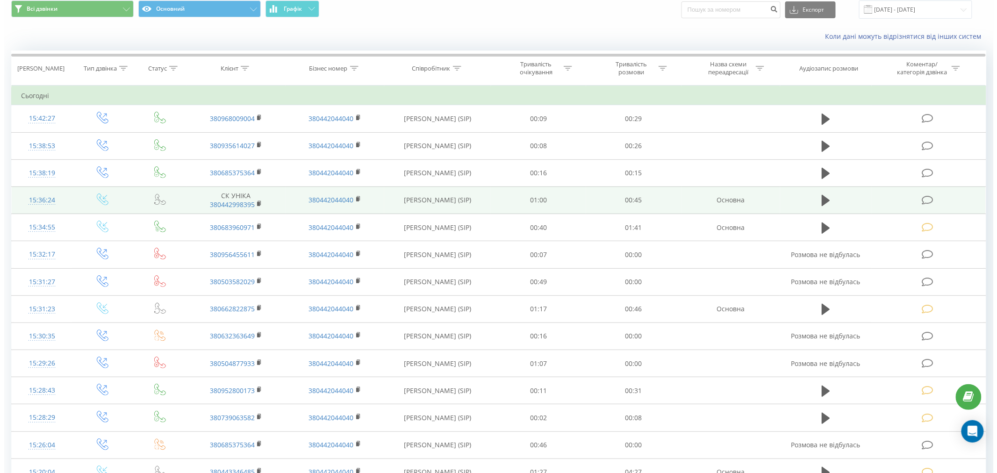
scroll to position [52, 0]
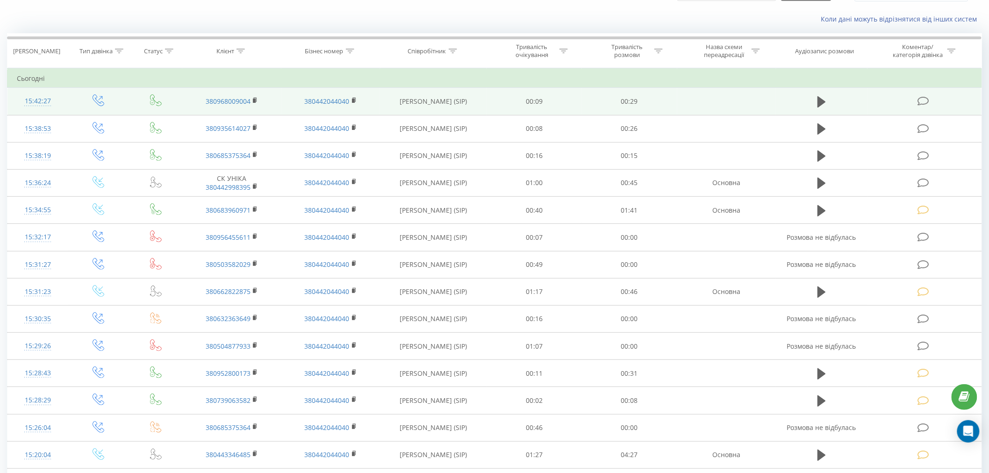
click at [921, 105] on icon at bounding box center [923, 101] width 12 height 10
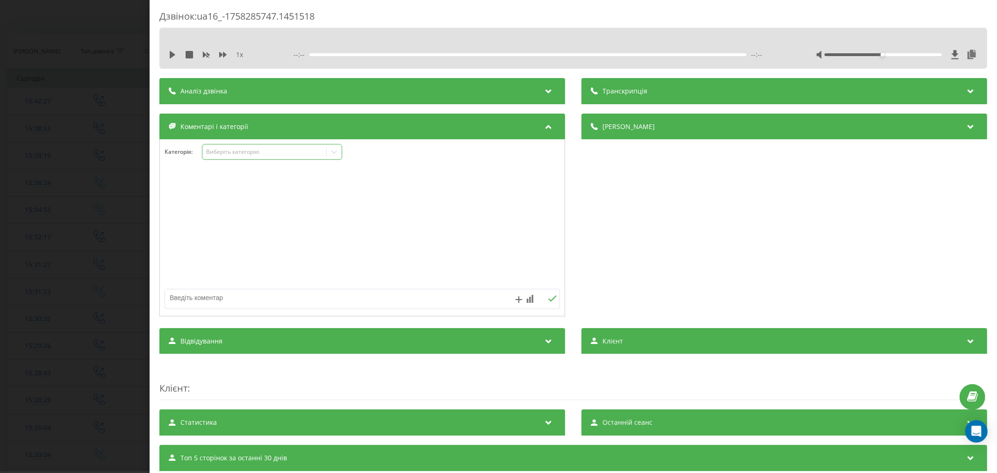
click at [316, 156] on div "Виберіть категорію" at bounding box center [264, 151] width 117 height 7
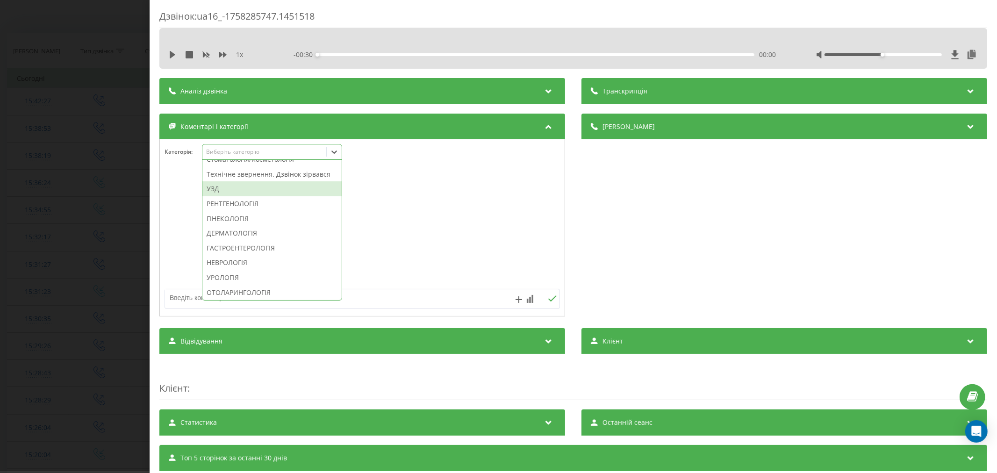
scroll to position [311, 0]
click at [253, 165] on div "Технічне звернення. Дзвінок зірвався" at bounding box center [271, 157] width 139 height 15
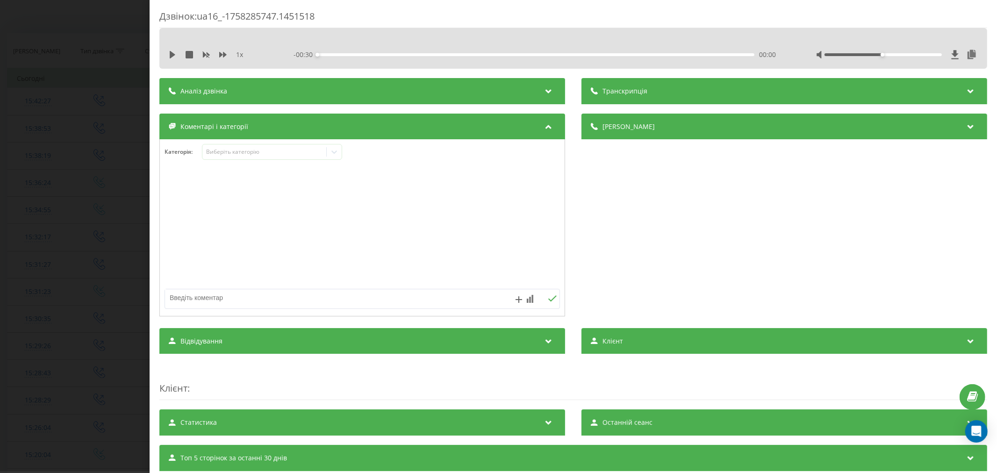
click at [409, 209] on div at bounding box center [362, 228] width 405 height 112
click at [351, 300] on textarea at bounding box center [322, 297] width 315 height 17
type textarea "Л"
type textarea "лід. уже телефонували"
click at [548, 298] on icon at bounding box center [552, 298] width 9 height 7
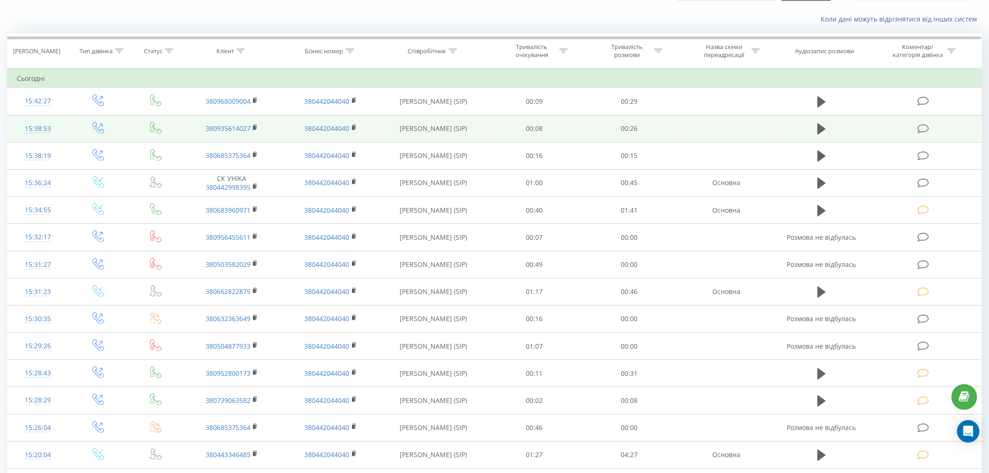
click at [921, 124] on icon at bounding box center [923, 129] width 12 height 10
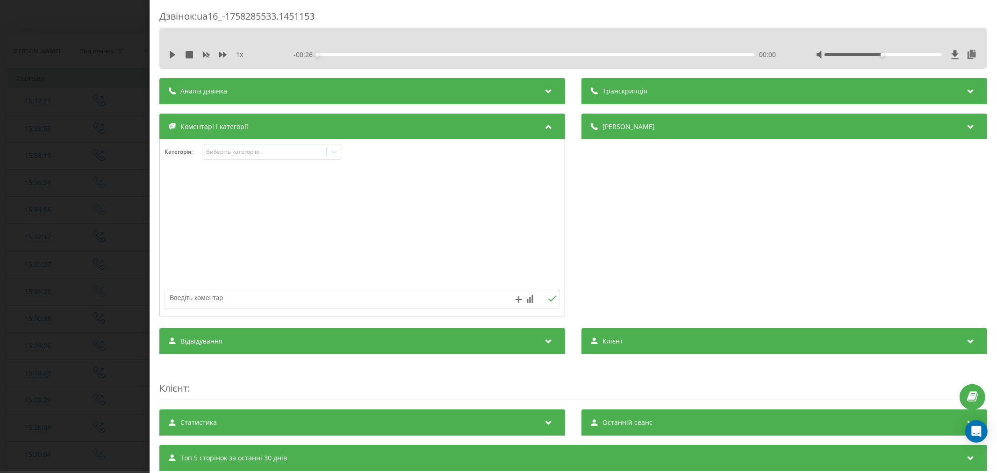
click at [176, 53] on div "1 x" at bounding box center [217, 54] width 97 height 9
click at [173, 57] on icon at bounding box center [172, 54] width 7 height 7
click at [335, 54] on div "00:00" at bounding box center [535, 54] width 437 height 3
click at [387, 54] on div "00:03" at bounding box center [535, 54] width 437 height 3
click at [418, 55] on div "00:05" at bounding box center [535, 54] width 437 height 3
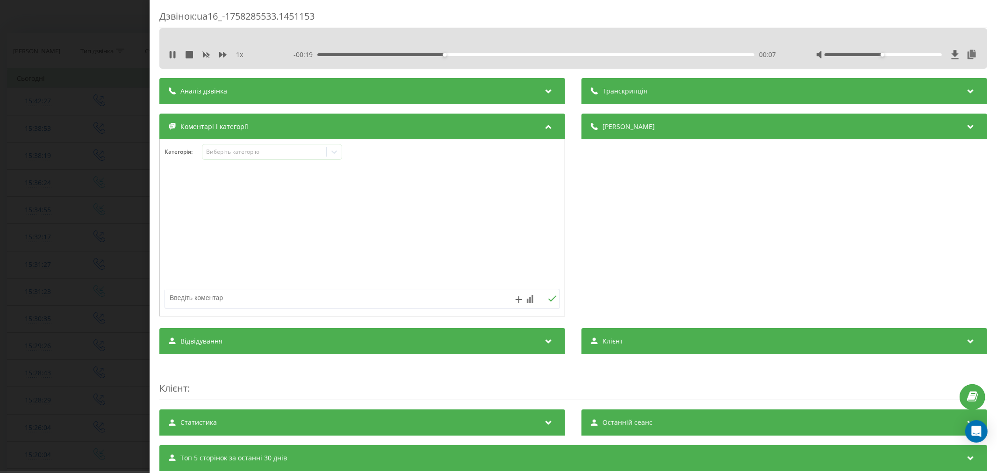
click at [455, 55] on div "00:07" at bounding box center [535, 54] width 437 height 3
click at [478, 56] on div "- 00:15 00:11 00:11" at bounding box center [535, 54] width 485 height 9
click at [262, 150] on div "Виберіть категорію" at bounding box center [264, 151] width 117 height 7
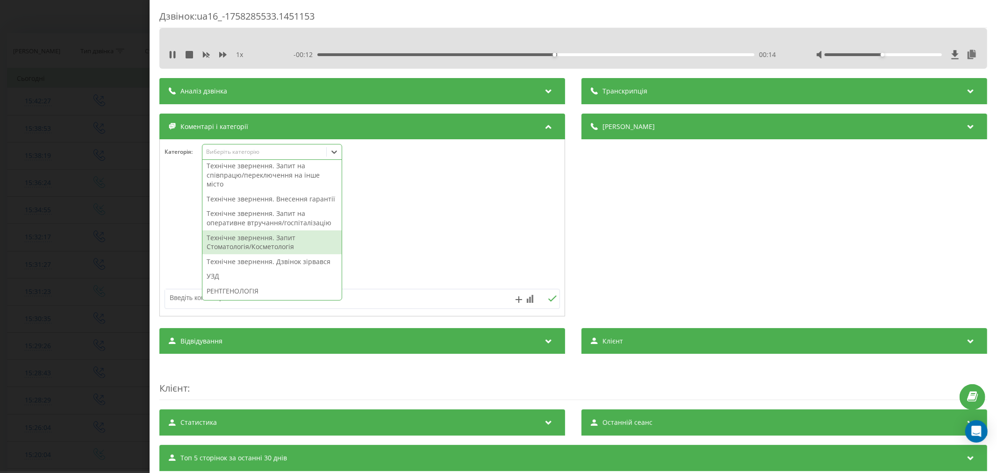
scroll to position [259, 0]
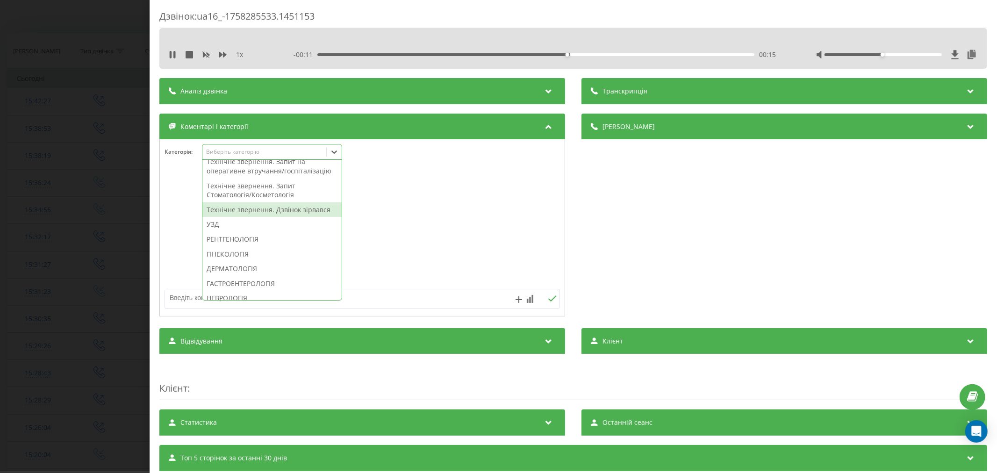
click at [300, 217] on div "Технічне звернення. Дзвінок зірвався" at bounding box center [271, 209] width 139 height 15
click at [406, 239] on div at bounding box center [362, 228] width 405 height 112
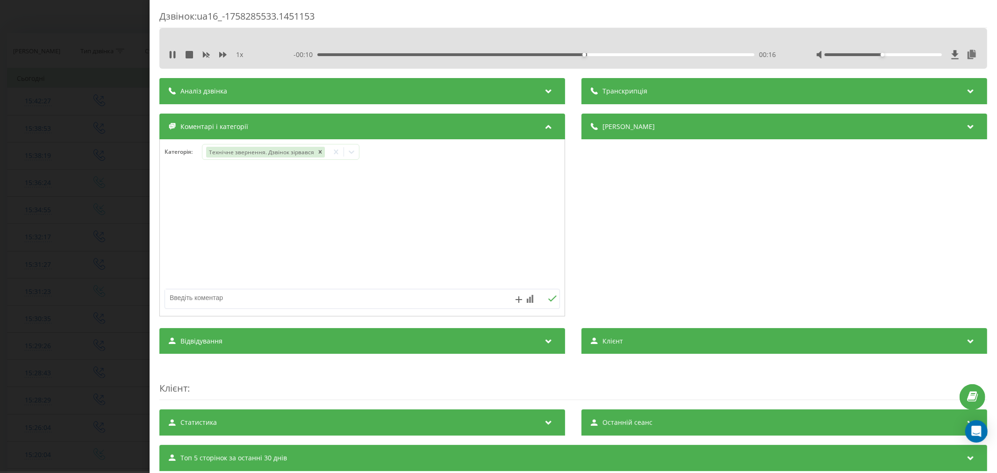
click at [335, 290] on textarea at bounding box center [322, 297] width 315 height 17
click at [328, 297] on textarea at bounding box center [322, 297] width 315 height 17
type textarea "лід. уже телефонували"
click at [548, 298] on icon at bounding box center [552, 298] width 9 height 7
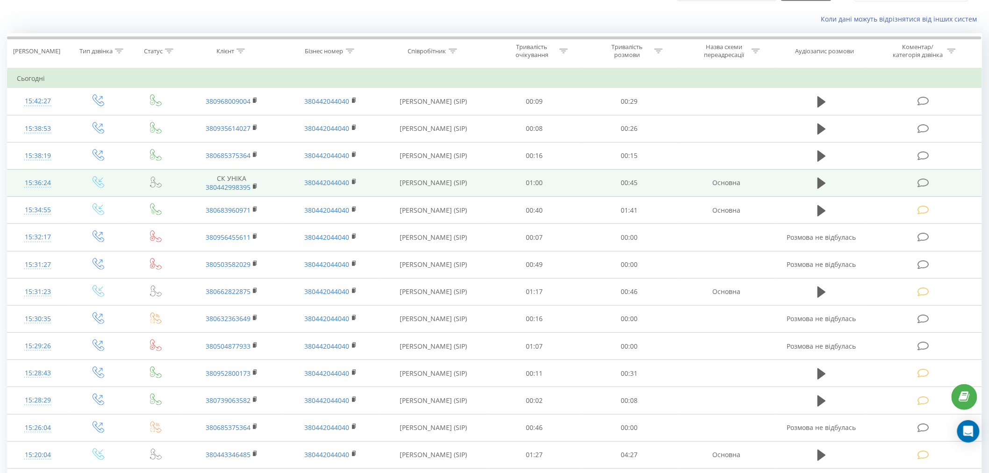
click at [924, 180] on icon at bounding box center [923, 183] width 12 height 10
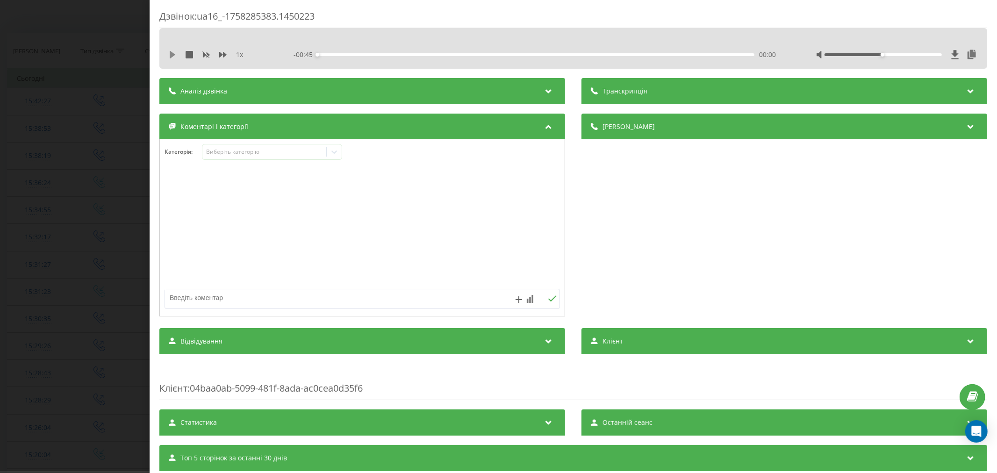
click at [171, 56] on icon at bounding box center [173, 54] width 6 height 7
click at [331, 55] on div "00:01" at bounding box center [535, 54] width 437 height 3
click at [361, 52] on div "- 00:43 00:02 00:02" at bounding box center [535, 54] width 485 height 9
click at [362, 54] on div "00:04" at bounding box center [535, 54] width 437 height 3
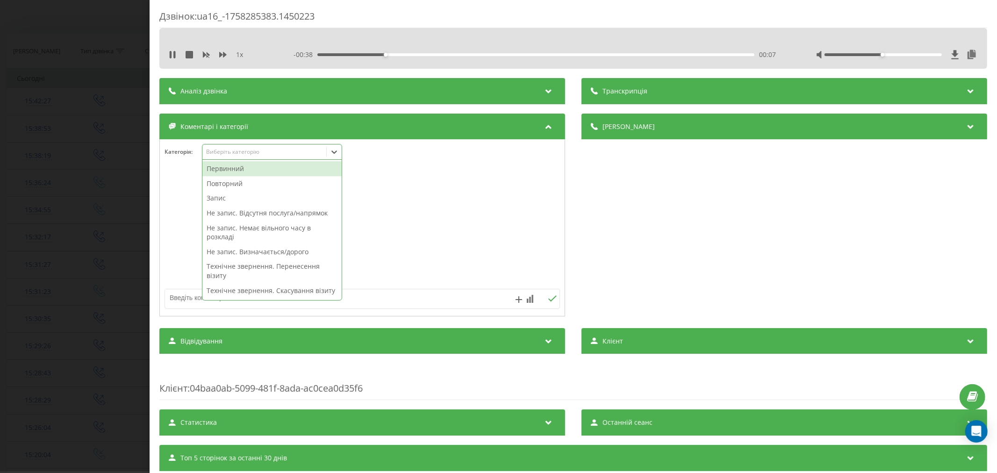
click at [244, 150] on div "Виберіть категорію" at bounding box center [264, 151] width 117 height 7
click at [248, 183] on div "Повторний" at bounding box center [271, 183] width 139 height 15
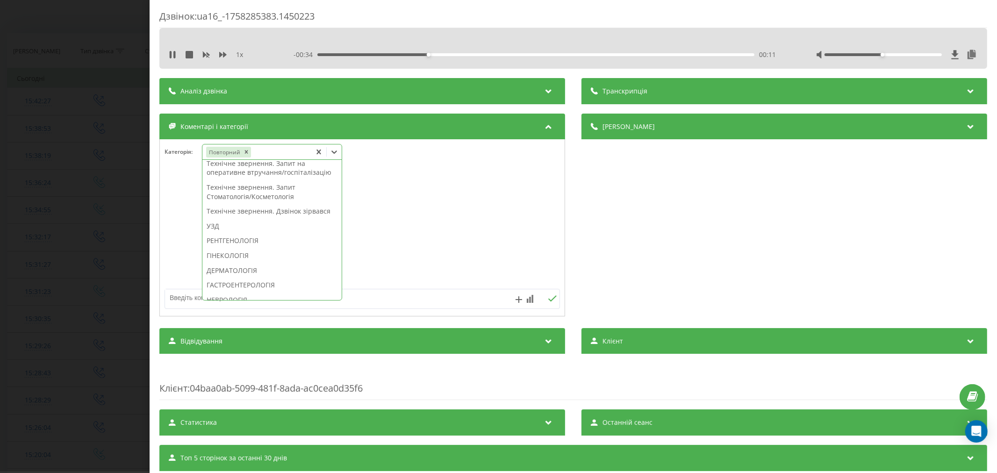
scroll to position [245, 0]
click at [276, 217] on div "Технічне звернення. Дзвінок зірвався" at bounding box center [271, 209] width 139 height 15
click at [268, 194] on div "РЕНТГЕНОЛОГІЯ" at bounding box center [271, 186] width 139 height 15
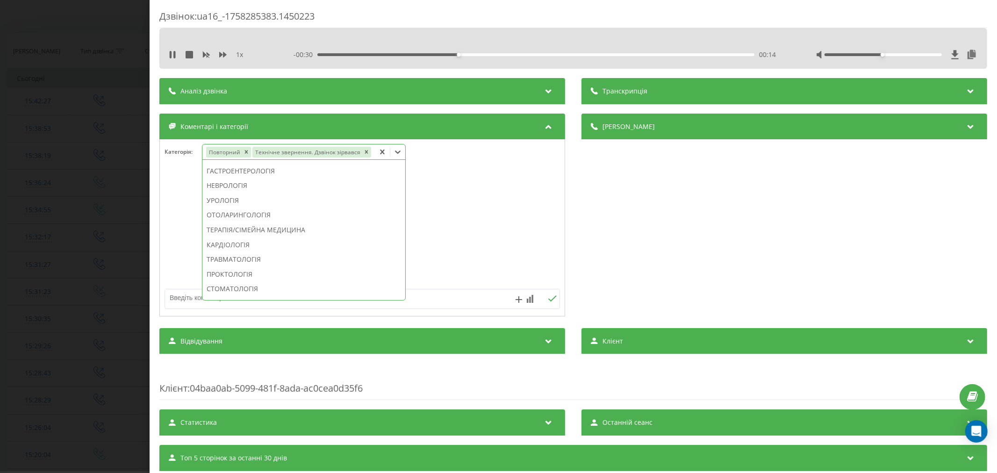
scroll to position [233, 0]
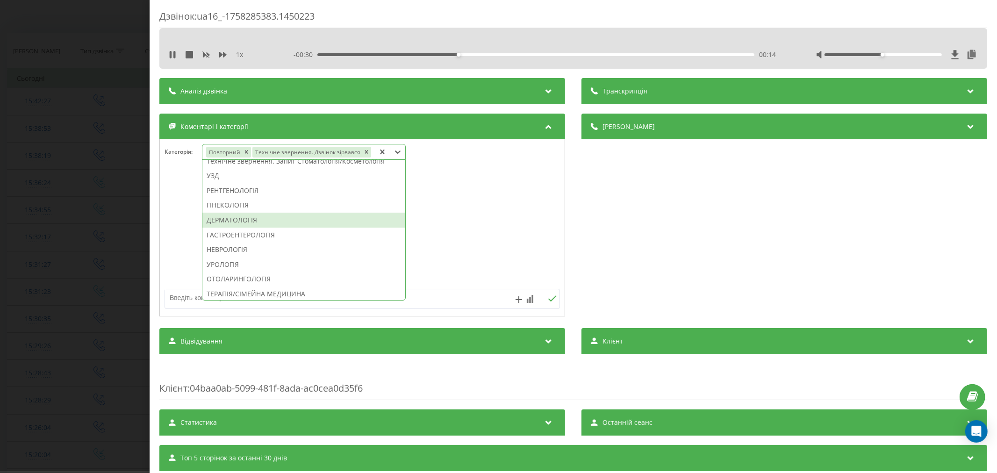
click at [267, 215] on div "ДЕРМАТОЛОГІЯ" at bounding box center [303, 220] width 203 height 15
click at [464, 214] on div at bounding box center [362, 228] width 405 height 112
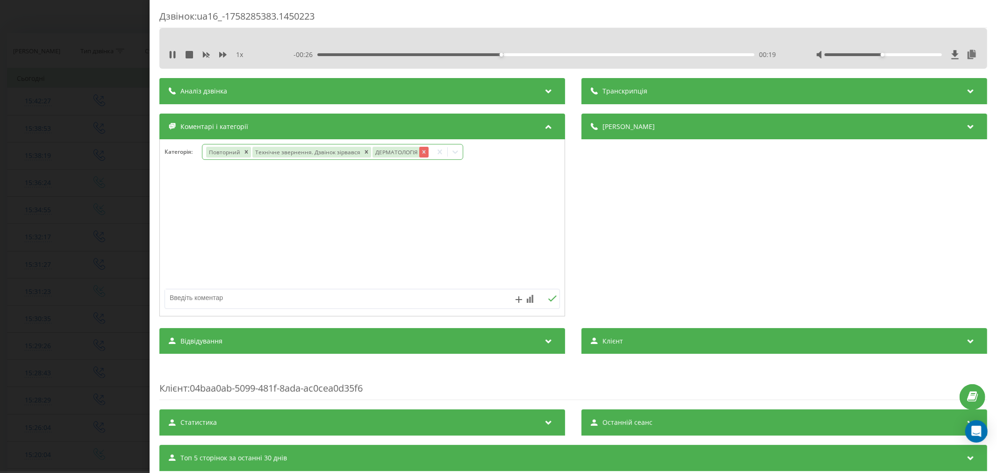
click at [420, 152] on icon "Remove ДЕРМАТОЛОГІЯ" at bounding box center [423, 152] width 7 height 7
click at [451, 152] on icon at bounding box center [454, 151] width 9 height 9
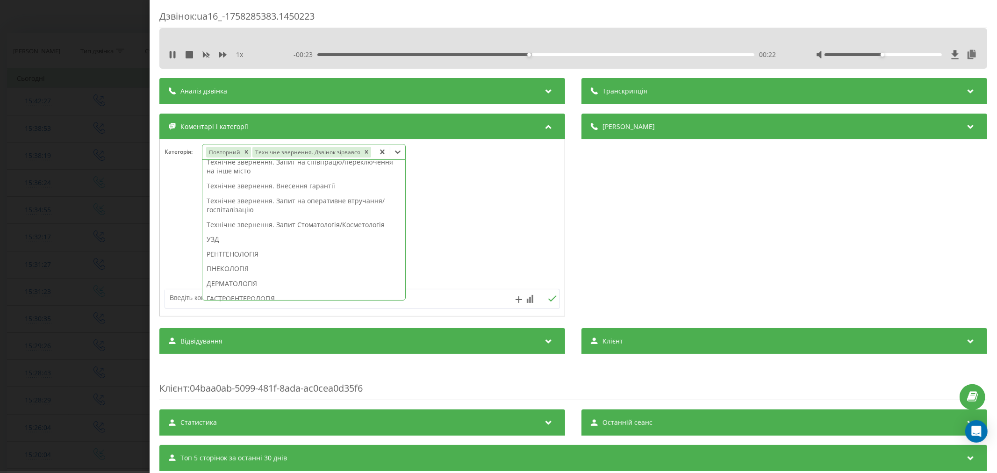
scroll to position [207, 0]
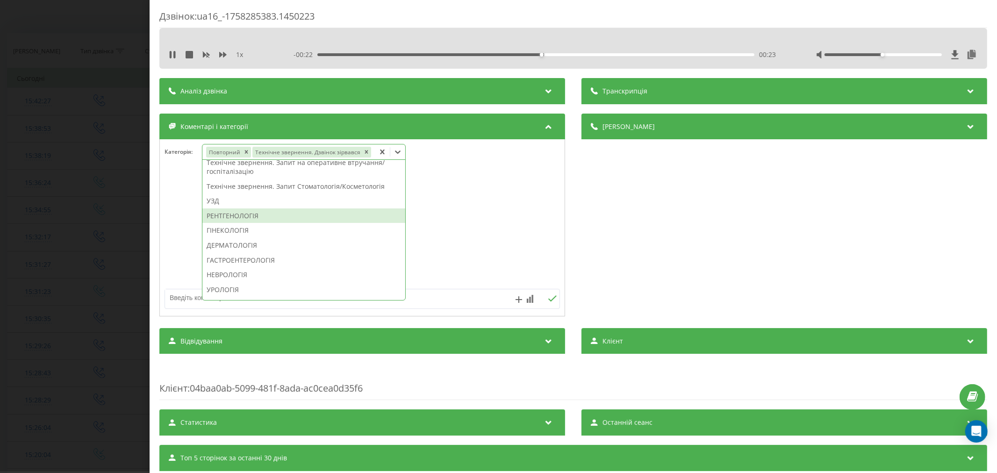
click at [282, 215] on div "РЕНТГЕНОЛОГІЯ" at bounding box center [303, 215] width 203 height 15
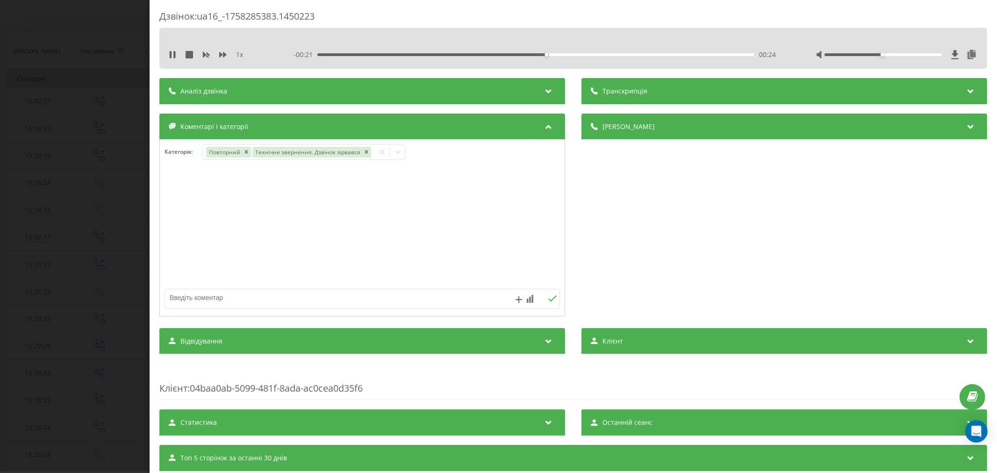
click at [413, 207] on div at bounding box center [362, 228] width 405 height 112
click at [328, 297] on textarea at bounding box center [322, 297] width 315 height 17
type textarea "страхова. будуть пропонувати"
click at [548, 302] on icon at bounding box center [552, 298] width 9 height 7
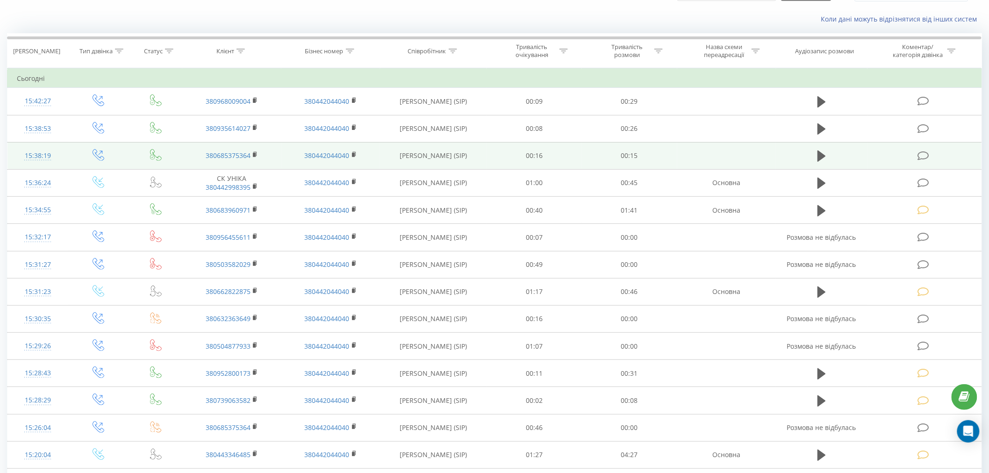
click at [917, 155] on td at bounding box center [924, 155] width 114 height 27
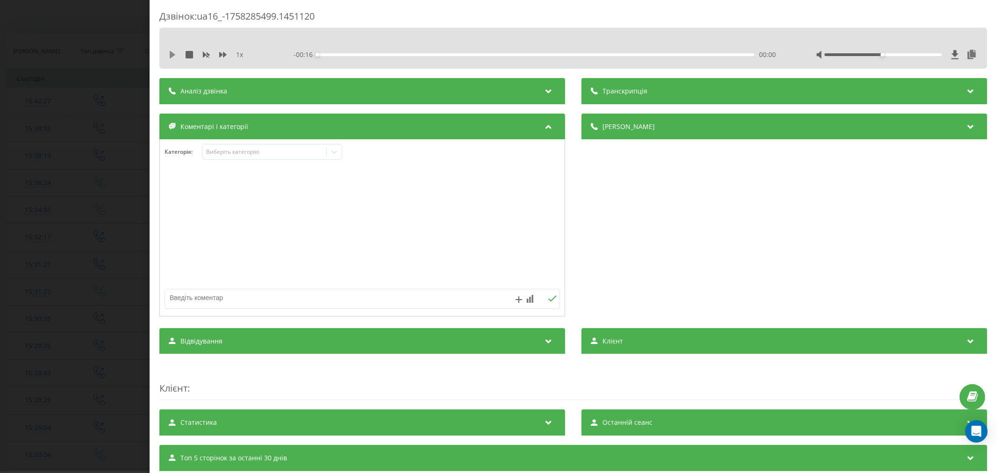
click at [171, 58] on icon at bounding box center [172, 54] width 7 height 7
click at [342, 54] on div "00:00" at bounding box center [535, 54] width 437 height 3
click at [382, 54] on div "00:02" at bounding box center [535, 54] width 437 height 3
click at [464, 53] on div "00:02" at bounding box center [535, 54] width 437 height 3
click at [292, 151] on div "Виберіть категорію" at bounding box center [264, 151] width 117 height 7
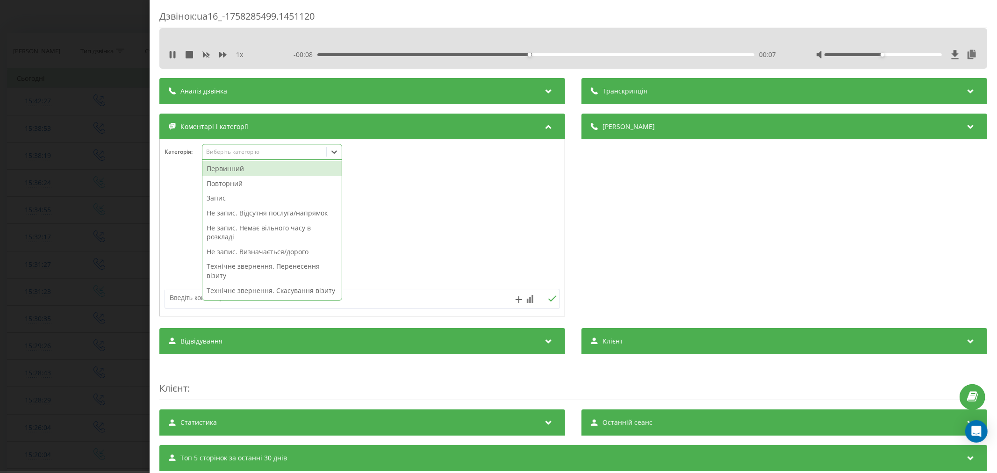
click at [276, 181] on div "Повторний" at bounding box center [271, 183] width 139 height 15
click at [352, 189] on div at bounding box center [362, 228] width 405 height 112
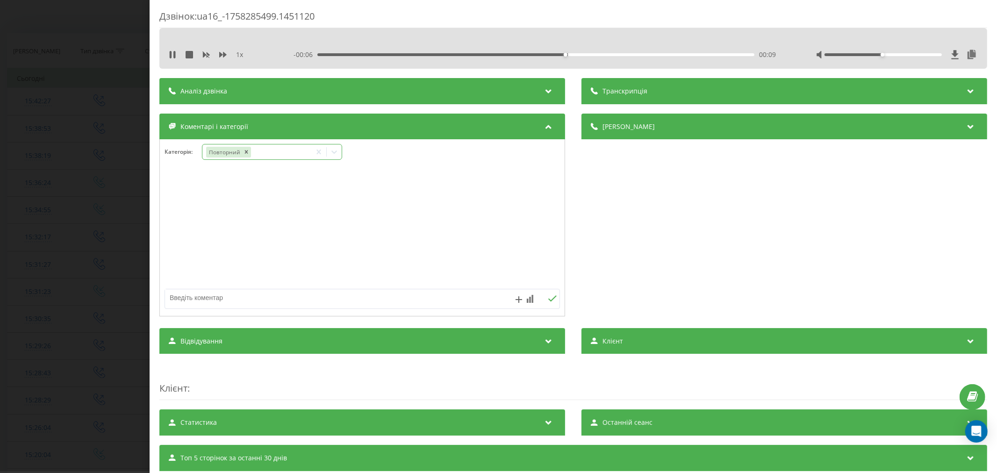
click at [332, 156] on icon at bounding box center [333, 151] width 9 height 9
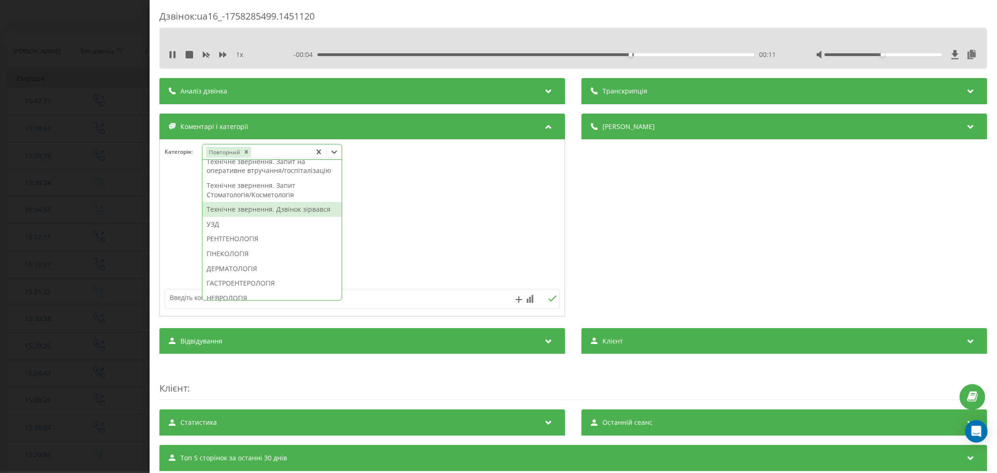
scroll to position [259, 0]
click at [313, 202] on div "Технічне звернення. Дзвінок зірвався" at bounding box center [271, 194] width 139 height 15
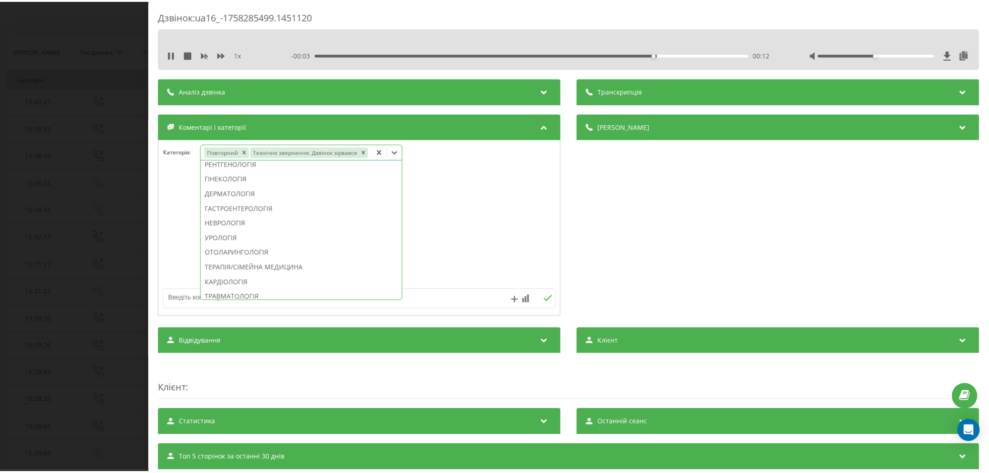
scroll to position [205, 0]
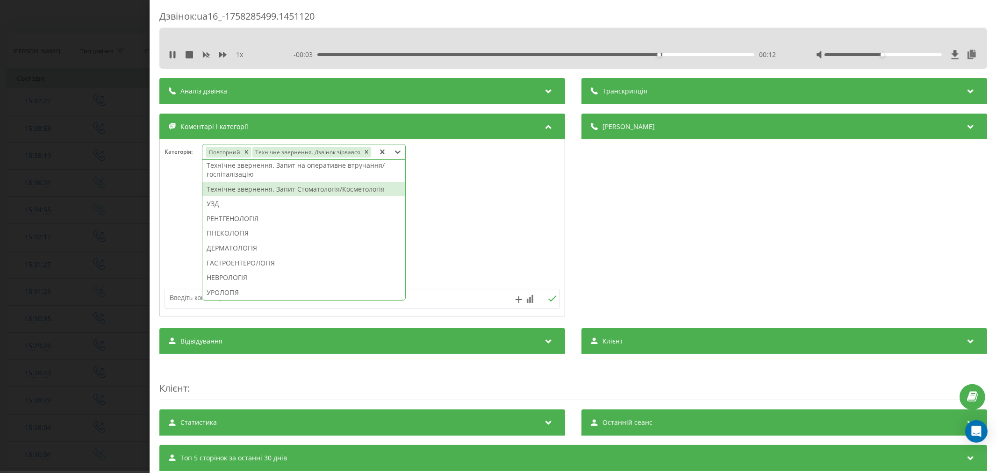
click at [419, 198] on div at bounding box center [362, 228] width 405 height 112
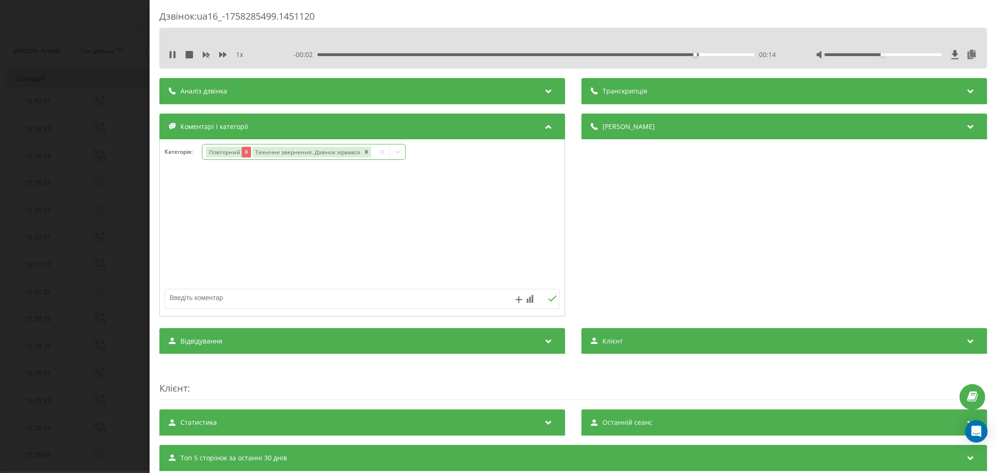
click at [248, 153] on icon "Remove Повторний" at bounding box center [245, 152] width 7 height 7
click at [292, 298] on textarea at bounding box center [322, 297] width 315 height 17
type textarea "пропущ. уже тел"
click at [549, 298] on icon at bounding box center [552, 298] width 9 height 7
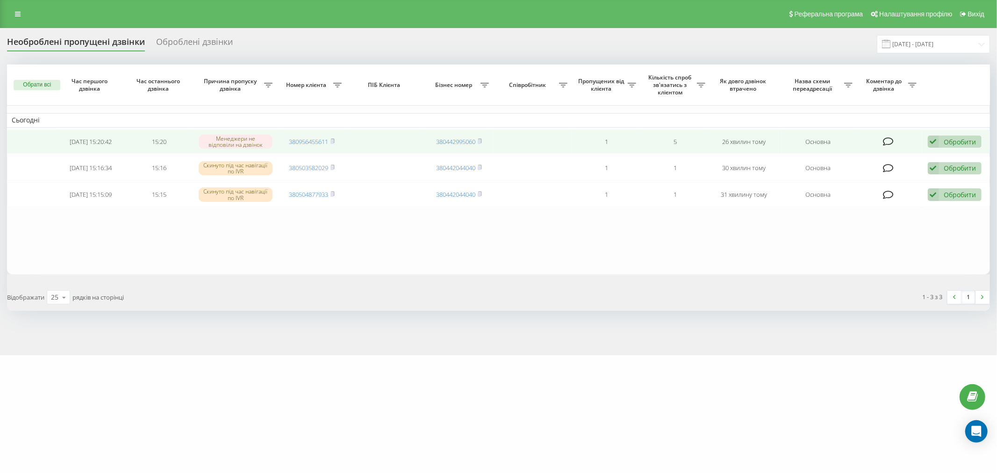
click at [932, 139] on icon at bounding box center [932, 141] width 11 height 13
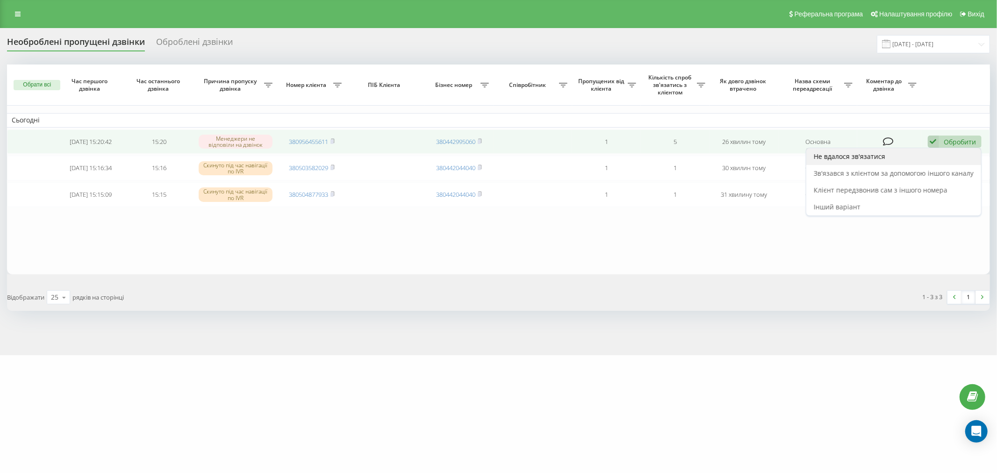
click at [842, 157] on span "Не вдалося зв'язатися" at bounding box center [848, 156] width 71 height 9
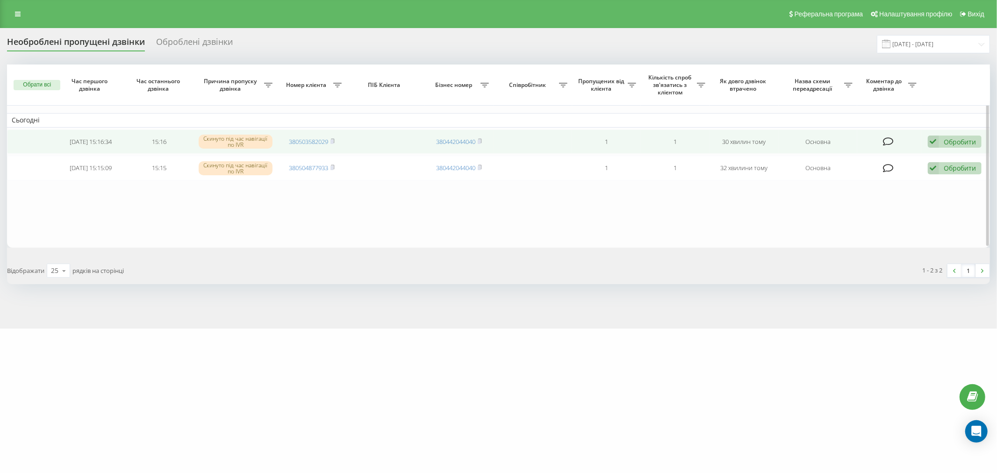
click at [933, 140] on icon at bounding box center [932, 141] width 11 height 13
click at [903, 176] on div "Зв'язався з клієнтом за допомогою іншого каналу" at bounding box center [893, 173] width 175 height 17
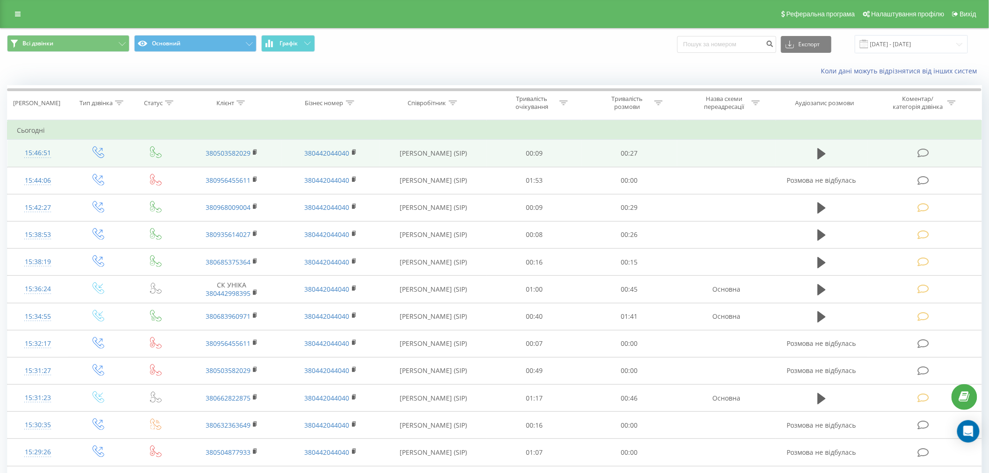
click at [922, 151] on icon at bounding box center [923, 153] width 12 height 10
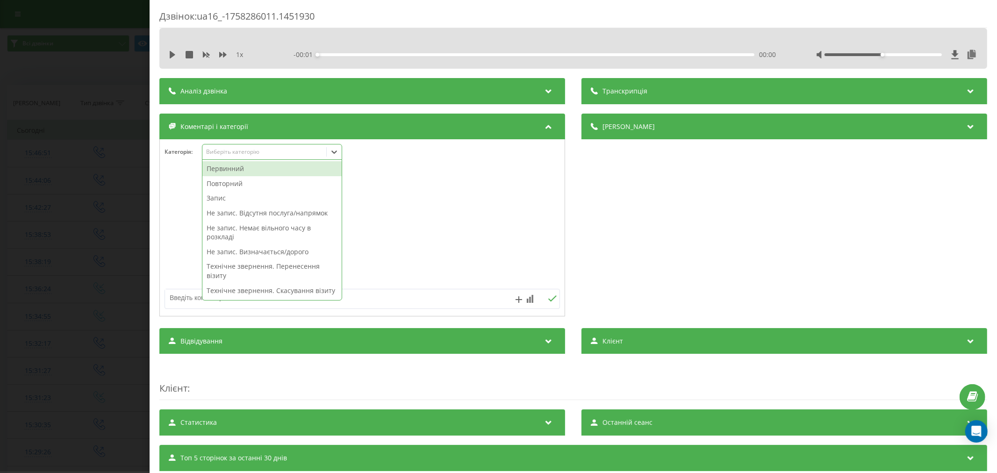
click at [236, 151] on div "Виберіть категорію" at bounding box center [264, 151] width 117 height 7
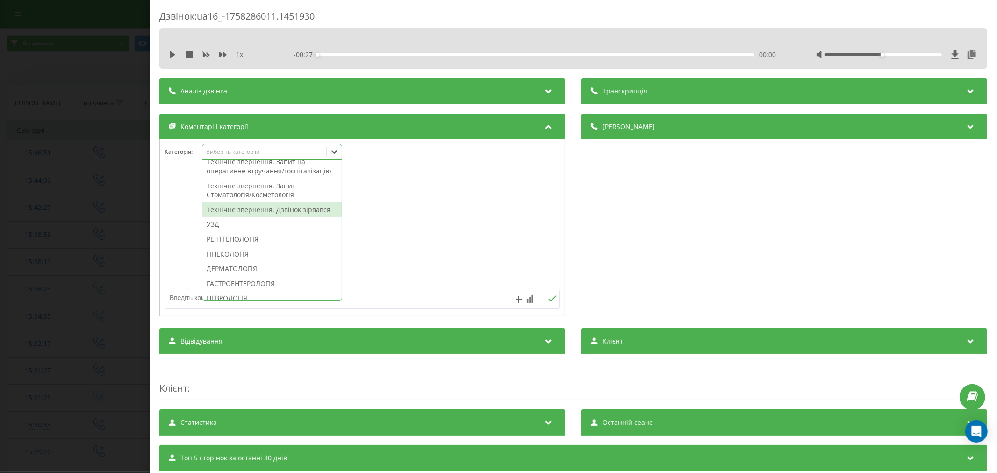
click at [268, 217] on div "Технічне звернення. Дзвінок зірвався" at bounding box center [271, 209] width 139 height 15
click at [456, 254] on div at bounding box center [362, 228] width 405 height 112
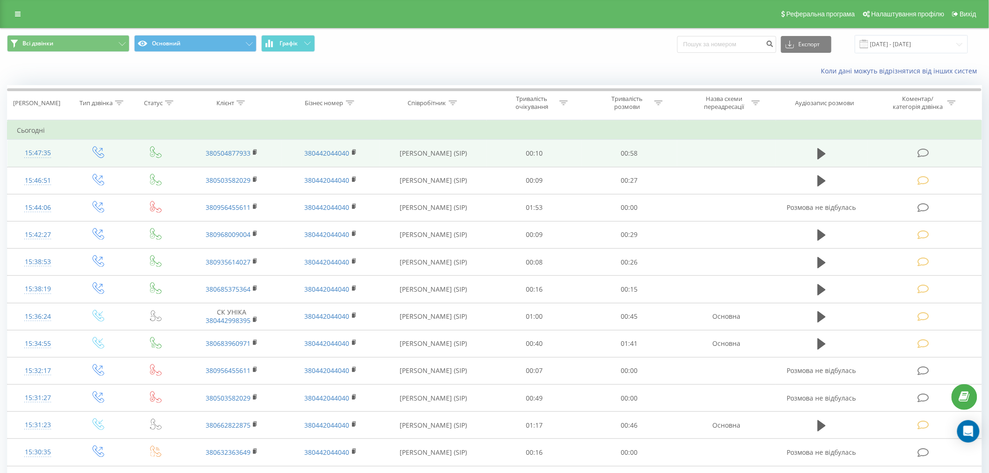
click at [926, 152] on icon at bounding box center [923, 153] width 12 height 10
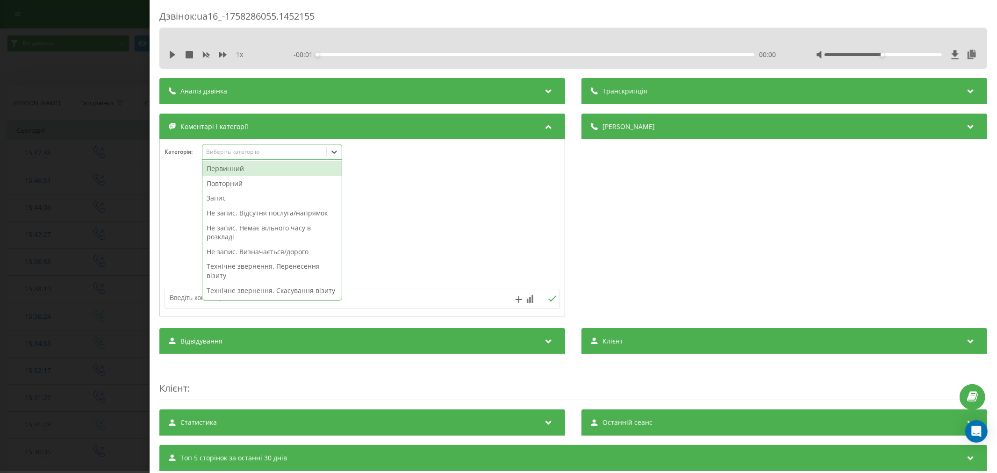
click at [248, 153] on div "Виберіть категорію" at bounding box center [264, 151] width 117 height 7
click at [247, 184] on div "Повторний" at bounding box center [271, 183] width 139 height 15
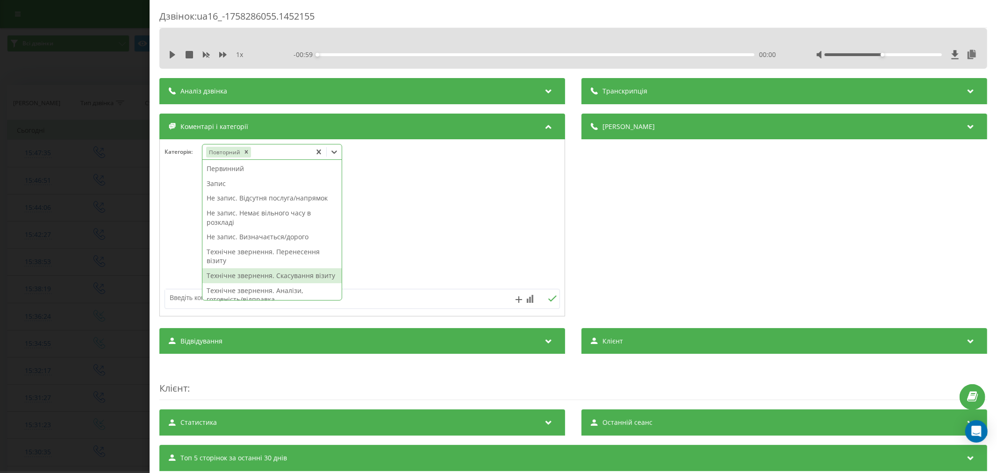
click at [238, 271] on div "Технічне звернення. Скасування візиту" at bounding box center [271, 275] width 139 height 15
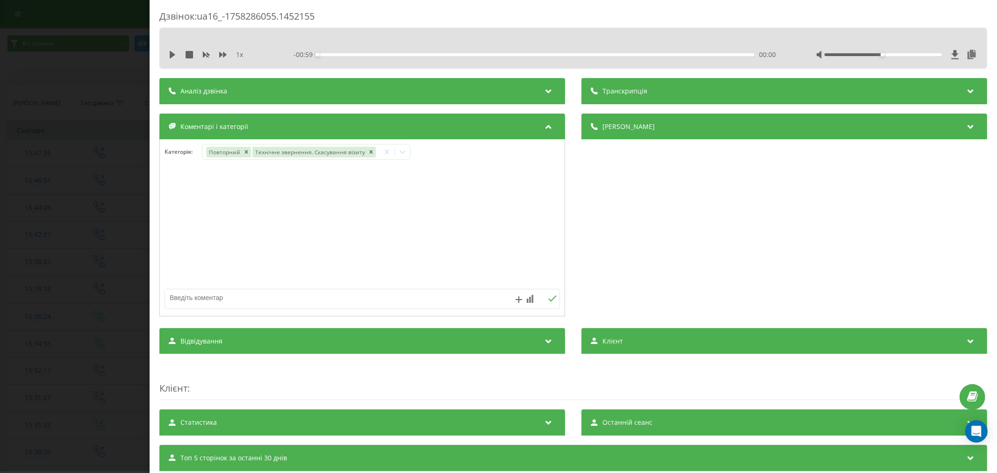
click at [455, 249] on div at bounding box center [362, 228] width 405 height 112
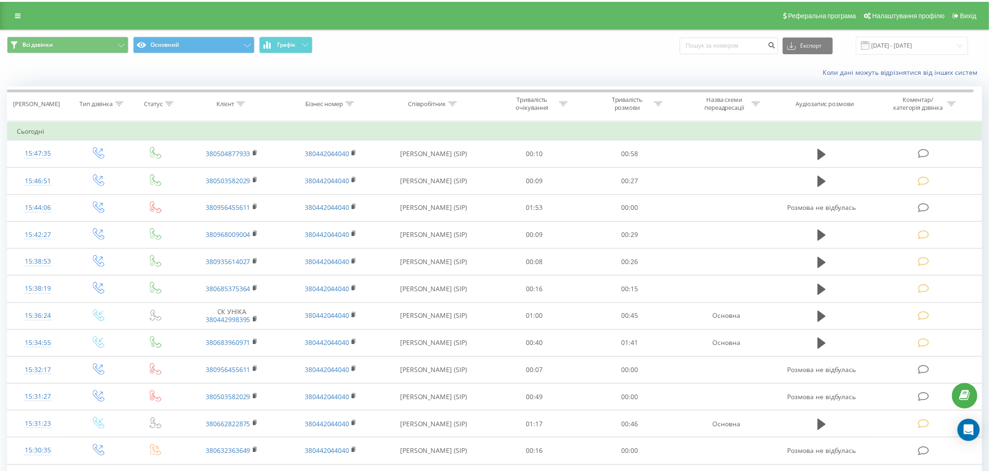
scroll to position [52, 0]
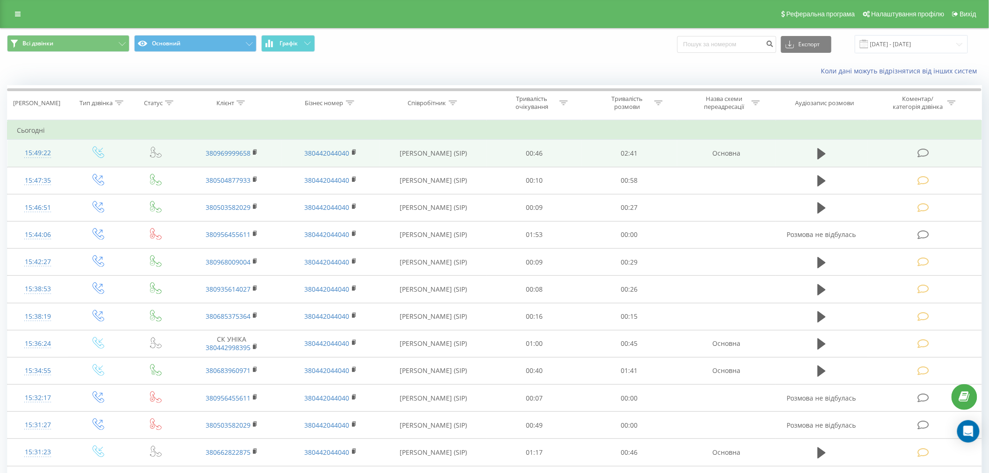
click at [917, 155] on td at bounding box center [924, 153] width 114 height 27
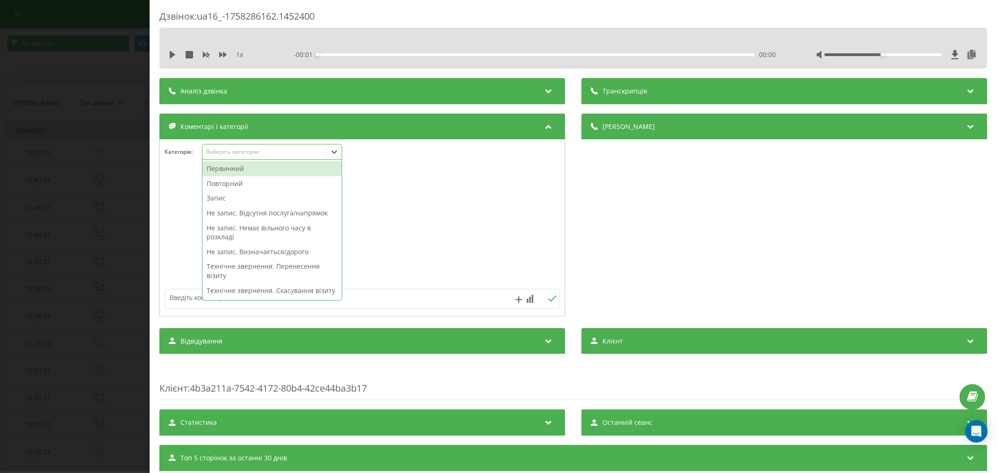
click at [231, 155] on div "Виберіть категорію" at bounding box center [264, 151] width 117 height 7
click at [231, 166] on div "Первинний" at bounding box center [271, 168] width 139 height 15
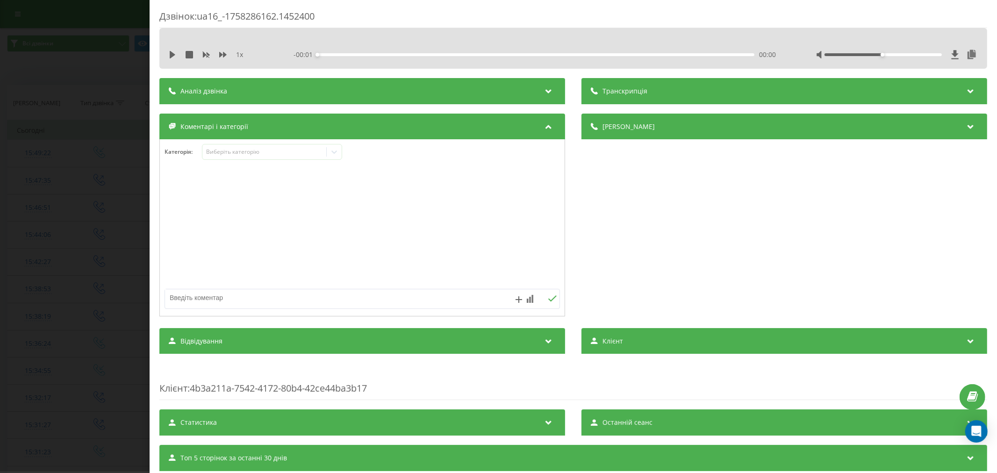
click at [392, 227] on div at bounding box center [362, 228] width 405 height 112
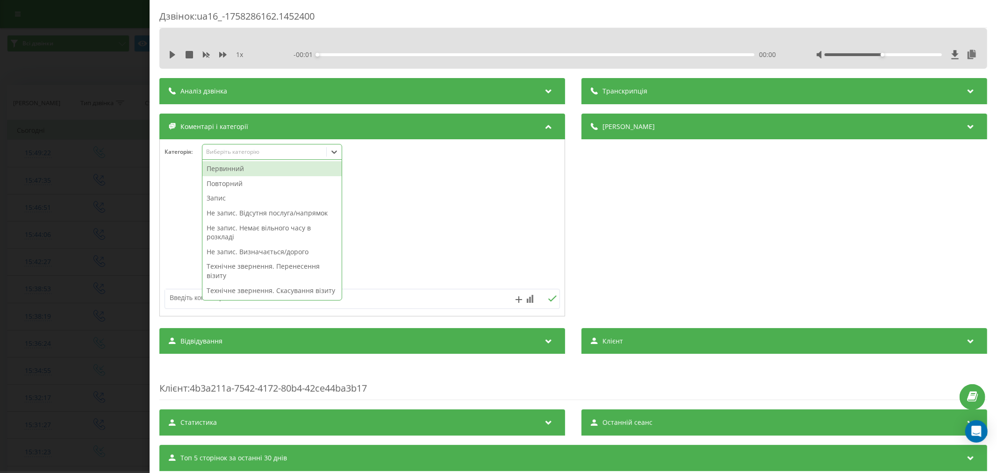
click at [278, 153] on div "Виберіть категорію" at bounding box center [264, 151] width 117 height 7
drag, startPoint x: 334, startPoint y: 156, endPoint x: 316, endPoint y: 164, distance: 19.6
click at [333, 157] on icon at bounding box center [333, 151] width 9 height 9
click at [253, 169] on div "Повторний" at bounding box center [271, 168] width 139 height 15
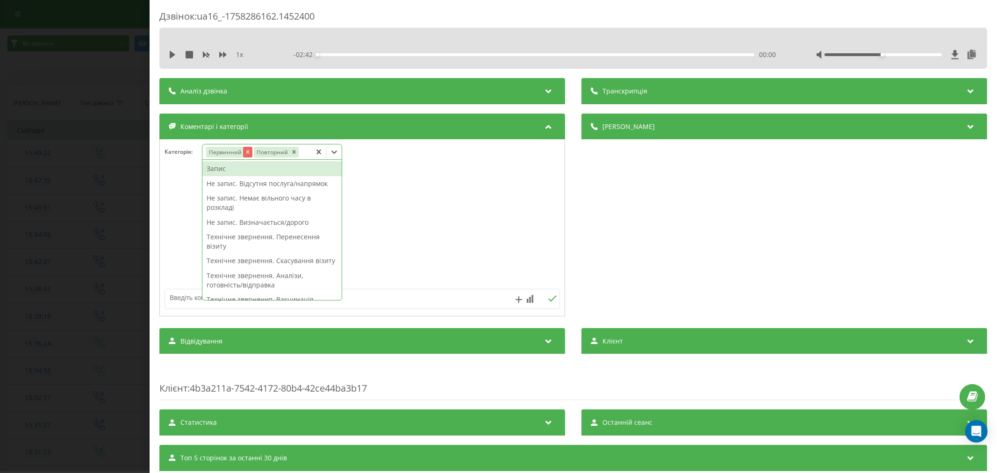
click at [248, 154] on icon "Remove Первинний" at bounding box center [247, 152] width 7 height 7
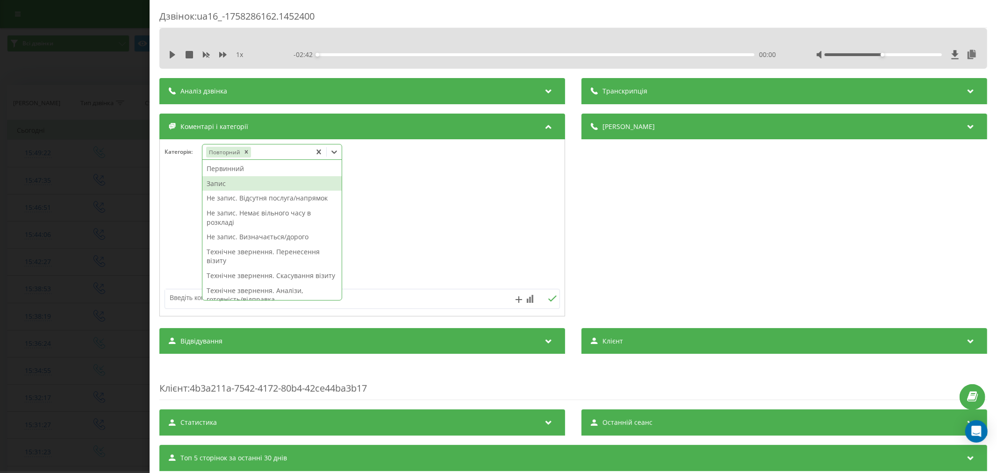
drag, startPoint x: 229, startPoint y: 167, endPoint x: 220, endPoint y: 182, distance: 18.3
click at [220, 182] on div "Первинний Запис Не запис. Відсутня послуга/напрямок Не запис. Немає вільного ча…" at bounding box center [271, 230] width 139 height 140
click at [220, 183] on div "Запис" at bounding box center [271, 183] width 139 height 15
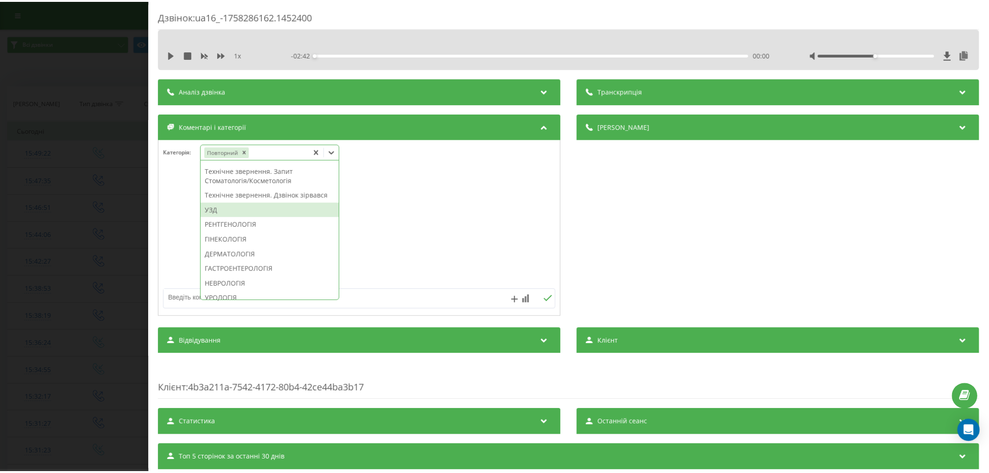
scroll to position [245, 0]
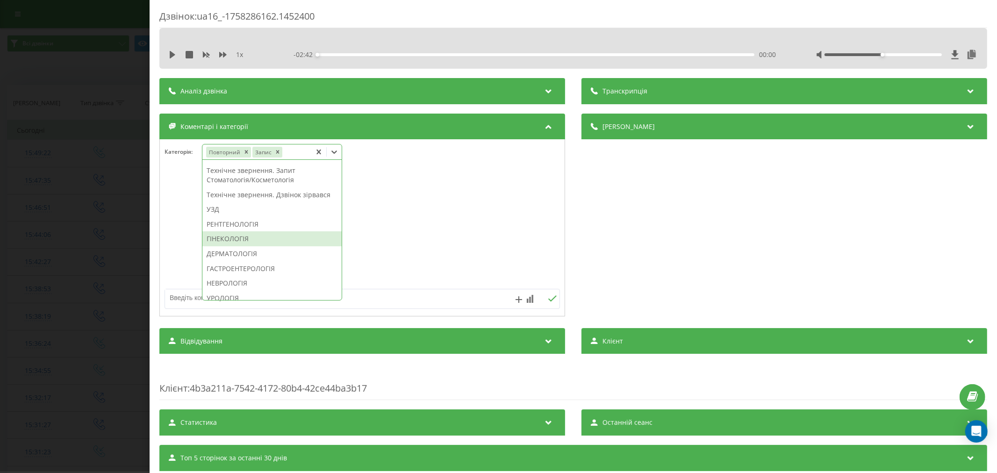
click at [244, 246] on div "ГІНЕКОЛОГІЯ" at bounding box center [271, 238] width 139 height 15
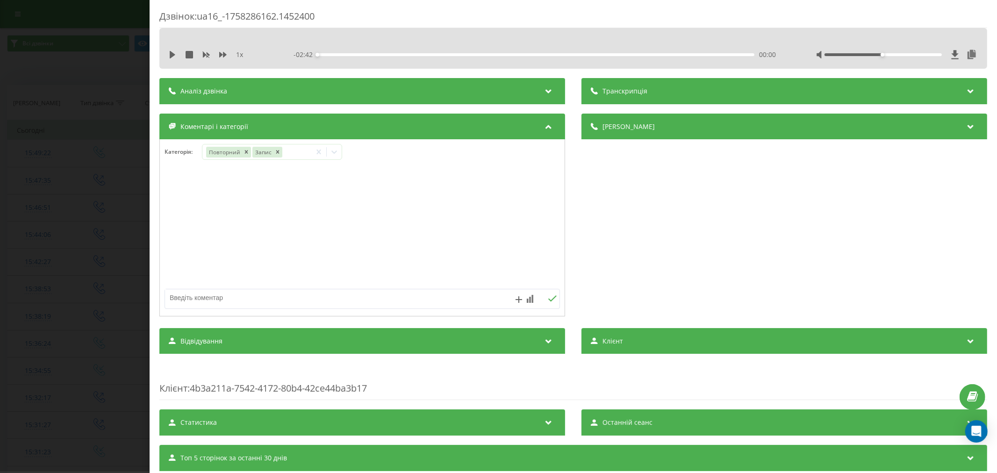
click at [414, 268] on div at bounding box center [362, 228] width 405 height 112
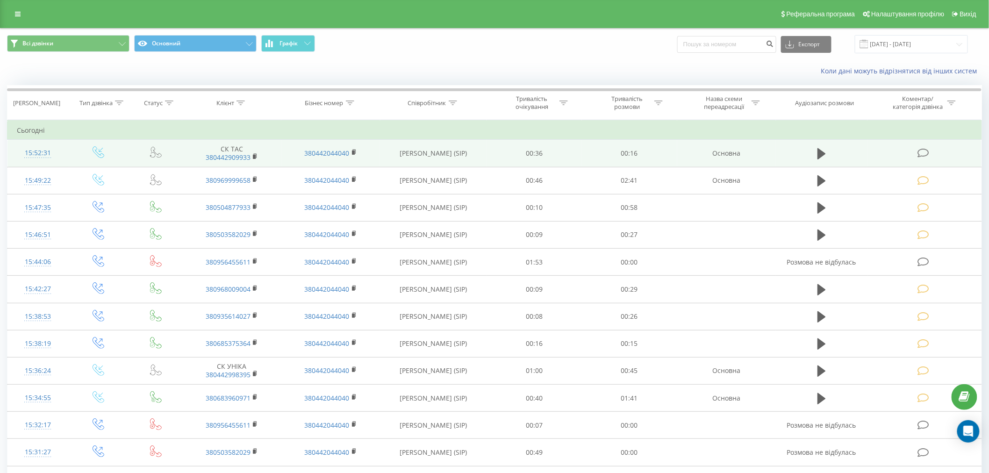
click at [923, 152] on icon at bounding box center [923, 153] width 12 height 10
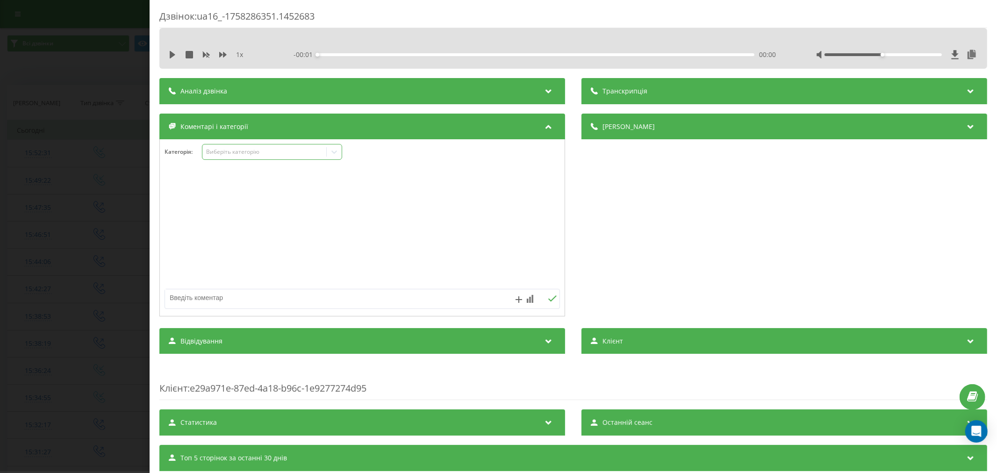
click at [265, 154] on div "Виберіть категорію" at bounding box center [264, 151] width 117 height 7
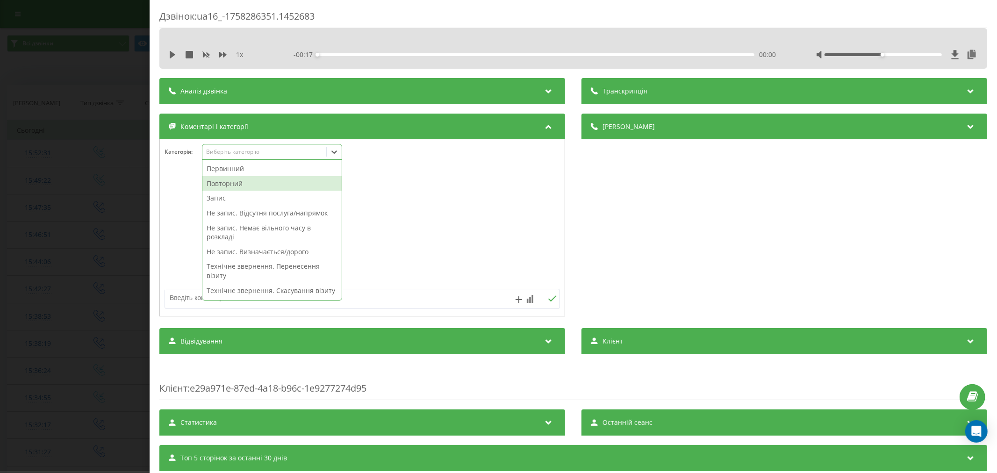
click at [236, 181] on div "Повторний" at bounding box center [271, 183] width 139 height 15
click at [236, 201] on div "Не запис. Відсутня послуга/напрямок" at bounding box center [271, 198] width 139 height 15
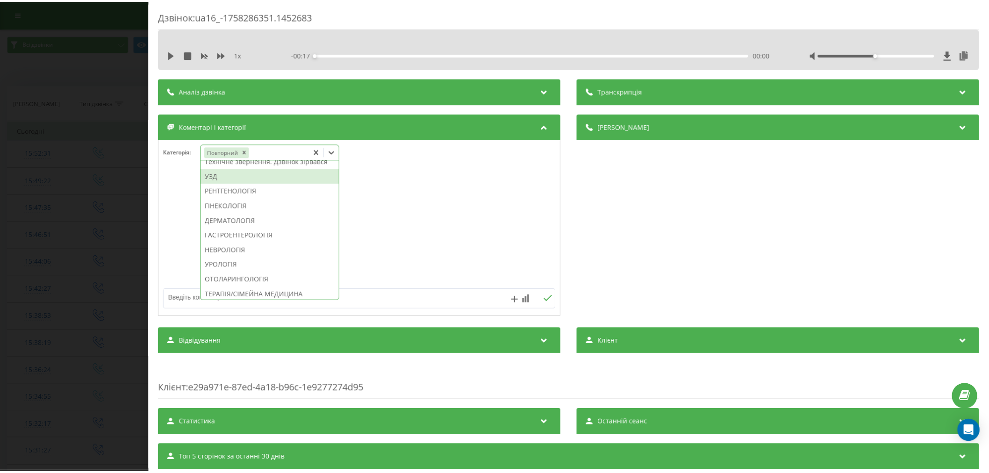
scroll to position [311, 0]
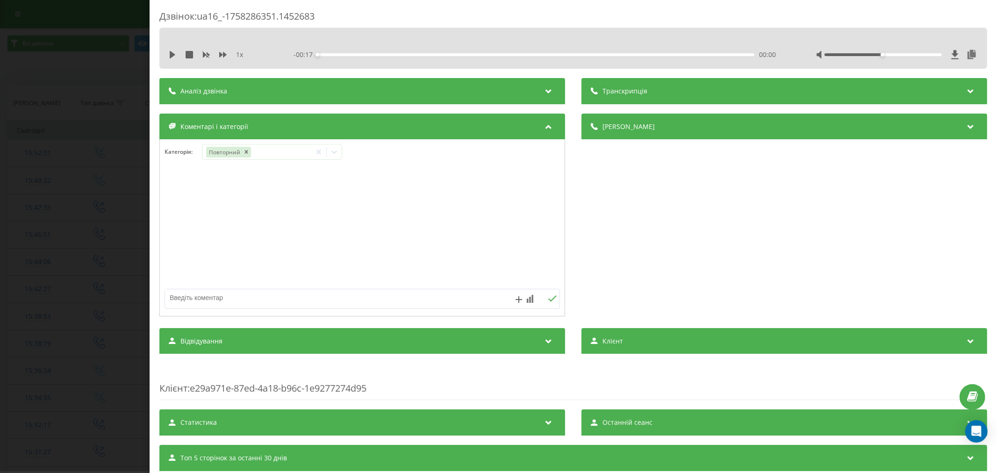
click at [477, 235] on div at bounding box center [362, 228] width 405 height 112
click at [386, 298] on textarea at bounding box center [322, 297] width 315 height 17
type textarea "дитячий невролог"
click at [548, 301] on icon at bounding box center [552, 298] width 9 height 7
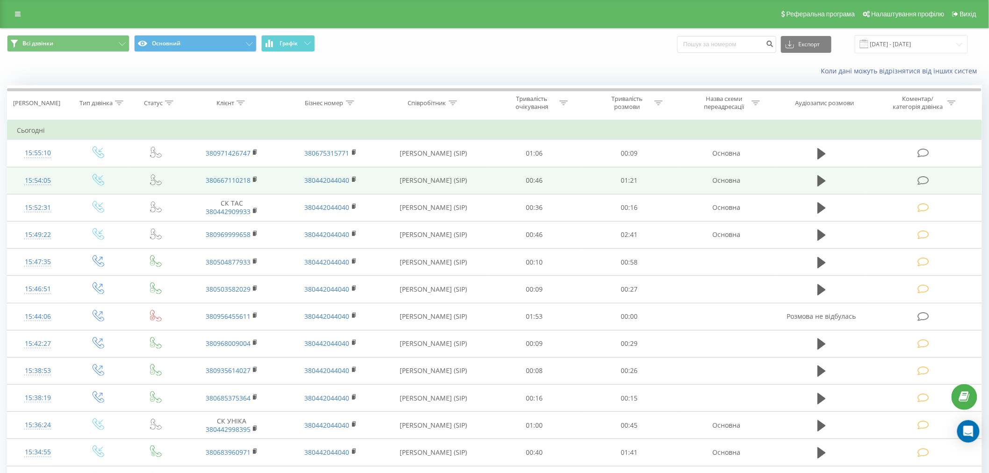
click at [919, 180] on icon at bounding box center [923, 181] width 12 height 10
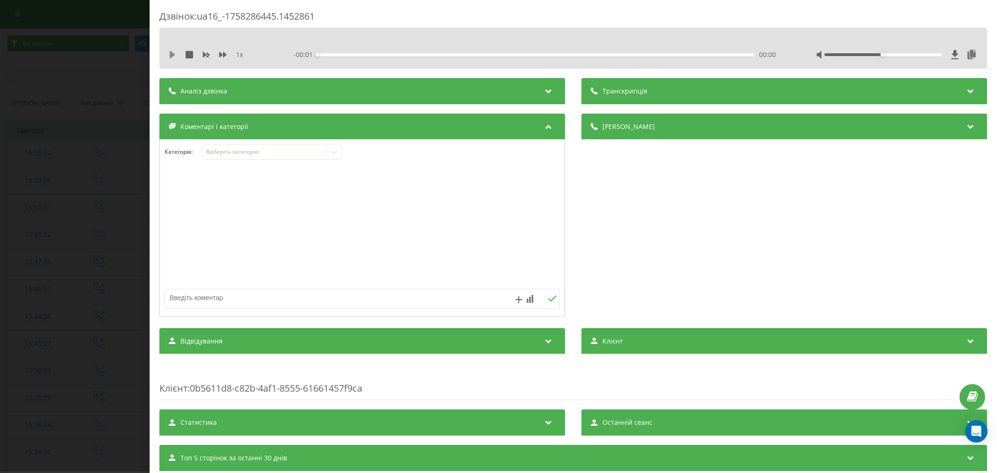
click at [172, 51] on icon at bounding box center [172, 54] width 7 height 7
click at [339, 53] on div "00:00" at bounding box center [535, 54] width 437 height 3
click at [358, 54] on div "00:08" at bounding box center [535, 54] width 437 height 3
click at [236, 155] on div "Виберіть категорію" at bounding box center [264, 151] width 117 height 7
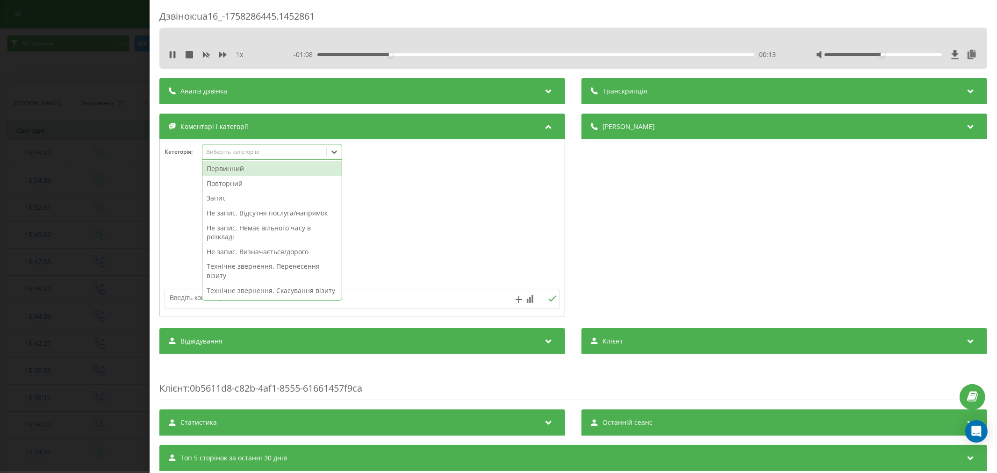
click at [244, 185] on div "Повторний" at bounding box center [271, 183] width 139 height 15
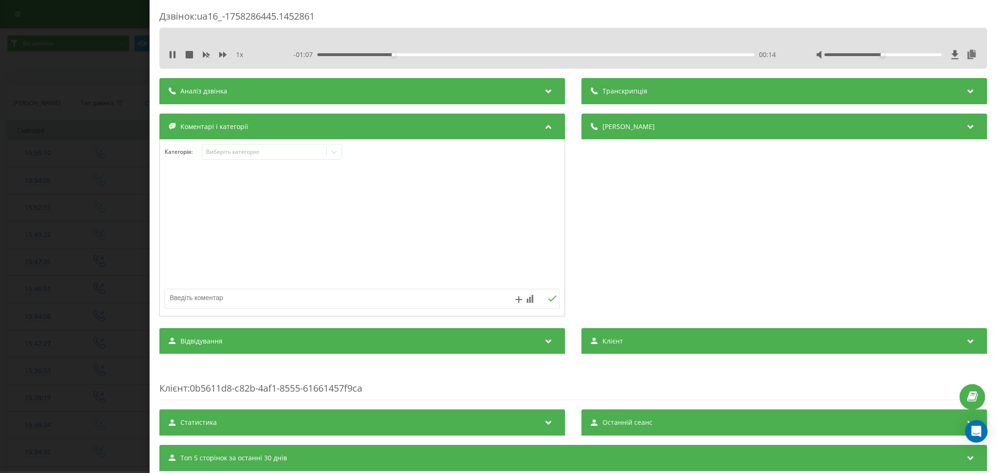
click at [386, 206] on div at bounding box center [362, 228] width 405 height 112
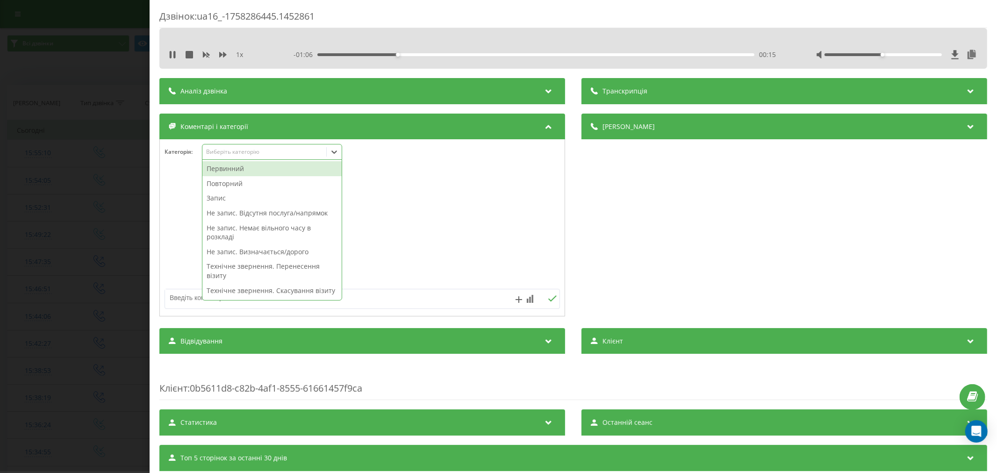
click at [332, 156] on icon at bounding box center [333, 151] width 9 height 9
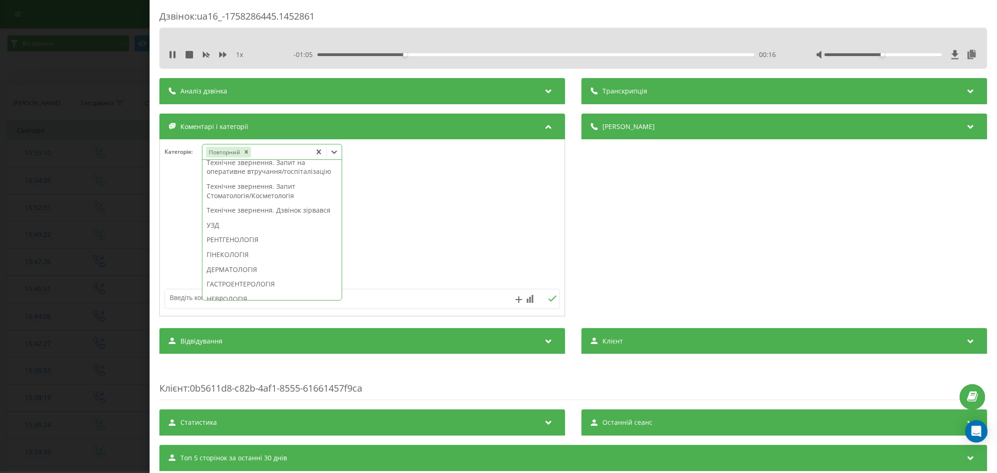
scroll to position [245, 0]
click at [283, 217] on div "Технічне звернення. Дзвінок зірвався" at bounding box center [271, 209] width 139 height 15
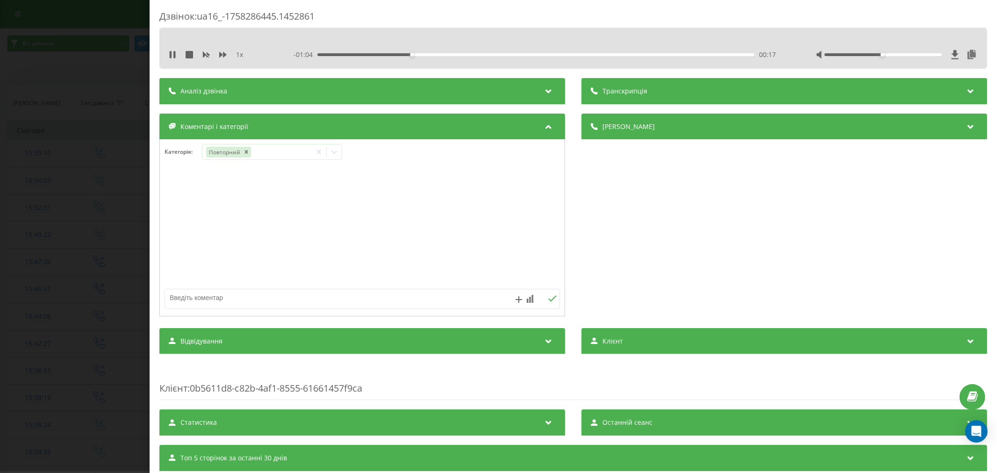
click at [446, 245] on div at bounding box center [362, 228] width 405 height 112
click at [341, 297] on textarea at bounding box center [322, 297] width 315 height 17
type textarea "питання до лікаря по прийому прператів"
click at [548, 299] on icon at bounding box center [552, 298] width 9 height 7
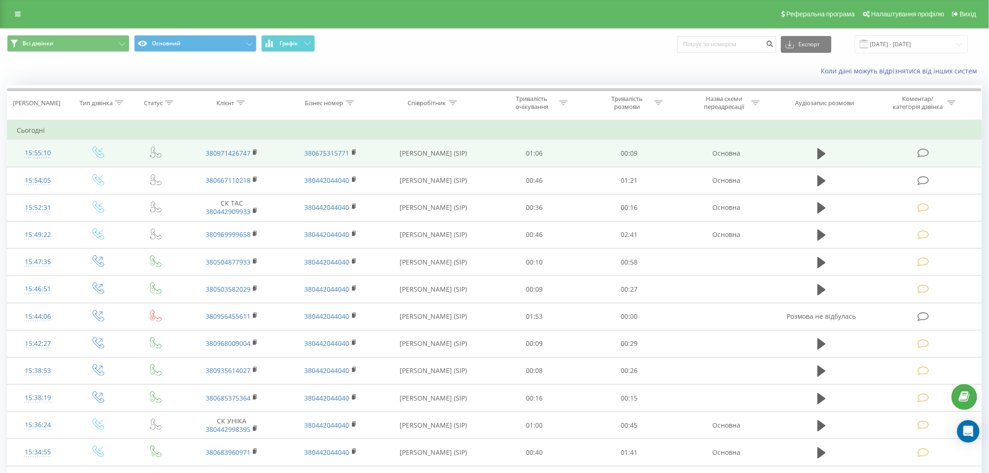
click at [919, 151] on icon at bounding box center [923, 153] width 12 height 10
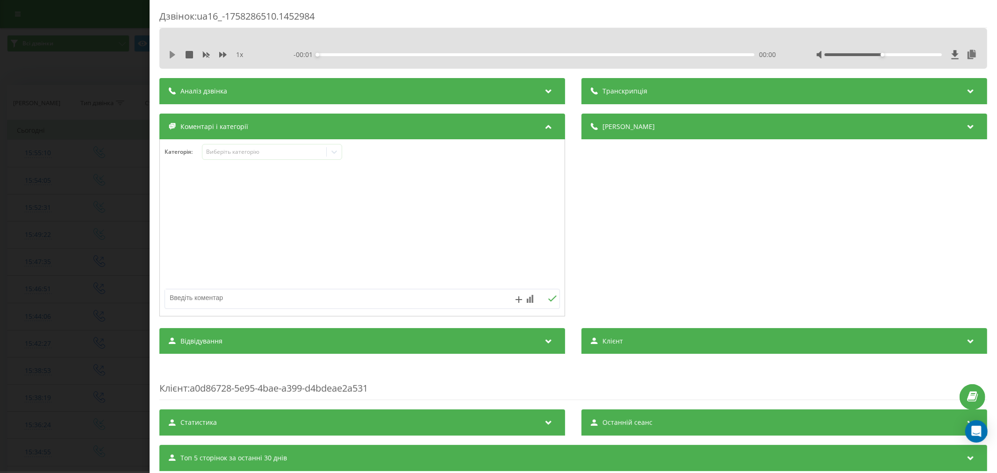
click at [176, 52] on icon at bounding box center [172, 54] width 7 height 7
click at [349, 53] on div "00:00" at bounding box center [535, 54] width 437 height 3
click at [401, 53] on div "00:01" at bounding box center [535, 54] width 437 height 3
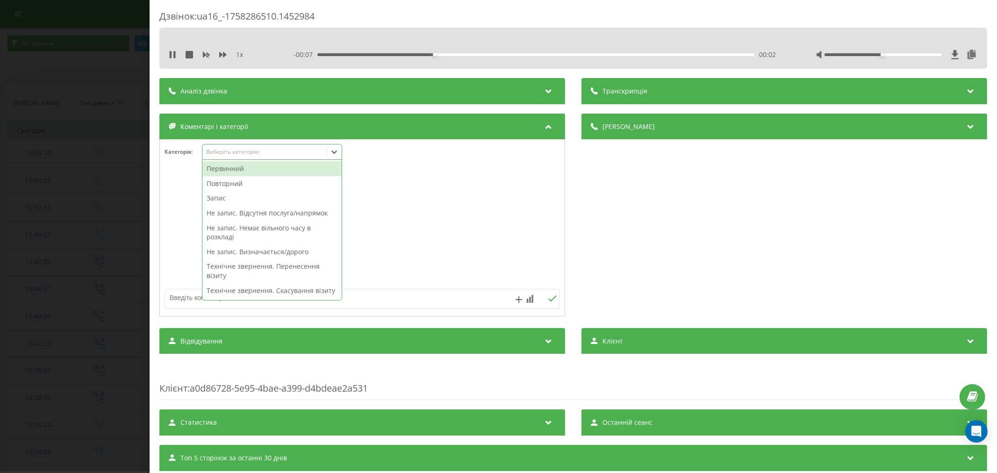
click at [250, 150] on div "Виберіть категорію" at bounding box center [264, 151] width 117 height 7
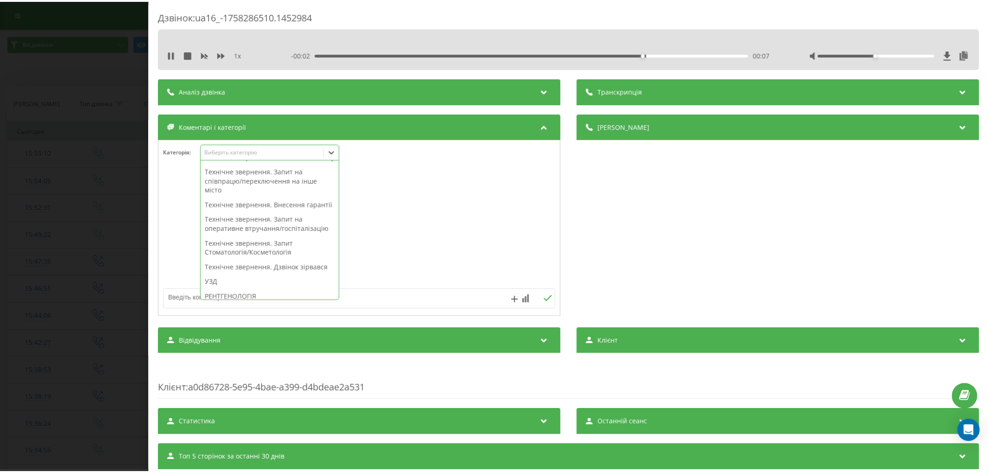
scroll to position [259, 0]
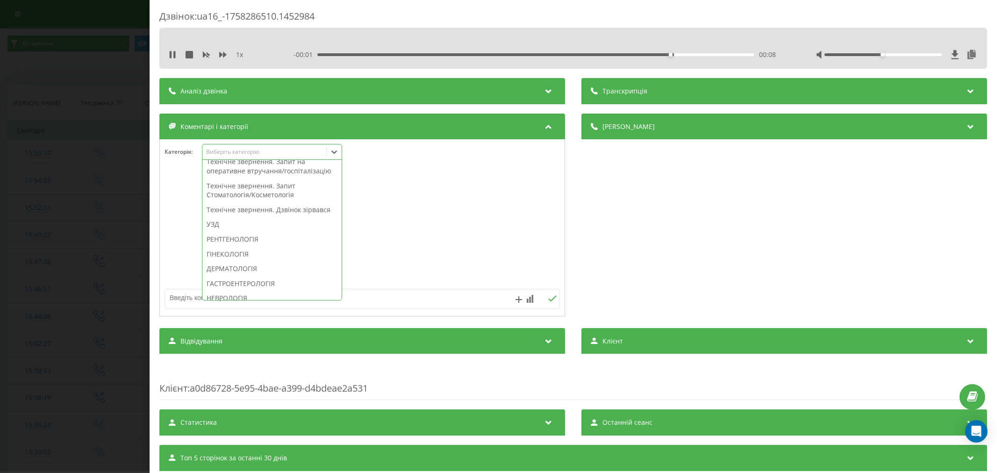
click at [255, 217] on div "Технічне звернення. Дзвінок зірвався" at bounding box center [271, 209] width 139 height 15
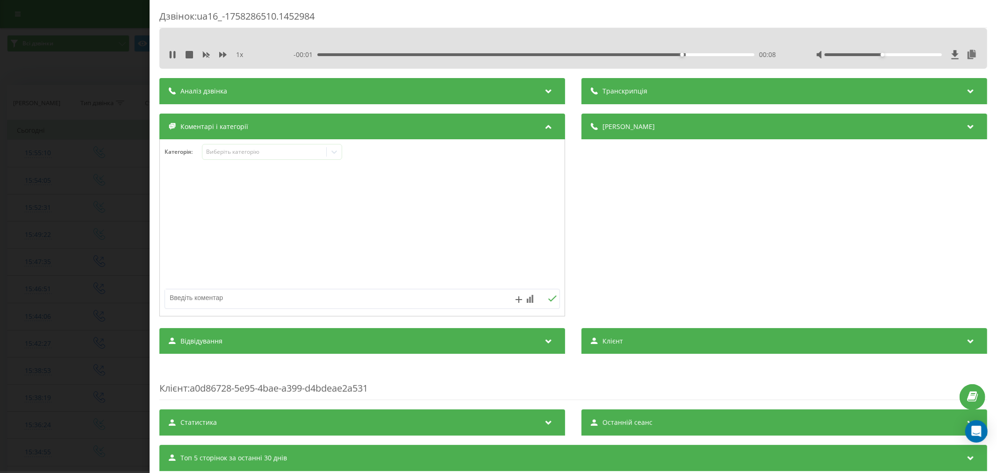
click at [405, 241] on div at bounding box center [362, 228] width 405 height 112
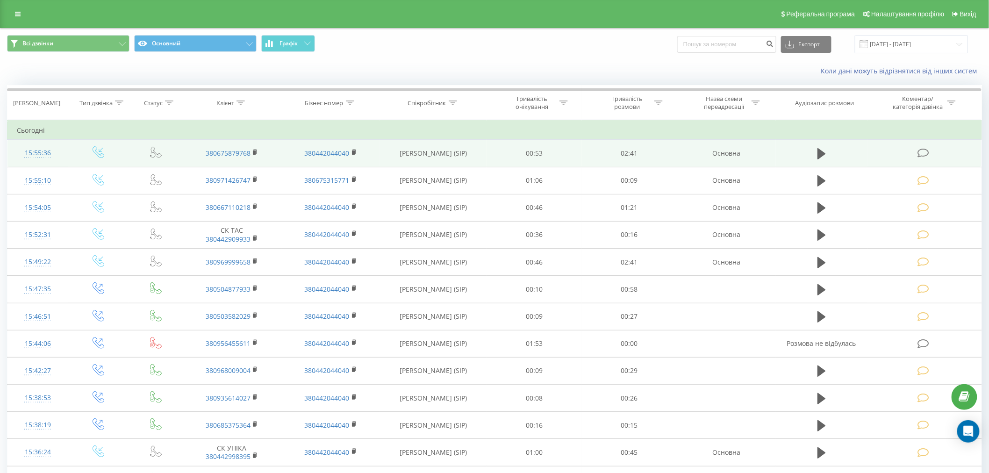
click at [921, 156] on icon at bounding box center [923, 153] width 12 height 10
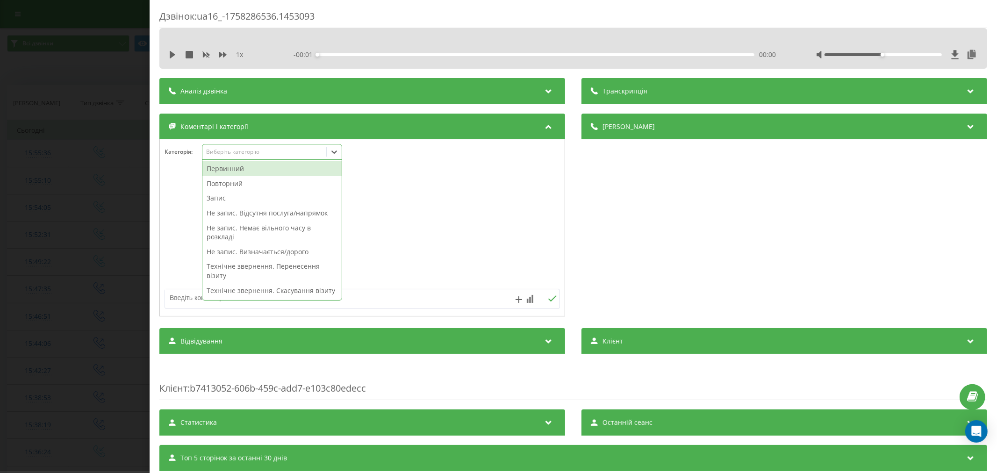
click at [255, 155] on div "Виберіть категорію" at bounding box center [264, 151] width 117 height 7
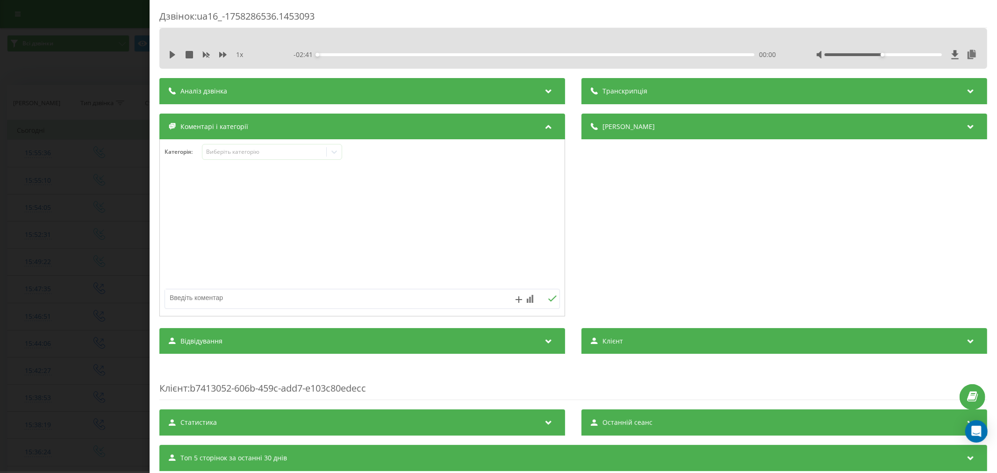
click at [172, 60] on div "1 x - 02:41 00:00 00:00" at bounding box center [572, 55] width 813 height 14
click at [172, 58] on button at bounding box center [172, 54] width 7 height 7
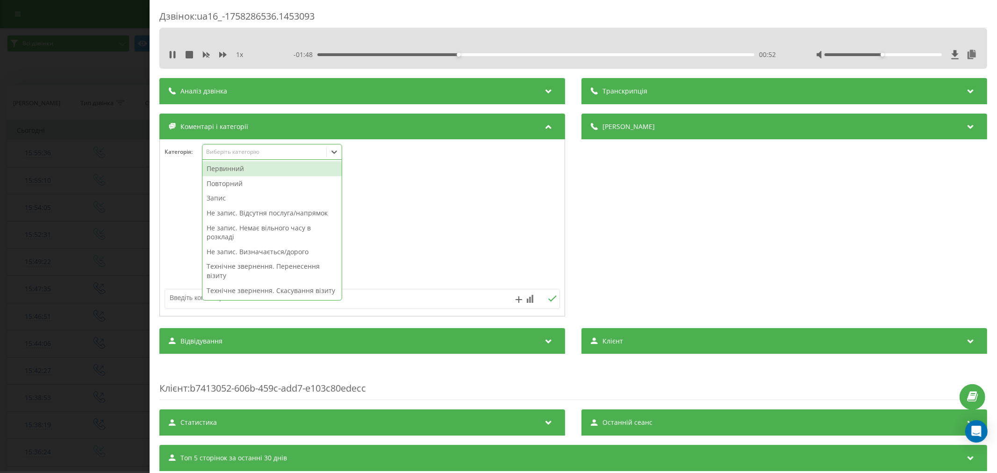
click at [290, 148] on div "Виберіть категорію" at bounding box center [264, 152] width 124 height 9
click at [258, 171] on div "Первинний" at bounding box center [271, 168] width 139 height 15
click at [219, 197] on div "Запис" at bounding box center [271, 198] width 139 height 15
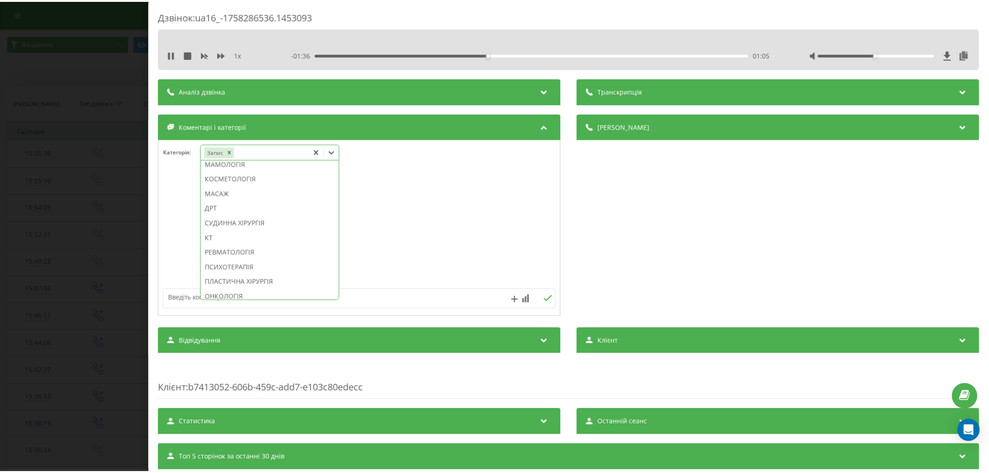
scroll to position [519, 0]
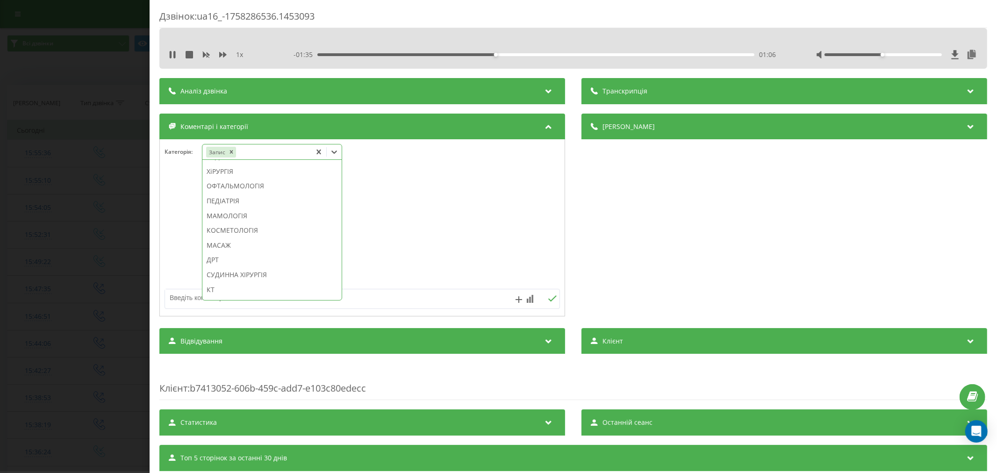
click at [228, 193] on div "ОФТАЛЬМОЛОГІЯ" at bounding box center [271, 185] width 139 height 15
click at [376, 227] on div at bounding box center [362, 228] width 405 height 112
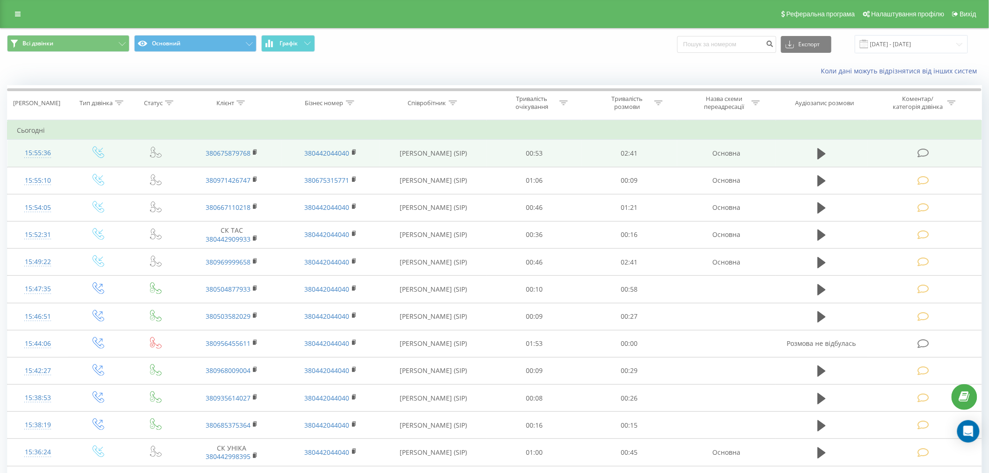
click at [922, 154] on icon at bounding box center [923, 153] width 12 height 10
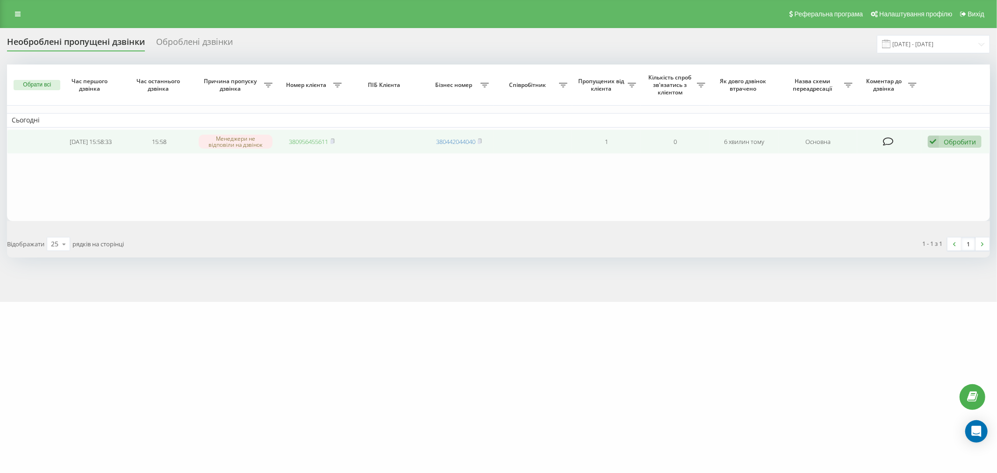
drag, startPoint x: 317, startPoint y: 136, endPoint x: 302, endPoint y: 138, distance: 14.6
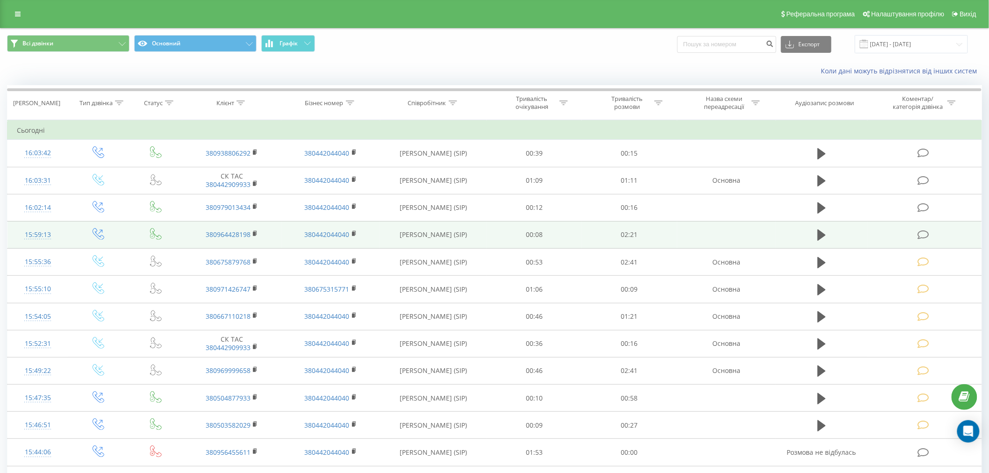
click at [922, 236] on icon at bounding box center [923, 235] width 12 height 10
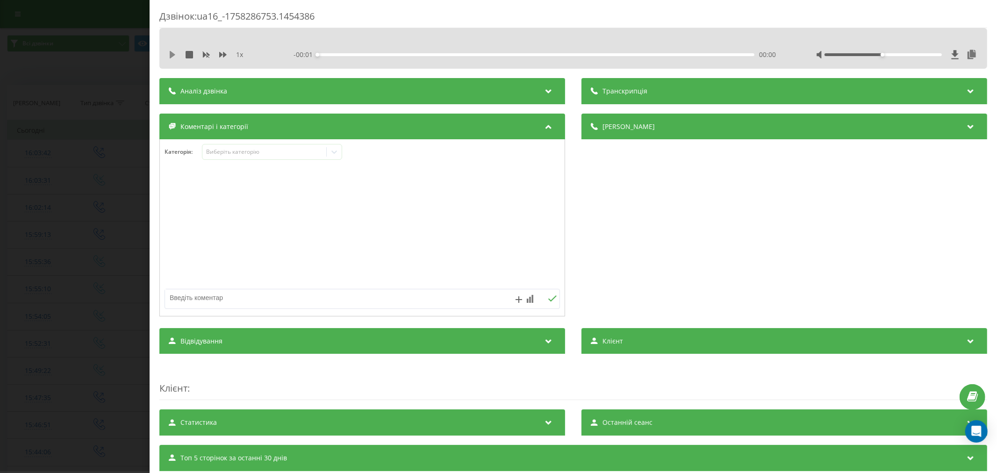
click at [171, 51] on icon at bounding box center [172, 54] width 7 height 7
click at [286, 150] on div "Виберіть категорію" at bounding box center [264, 151] width 117 height 7
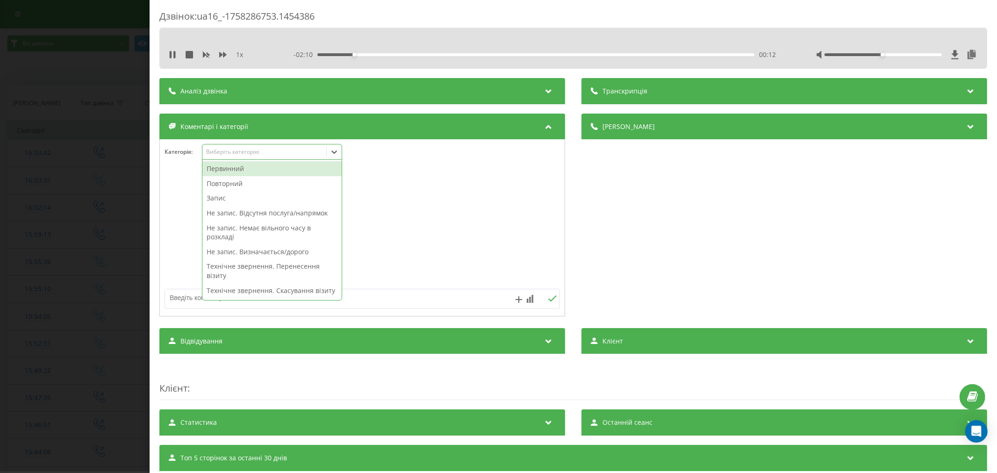
click at [239, 170] on div "Первинний" at bounding box center [271, 168] width 139 height 15
click at [221, 183] on div "Запис" at bounding box center [271, 183] width 139 height 15
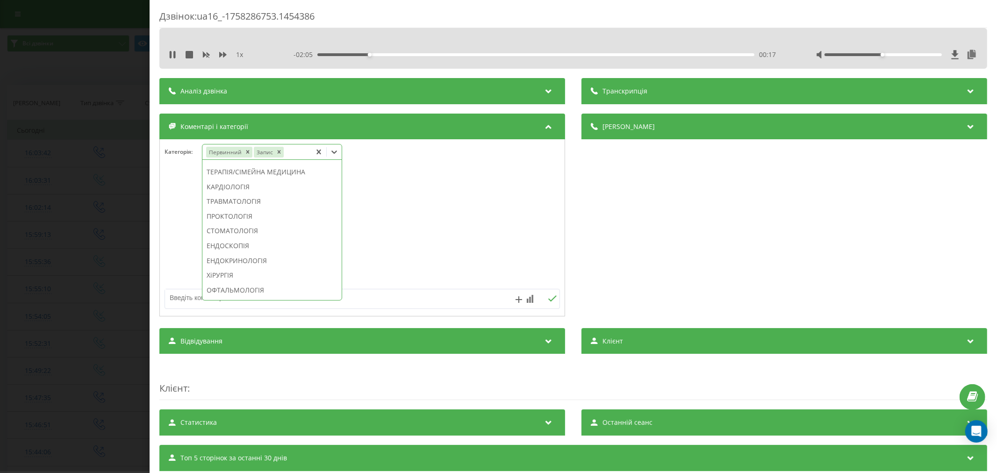
scroll to position [452, 0]
click at [231, 260] on div "ПЕДІАТРІЯ" at bounding box center [271, 252] width 139 height 15
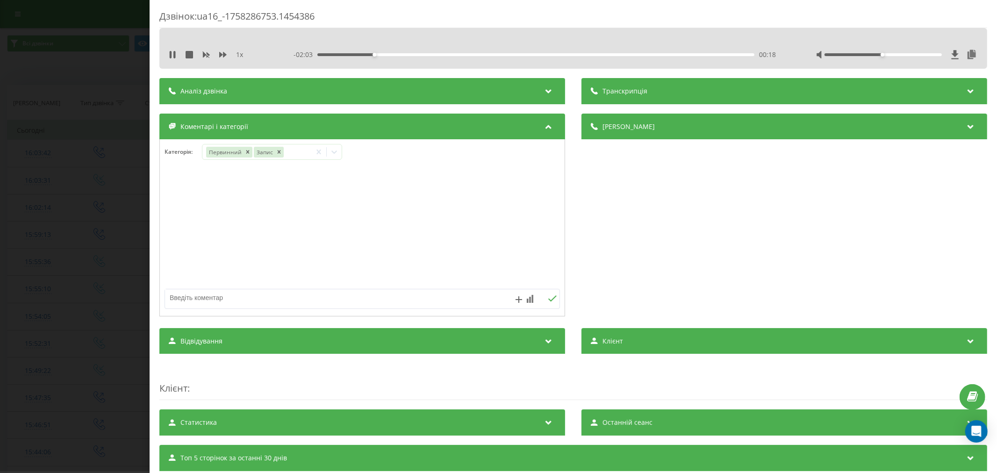
click at [405, 237] on div at bounding box center [362, 228] width 405 height 112
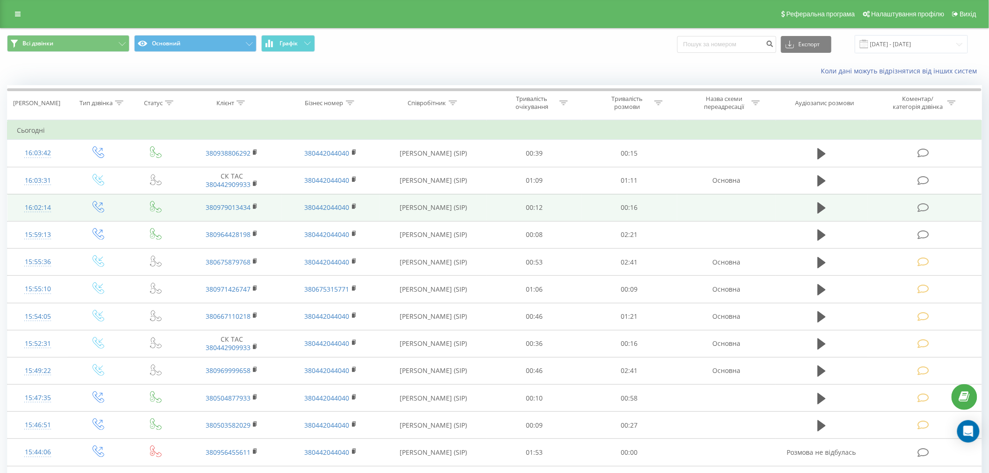
click at [920, 207] on icon at bounding box center [923, 208] width 12 height 10
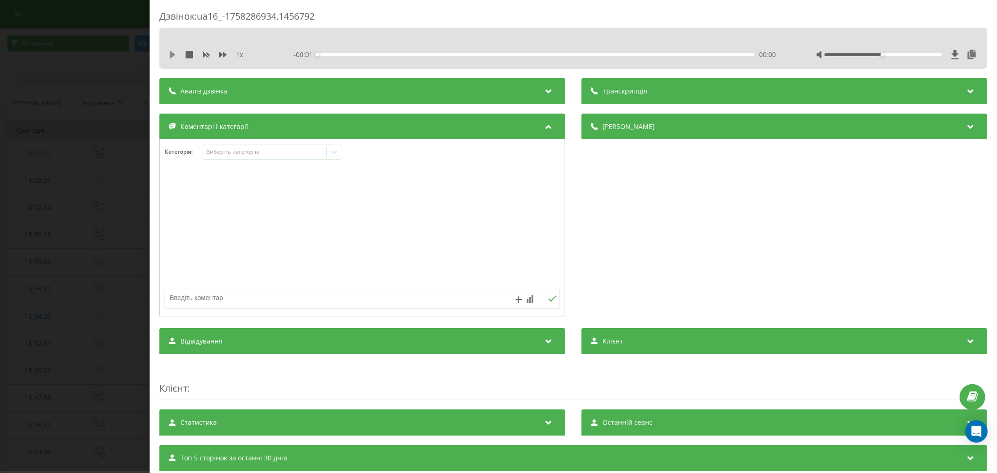
click at [171, 55] on icon at bounding box center [173, 54] width 6 height 7
click at [343, 54] on div "00:01" at bounding box center [535, 54] width 437 height 3
click at [400, 55] on div "00:03" at bounding box center [535, 54] width 437 height 3
click at [458, 55] on div "00:03" at bounding box center [535, 54] width 437 height 3
click at [522, 55] on div "00:08" at bounding box center [535, 54] width 437 height 3
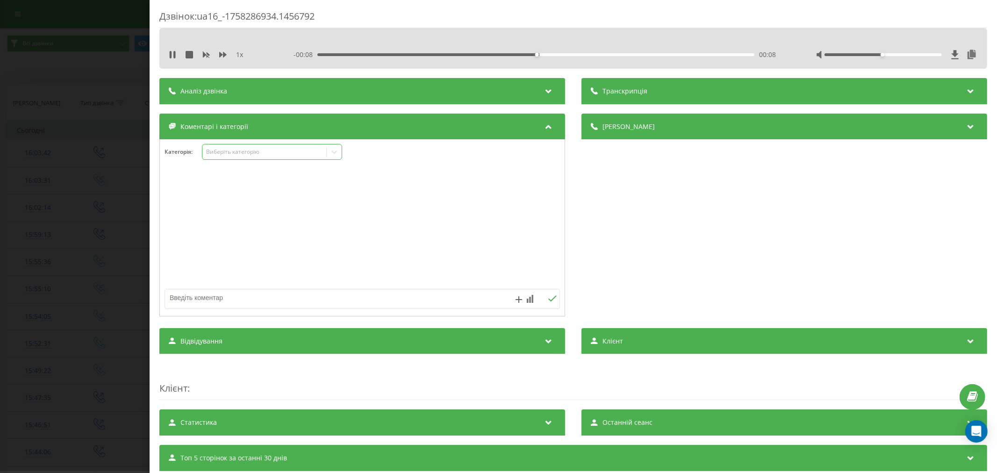
click at [281, 152] on div "Виберіть категорію" at bounding box center [264, 151] width 117 height 7
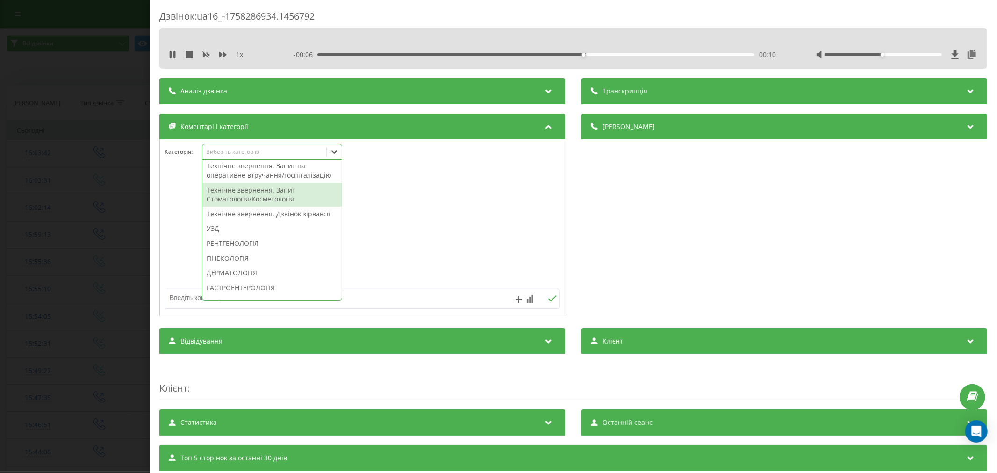
scroll to position [259, 0]
click at [250, 217] on div "Технічне звернення. Дзвінок зірвався" at bounding box center [271, 209] width 139 height 15
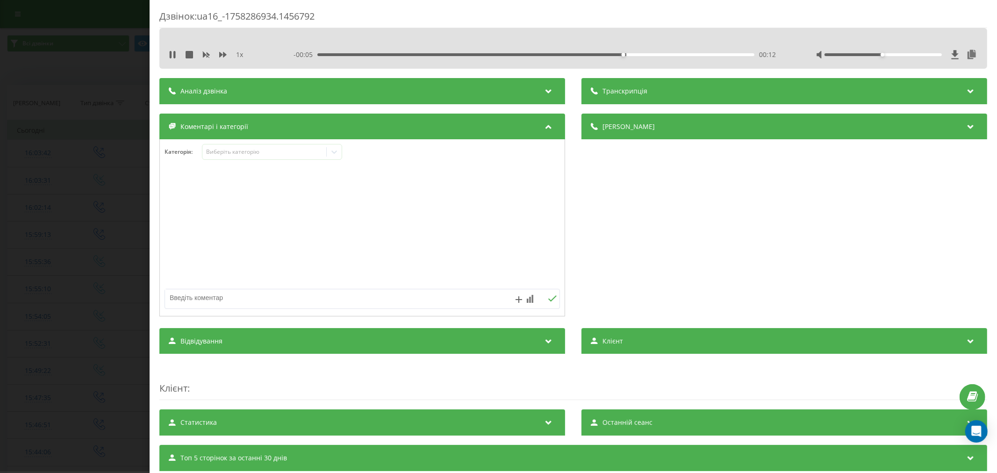
click at [420, 241] on div at bounding box center [362, 228] width 405 height 112
click at [270, 296] on textarea at bounding box center [322, 297] width 315 height 17
type textarea "англомовний. набирає менеджер"
click at [548, 299] on icon at bounding box center [552, 298] width 9 height 7
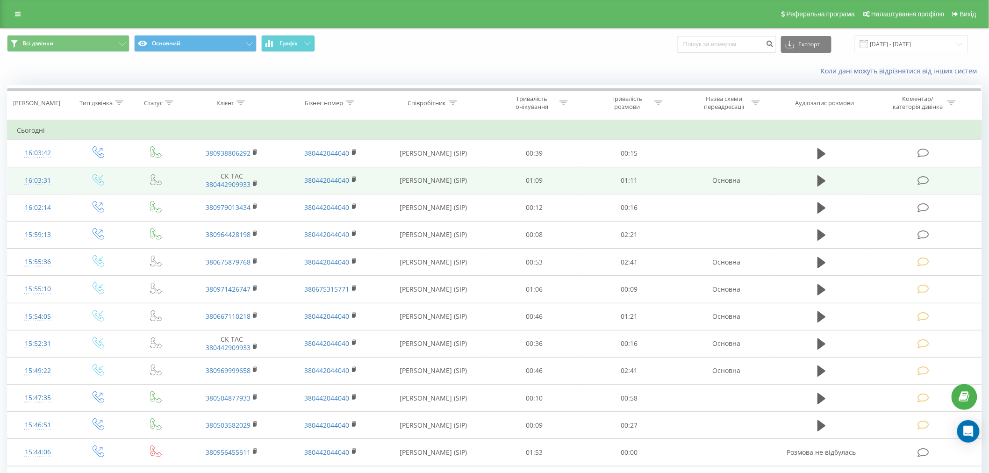
click at [927, 183] on icon at bounding box center [923, 181] width 12 height 10
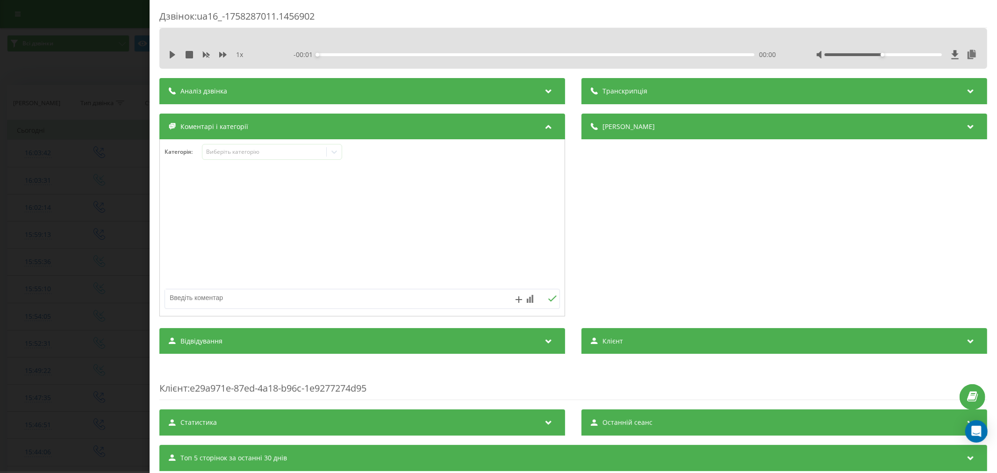
click at [172, 58] on icon at bounding box center [172, 54] width 7 height 7
click at [335, 54] on div "00:00" at bounding box center [535, 54] width 437 height 3
click at [360, 55] on div "00:03" at bounding box center [535, 54] width 437 height 3
click at [267, 151] on div "Виберіть категорію" at bounding box center [264, 151] width 117 height 7
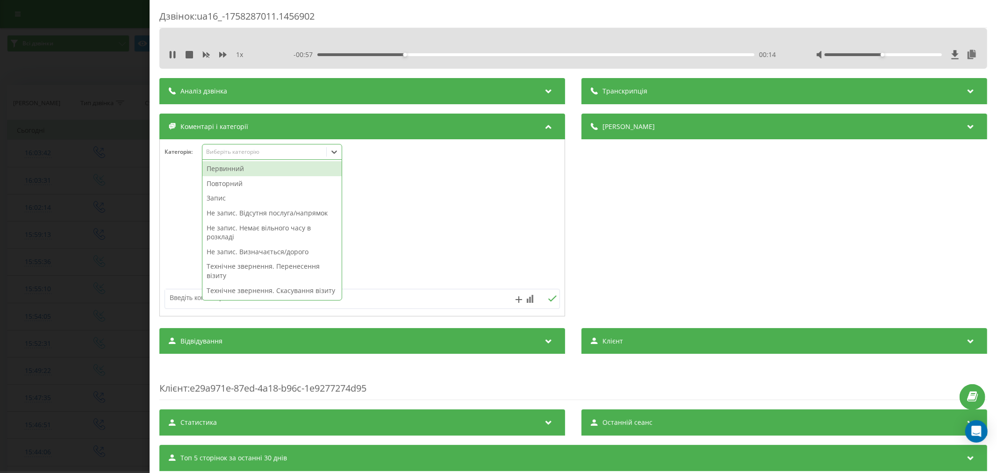
click at [245, 185] on div "Повторний" at bounding box center [271, 183] width 139 height 15
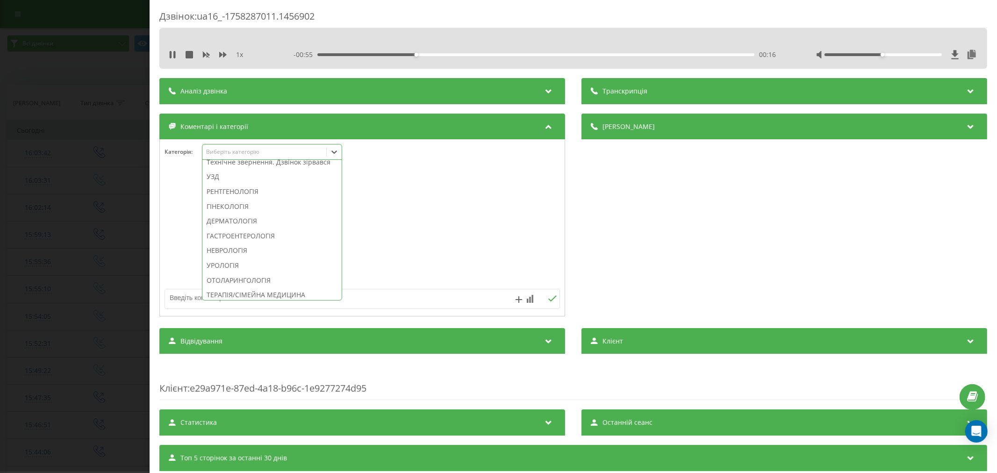
scroll to position [311, 0]
click at [250, 165] on div "Технічне звернення. Дзвінок зірвався" at bounding box center [271, 157] width 139 height 15
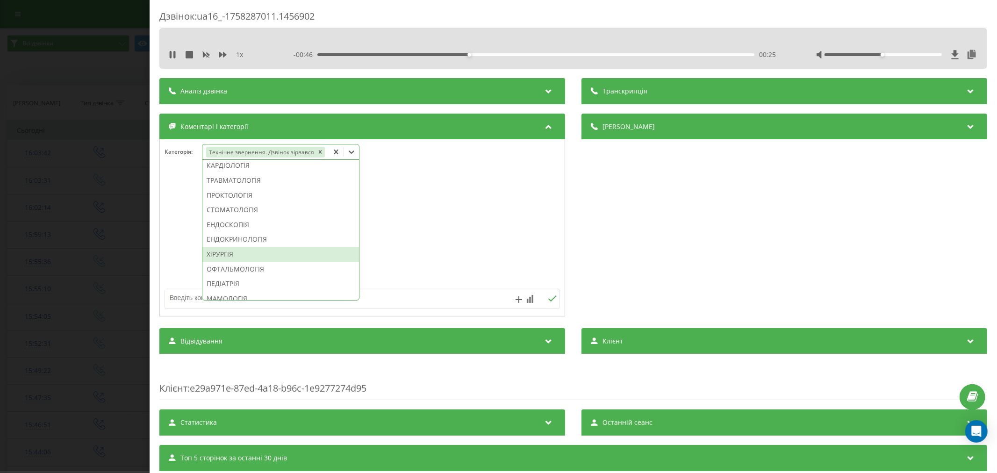
scroll to position [399, 0]
click at [231, 245] on div "ЕНДОКРИНОЛОГІЯ" at bounding box center [280, 249] width 157 height 15
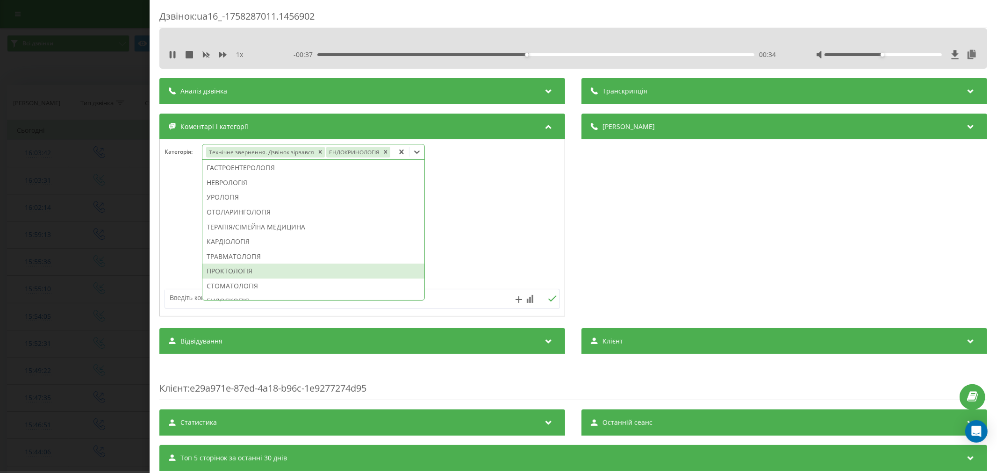
scroll to position [263, 0]
click at [234, 263] on div "ОТОЛАРИНГОЛОГІЯ" at bounding box center [313, 263] width 222 height 15
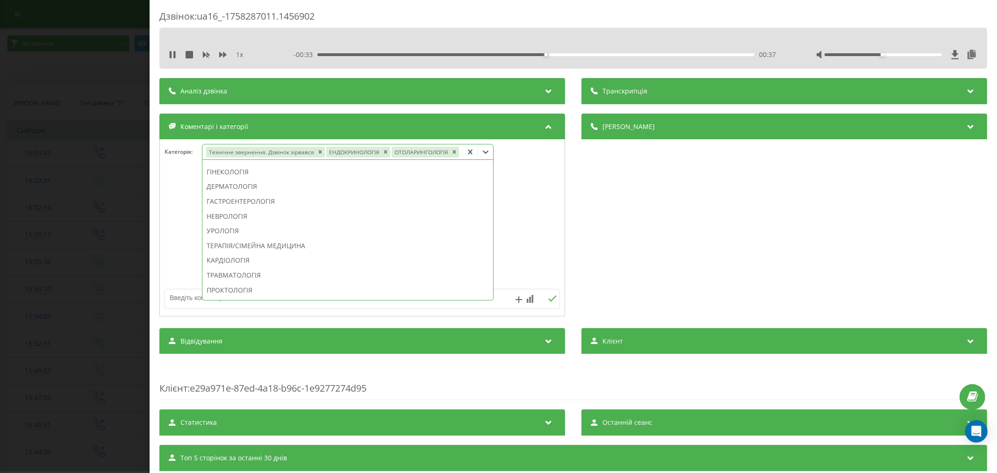
scroll to position [244, 0]
click at [386, 153] on icon "Remove ЕНДОКРИНОЛОГІЯ" at bounding box center [385, 152] width 7 height 7
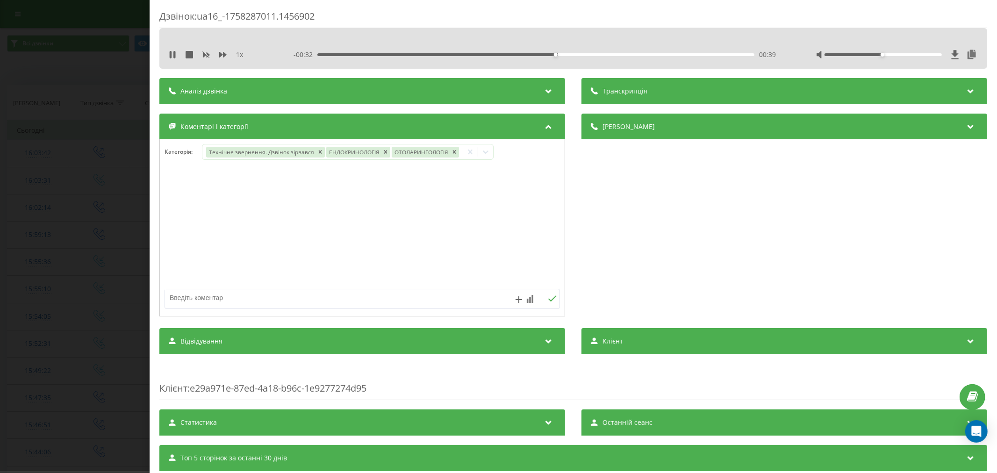
click at [653, 173] on div "Деталі дзвінка Загальне Дата дзвінка 2025-09-19 16:03:31 Тип дзвінка Вхідний Ст…" at bounding box center [784, 216] width 406 height 205
click at [335, 296] on textarea at bounding box center [322, 297] width 315 height 17
type textarea "л"
type textarea "страхова. будуть пропонувати"
drag, startPoint x: 551, startPoint y: 300, endPoint x: 426, endPoint y: 249, distance: 135.5
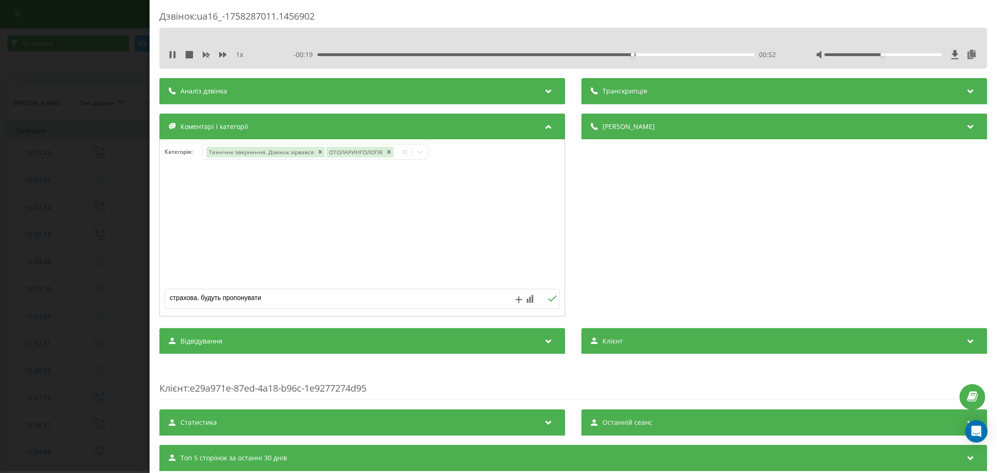
click at [550, 301] on icon at bounding box center [552, 298] width 9 height 7
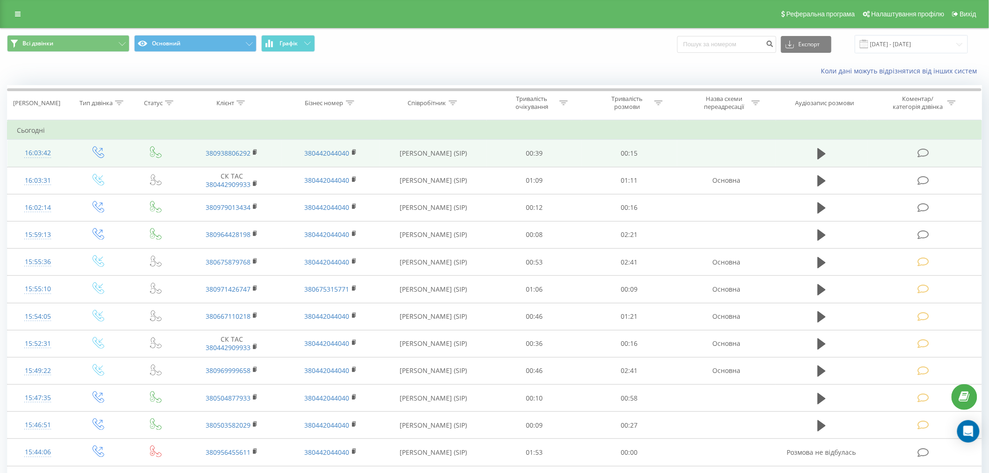
click at [923, 157] on icon at bounding box center [923, 153] width 12 height 10
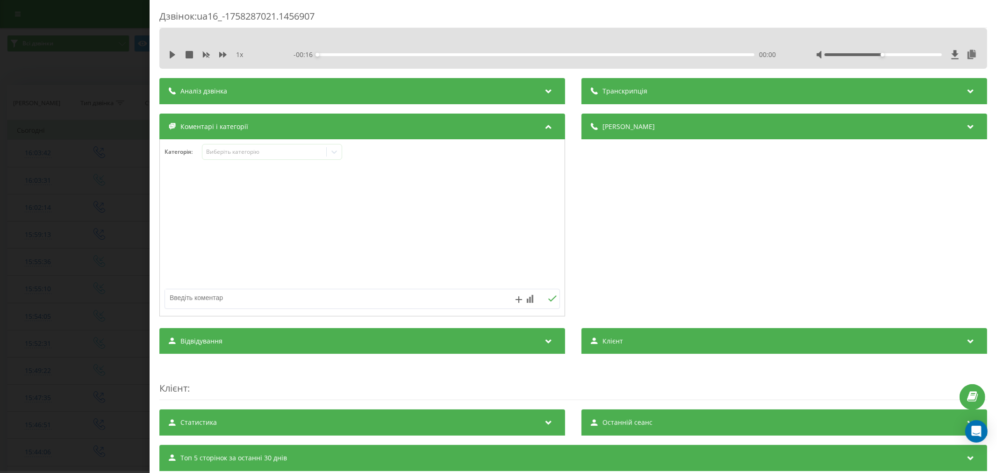
click at [171, 50] on div "1 x - 00:16 00:00 00:00" at bounding box center [572, 55] width 813 height 14
click at [174, 55] on icon at bounding box center [172, 54] width 7 height 7
click at [275, 155] on div "Виберіть категорію" at bounding box center [264, 151] width 117 height 7
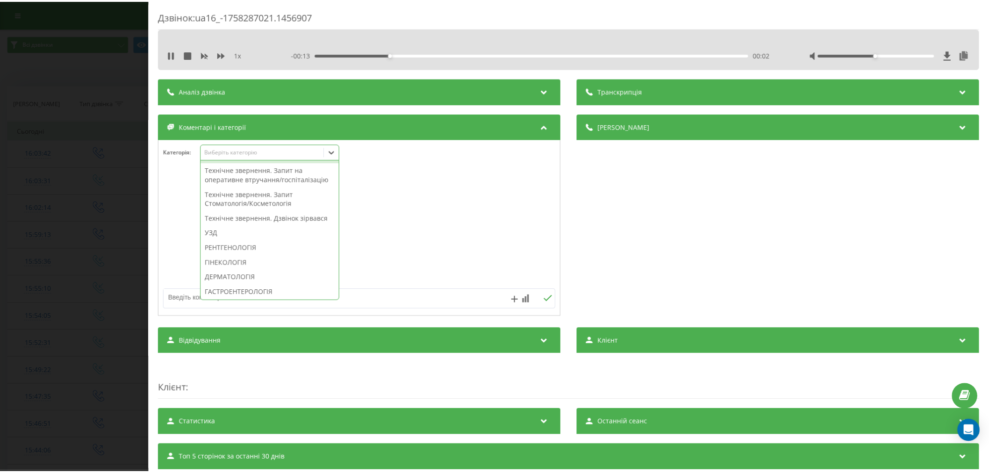
scroll to position [311, 0]
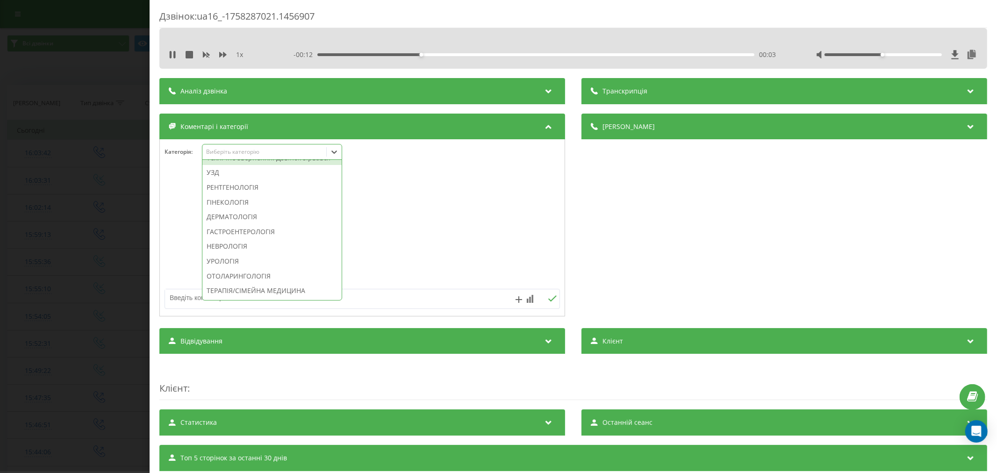
click at [281, 165] on div "Технічне звернення. Дзвінок зірвався" at bounding box center [271, 157] width 139 height 15
click at [421, 201] on div at bounding box center [362, 228] width 405 height 112
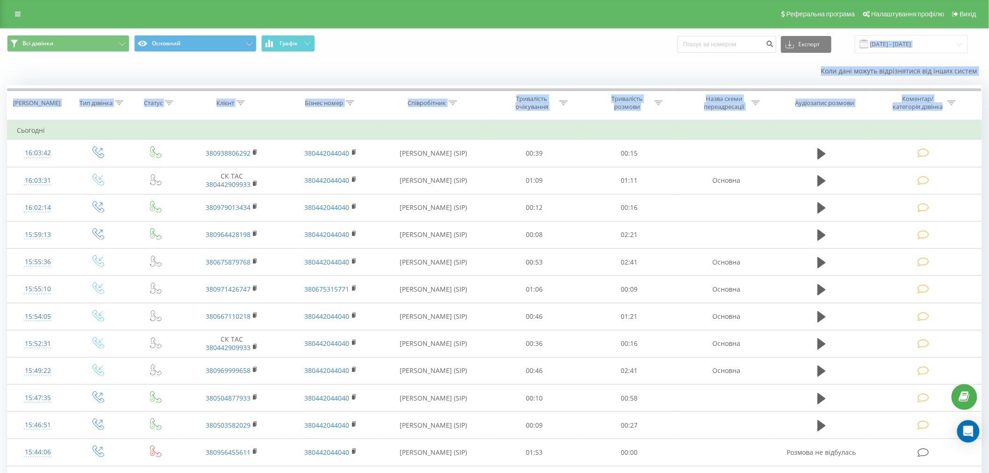
drag, startPoint x: 996, startPoint y: 207, endPoint x: 996, endPoint y: 199, distance: 8.4
click at [989, 186] on html "oxford-med.com.ua Проекти oxford-med.com.ua Центр звернень Журнал дзвінків Журн…" at bounding box center [494, 236] width 989 height 473
click at [287, 78] on div "Коли дані можуть відрізнятися вiд інших систем" at bounding box center [494, 71] width 988 height 22
click at [278, 99] on div "Клієнт" at bounding box center [231, 103] width 99 height 8
click at [273, 108] on th "Клієнт" at bounding box center [231, 102] width 99 height 35
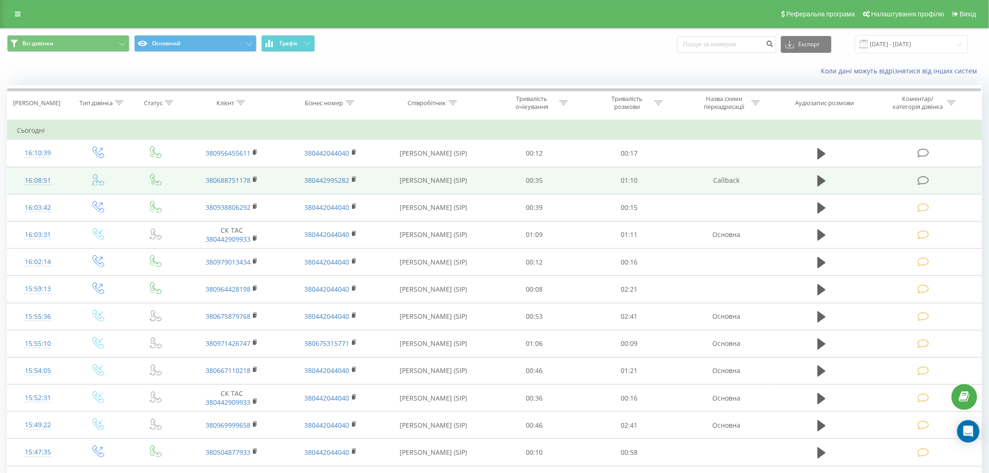
click at [916, 184] on td at bounding box center [924, 180] width 114 height 27
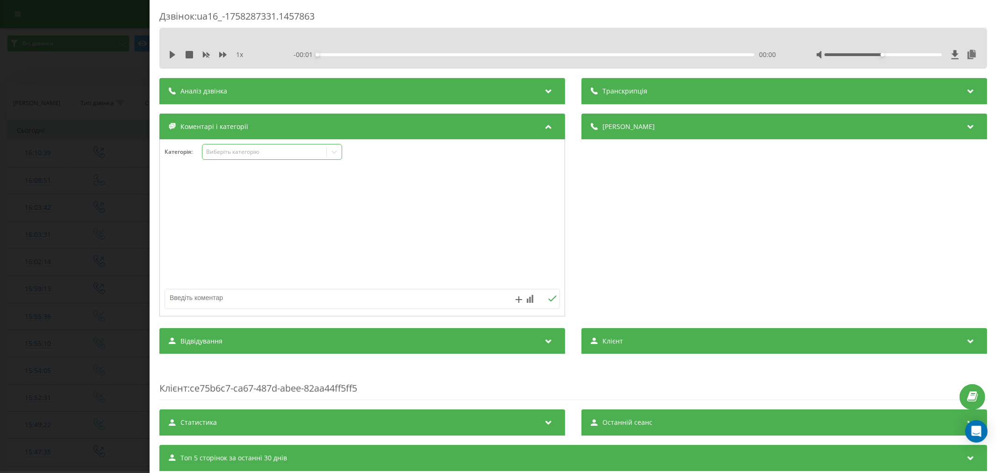
click at [266, 145] on div "Виберіть категорію" at bounding box center [272, 152] width 140 height 16
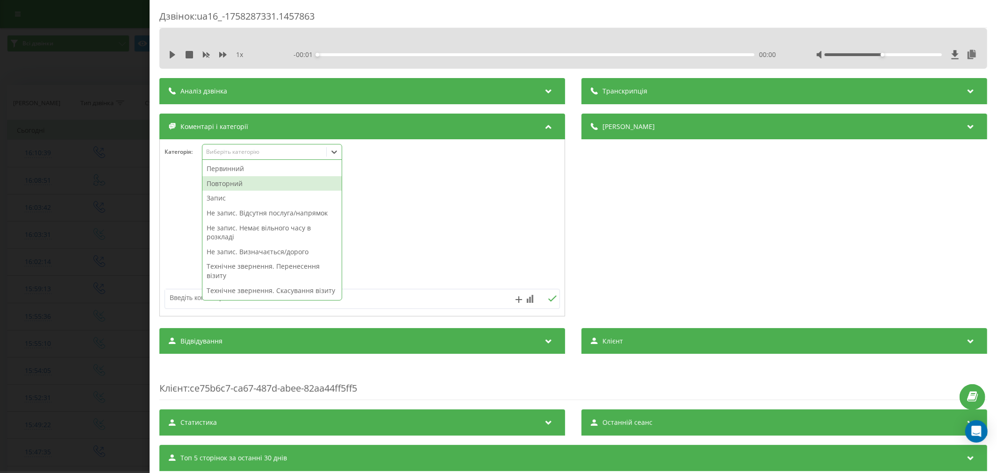
click at [247, 181] on div "Повторний" at bounding box center [271, 183] width 139 height 15
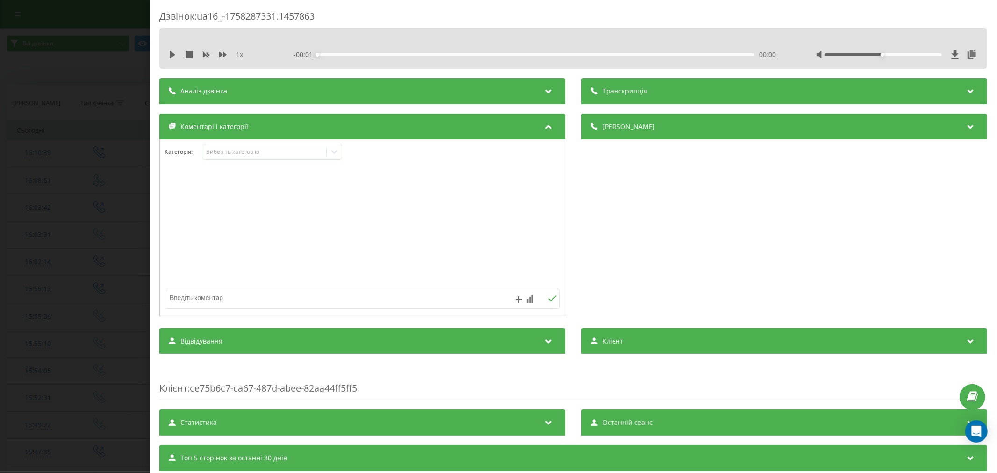
click at [394, 192] on div at bounding box center [362, 228] width 405 height 112
drag, startPoint x: 331, startPoint y: 154, endPoint x: 315, endPoint y: 158, distance: 16.3
click at [330, 154] on icon at bounding box center [333, 151] width 9 height 9
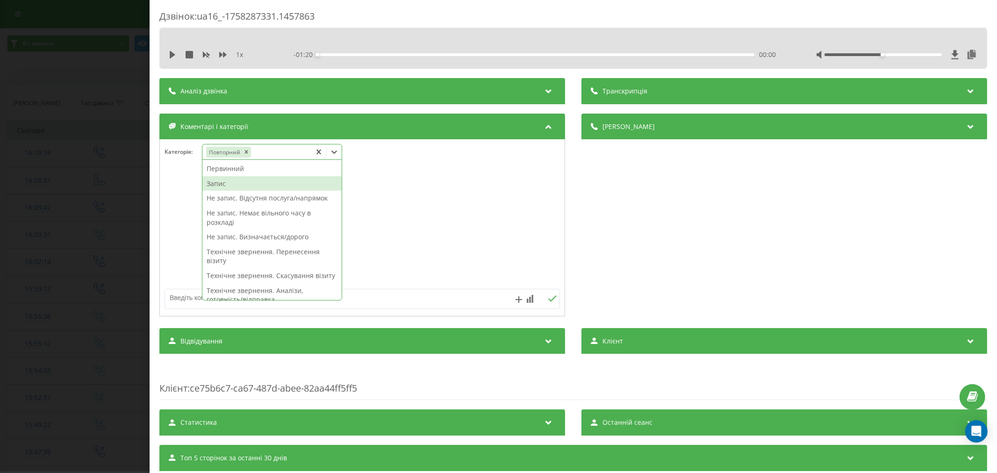
click at [268, 185] on div "Запис" at bounding box center [271, 183] width 139 height 15
click at [416, 183] on div at bounding box center [362, 228] width 405 height 112
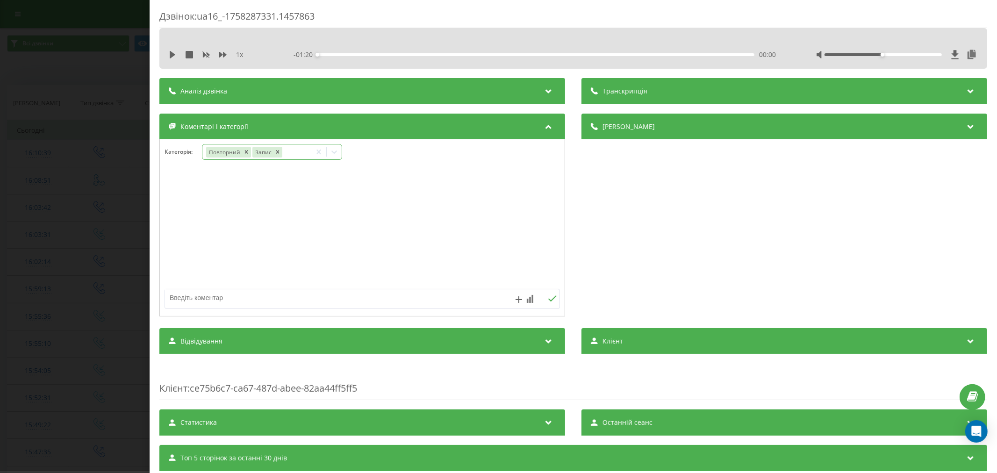
click at [329, 155] on icon at bounding box center [333, 151] width 9 height 9
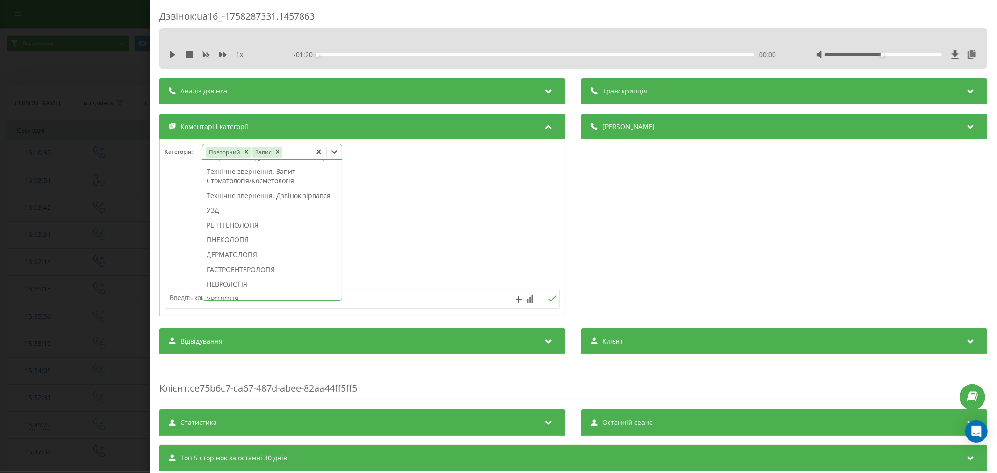
scroll to position [259, 0]
click at [248, 232] on div "ГІНЕКОЛОГІЯ" at bounding box center [271, 224] width 139 height 15
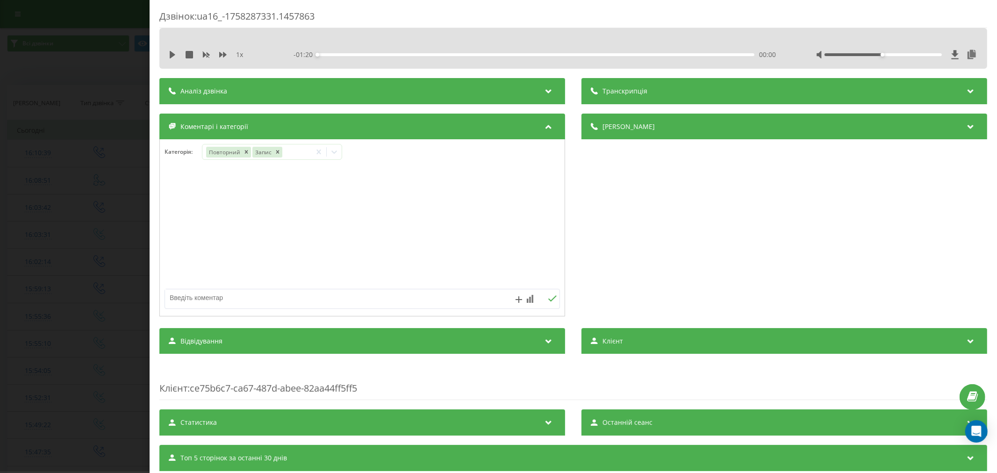
click at [396, 223] on div at bounding box center [362, 228] width 405 height 112
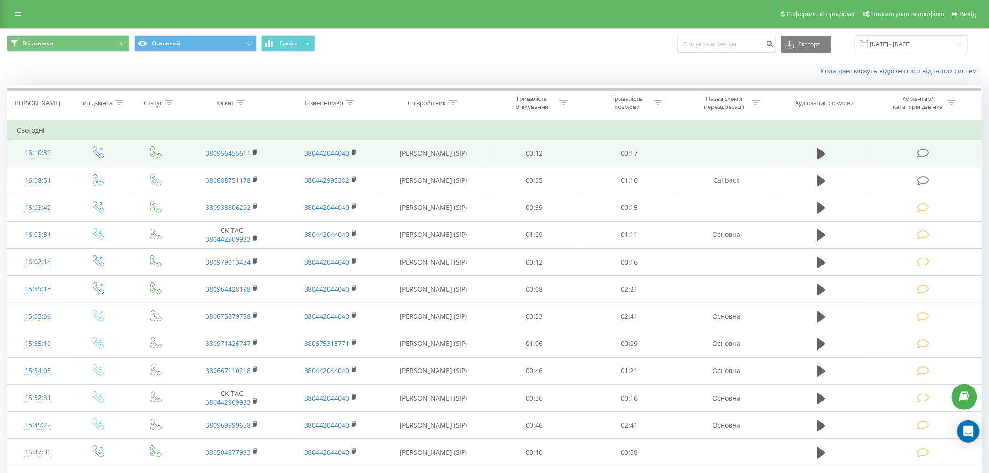
click at [928, 153] on icon at bounding box center [923, 153] width 12 height 10
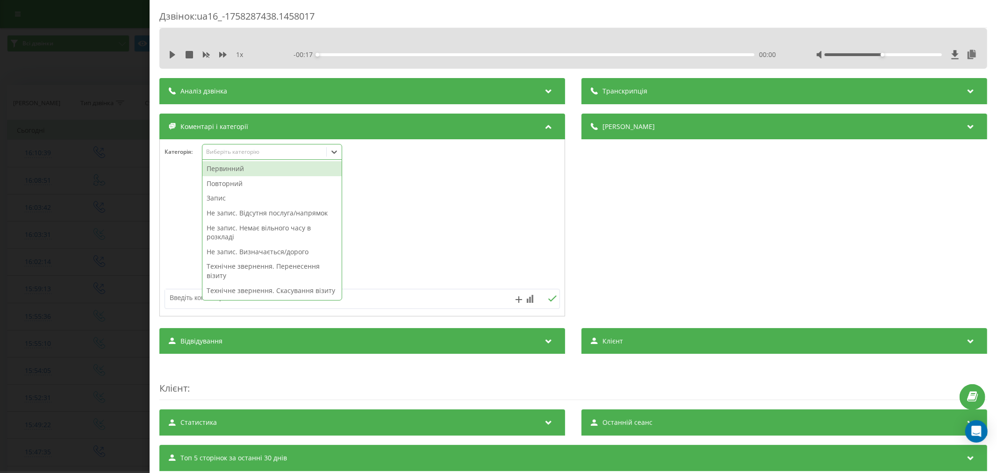
click at [237, 156] on div "Виберіть категорію" at bounding box center [264, 151] width 117 height 7
click at [237, 185] on div "Повторний" at bounding box center [271, 183] width 139 height 15
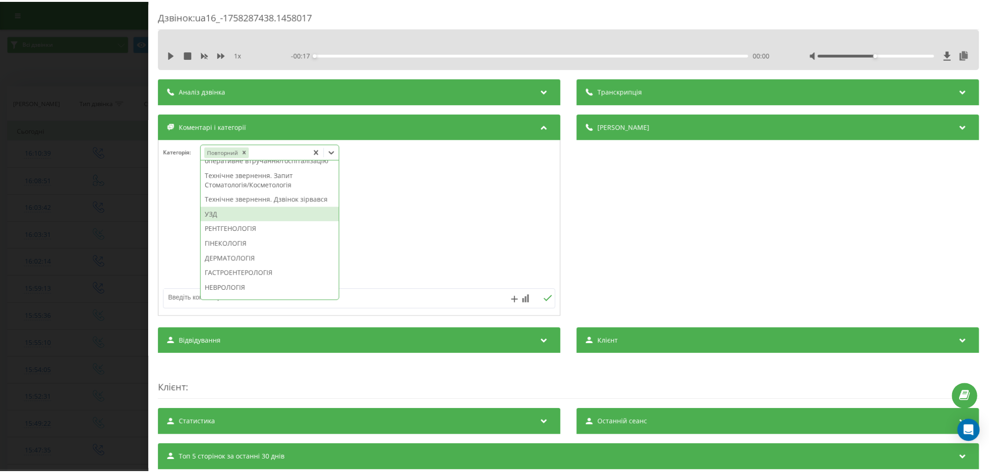
scroll to position [259, 0]
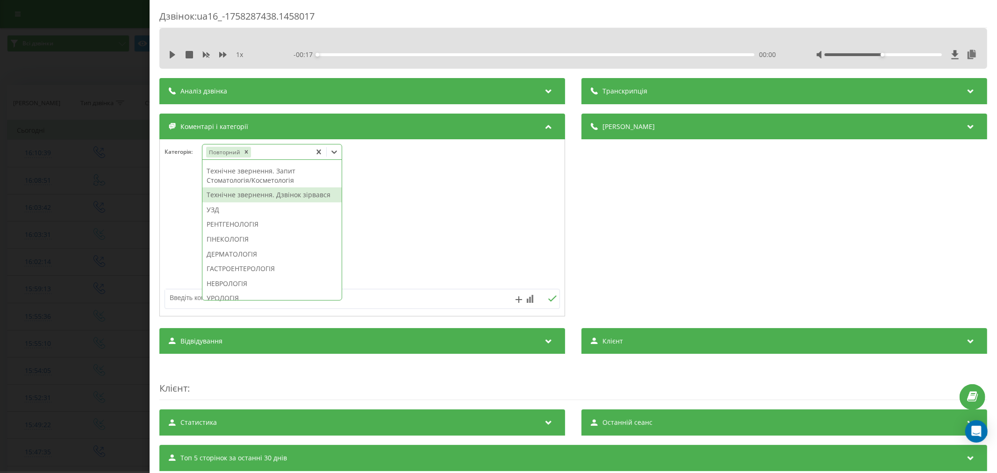
click at [310, 202] on div "Технічне звернення. Дзвінок зірвався" at bounding box center [271, 194] width 139 height 15
click at [413, 227] on div at bounding box center [362, 228] width 405 height 112
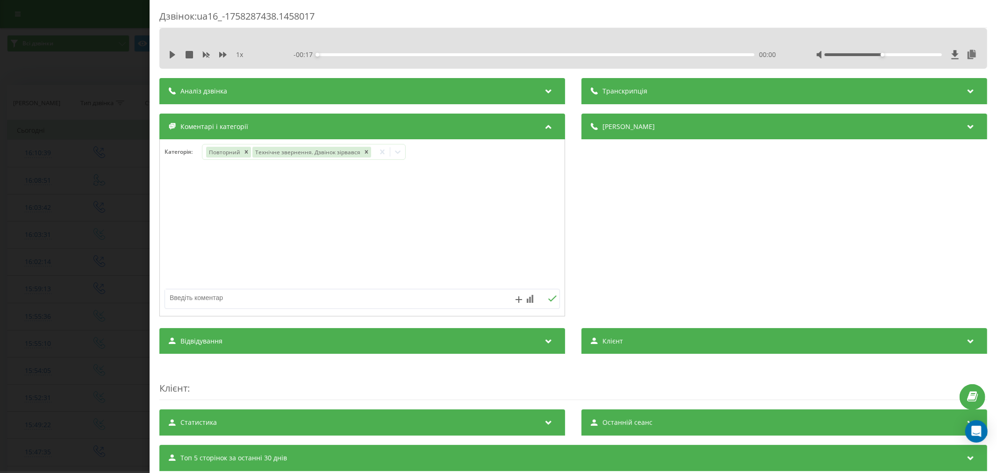
click at [306, 300] on textarea at bounding box center [322, 297] width 315 height 17
type textarea "а"
type textarea "пропущ. не акт"
click at [548, 301] on icon at bounding box center [552, 298] width 8 height 6
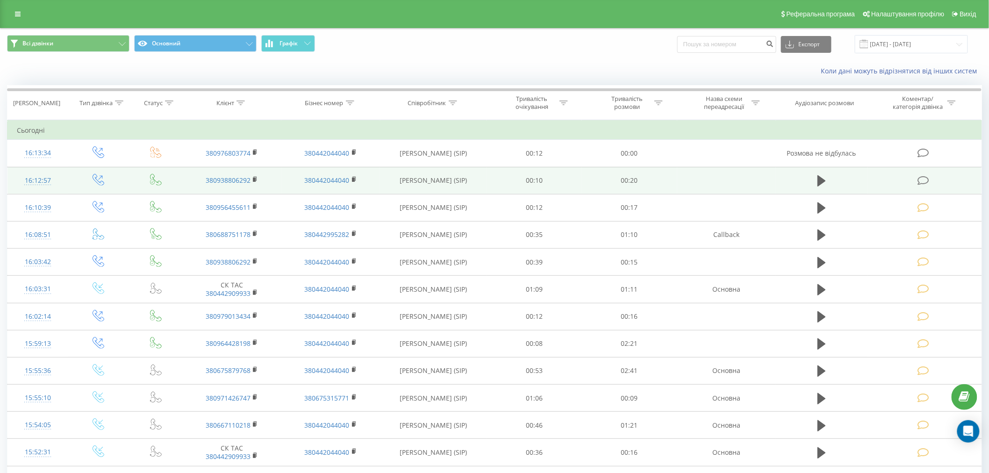
click at [921, 183] on icon at bounding box center [923, 181] width 12 height 10
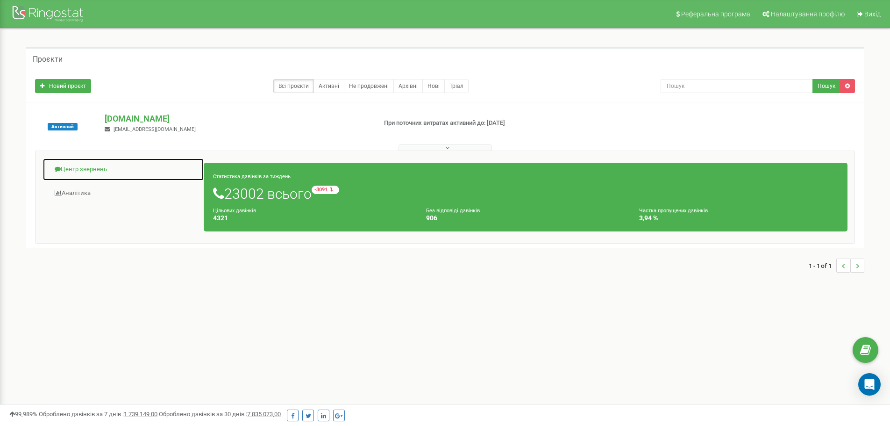
click at [86, 169] on link "Центр звернень" at bounding box center [124, 169] width 162 height 23
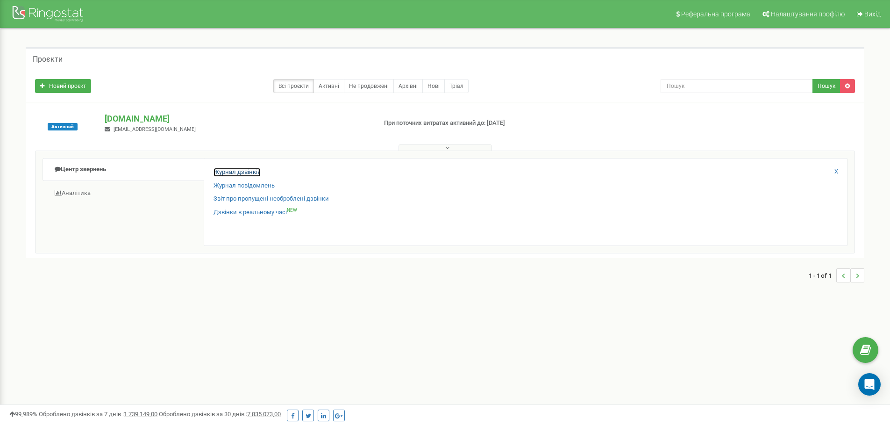
click at [246, 173] on link "Журнал дзвінків" at bounding box center [237, 172] width 47 height 9
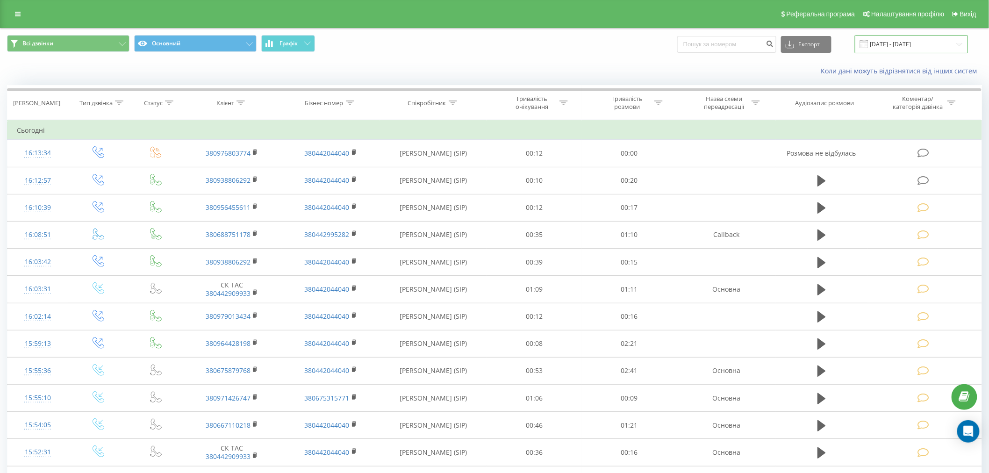
click at [892, 45] on input "[DATE] - [DATE]" at bounding box center [910, 44] width 113 height 18
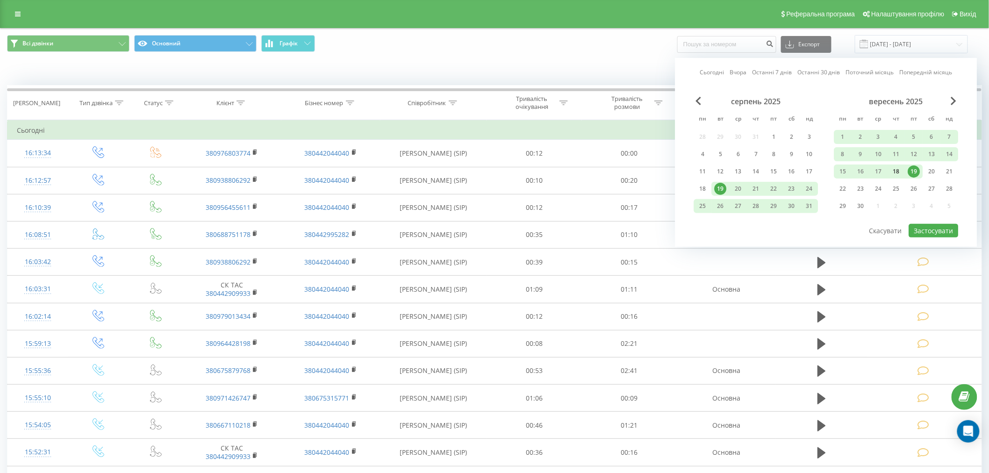
click at [900, 171] on div "18" at bounding box center [896, 171] width 12 height 12
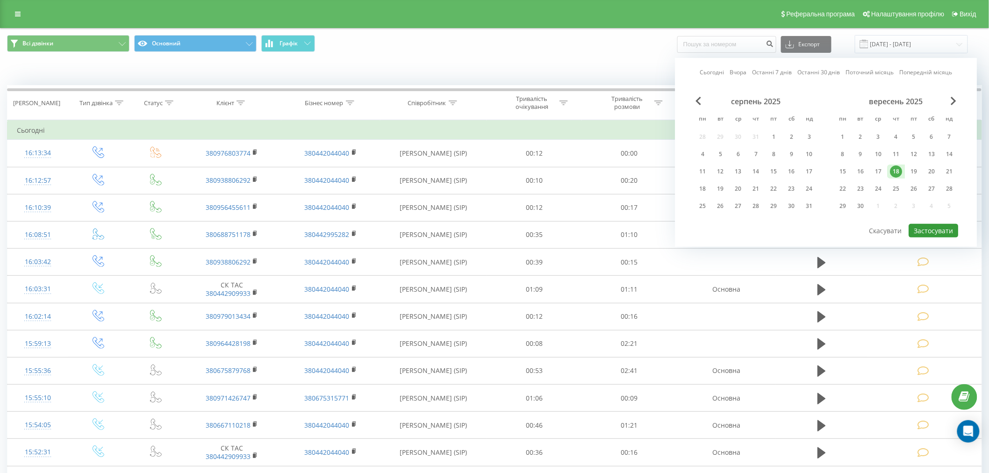
click at [924, 227] on button "Застосувати" at bounding box center [934, 231] width 50 height 14
type input "[DATE] - [DATE]"
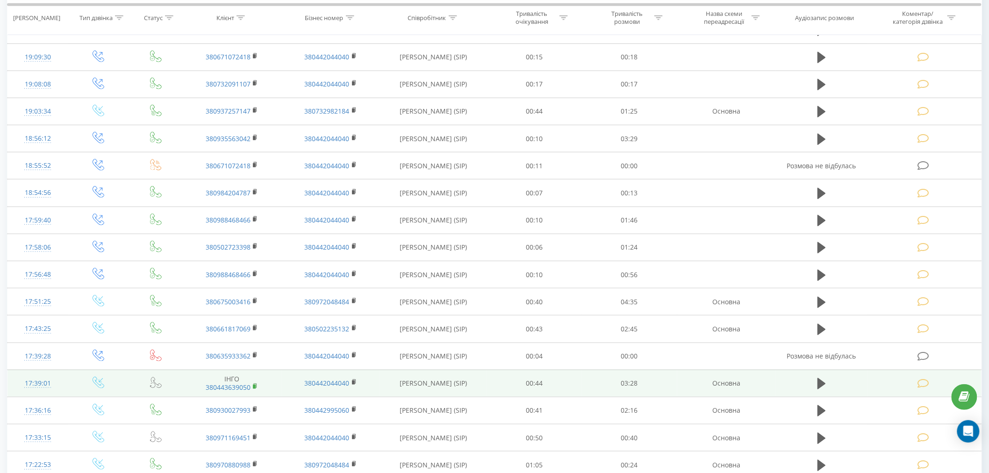
scroll to position [382, 0]
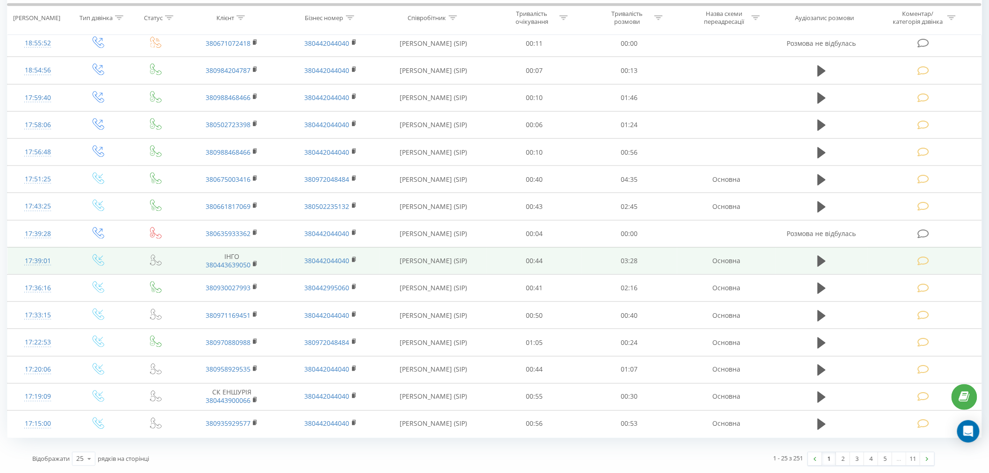
click at [925, 260] on icon at bounding box center [923, 261] width 12 height 10
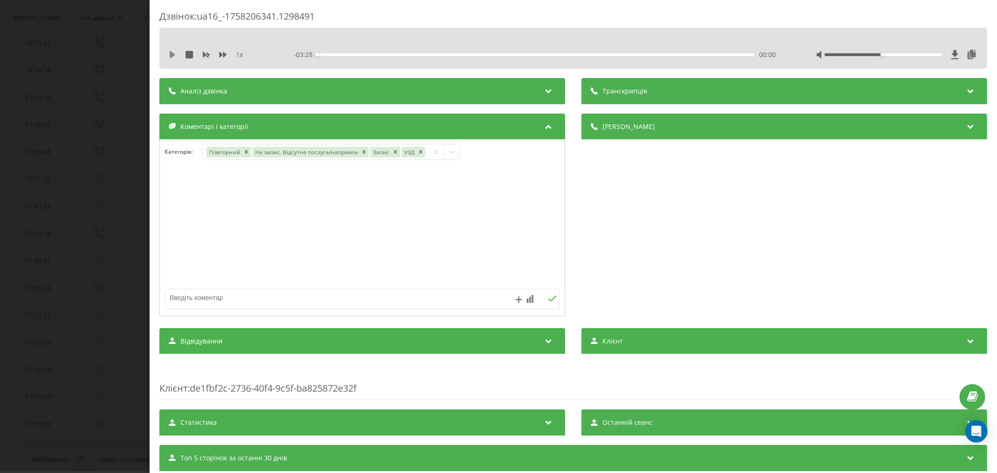
click at [171, 52] on icon at bounding box center [173, 54] width 6 height 7
click at [333, 55] on div "00:00" at bounding box center [535, 54] width 437 height 3
click at [370, 53] on div "00:26" at bounding box center [535, 54] width 437 height 3
click at [380, 56] on div "- 03:01 00:27 00:27" at bounding box center [535, 54] width 485 height 9
click at [404, 54] on div "00:42" at bounding box center [535, 54] width 437 height 3
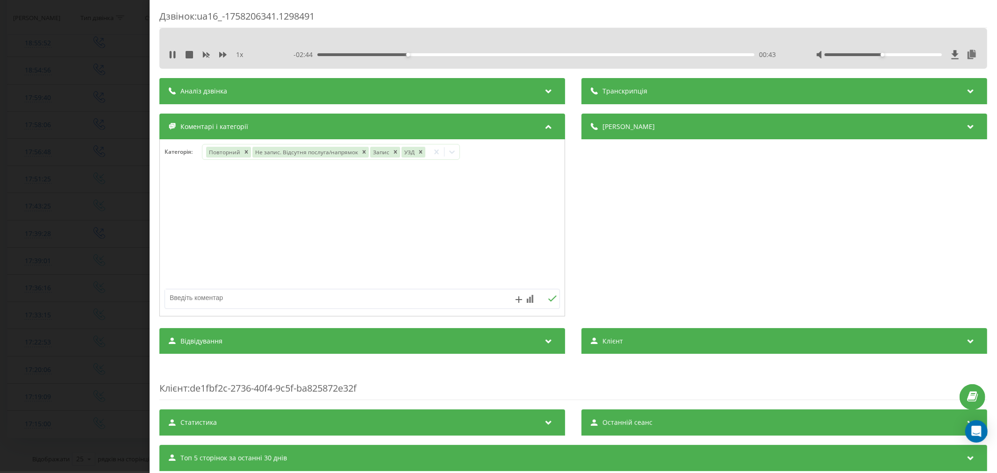
click at [438, 56] on div "- 02:44 00:43 00:43" at bounding box center [535, 54] width 485 height 9
click at [466, 56] on div "- 02:43 00:44 00:44" at bounding box center [535, 54] width 485 height 9
click at [466, 54] on div "01:12" at bounding box center [535, 54] width 437 height 3
click at [485, 53] on div "01:21" at bounding box center [535, 54] width 437 height 3
click at [507, 56] on div "- 02:05 01:22 01:22" at bounding box center [535, 54] width 485 height 9
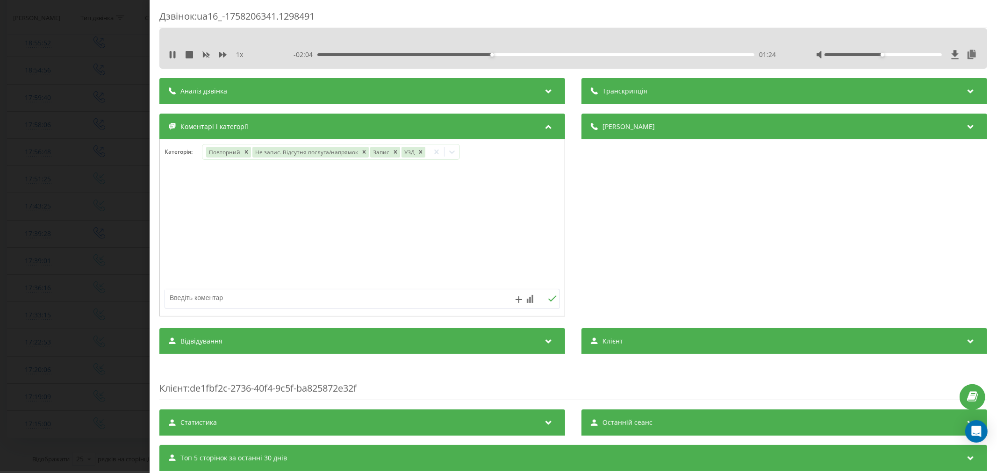
click at [513, 53] on div "01:24" at bounding box center [535, 54] width 437 height 3
click at [536, 52] on div "- 01:52 01:35 01:35" at bounding box center [535, 54] width 485 height 9
click at [536, 55] on div "01:46" at bounding box center [535, 54] width 437 height 3
click at [561, 54] on div "01:58" at bounding box center [535, 54] width 437 height 3
click at [572, 58] on div "- 01:24 02:03 02:03" at bounding box center [535, 54] width 485 height 9
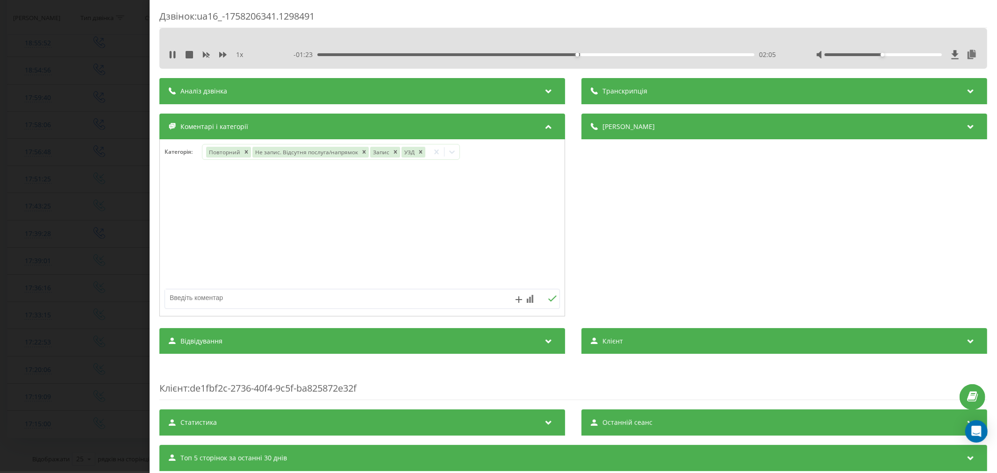
click at [595, 54] on div "02:05" at bounding box center [535, 54] width 437 height 3
click at [618, 56] on div "- 01:11 02:17 02:17" at bounding box center [535, 54] width 485 height 9
click at [620, 53] on div "02:17" at bounding box center [535, 54] width 437 height 3
click at [641, 55] on div "02:36" at bounding box center [535, 54] width 437 height 3
click at [663, 54] on div "02:47" at bounding box center [535, 54] width 437 height 3
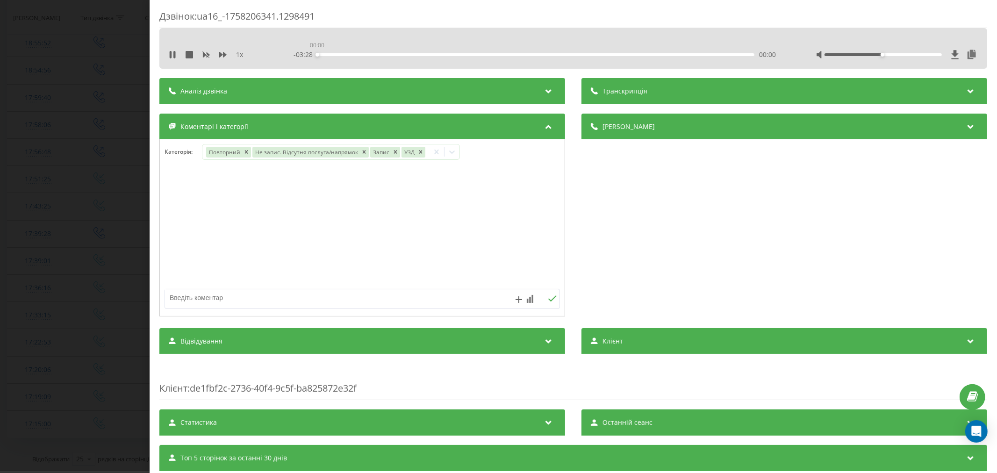
click at [675, 55] on div "00:00" at bounding box center [535, 54] width 437 height 3
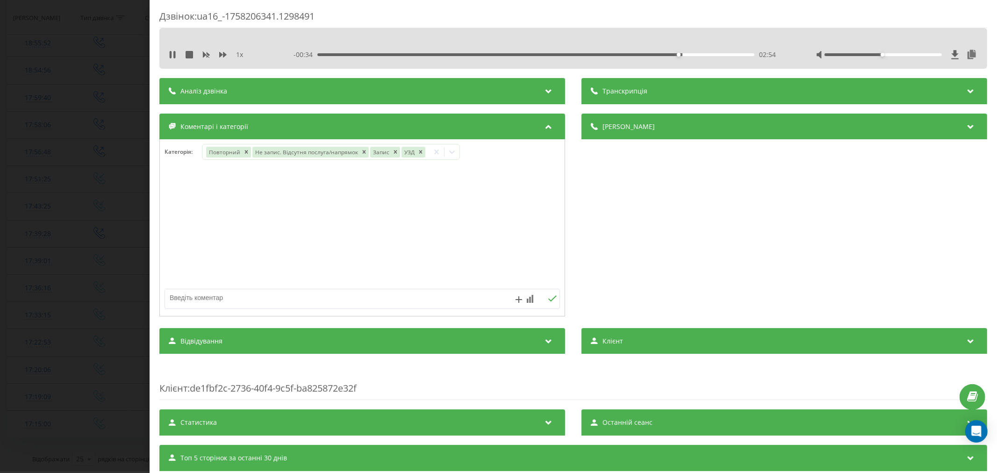
click at [552, 52] on div "- 00:34 02:54 02:54" at bounding box center [535, 54] width 485 height 9
click at [552, 53] on div "01:53" at bounding box center [535, 54] width 437 height 3
click at [400, 54] on div "00:40" at bounding box center [535, 54] width 437 height 3
click at [413, 53] on div "00:46" at bounding box center [535, 54] width 437 height 3
click at [421, 53] on div "- 02:40 00:47 00:47" at bounding box center [535, 54] width 485 height 9
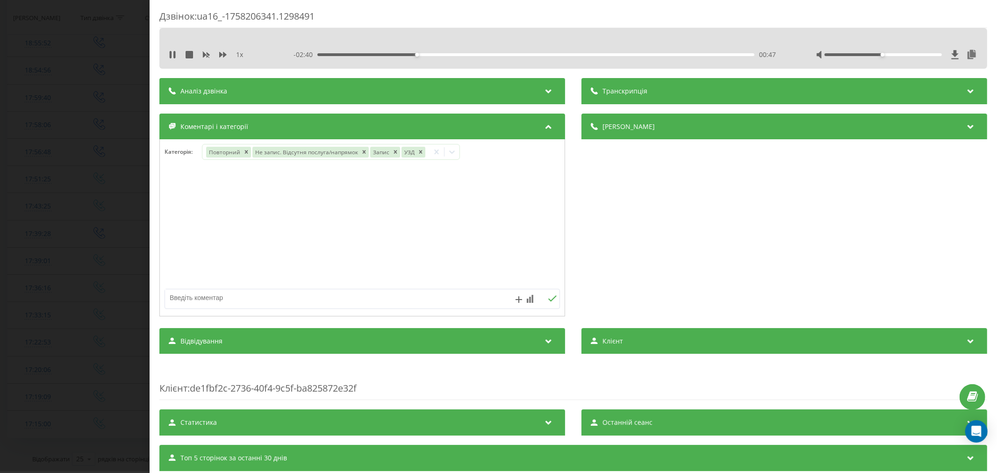
click at [423, 55] on div "00:47" at bounding box center [535, 54] width 437 height 3
click at [436, 52] on div "- 02:34 00:53 00:53" at bounding box center [535, 54] width 485 height 9
click at [437, 55] on div "00:58" at bounding box center [535, 54] width 437 height 3
click at [447, 54] on div "00:59" at bounding box center [535, 54] width 437 height 3
click at [459, 55] on div "01:09" at bounding box center [535, 54] width 437 height 3
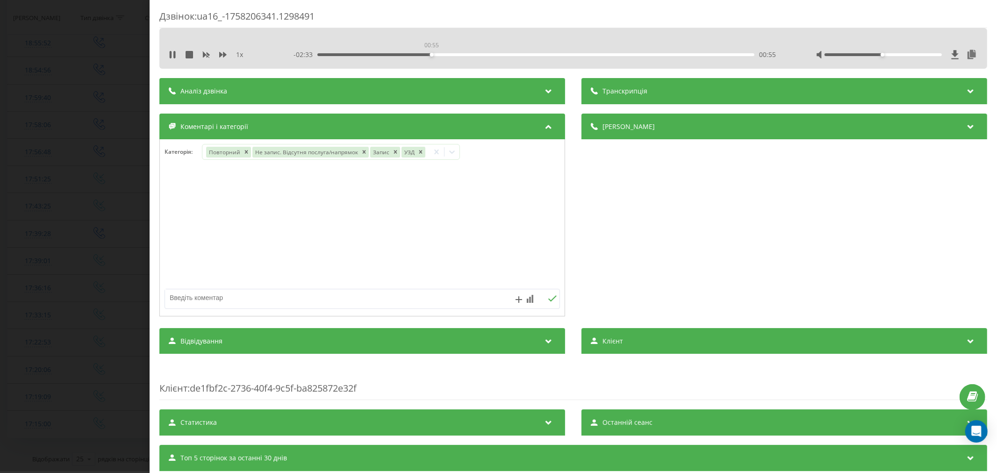
click at [430, 55] on div "00:55" at bounding box center [535, 54] width 437 height 3
drag, startPoint x: 697, startPoint y: 19, endPoint x: 641, endPoint y: 53, distance: 65.2
click at [641, 53] on div "Дзвінок : ua16_-1758206341.1298491 1 x - 02:27 01:01 01:01 Транскрипція Для AI-…" at bounding box center [572, 267] width 827 height 515
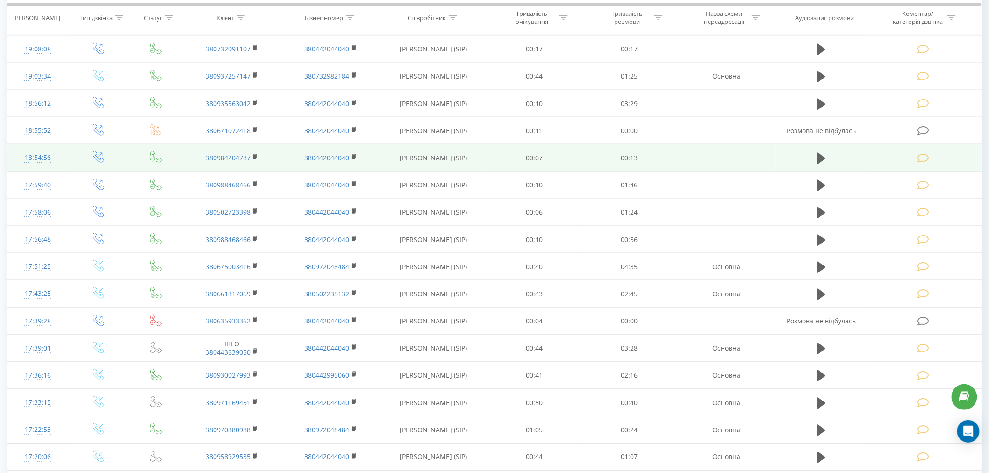
scroll to position [311, 0]
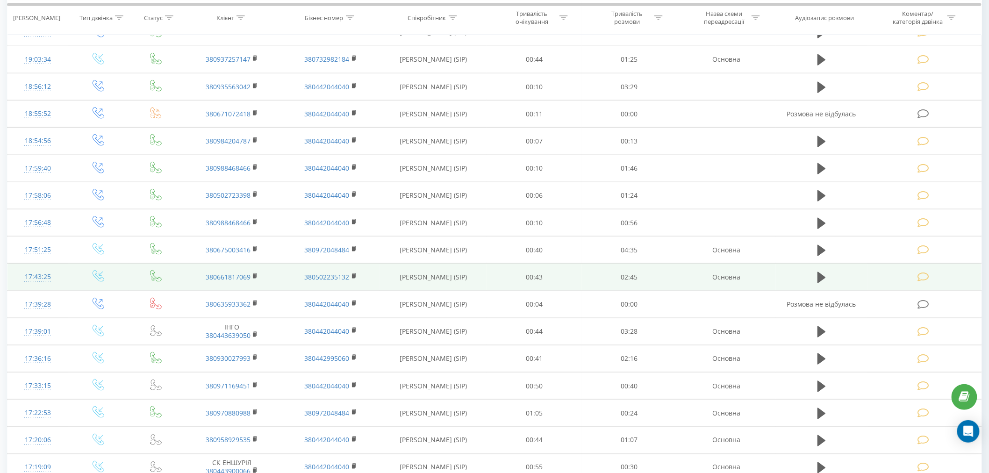
click at [922, 278] on icon at bounding box center [923, 277] width 12 height 10
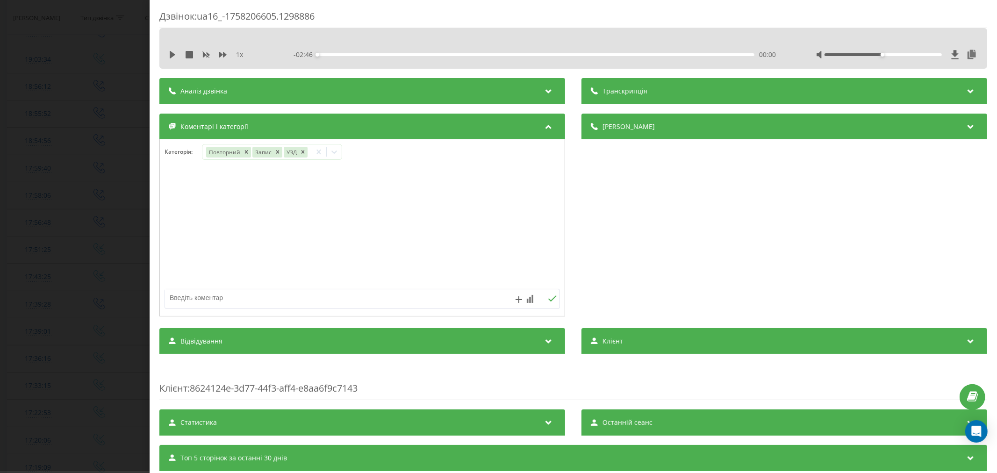
click at [171, 62] on div "1 x - 02:46 00:00 00:00" at bounding box center [572, 48] width 827 height 41
click at [173, 50] on div "1 x" at bounding box center [217, 54] width 97 height 9
click at [173, 57] on icon at bounding box center [172, 54] width 7 height 7
click at [323, 53] on div "00:02" at bounding box center [535, 54] width 437 height 3
click at [348, 55] on div "00:12" at bounding box center [535, 54] width 437 height 3
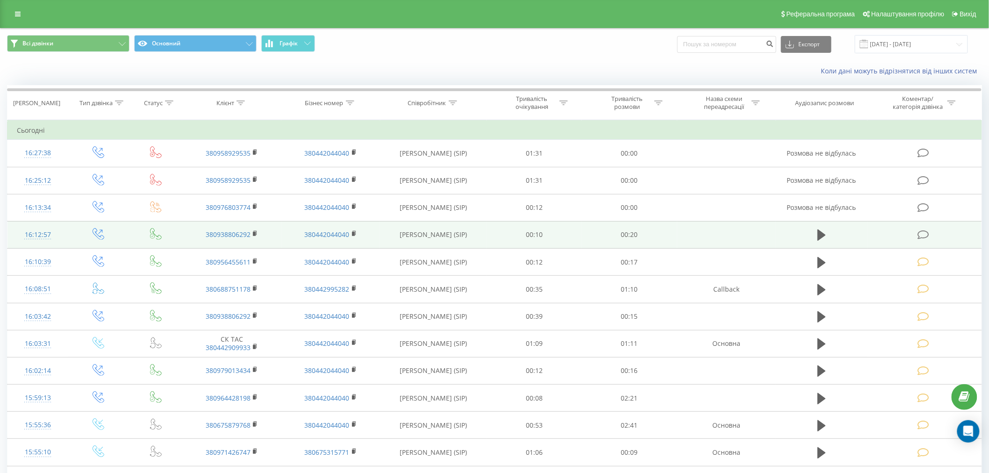
click at [926, 234] on icon at bounding box center [923, 235] width 12 height 10
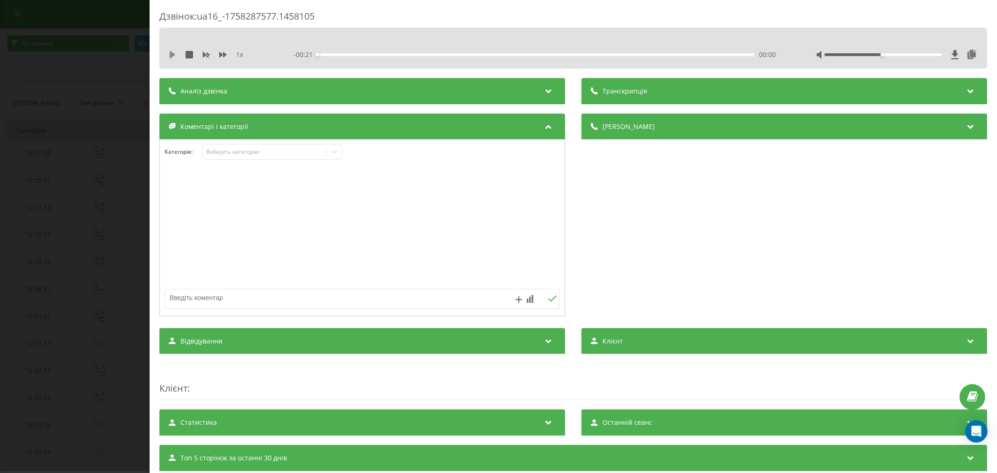
click at [170, 55] on icon at bounding box center [173, 54] width 6 height 7
click at [351, 55] on div "00:00" at bounding box center [535, 54] width 437 height 3
click at [436, 55] on div "00:02" at bounding box center [535, 54] width 437 height 3
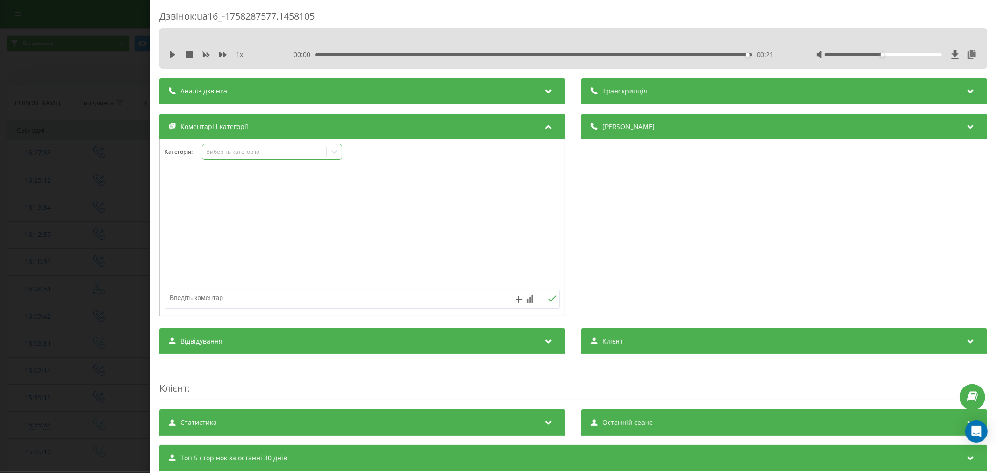
click at [240, 150] on div "Виберіть категорію" at bounding box center [264, 151] width 117 height 7
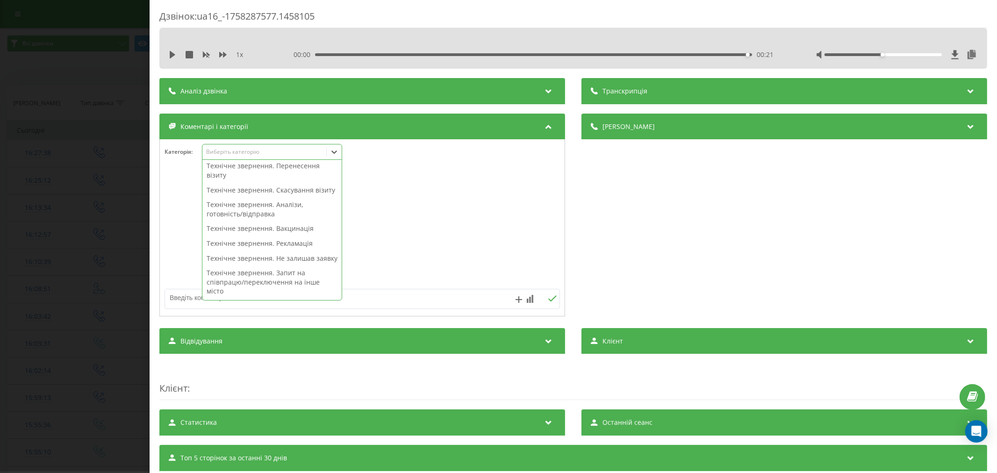
scroll to position [104, 0]
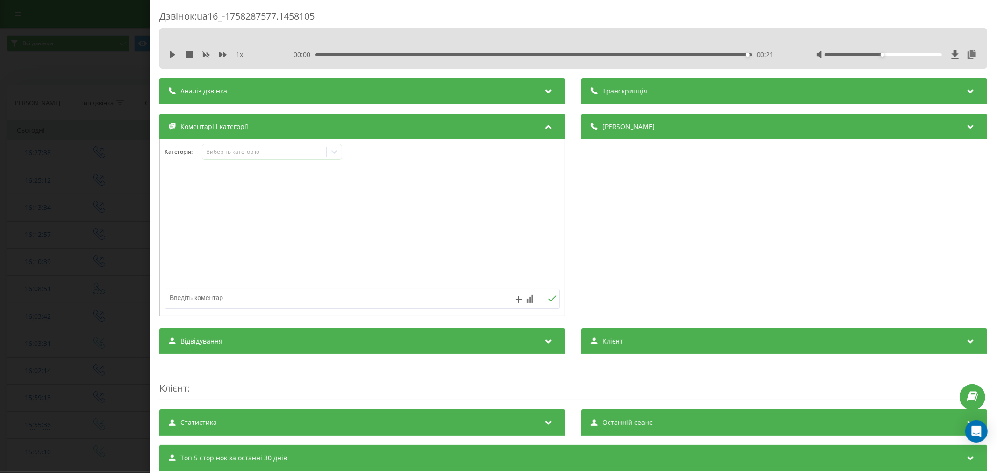
click at [472, 218] on div at bounding box center [362, 228] width 405 height 112
click at [294, 147] on div "Виберіть категорію" at bounding box center [272, 152] width 140 height 16
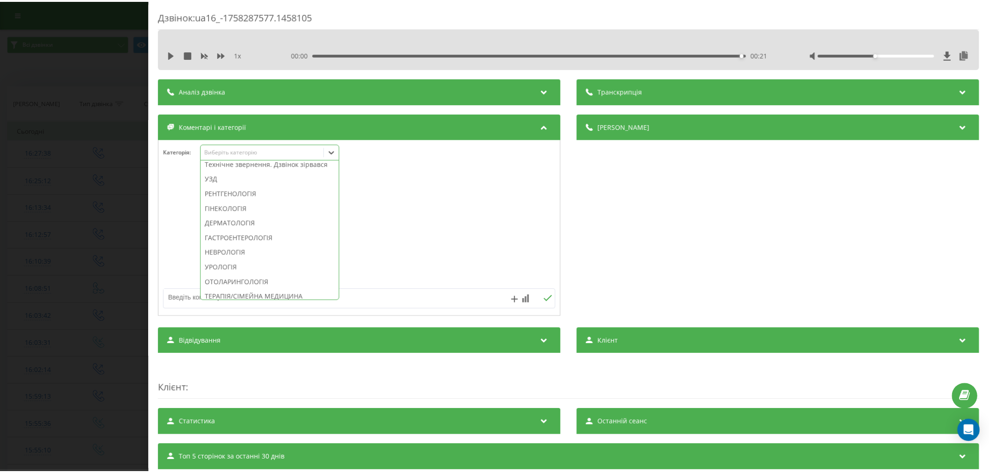
scroll to position [311, 0]
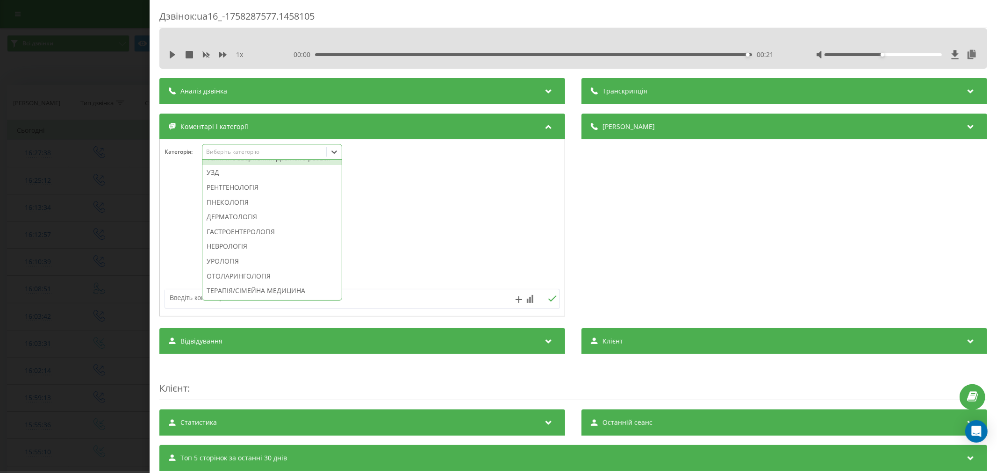
click at [258, 165] on div "Технічне звернення. Дзвінок зірвався" at bounding box center [271, 157] width 139 height 15
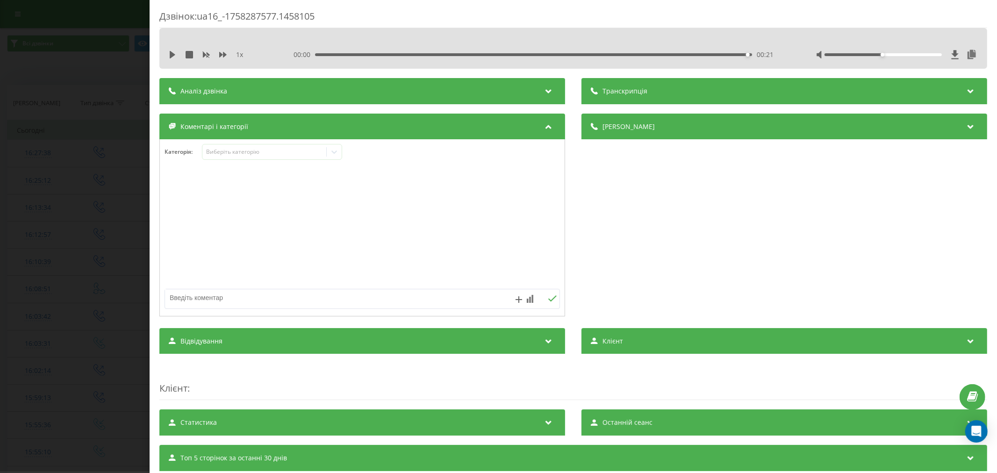
click at [421, 211] on div at bounding box center [362, 228] width 405 height 112
click at [251, 295] on textarea at bounding box center [322, 297] width 315 height 17
type textarea "незруно говорити. набере пізніше"
click at [545, 301] on button at bounding box center [552, 299] width 14 height 8
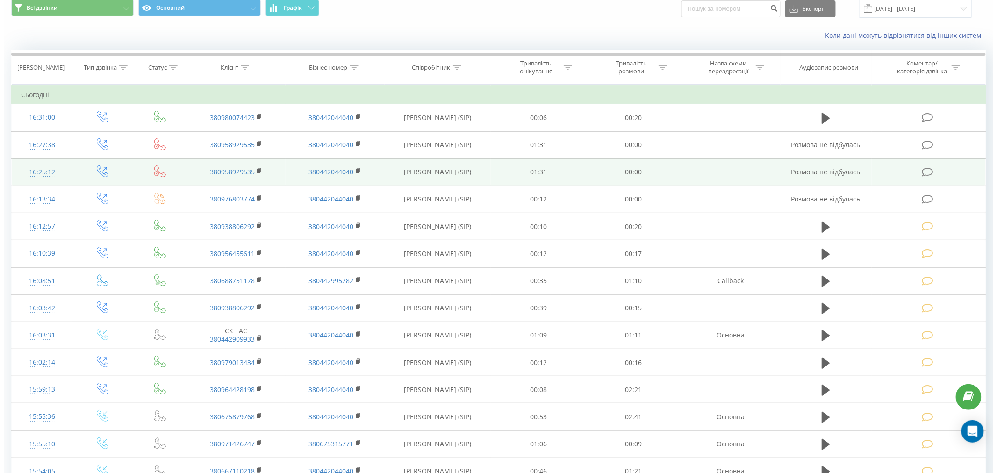
scroll to position [52, 0]
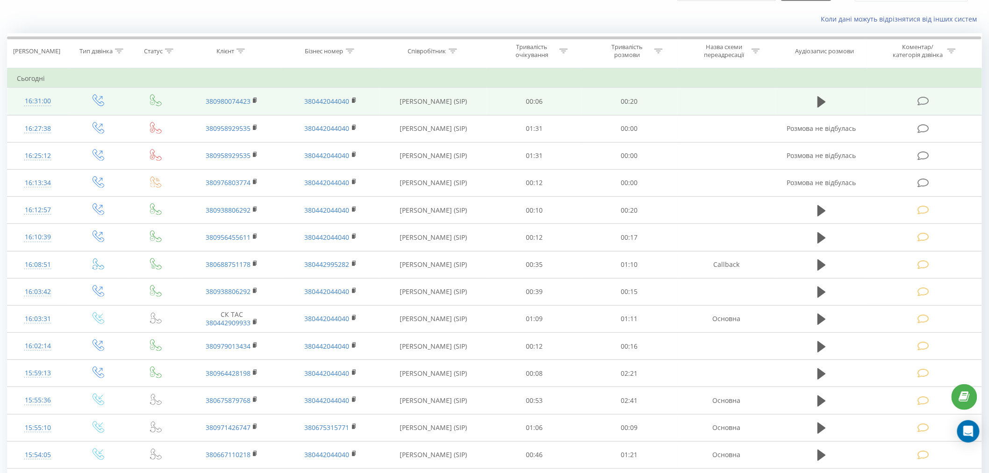
click at [920, 101] on icon at bounding box center [923, 101] width 12 height 10
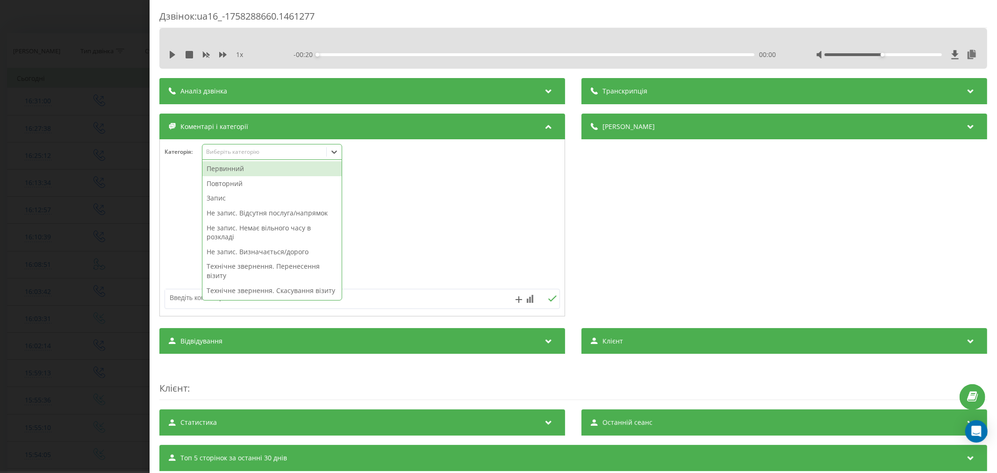
click at [238, 157] on div "Виберіть категорію" at bounding box center [272, 152] width 140 height 16
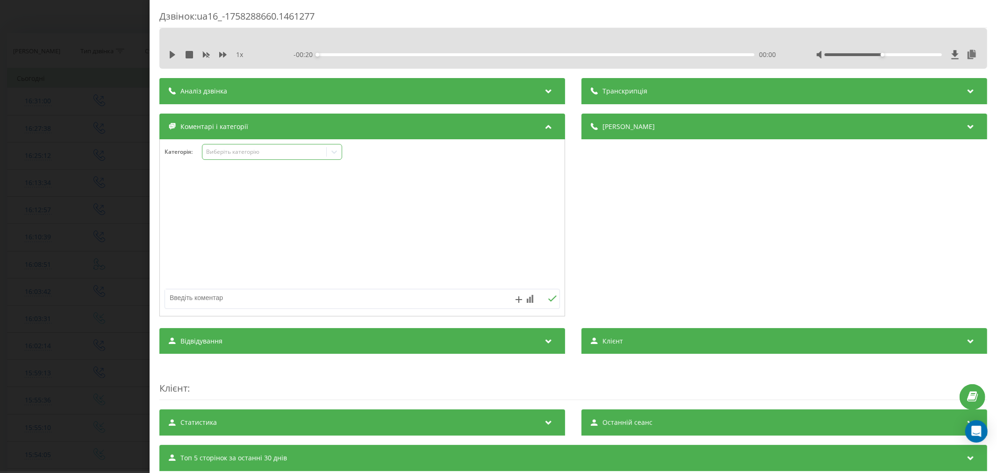
click at [264, 154] on div "Виберіть категорію" at bounding box center [264, 151] width 117 height 7
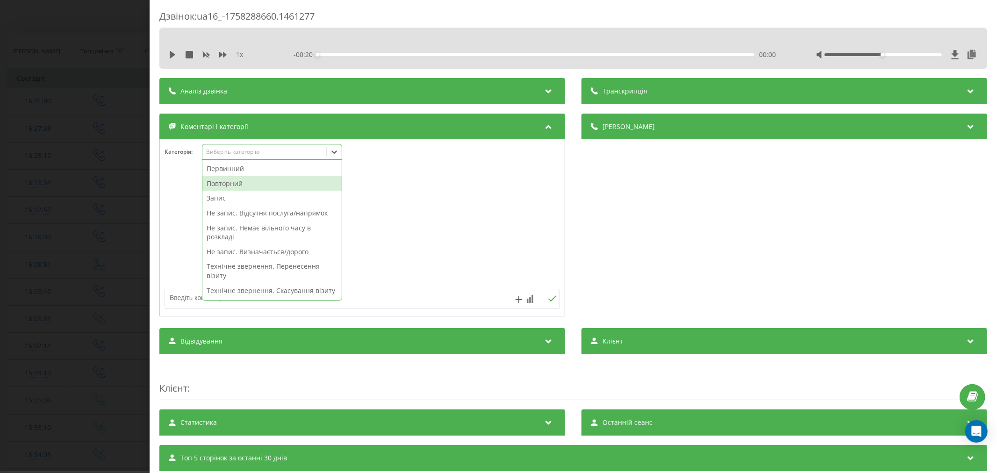
click at [241, 185] on div "Повторний" at bounding box center [271, 183] width 139 height 15
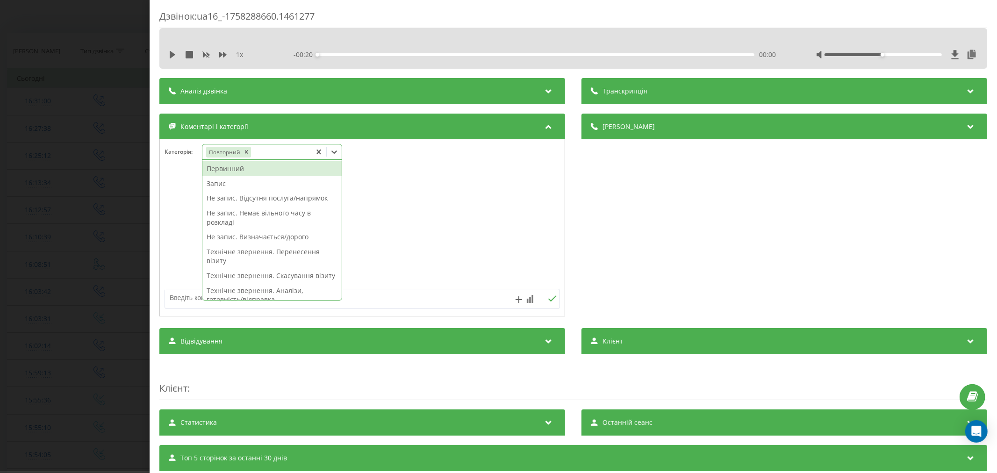
click at [338, 153] on icon at bounding box center [333, 151] width 9 height 9
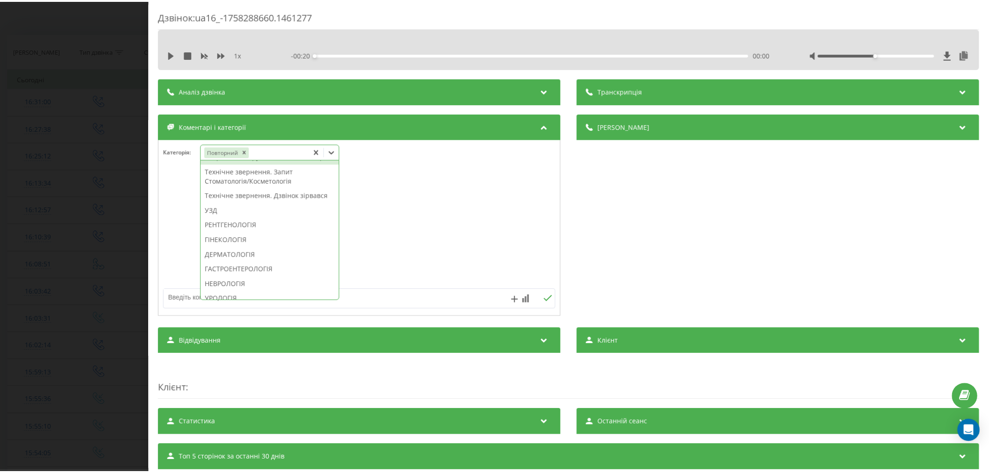
scroll to position [259, 0]
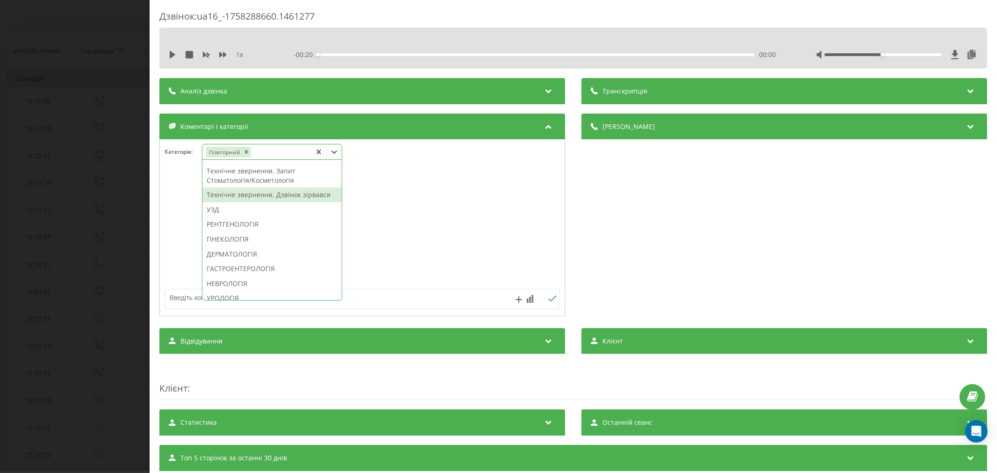
click at [264, 202] on div "Технічне звернення. Дзвінок зірвався" at bounding box center [271, 194] width 139 height 15
click at [457, 223] on div at bounding box center [362, 228] width 405 height 112
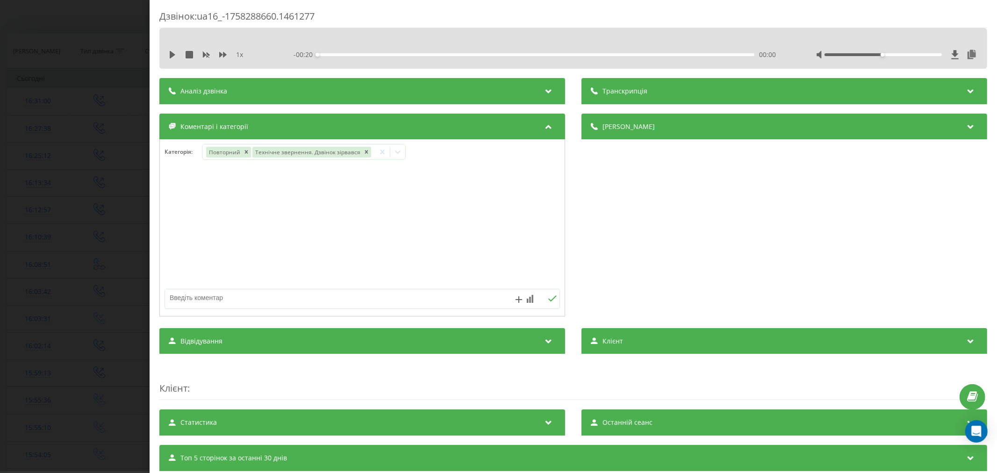
drag, startPoint x: 315, startPoint y: 296, endPoint x: 0, endPoint y: 307, distance: 315.6
click at [309, 298] on textarea at bounding box center [322, 297] width 315 height 17
type textarea "н"
type textarea "лід. не акт"
click at [549, 303] on button at bounding box center [552, 299] width 14 height 8
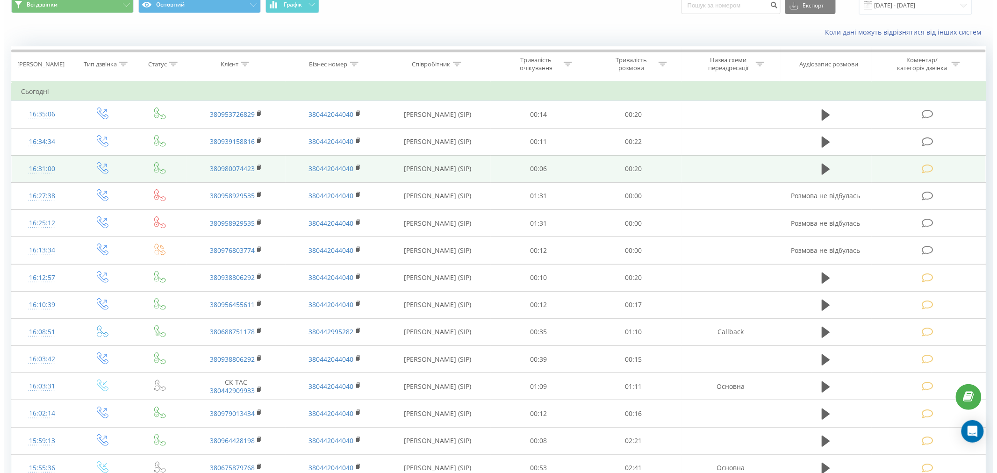
scroll to position [52, 0]
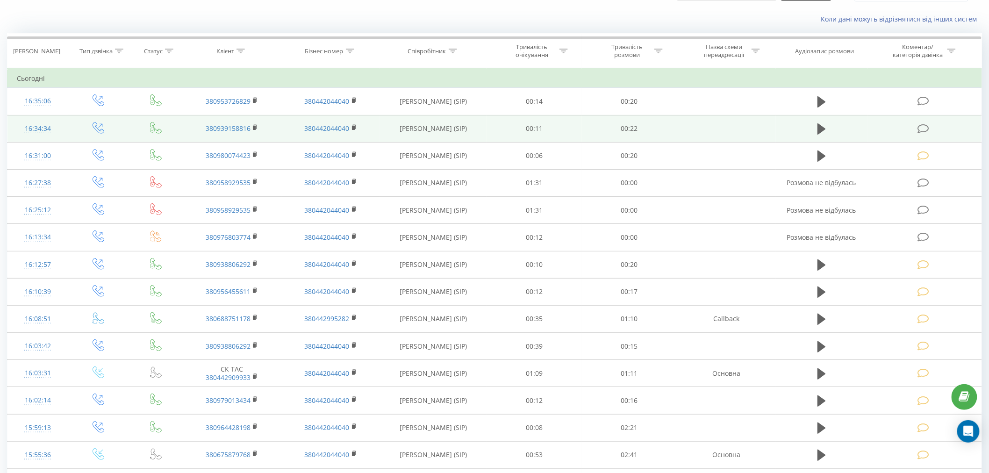
click at [930, 127] on span at bounding box center [923, 127] width 13 height 9
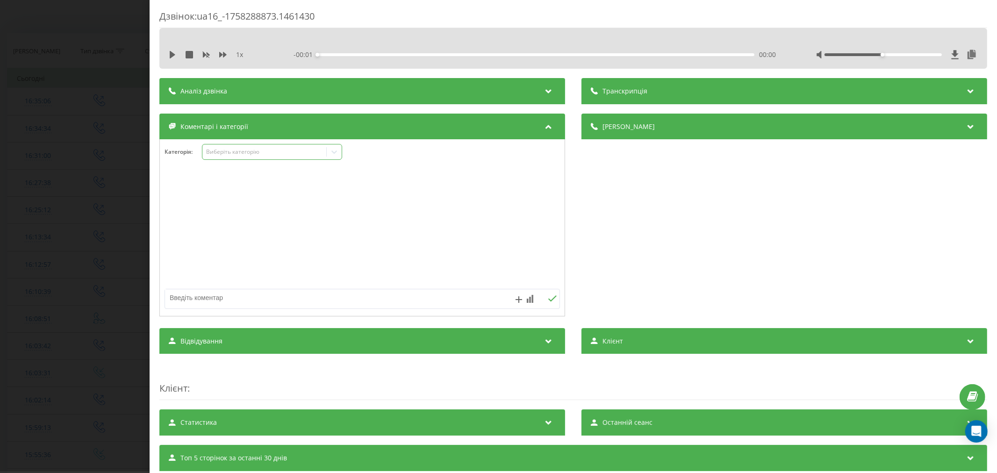
click at [239, 150] on div "Виберіть категорію" at bounding box center [264, 151] width 117 height 7
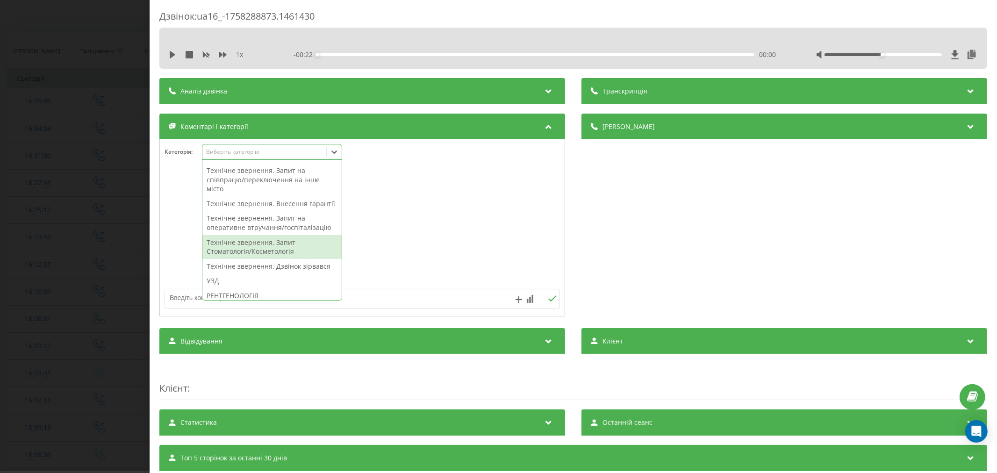
scroll to position [311, 0]
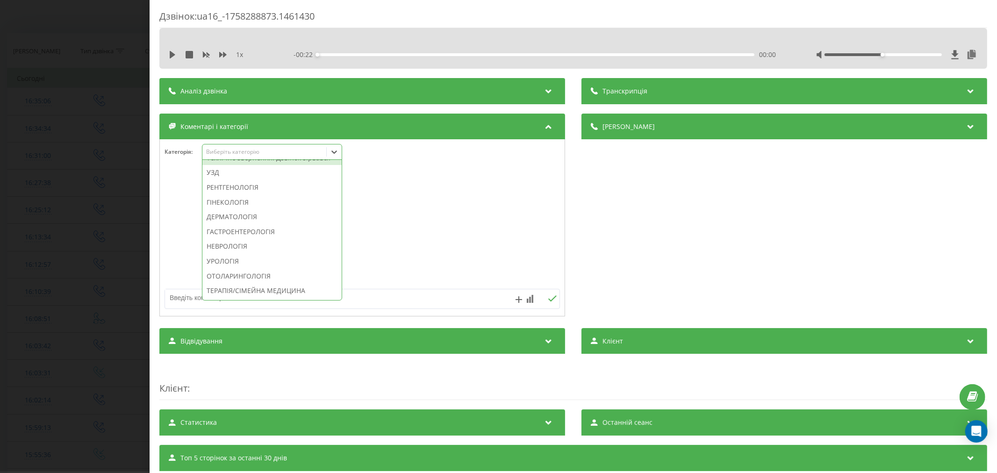
click at [285, 165] on div "Технічне звернення. Дзвінок зірвався" at bounding box center [271, 157] width 139 height 15
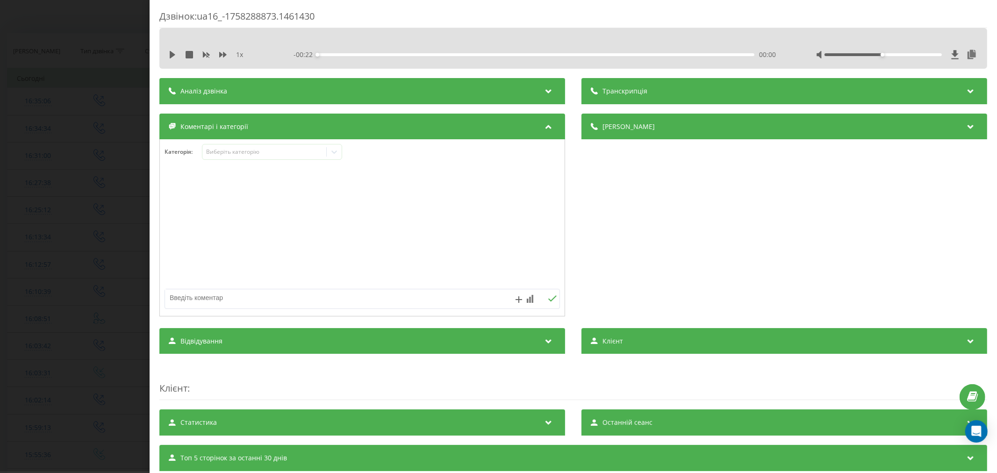
click at [430, 224] on div at bounding box center [362, 228] width 405 height 112
click at [335, 303] on textarea at bounding box center [322, 297] width 315 height 17
type textarea "лід. не акт"
click at [548, 301] on icon at bounding box center [552, 298] width 9 height 7
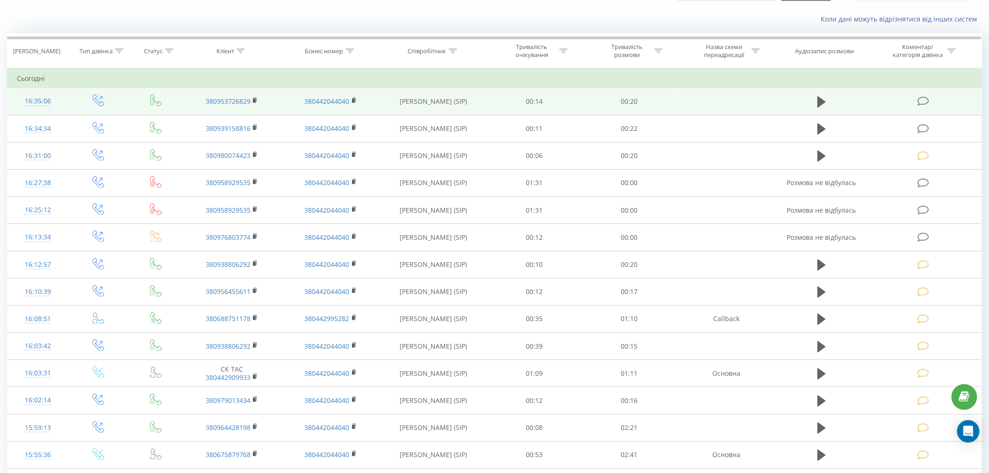
click at [923, 100] on icon at bounding box center [923, 101] width 12 height 10
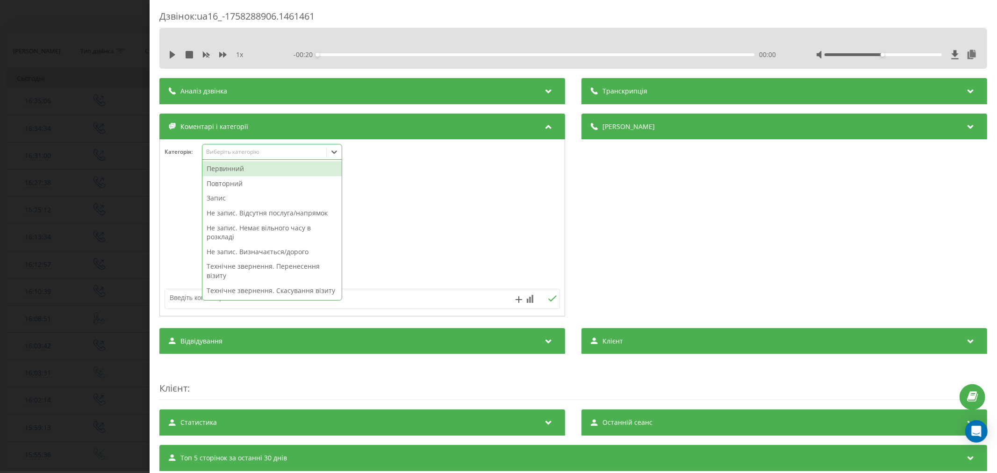
click at [264, 156] on div "Виберіть категорію" at bounding box center [264, 151] width 117 height 7
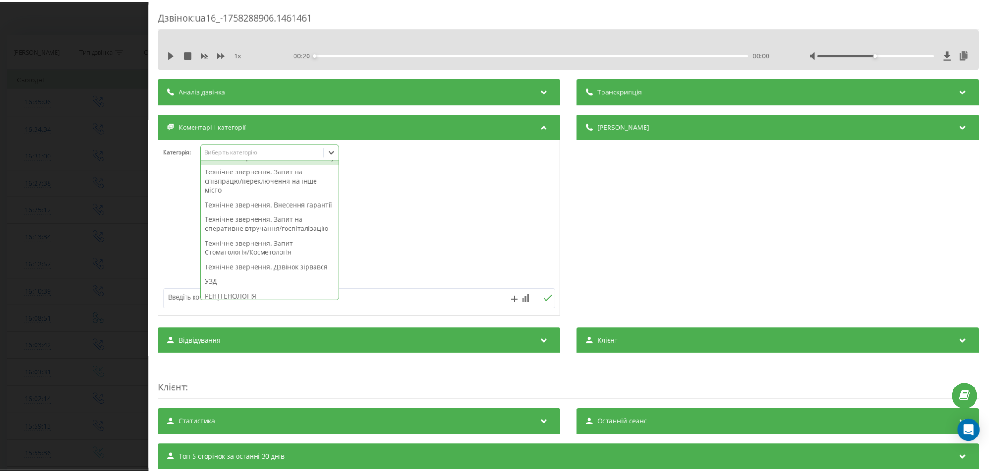
scroll to position [259, 0]
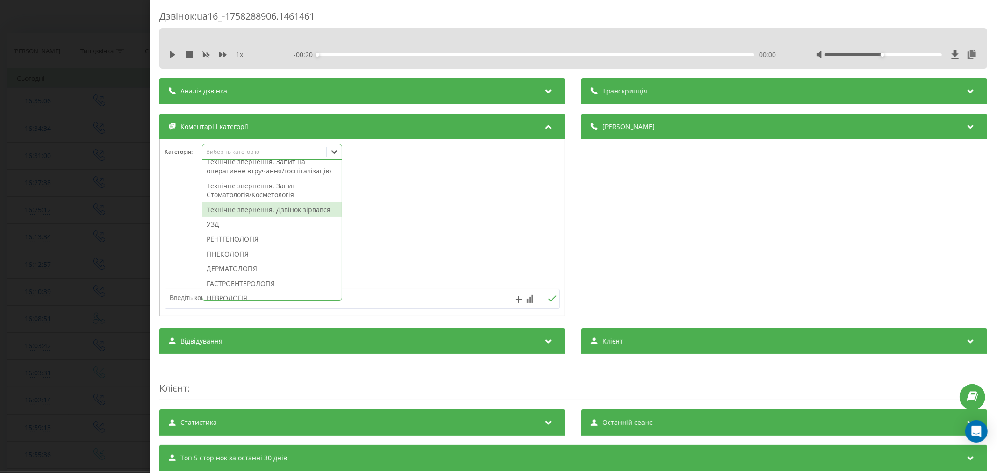
click at [278, 217] on div "Технічне звернення. Дзвінок зірвався" at bounding box center [271, 209] width 139 height 15
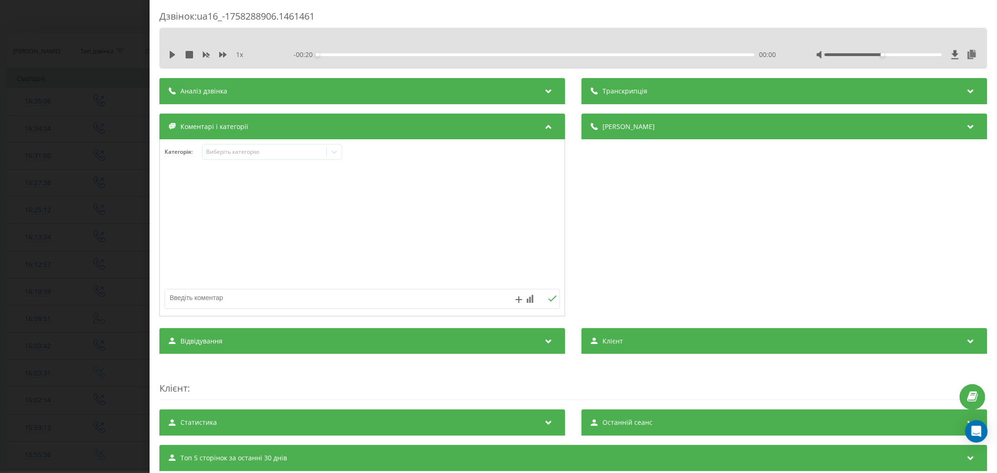
click at [434, 240] on div at bounding box center [362, 228] width 405 height 112
click at [310, 299] on textarea at bounding box center [322, 297] width 315 height 17
type textarea "лід. не акт"
click at [552, 297] on icon at bounding box center [552, 298] width 8 height 6
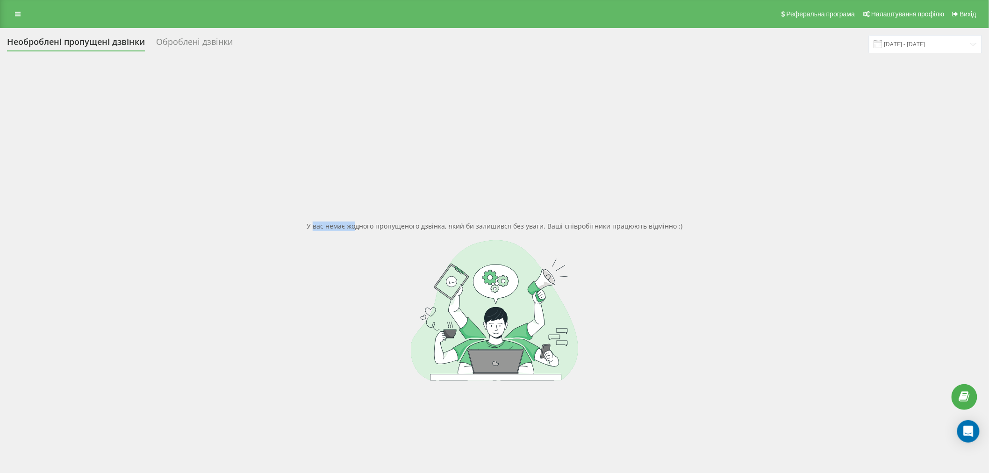
drag, startPoint x: 333, startPoint y: 102, endPoint x: 356, endPoint y: 127, distance: 34.7
click at [356, 127] on div "У вас немає жодного пропущеного дзвінка, який би залишився без уваги. Ваші спів…" at bounding box center [494, 300] width 975 height 473
click at [277, 286] on div at bounding box center [494, 310] width 975 height 140
click at [317, 291] on div at bounding box center [494, 310] width 975 height 140
drag, startPoint x: 335, startPoint y: 288, endPoint x: 329, endPoint y: 288, distance: 6.1
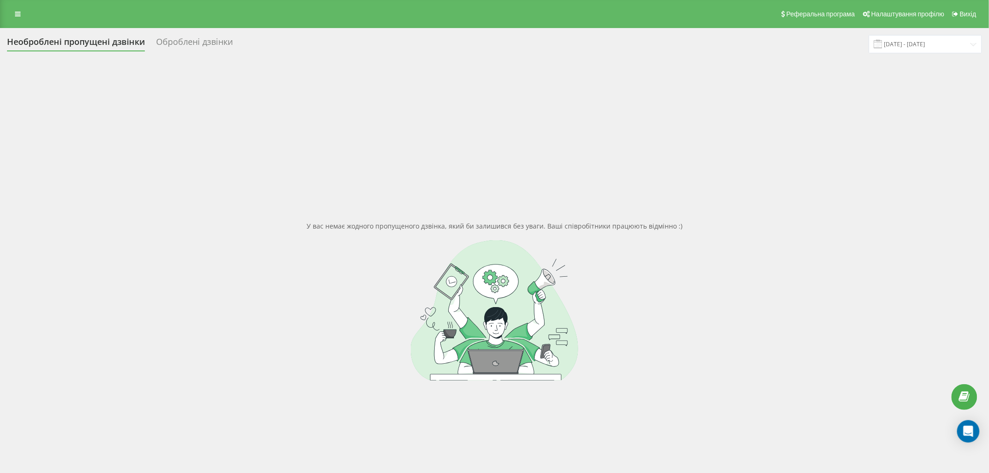
click at [335, 288] on div at bounding box center [494, 310] width 975 height 140
click at [243, 310] on div at bounding box center [494, 310] width 975 height 140
click at [265, 315] on div at bounding box center [494, 310] width 975 height 140
click at [278, 317] on div at bounding box center [494, 310] width 975 height 140
click at [272, 319] on div at bounding box center [494, 310] width 975 height 140
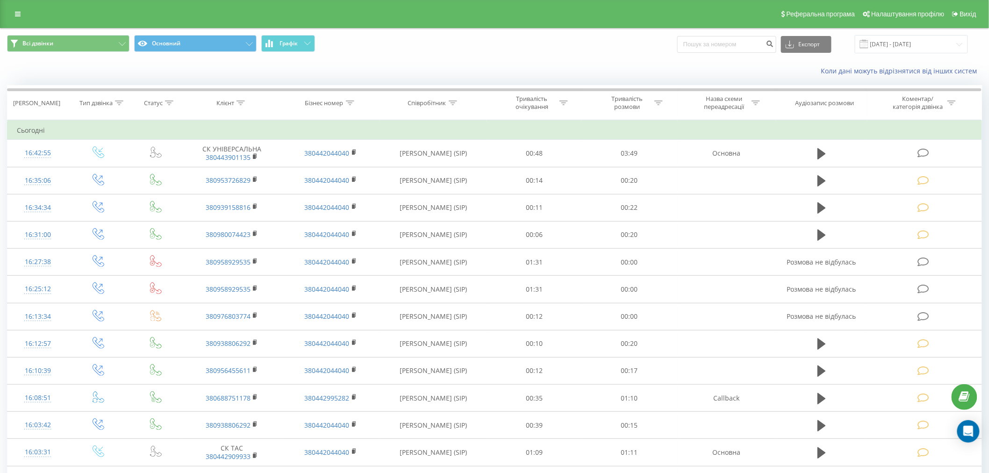
drag, startPoint x: 108, startPoint y: 142, endPoint x: 418, endPoint y: 52, distance: 322.5
click at [418, 52] on span "Всі дзвінки Основний Графік" at bounding box center [247, 44] width 480 height 18
click at [455, 53] on span "Всі дзвінки Основний Графік" at bounding box center [247, 44] width 480 height 18
click at [447, 62] on div "Коли дані можуть відрізнятися вiд інших систем" at bounding box center [494, 71] width 988 height 22
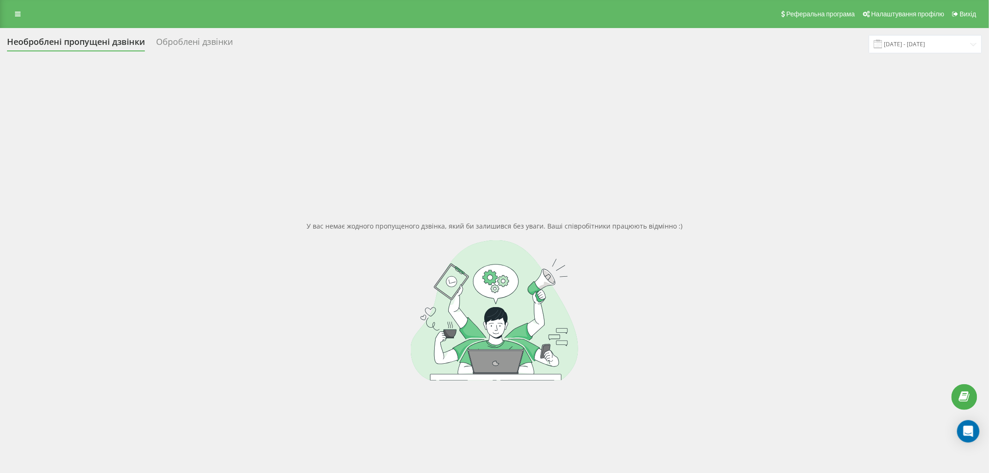
click at [495, 107] on div "У вас немає жодного пропущеного дзвінка, який би залишився без уваги. Ваші спів…" at bounding box center [494, 300] width 975 height 473
click at [496, 104] on div "У вас немає жодного пропущеного дзвінка, який би залишився без уваги. Ваші спів…" at bounding box center [494, 300] width 975 height 473
click at [444, 119] on div "У вас немає жодного пропущеного дзвінка, який би залишився без уваги. Ваші спів…" at bounding box center [494, 300] width 975 height 473
click at [459, 136] on div "У вас немає жодного пропущеного дзвінка, який би залишився без уваги. Ваші спів…" at bounding box center [494, 300] width 975 height 473
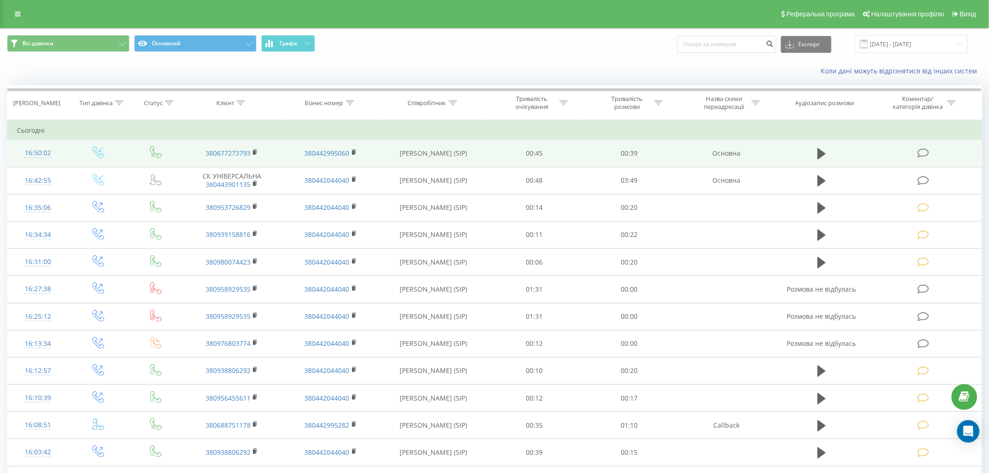
click at [919, 148] on icon at bounding box center [923, 153] width 12 height 10
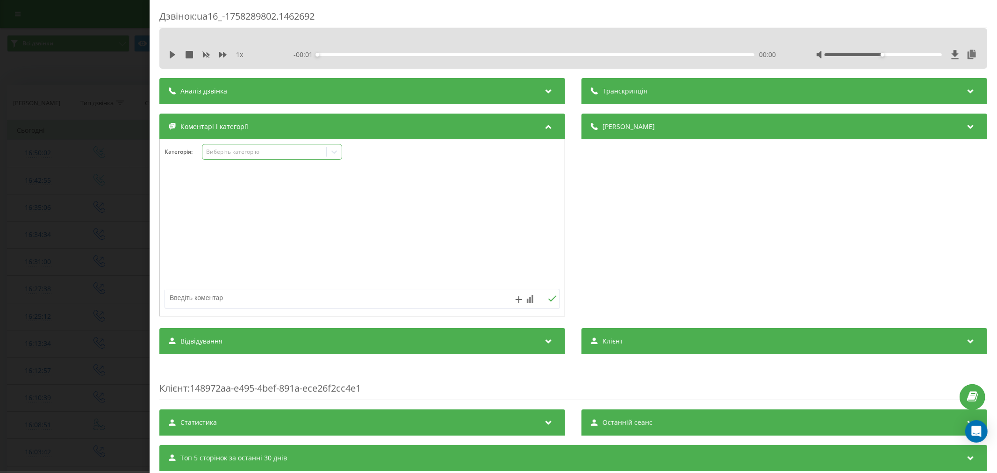
click at [238, 145] on div "Виберіть категорію" at bounding box center [272, 152] width 140 height 16
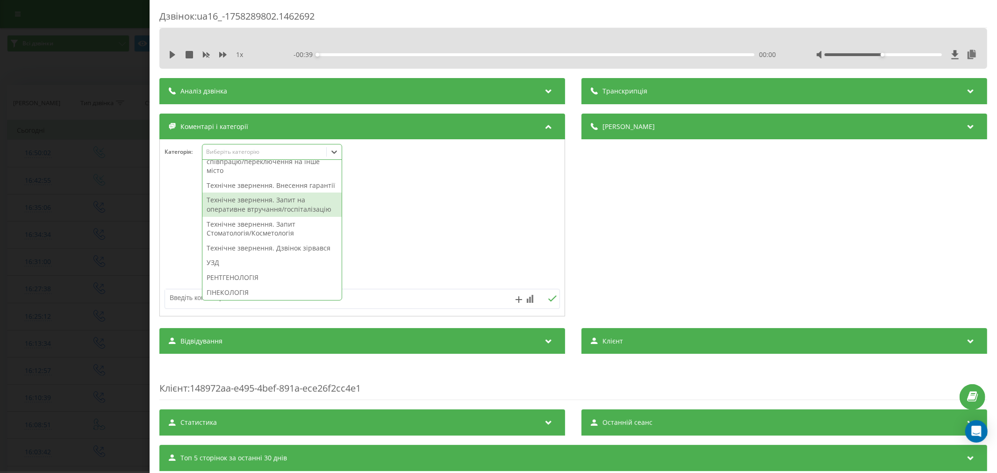
scroll to position [207, 0]
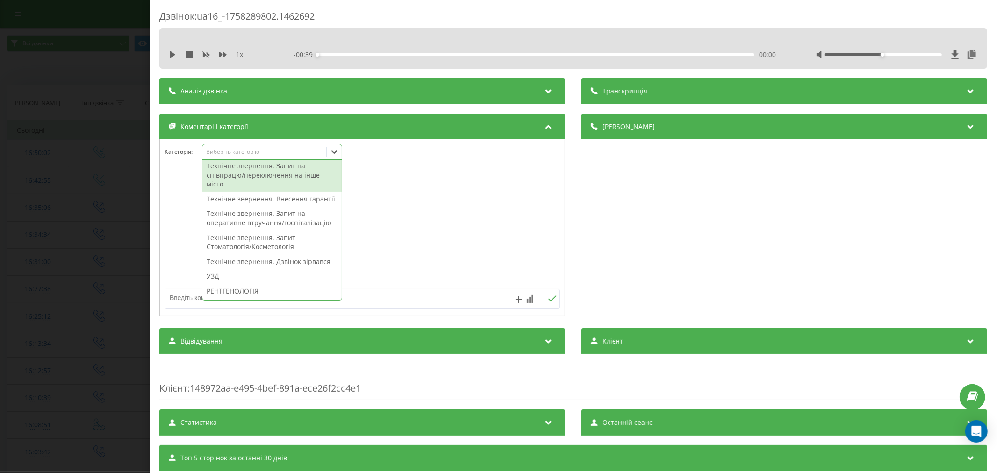
click at [267, 191] on div "Технічне звернення. Запит на співпрацю/переключення на інше місто" at bounding box center [271, 174] width 139 height 33
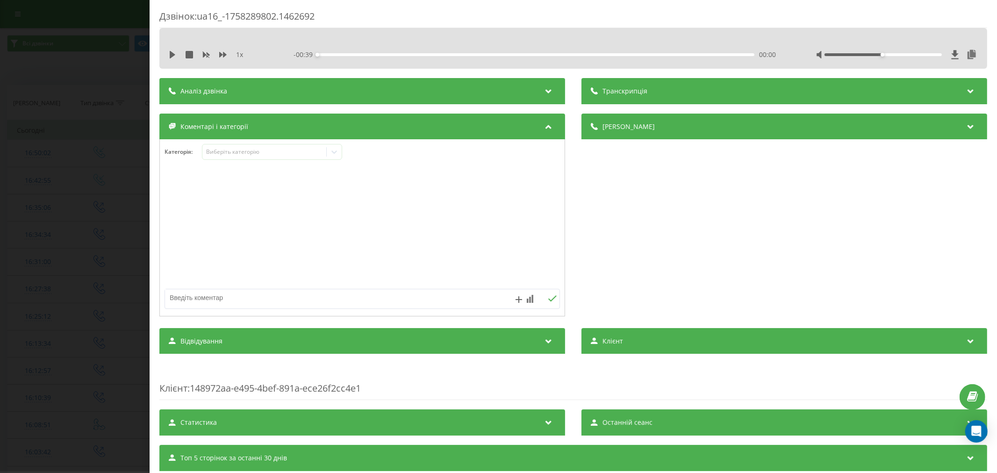
click at [488, 205] on div at bounding box center [362, 228] width 405 height 112
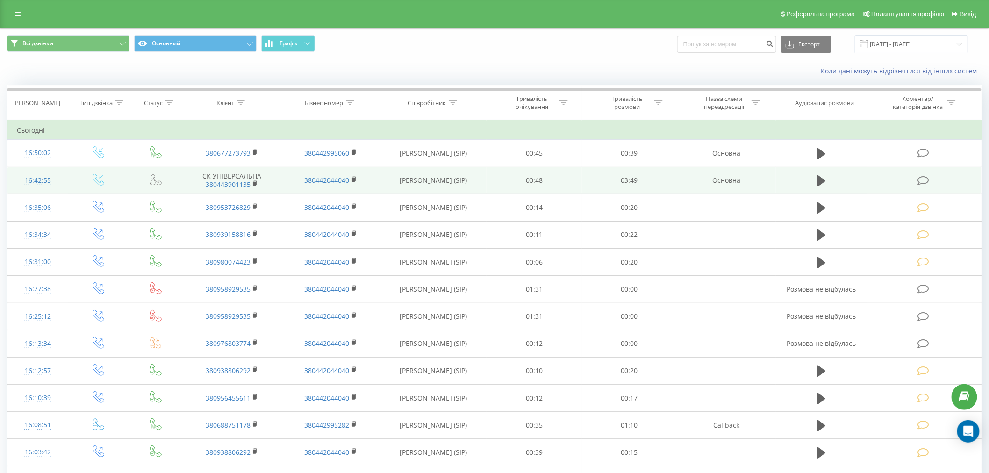
click at [926, 177] on icon at bounding box center [923, 181] width 12 height 10
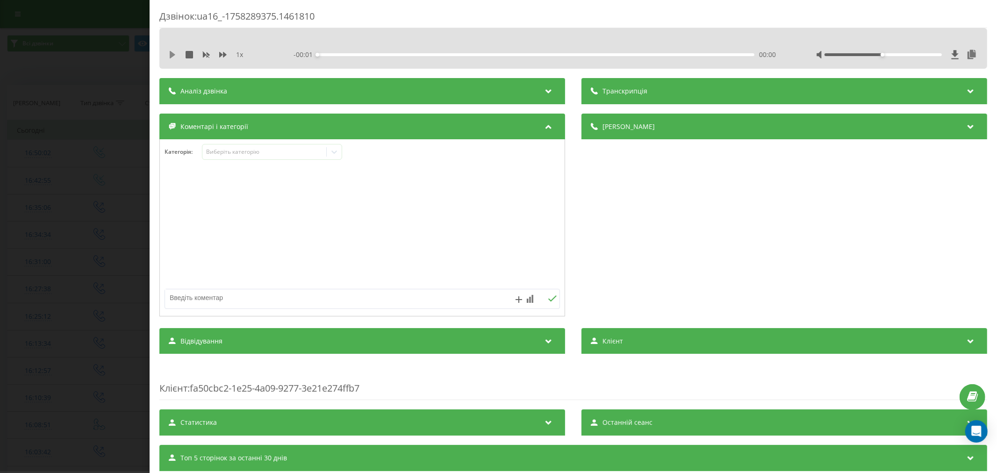
click at [174, 53] on icon at bounding box center [172, 54] width 7 height 7
click at [335, 55] on div "00:10" at bounding box center [535, 54] width 437 height 3
click at [371, 54] on div "00:29" at bounding box center [535, 54] width 437 height 3
click at [249, 151] on div "Виберіть категорію" at bounding box center [264, 151] width 117 height 7
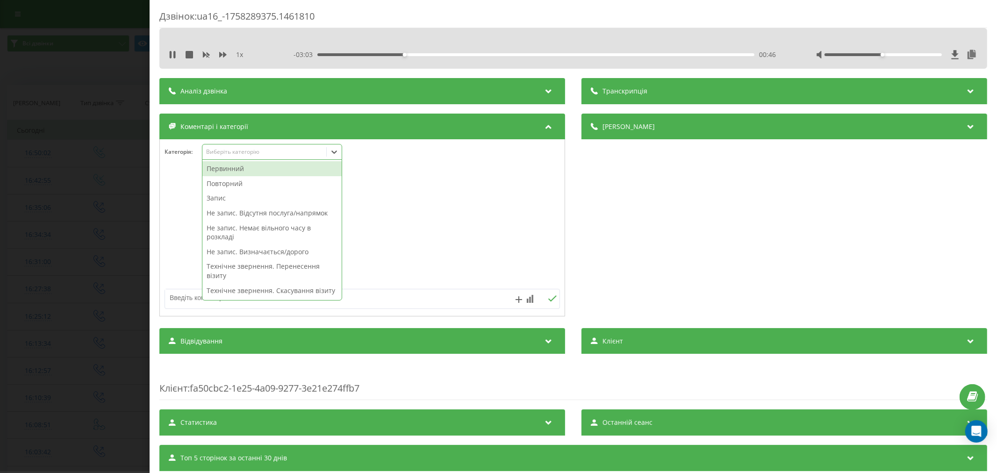
click at [235, 185] on div "Повторний" at bounding box center [271, 183] width 139 height 15
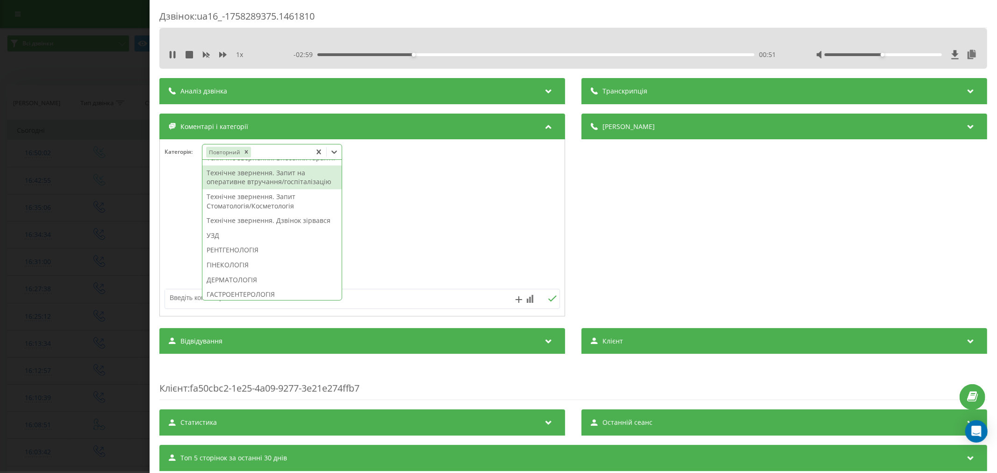
scroll to position [297, 0]
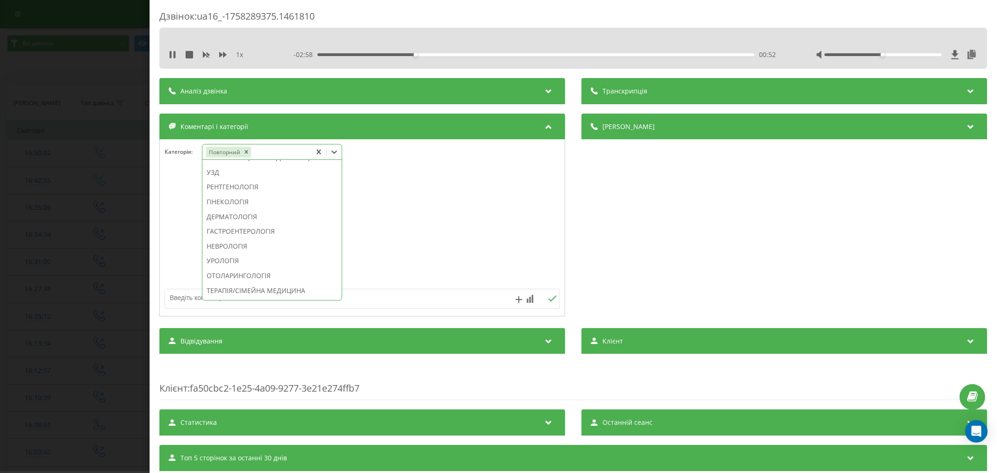
click at [239, 165] on div "Технічне звернення. Дзвінок зірвався" at bounding box center [271, 157] width 139 height 15
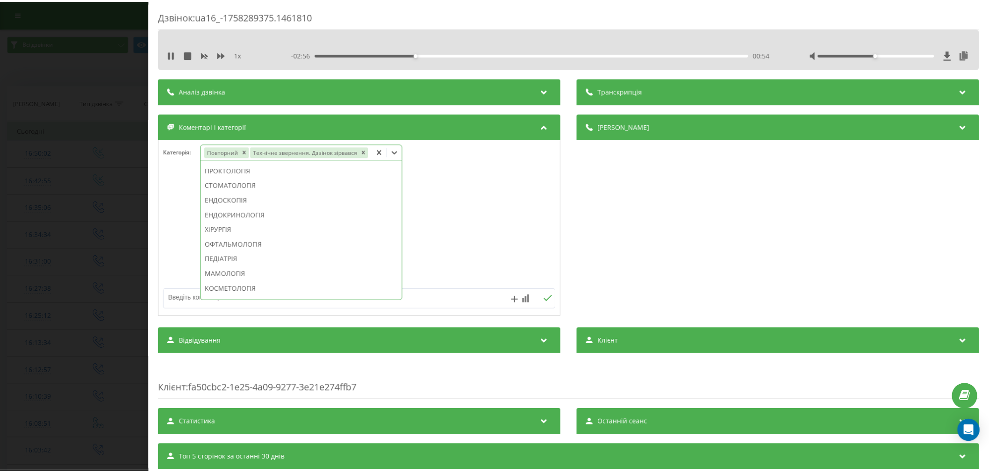
scroll to position [313, 0]
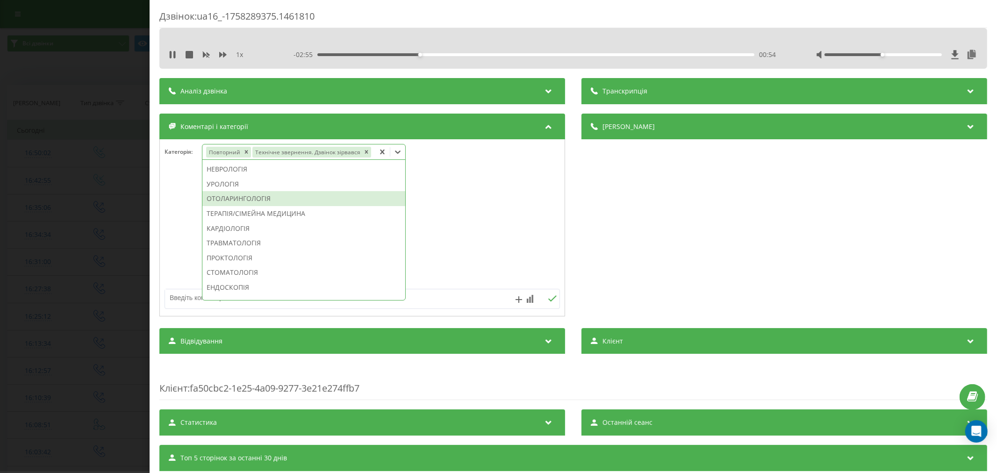
click at [234, 199] on div "ОТОЛАРИНГОЛОГІЯ" at bounding box center [303, 198] width 203 height 15
click at [587, 211] on div "Деталі дзвінка Загальне Дата дзвінка 2025-09-19 16:42:55 Тип дзвінка Вхідний Ст…" at bounding box center [784, 216] width 406 height 205
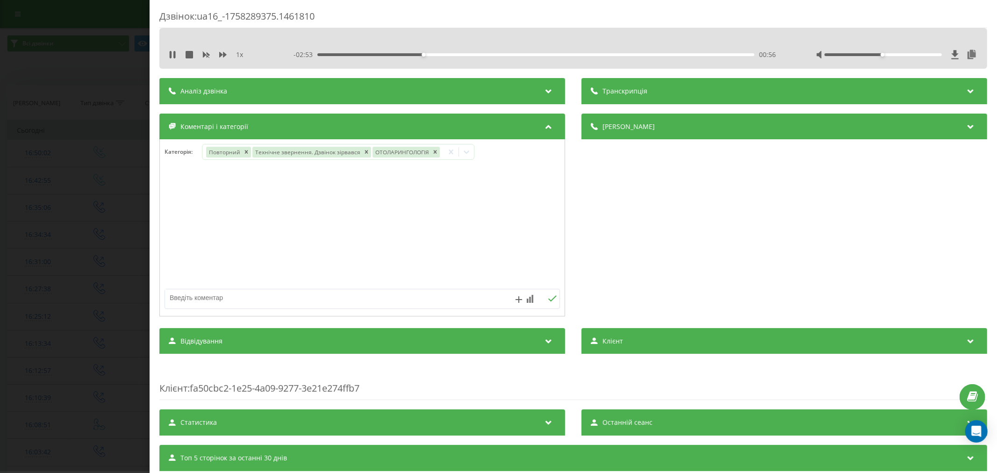
click at [215, 303] on textarea at bounding box center [322, 297] width 315 height 17
type textarea "страхова. будуть гарантувати"
click at [545, 297] on button at bounding box center [552, 299] width 14 height 8
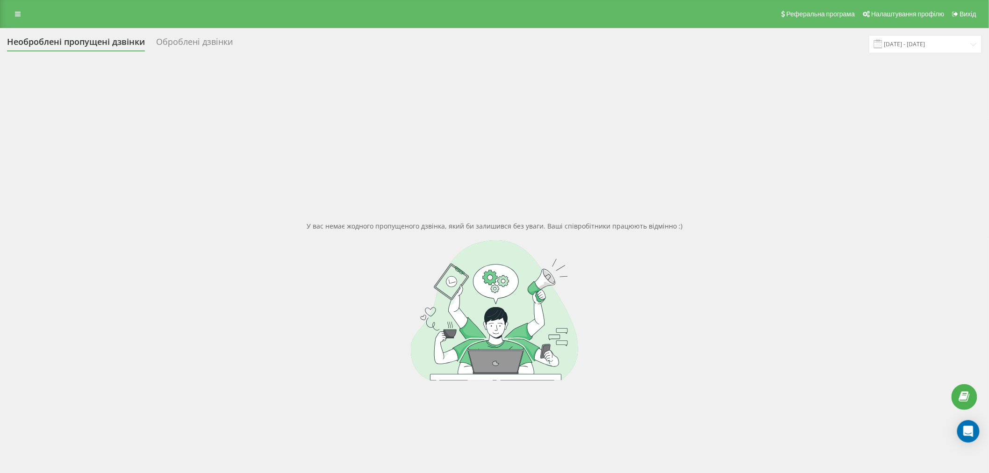
drag, startPoint x: 470, startPoint y: 141, endPoint x: 365, endPoint y: 74, distance: 124.4
click at [470, 142] on div "У вас немає жодного пропущеного дзвінка, який би залишився без уваги. Ваші спів…" at bounding box center [494, 300] width 975 height 473
